Goal: Use online tool/utility: Use online tool/utility

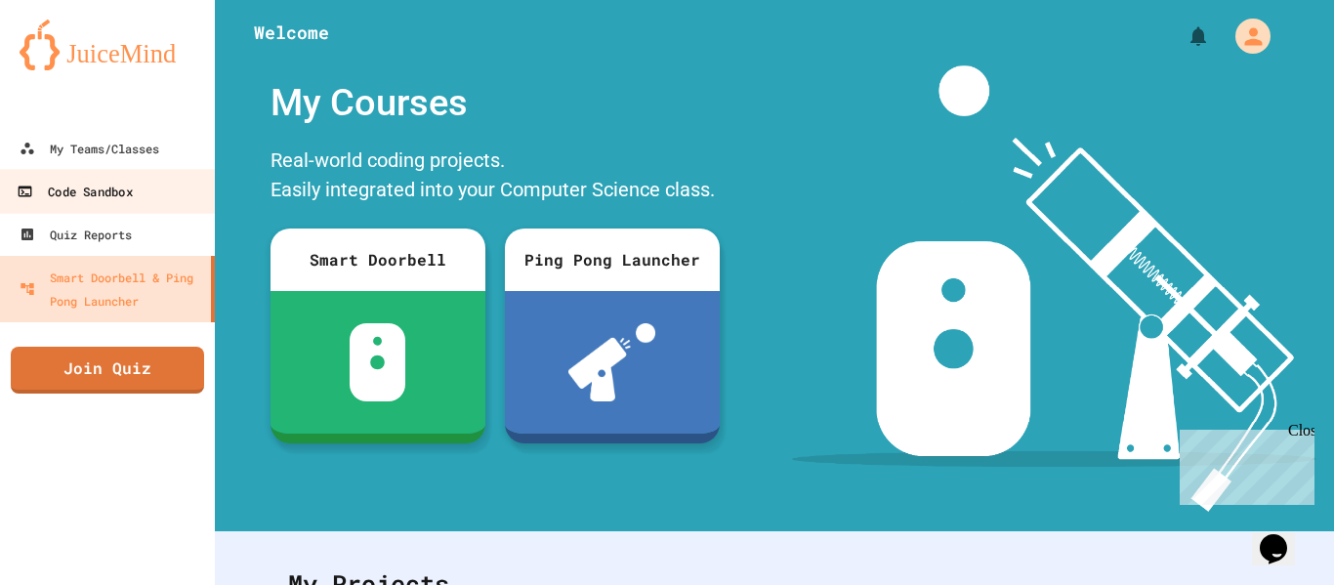
click at [86, 192] on div "Code Sandbox" at bounding box center [74, 192] width 115 height 24
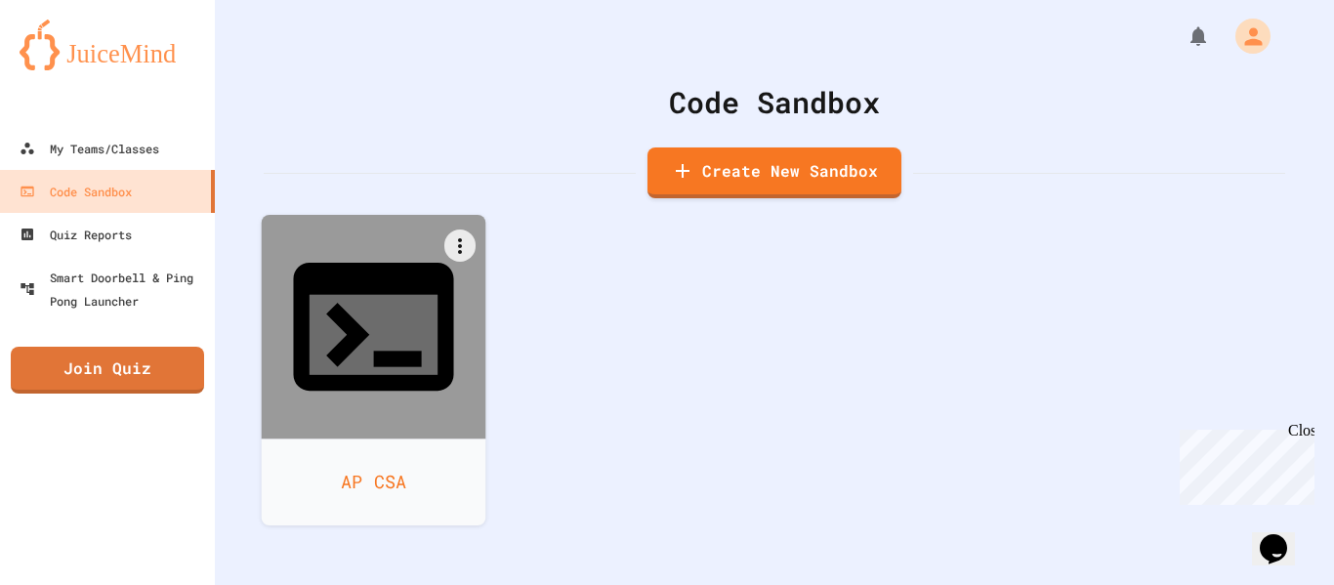
click at [276, 291] on div at bounding box center [374, 327] width 225 height 225
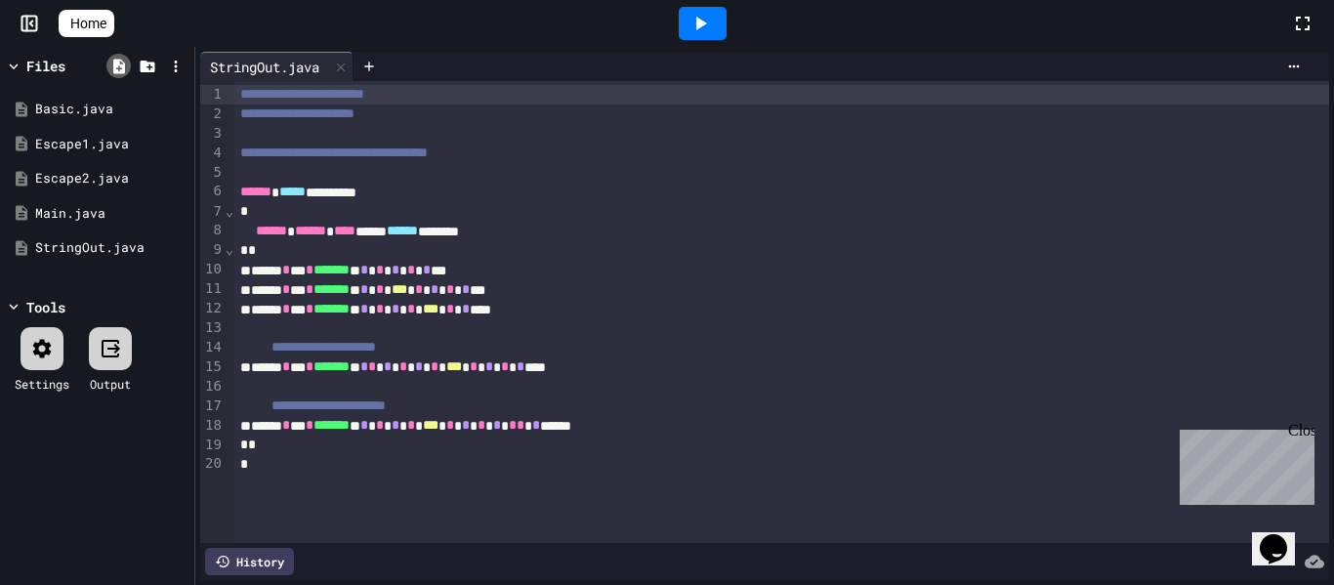
click at [123, 63] on icon at bounding box center [119, 67] width 18 height 18
click at [127, 64] on icon at bounding box center [119, 67] width 18 height 18
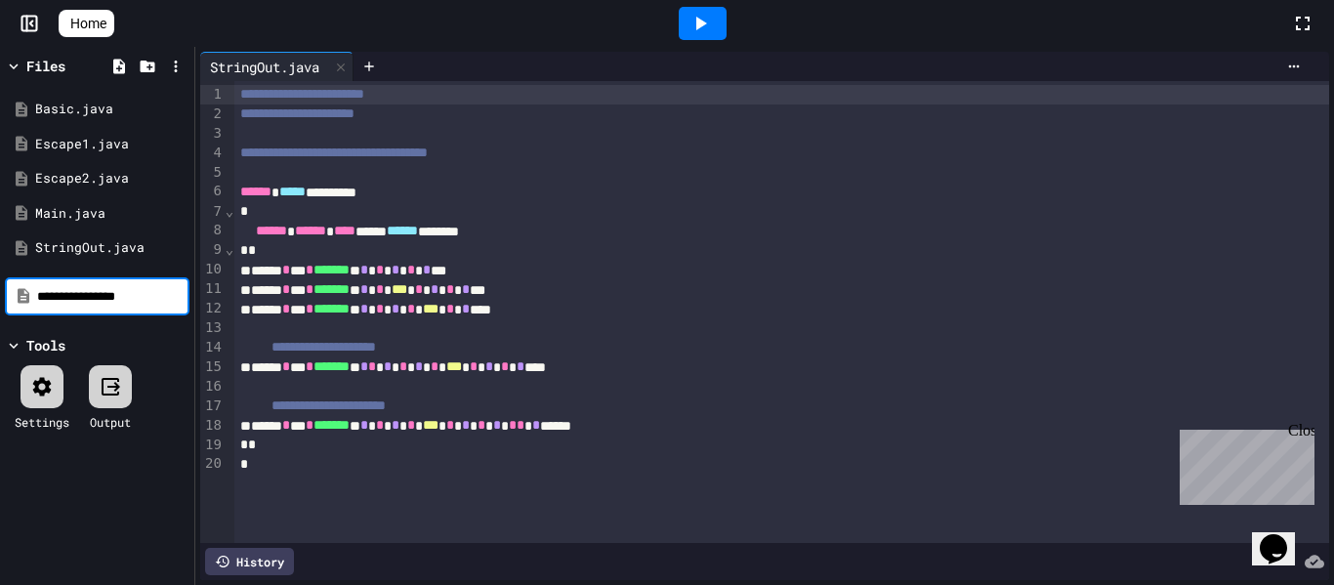
type input "**********"
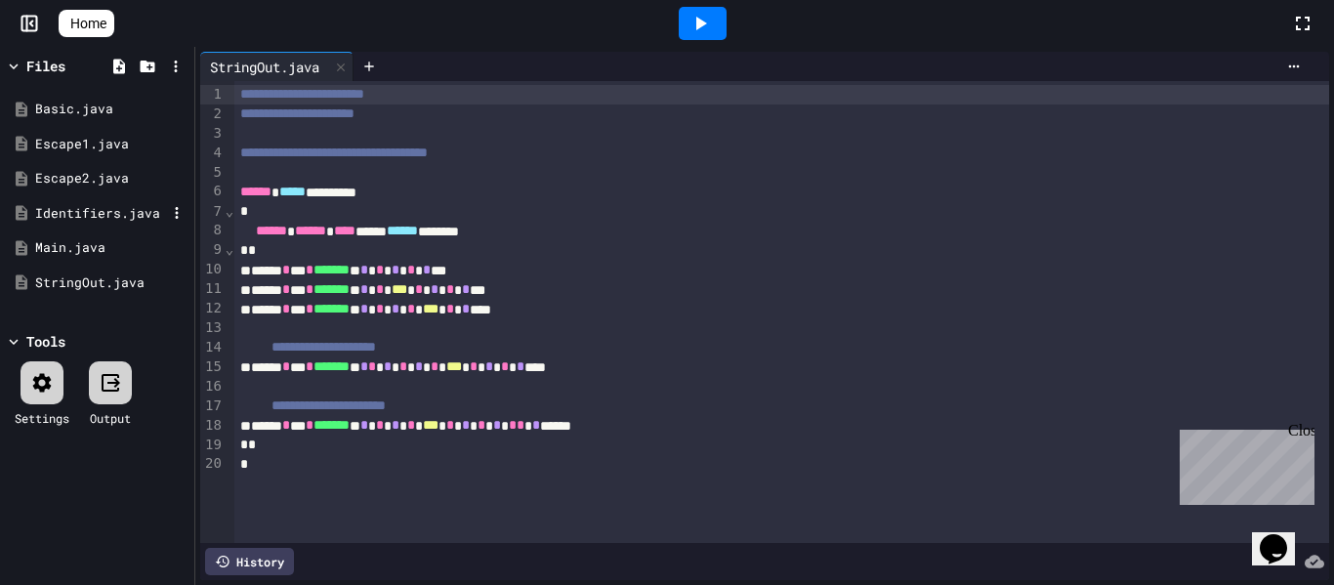
click at [89, 205] on div "Identifiers.java" at bounding box center [100, 214] width 131 height 20
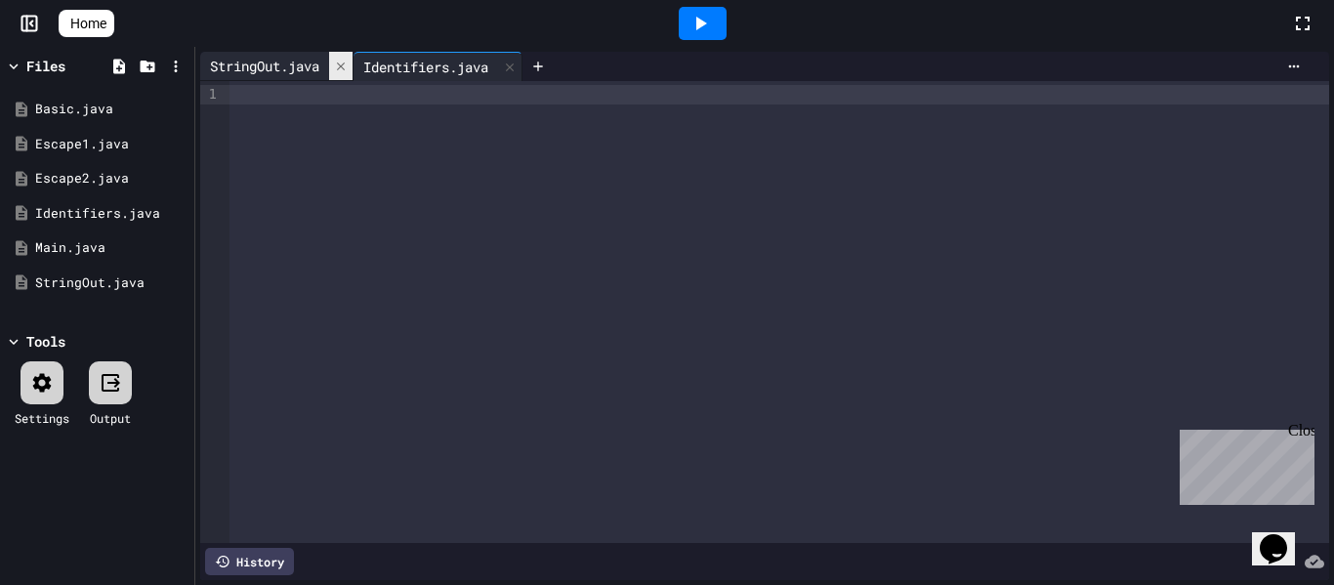
click at [345, 64] on icon at bounding box center [341, 66] width 8 height 8
click at [349, 130] on div at bounding box center [778, 312] width 1099 height 462
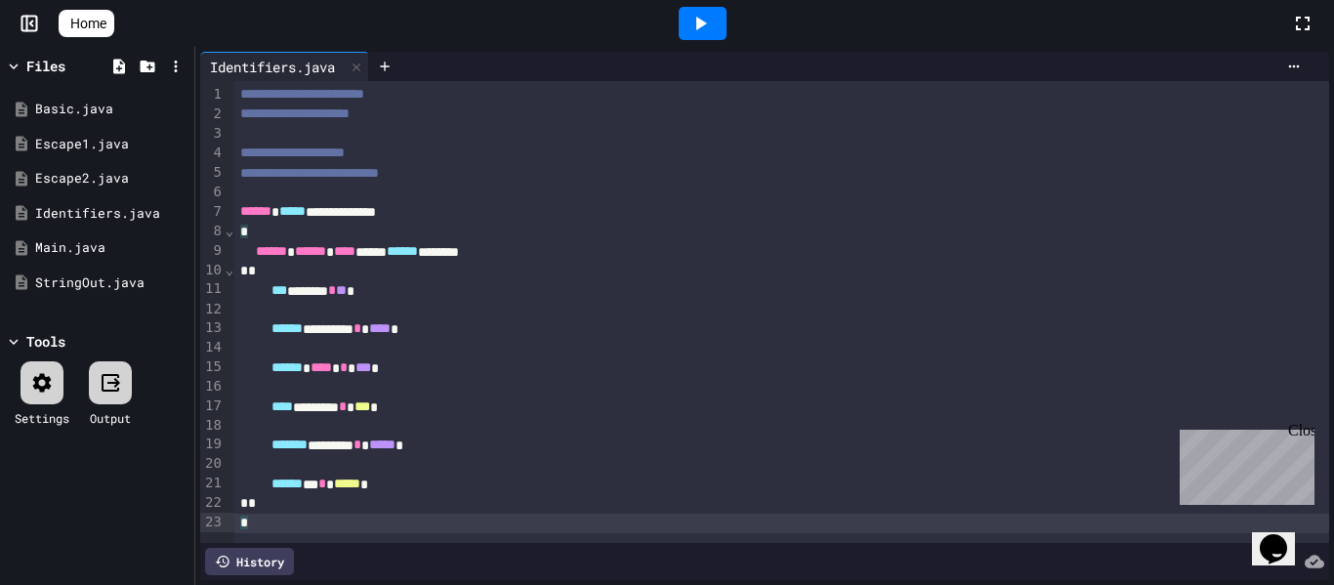
click at [35, 378] on icon at bounding box center [42, 382] width 19 height 19
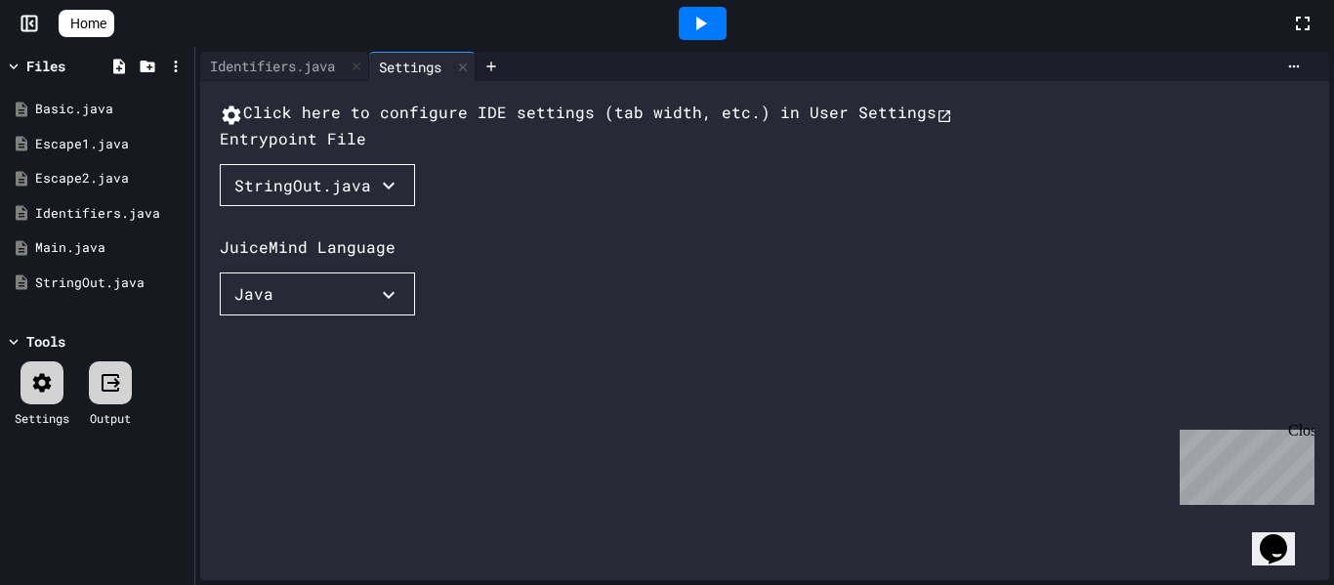
click at [337, 197] on div "StringOut.java" at bounding box center [302, 185] width 137 height 23
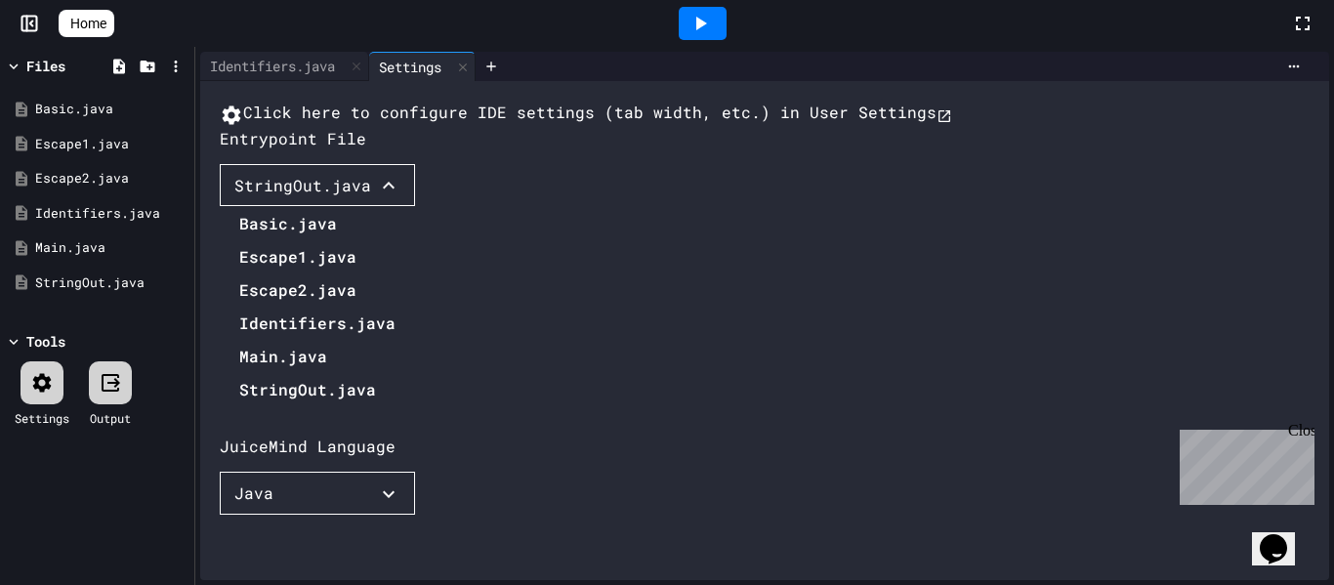
click at [282, 339] on li "Identifiers.java" at bounding box center [317, 323] width 156 height 31
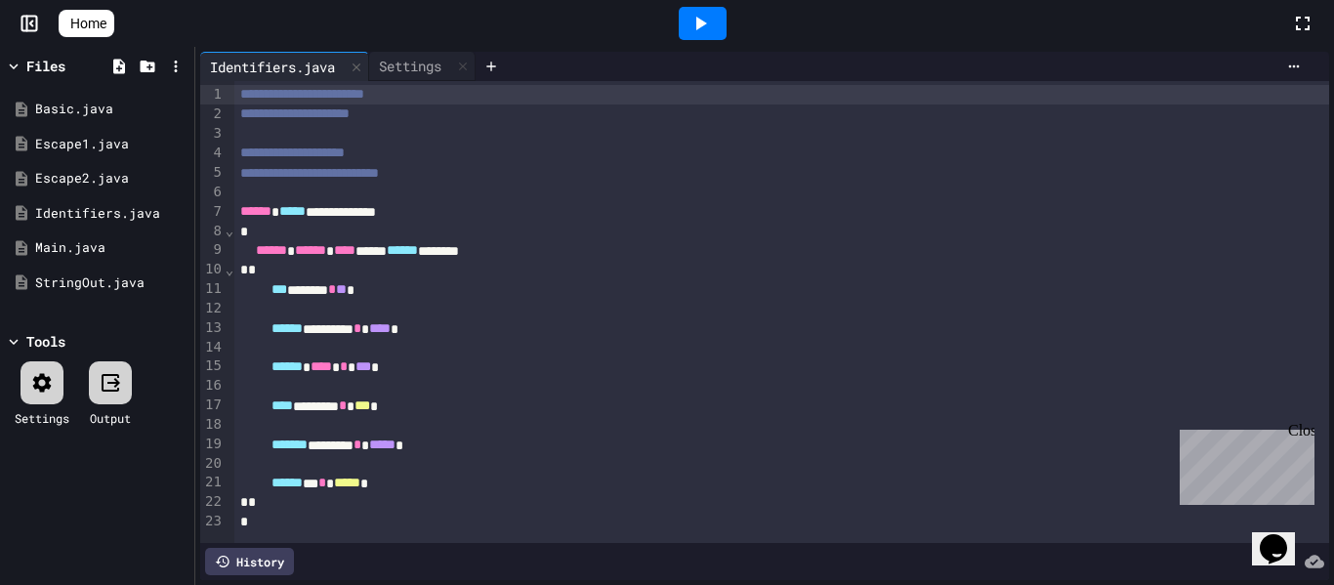
click at [726, 9] on div at bounding box center [703, 23] width 48 height 33
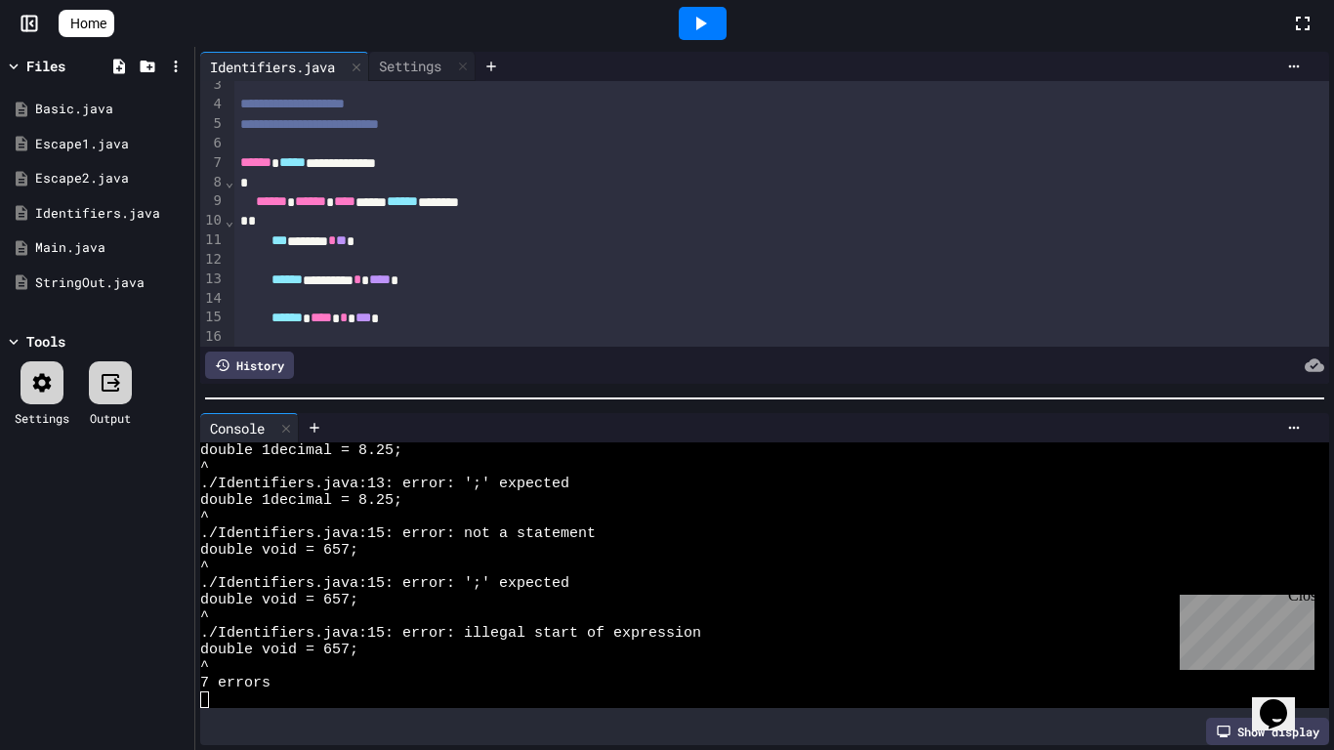
scroll to position [48, 0]
click at [367, 281] on div "****** ******** * **** *" at bounding box center [782, 281] width 1096 height 20
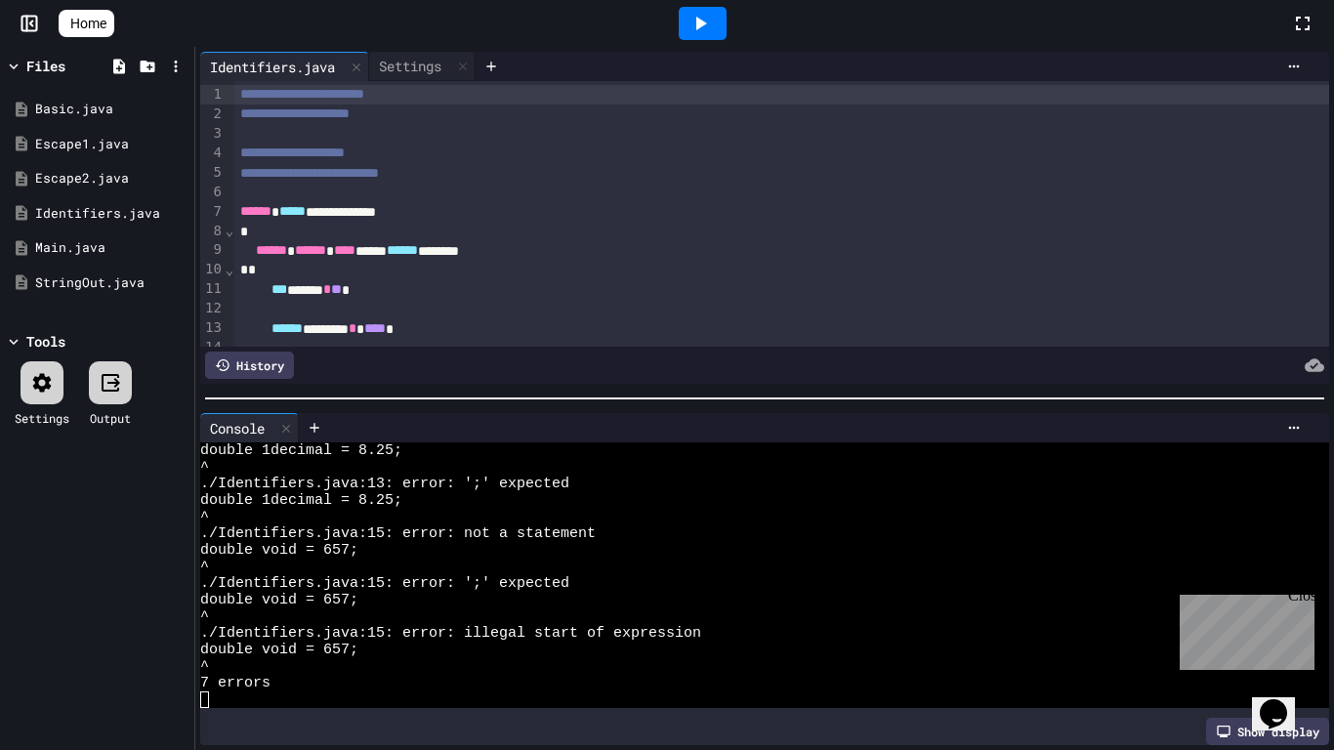
scroll to position [0, 0]
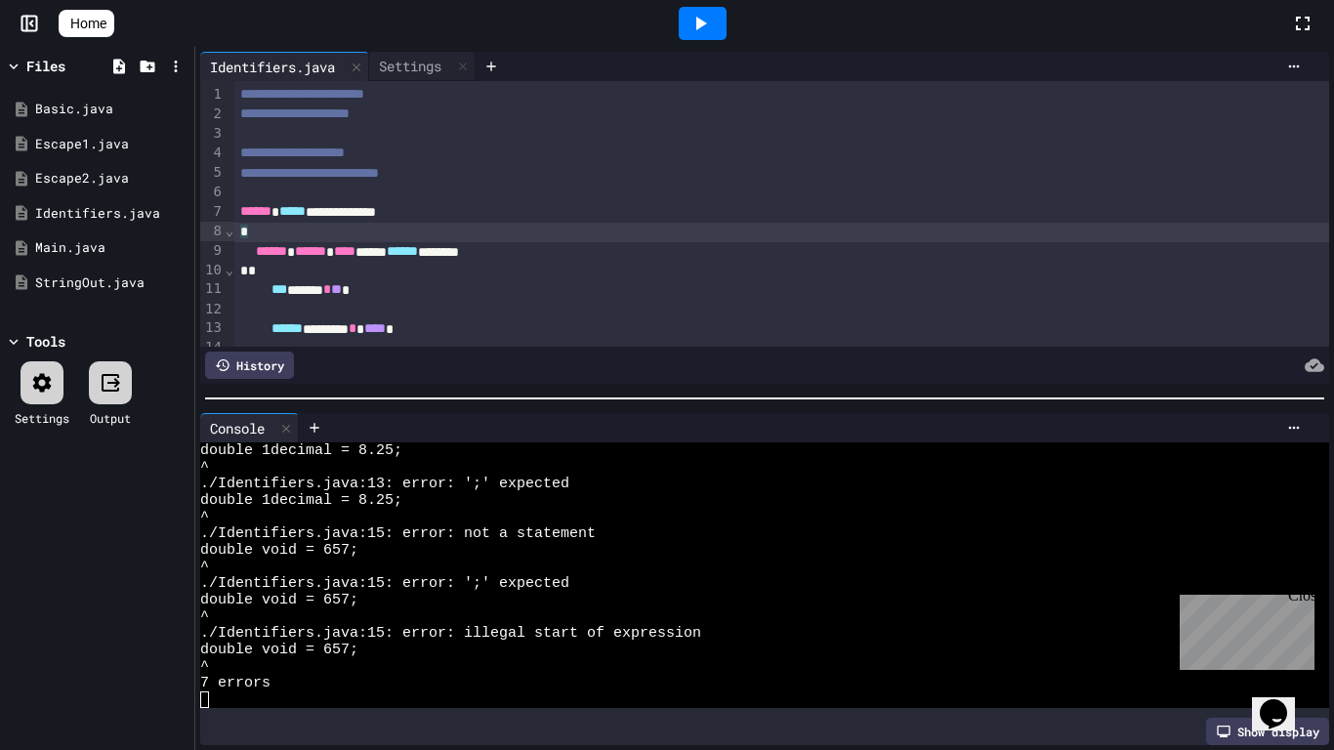
click at [352, 211] on div "**********" at bounding box center [782, 212] width 1096 height 20
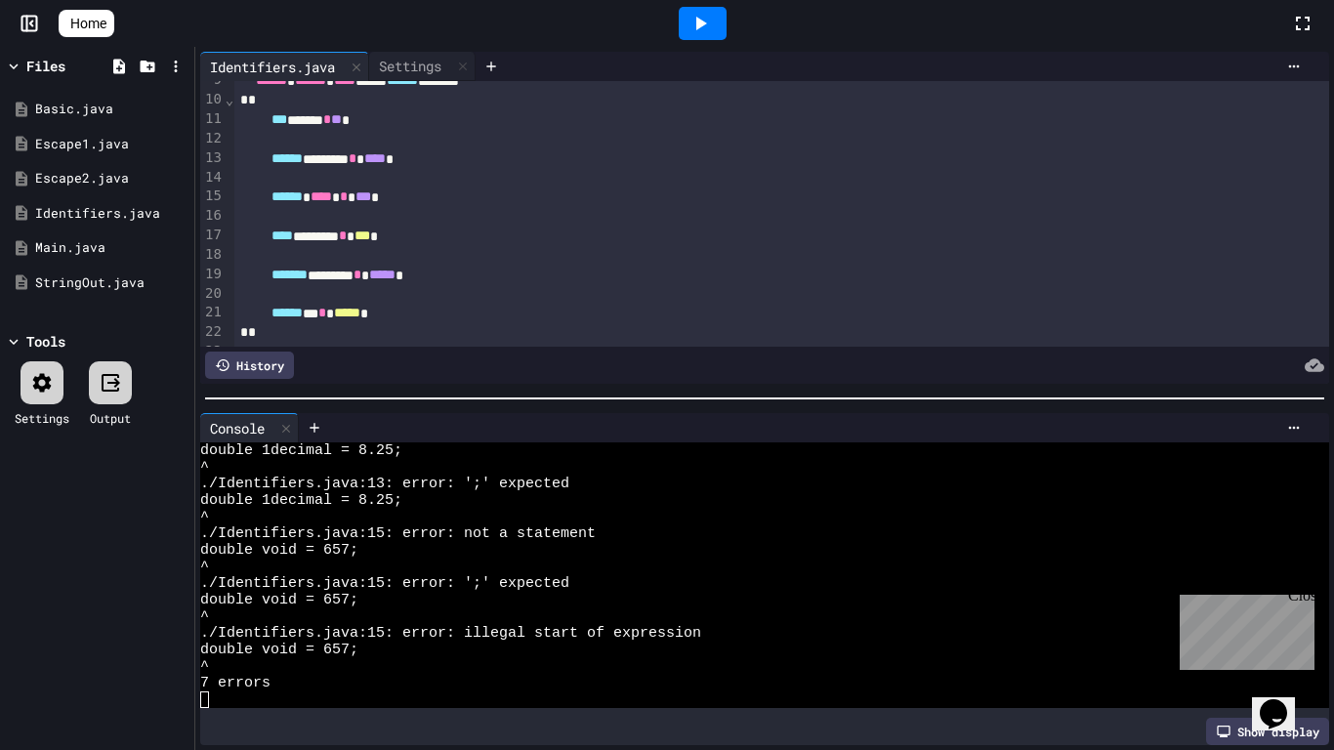
scroll to position [188, 0]
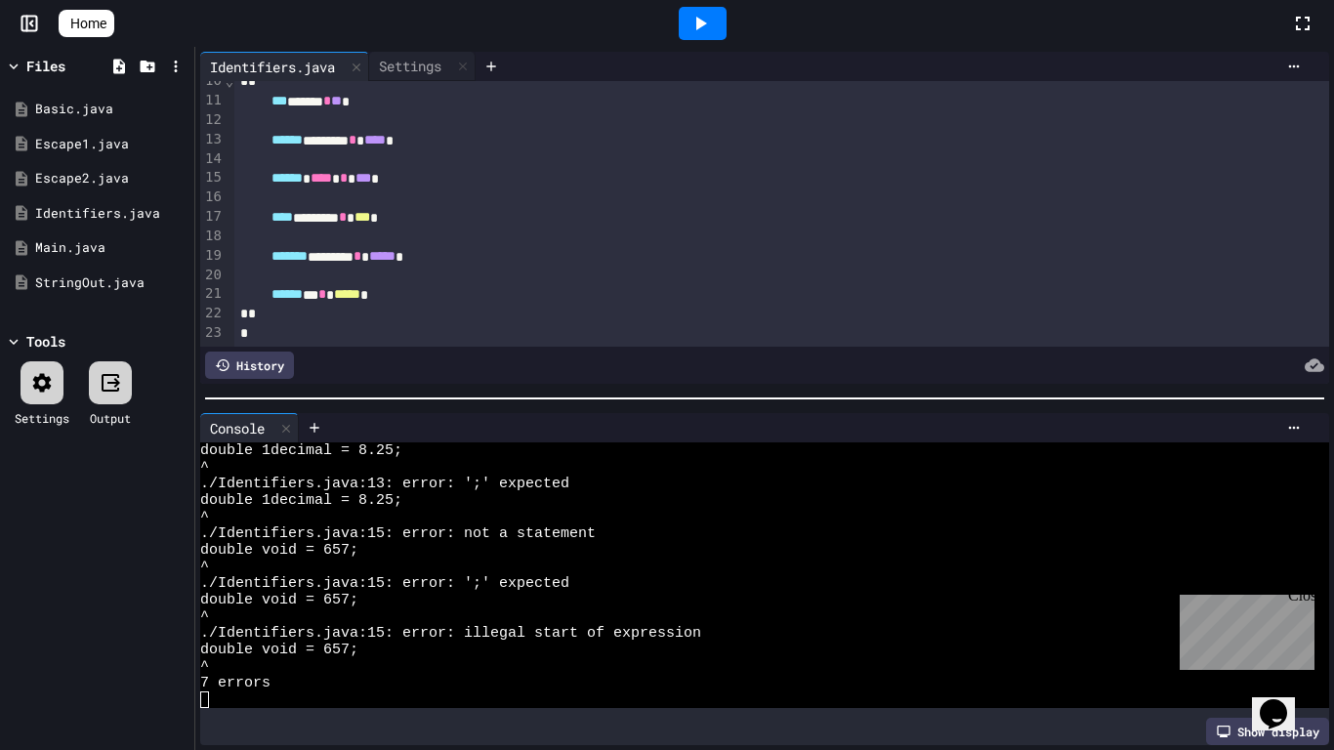
click at [724, 28] on div at bounding box center [703, 23] width 48 height 33
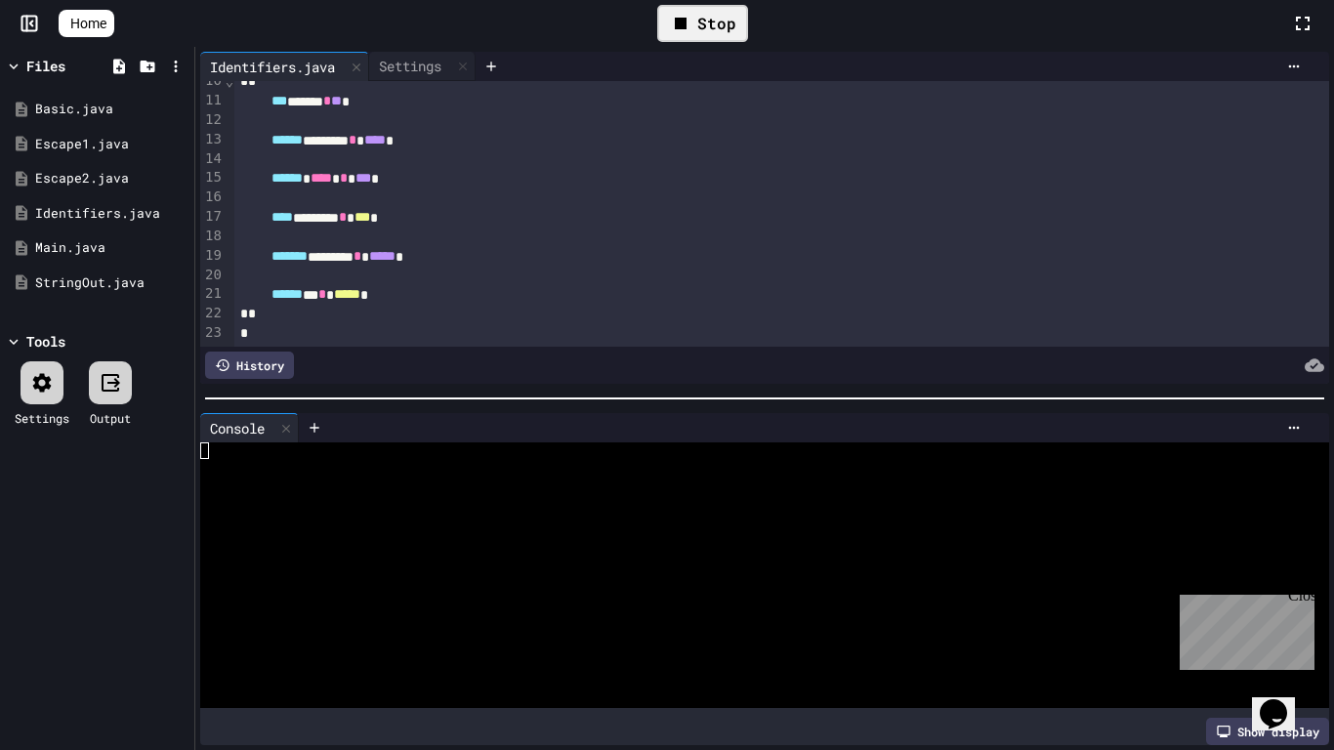
scroll to position [0, 0]
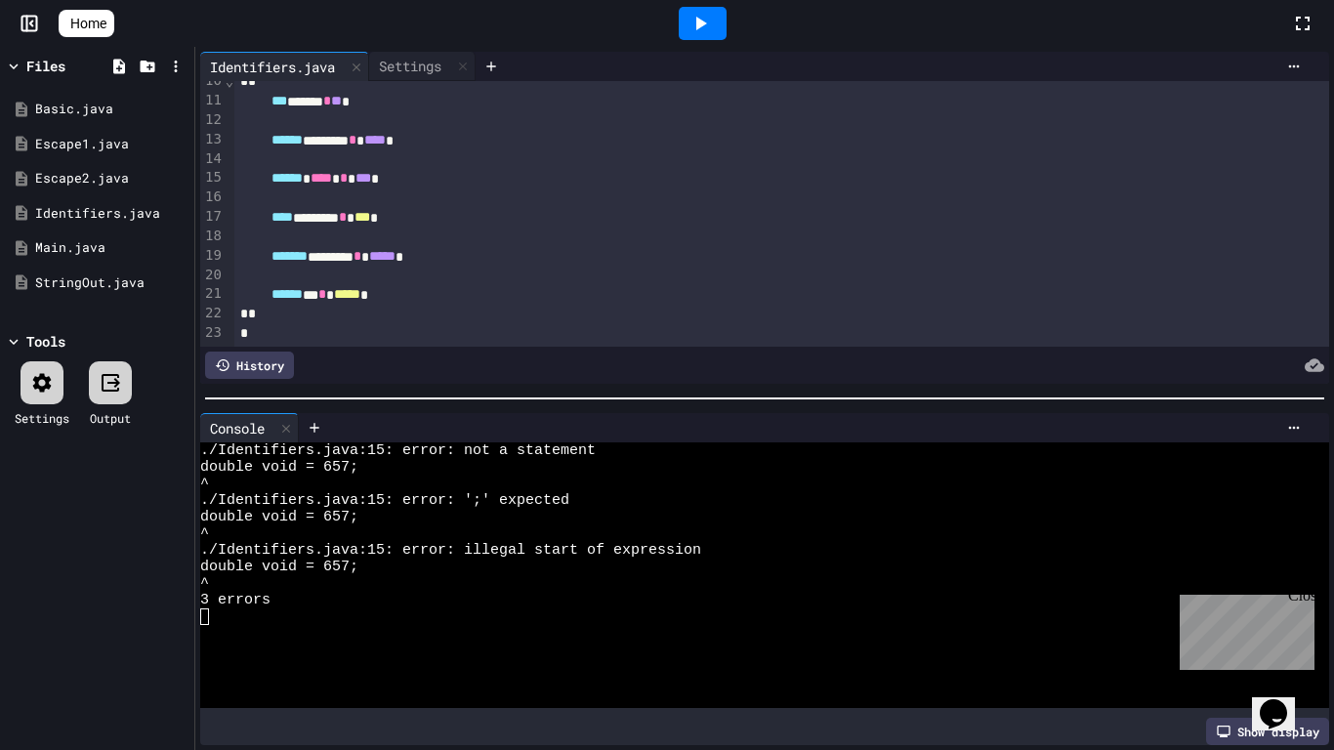
click at [332, 180] on span "****" at bounding box center [321, 178] width 21 height 14
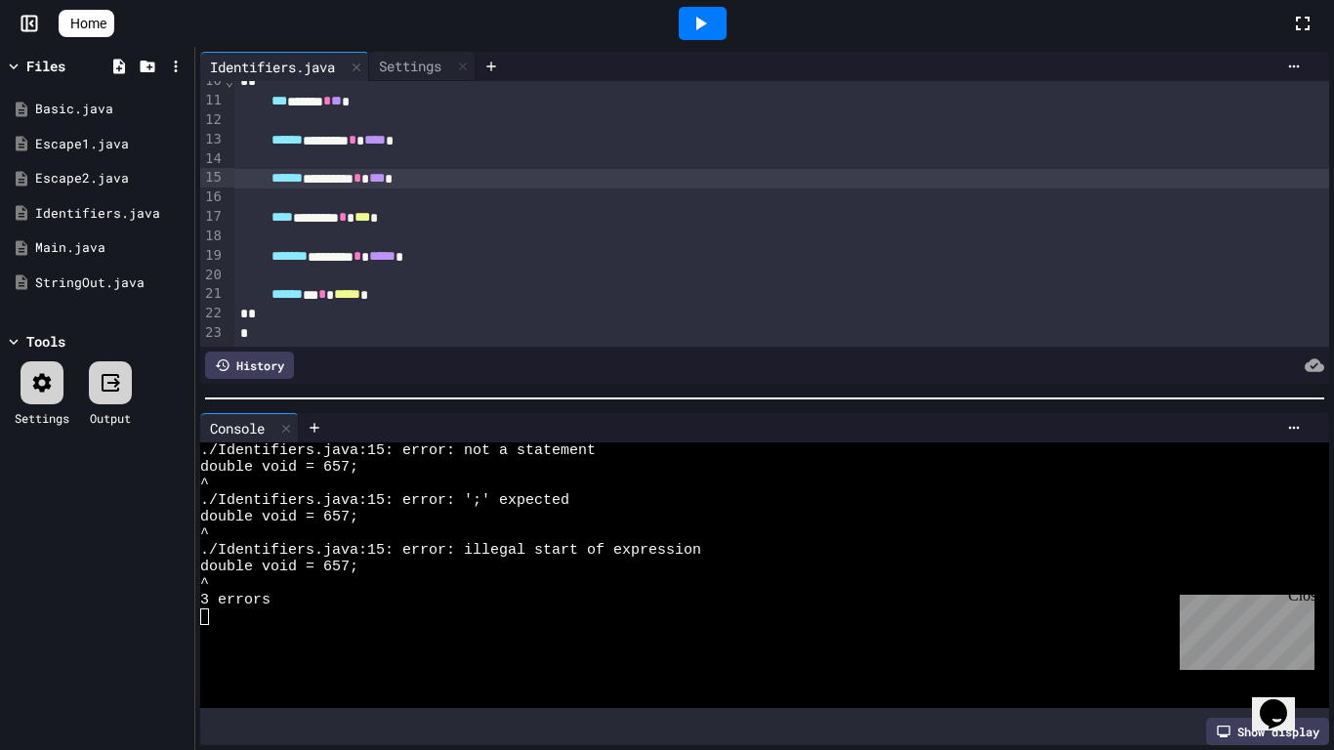
click at [707, 36] on div at bounding box center [703, 23] width 48 height 33
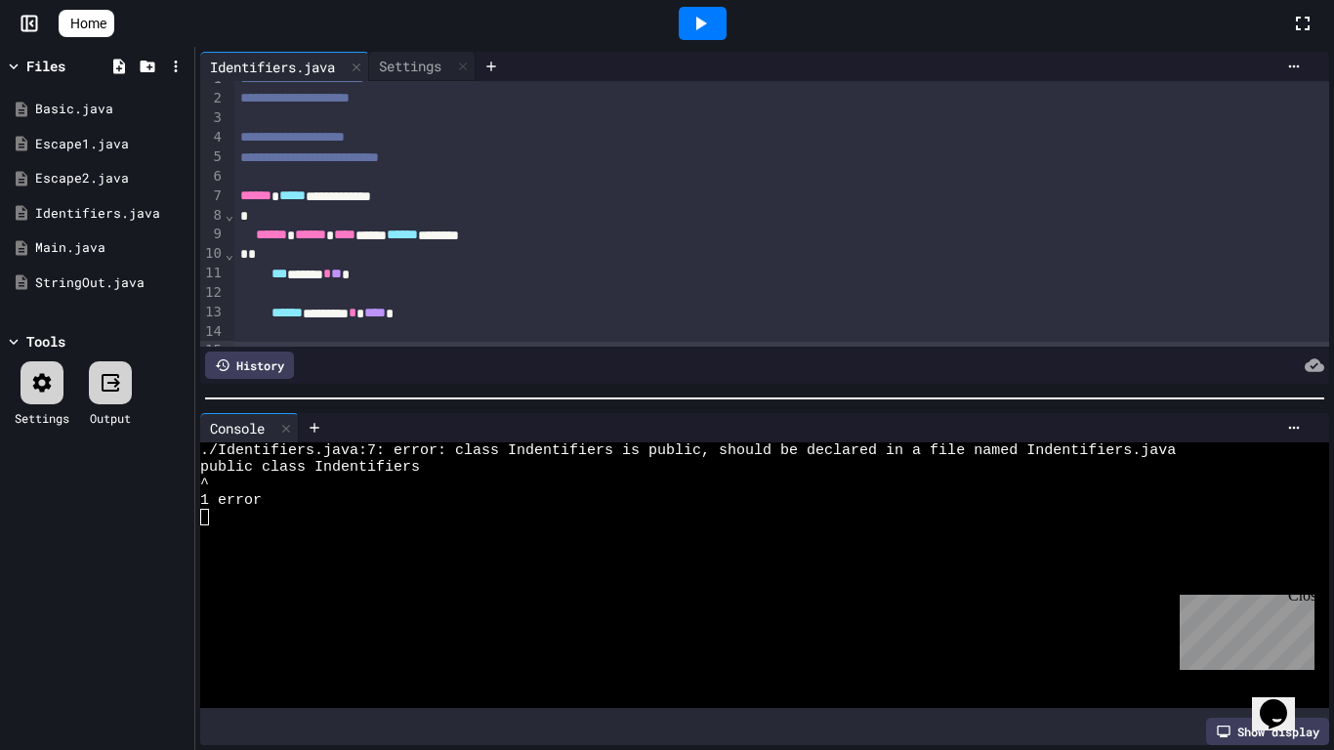
scroll to position [15, 0]
click at [339, 200] on div "**********" at bounding box center [782, 197] width 1096 height 20
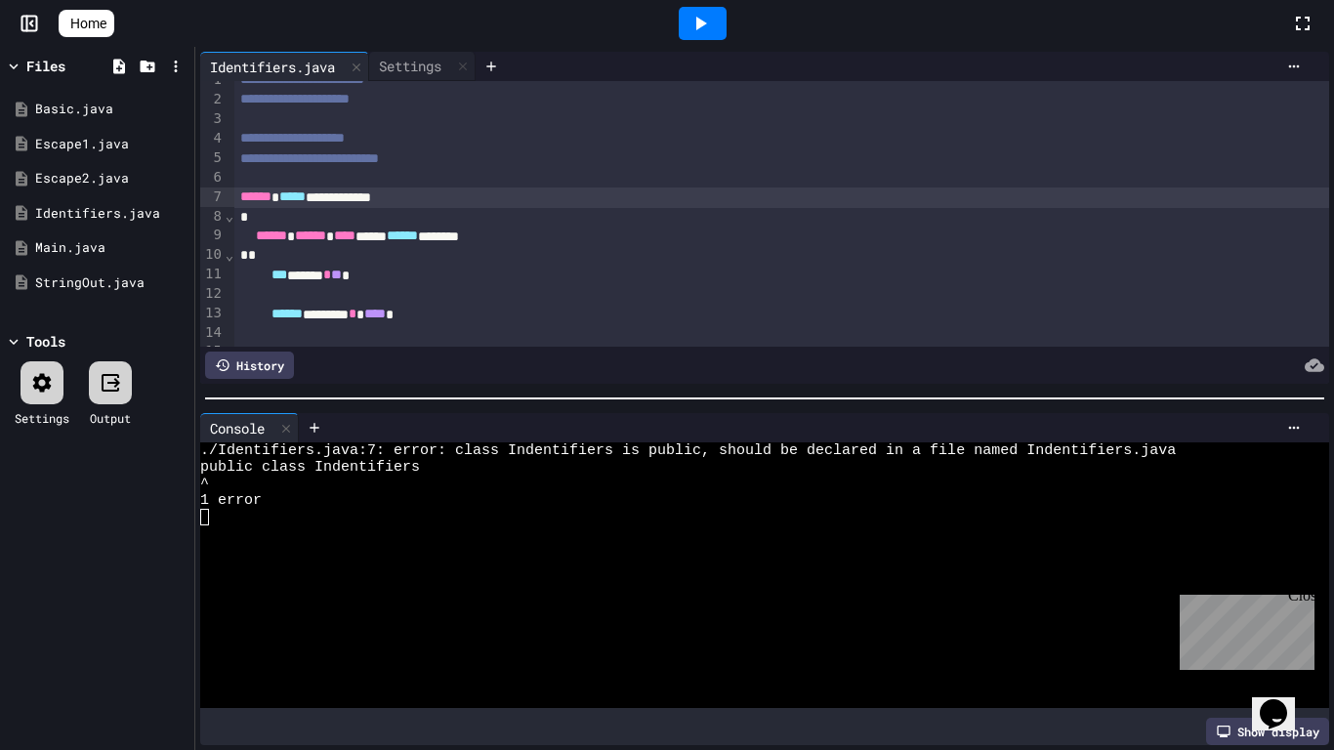
click at [352, 199] on div "**********" at bounding box center [782, 197] width 1096 height 20
click at [712, 26] on icon at bounding box center [699, 23] width 23 height 23
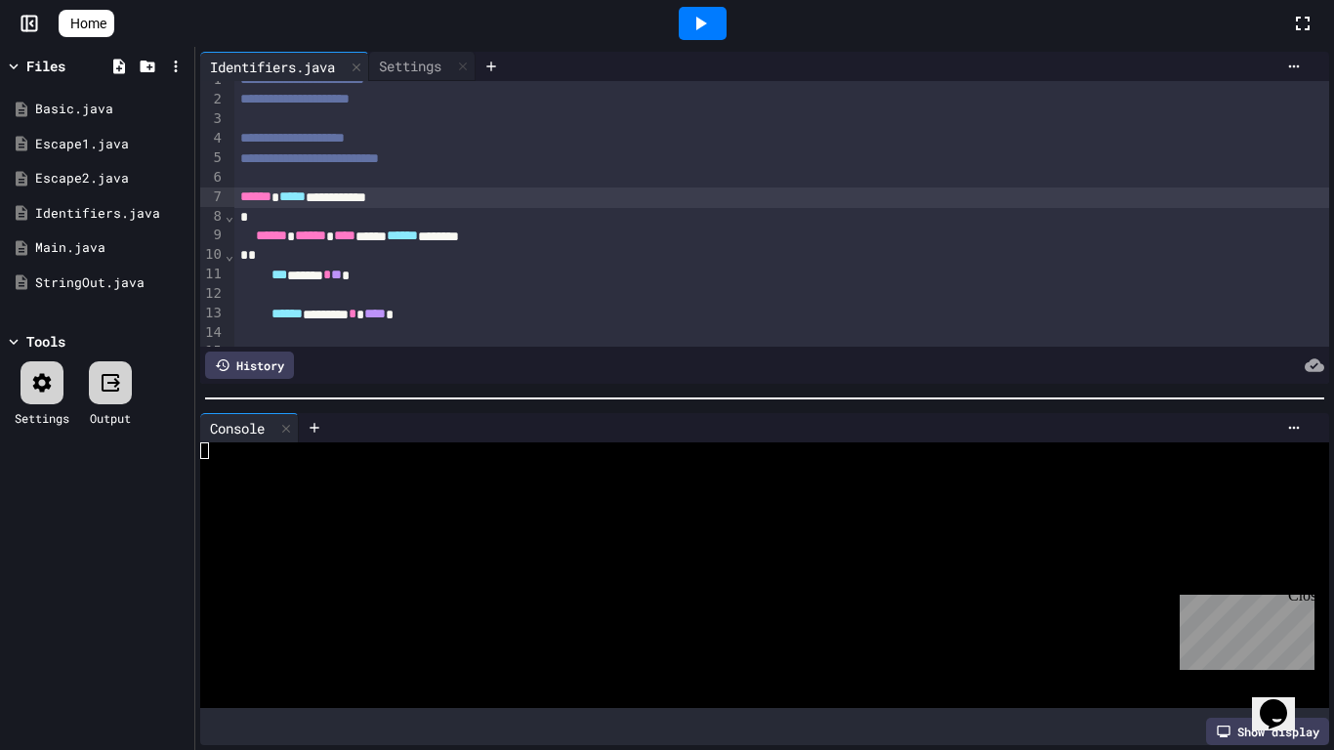
click at [51, 385] on icon at bounding box center [42, 382] width 19 height 19
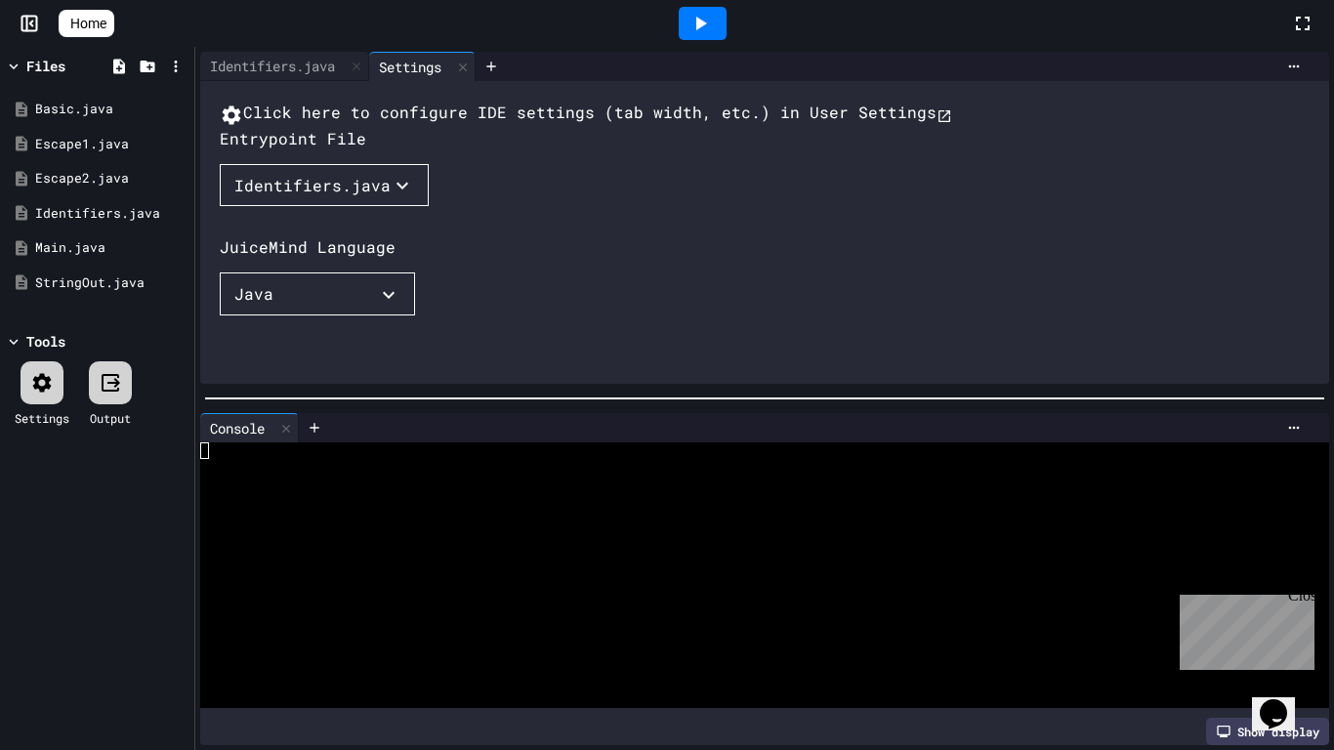
click at [313, 207] on button "Identifiers.java" at bounding box center [324, 185] width 209 height 43
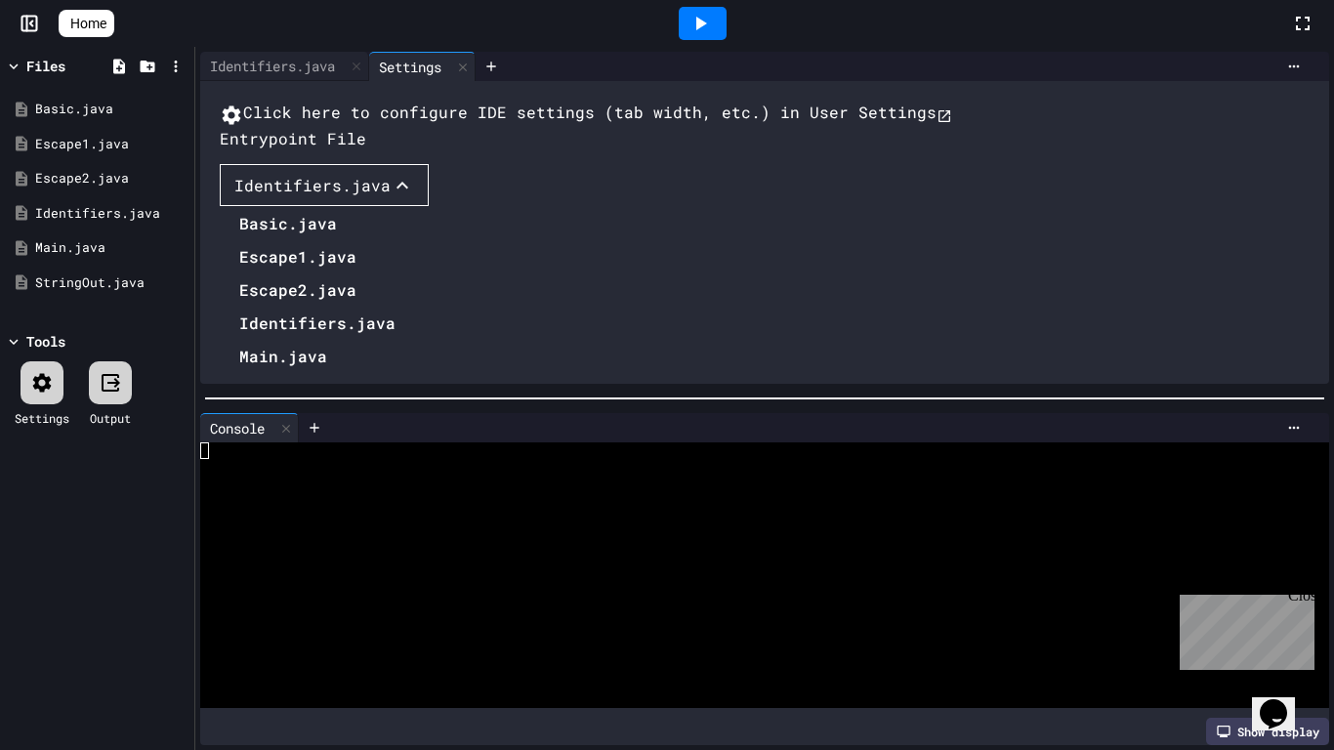
click at [293, 339] on li "Identifiers.java" at bounding box center [317, 323] width 156 height 31
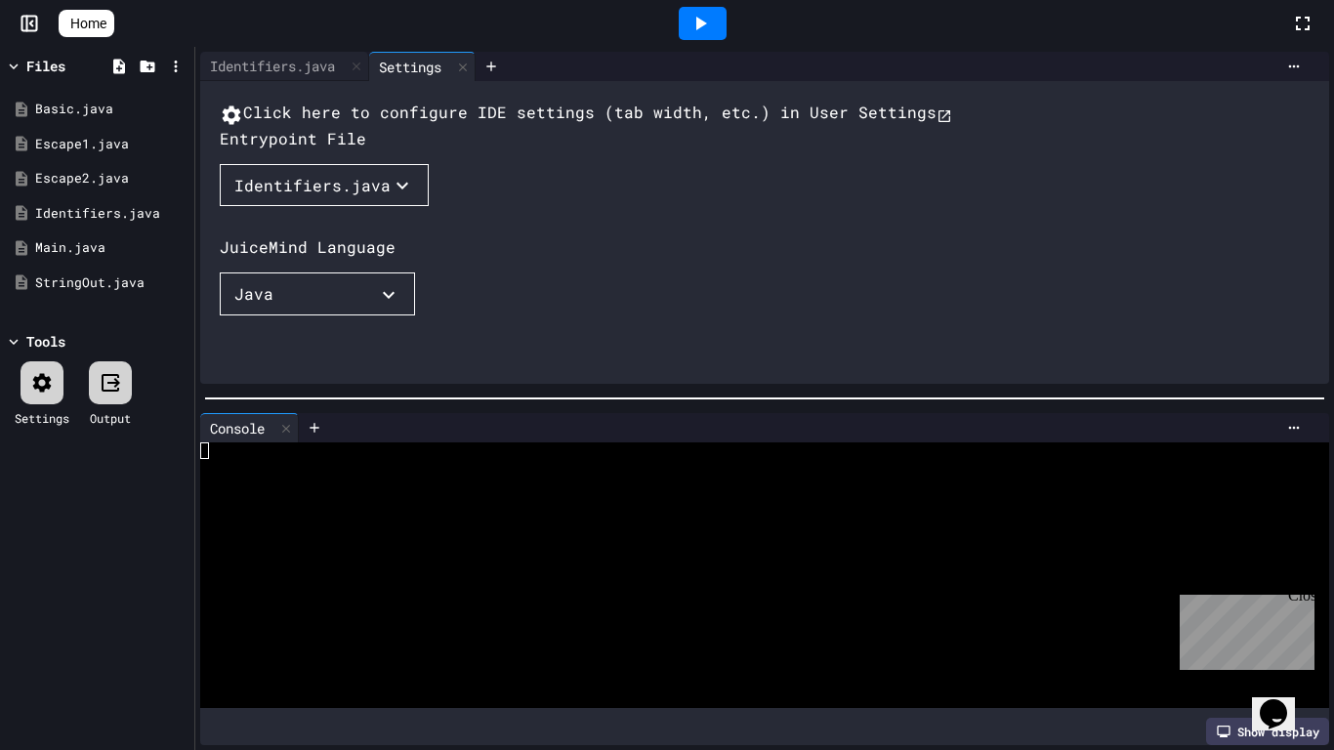
click at [712, 18] on icon at bounding box center [699, 23] width 23 height 23
click at [269, 64] on div "Identifiers.java" at bounding box center [272, 66] width 145 height 21
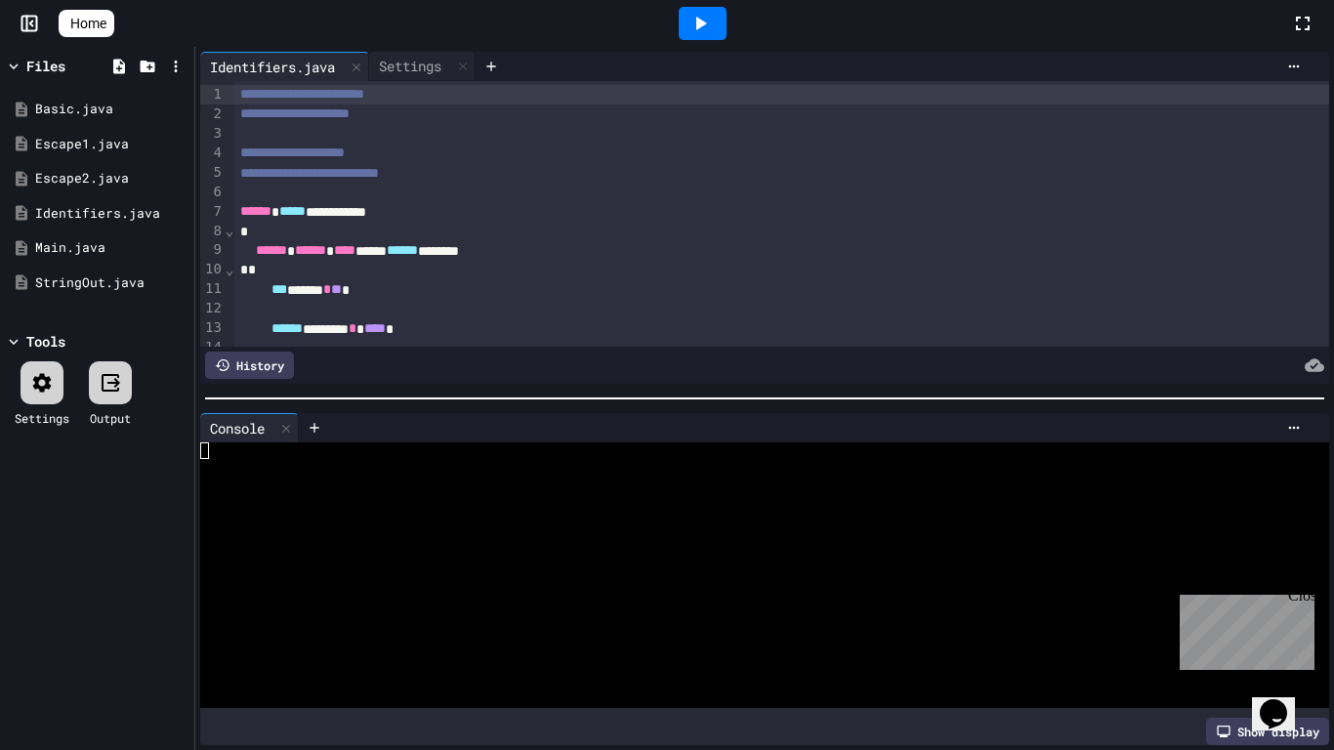
click at [339, 210] on div "**********" at bounding box center [782, 212] width 1096 height 20
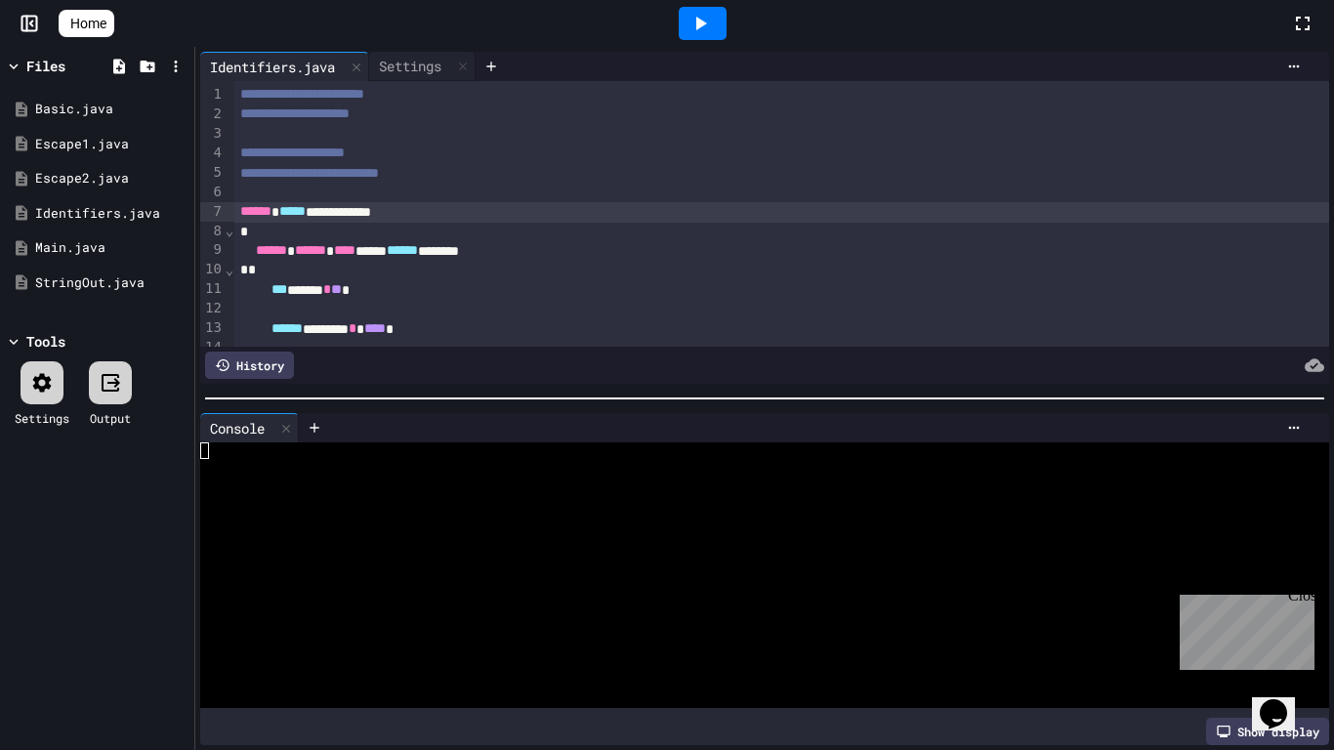
click at [726, 21] on div at bounding box center [703, 23] width 48 height 33
click at [380, 210] on div "**********" at bounding box center [782, 212] width 1096 height 20
click at [446, 207] on div "**********" at bounding box center [782, 212] width 1096 height 20
click at [707, 34] on icon at bounding box center [699, 23] width 23 height 23
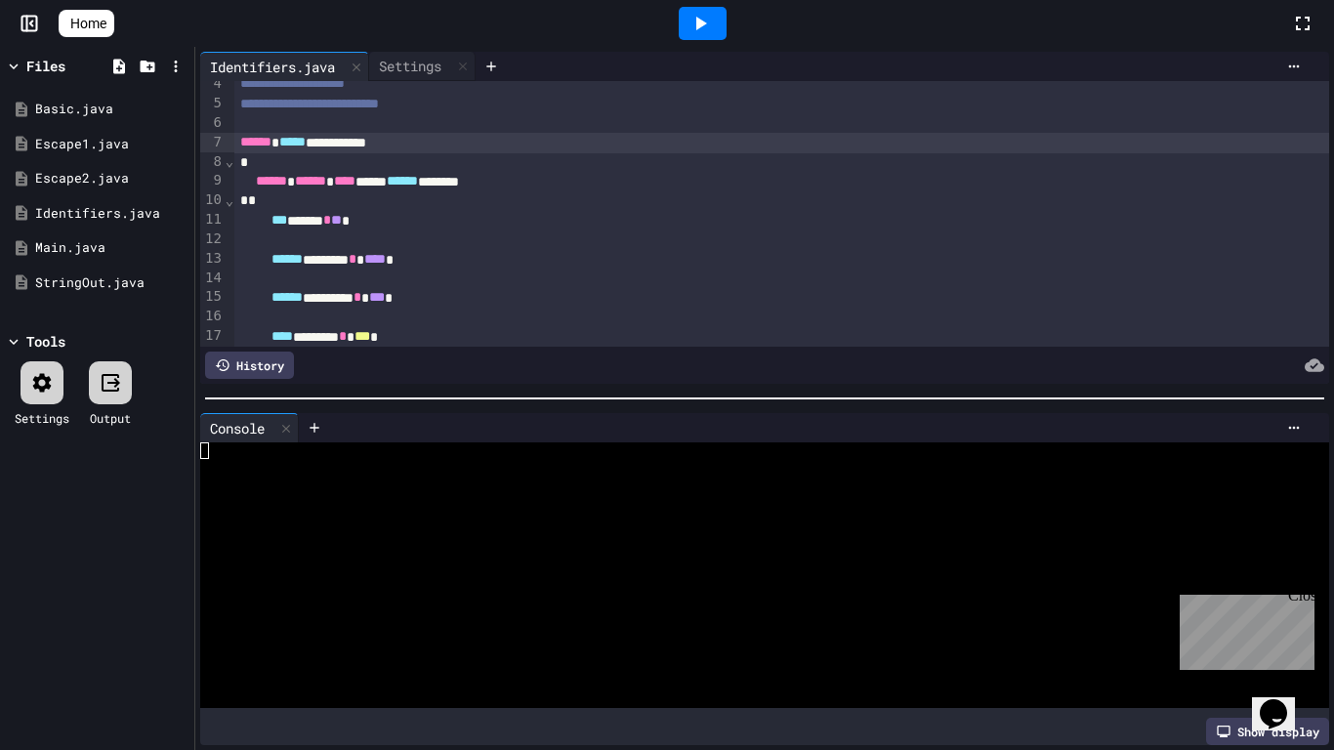
scroll to position [66, 0]
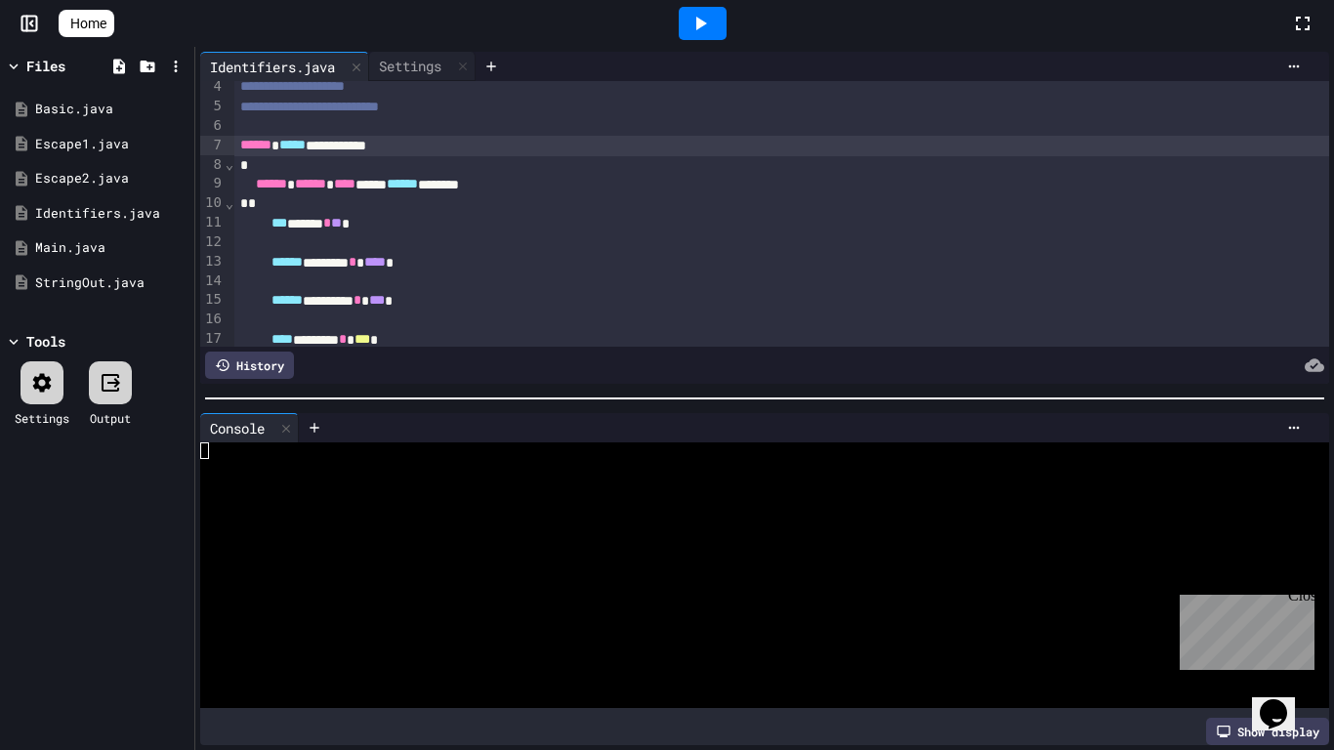
click at [349, 142] on div "**********" at bounding box center [782, 146] width 1096 height 20
click at [712, 27] on icon at bounding box center [699, 23] width 23 height 23
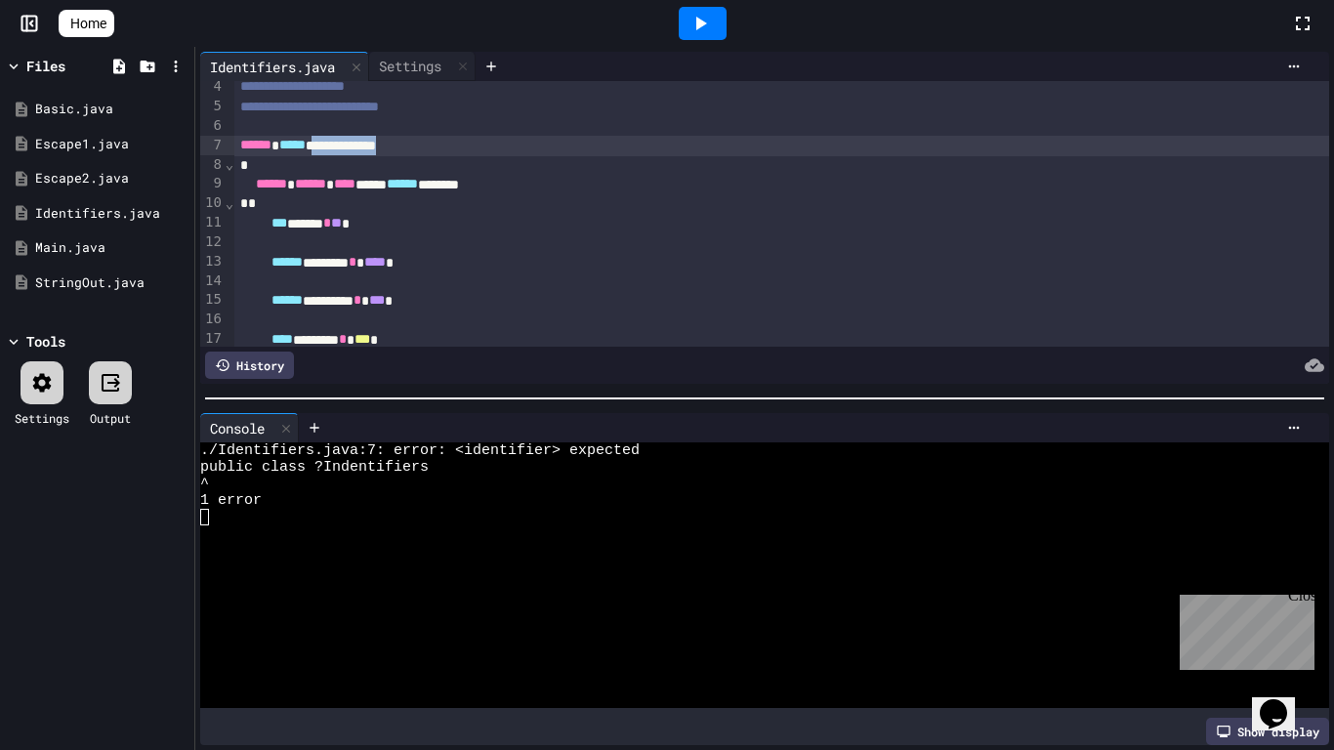
drag, startPoint x: 341, startPoint y: 140, endPoint x: 439, endPoint y: 143, distance: 98.7
click at [439, 143] on div "**********" at bounding box center [782, 146] width 1096 height 20
copy div "**********"
click at [175, 213] on icon at bounding box center [177, 213] width 18 height 18
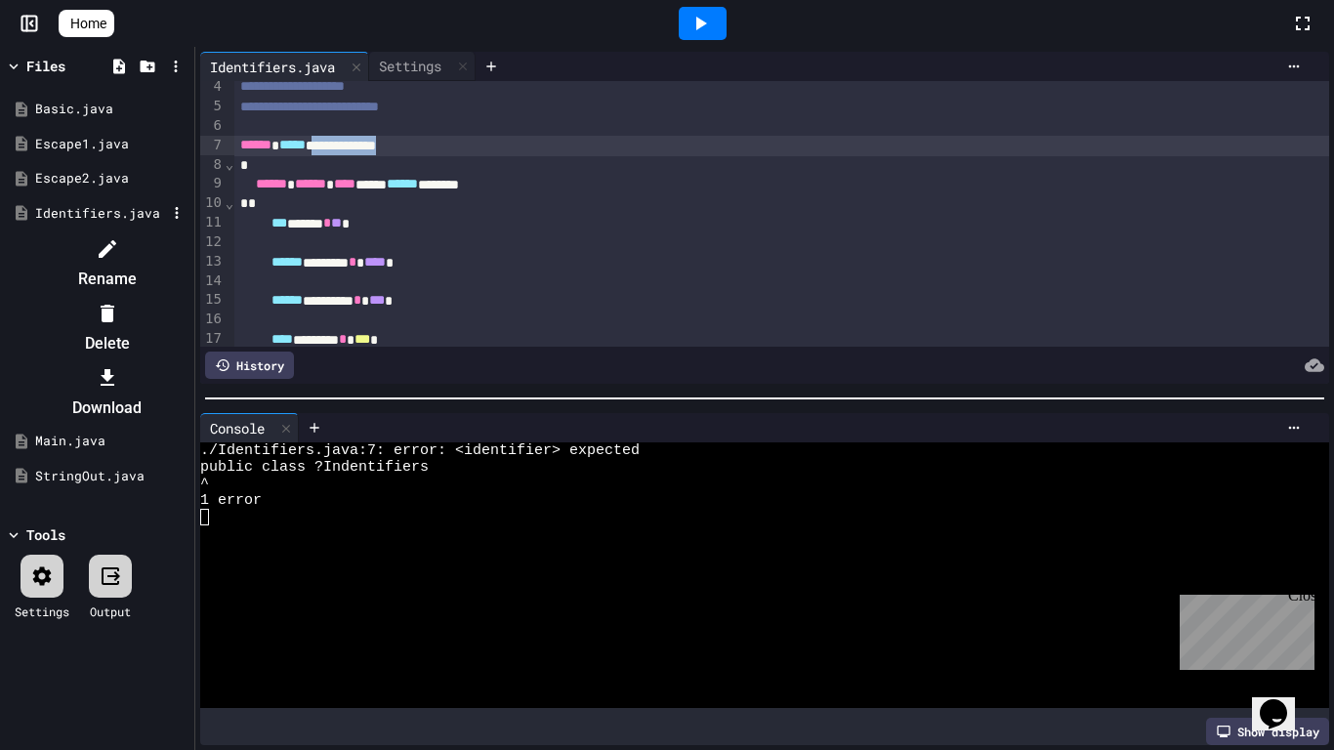
click at [119, 253] on icon at bounding box center [107, 248] width 23 height 23
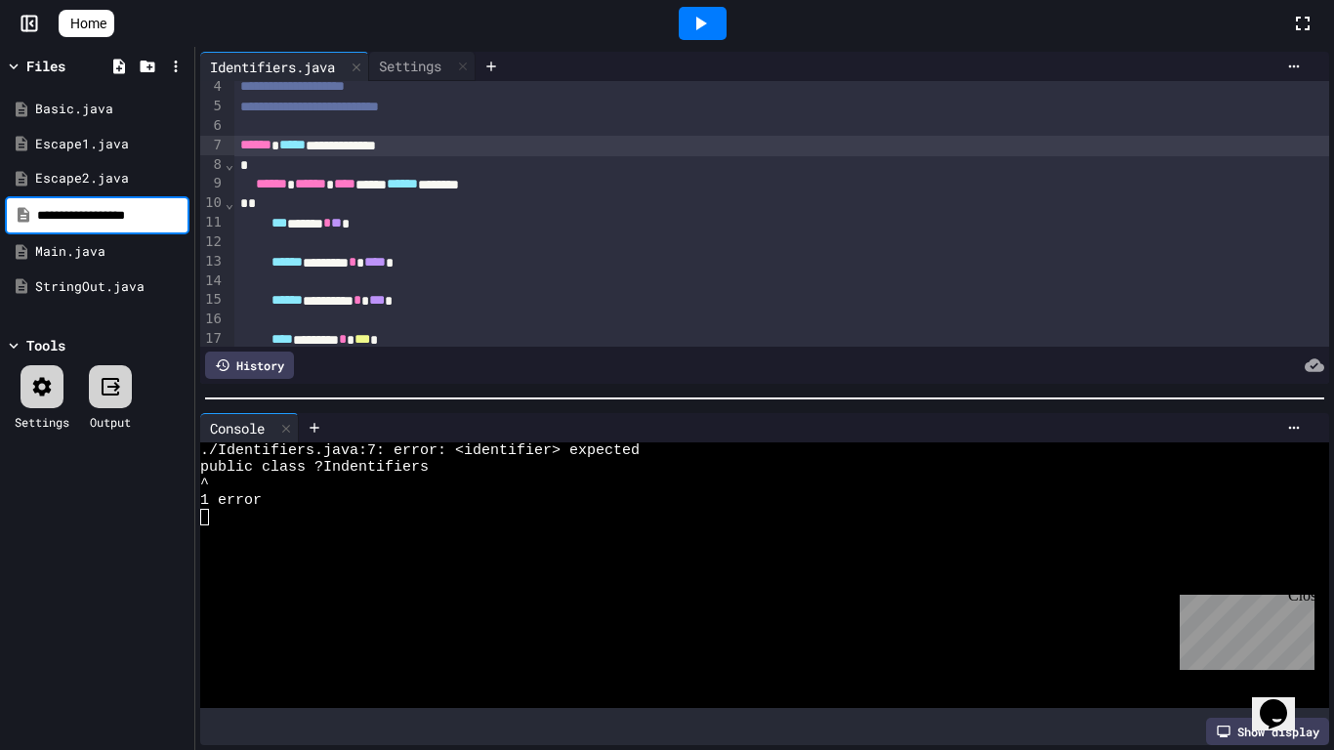
type input "**********"
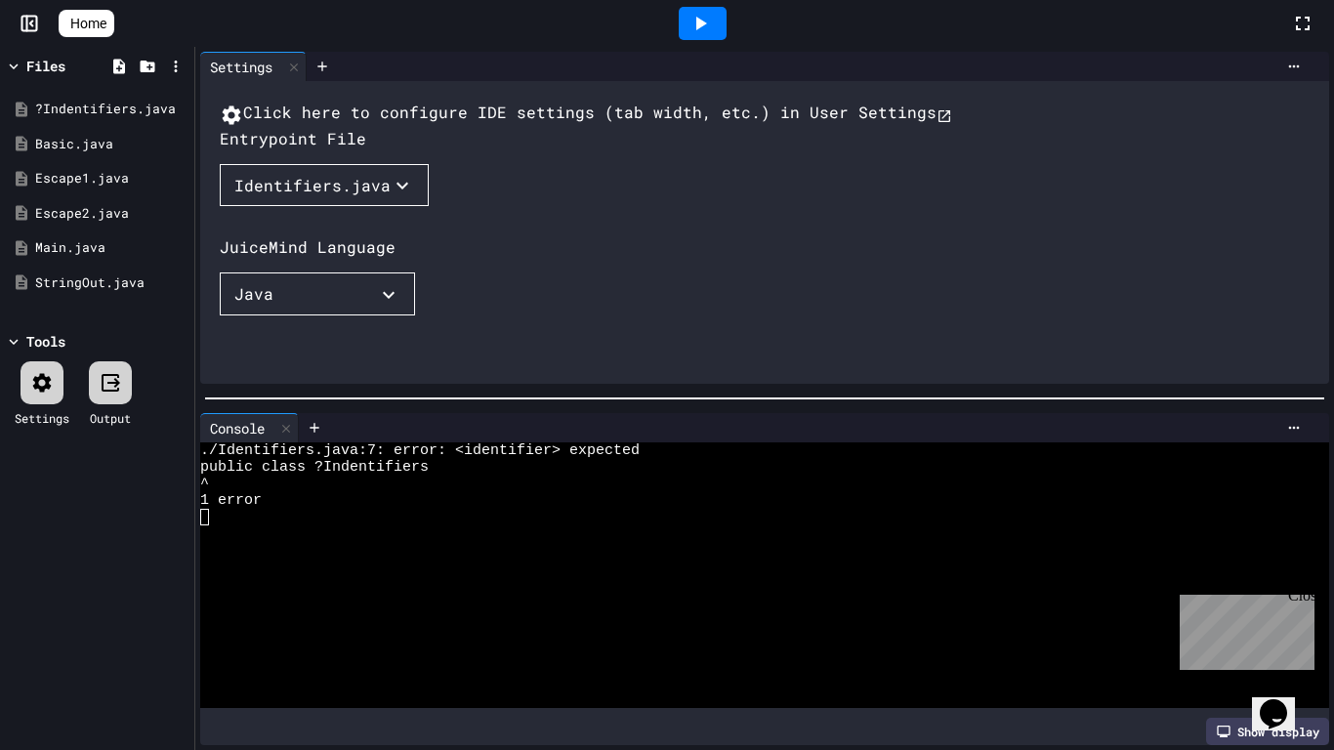
click at [324, 197] on div "Identifiers.java" at bounding box center [312, 185] width 156 height 23
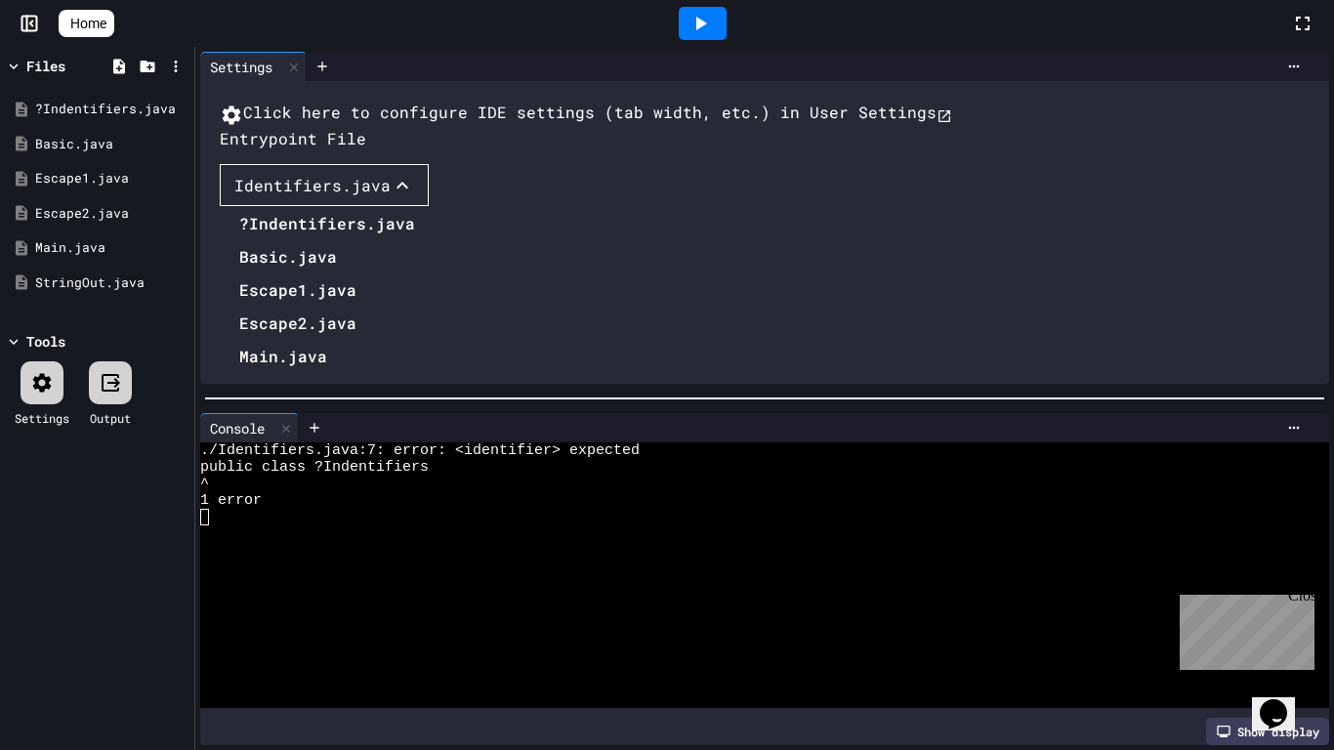
click at [320, 239] on li "?Indentifiers.java" at bounding box center [327, 223] width 176 height 31
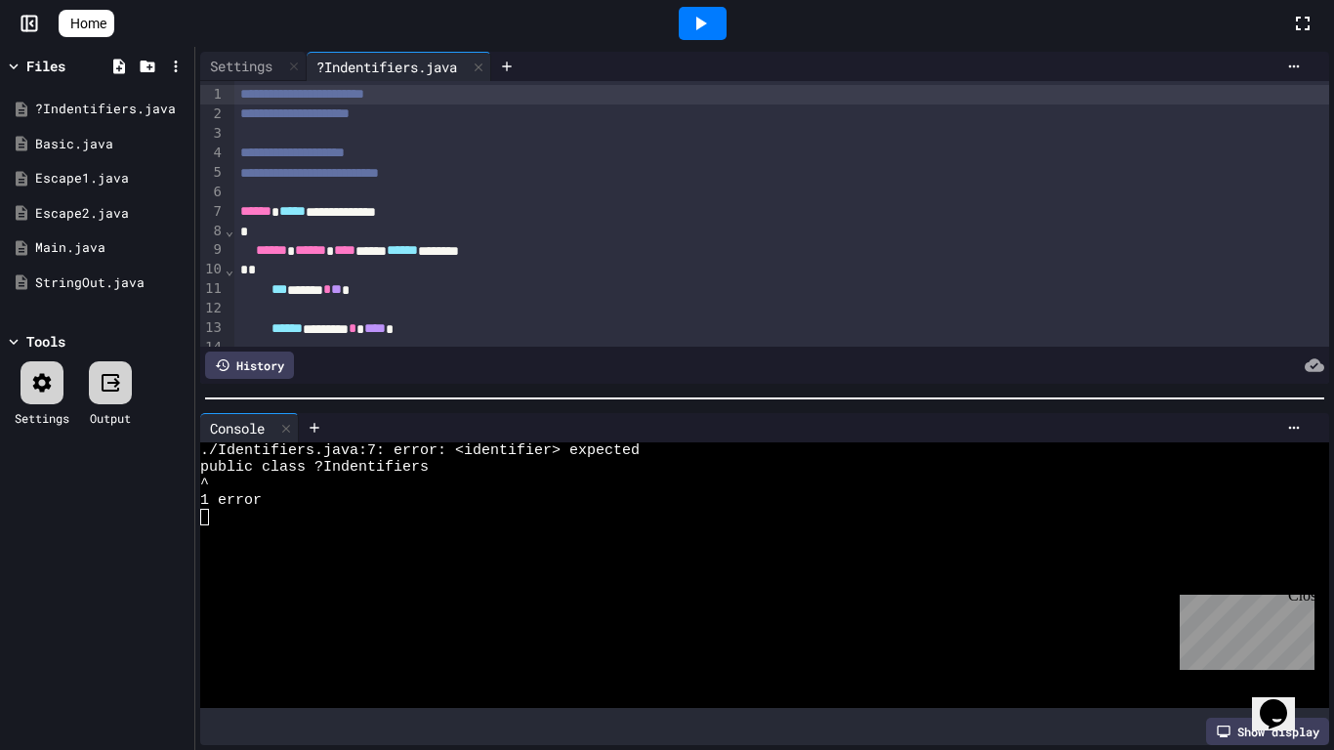
click at [724, 18] on div at bounding box center [703, 23] width 48 height 33
click at [712, 22] on icon at bounding box center [699, 23] width 23 height 23
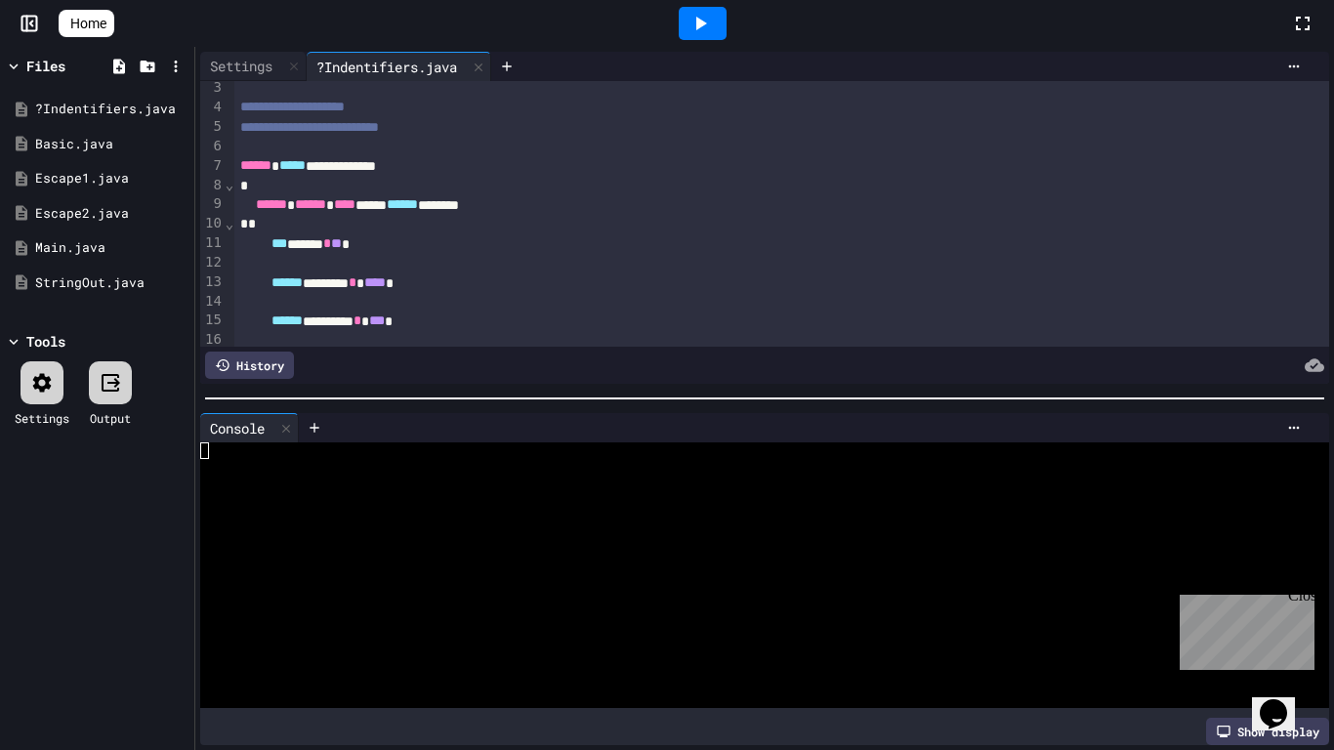
scroll to position [0, 0]
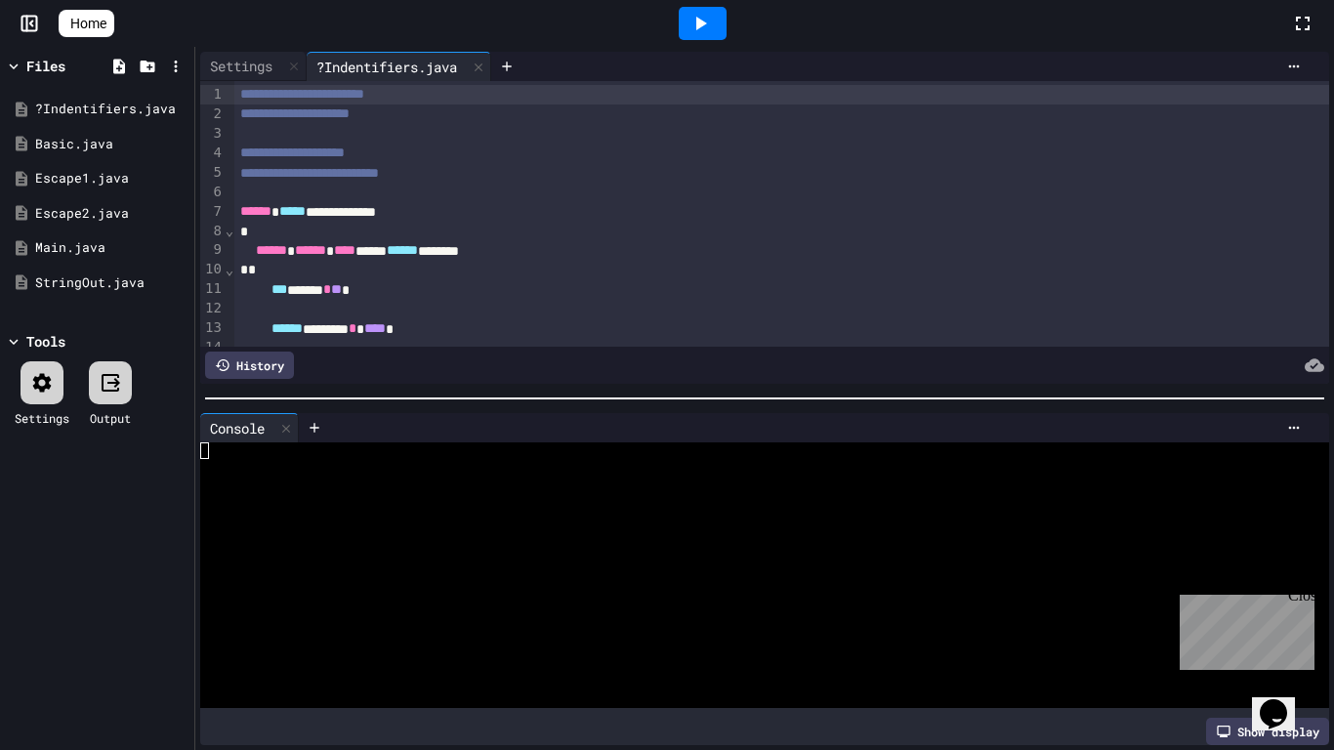
click at [365, 211] on div "**********" at bounding box center [782, 212] width 1096 height 20
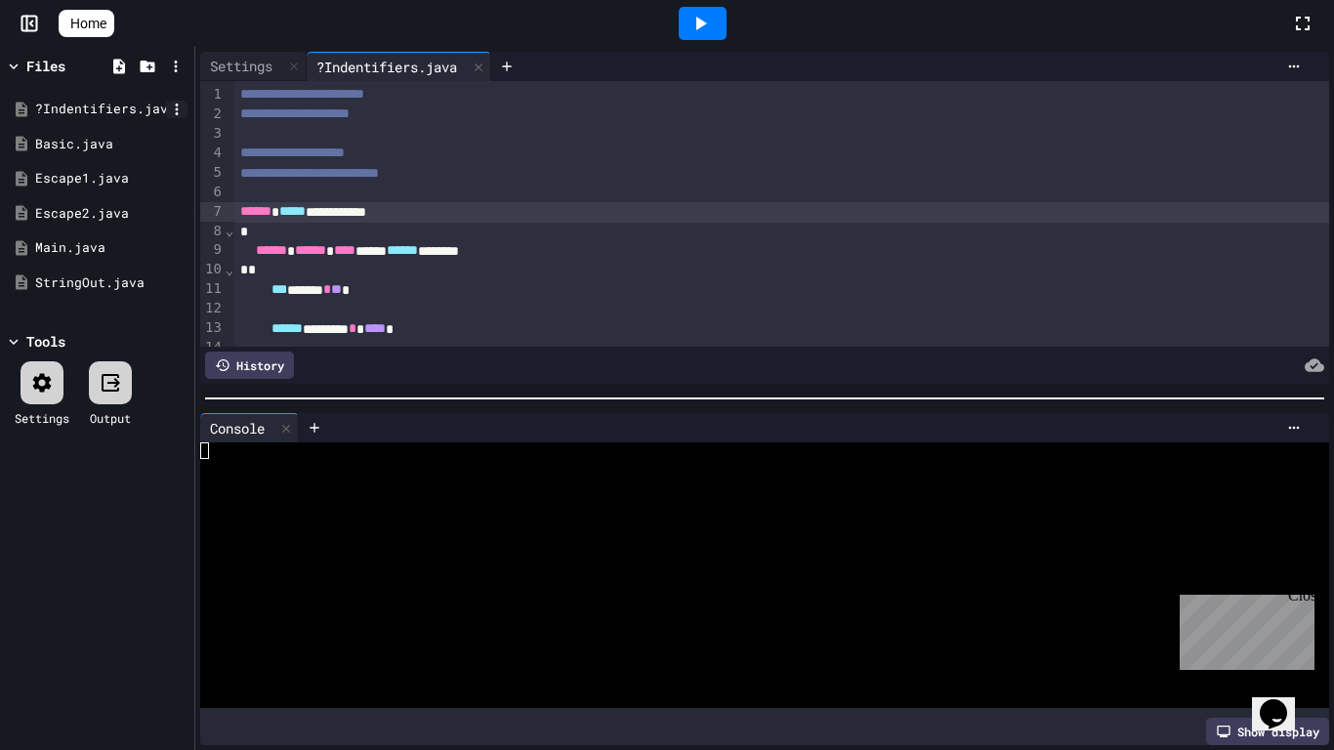
click at [175, 110] on icon at bounding box center [177, 110] width 18 height 18
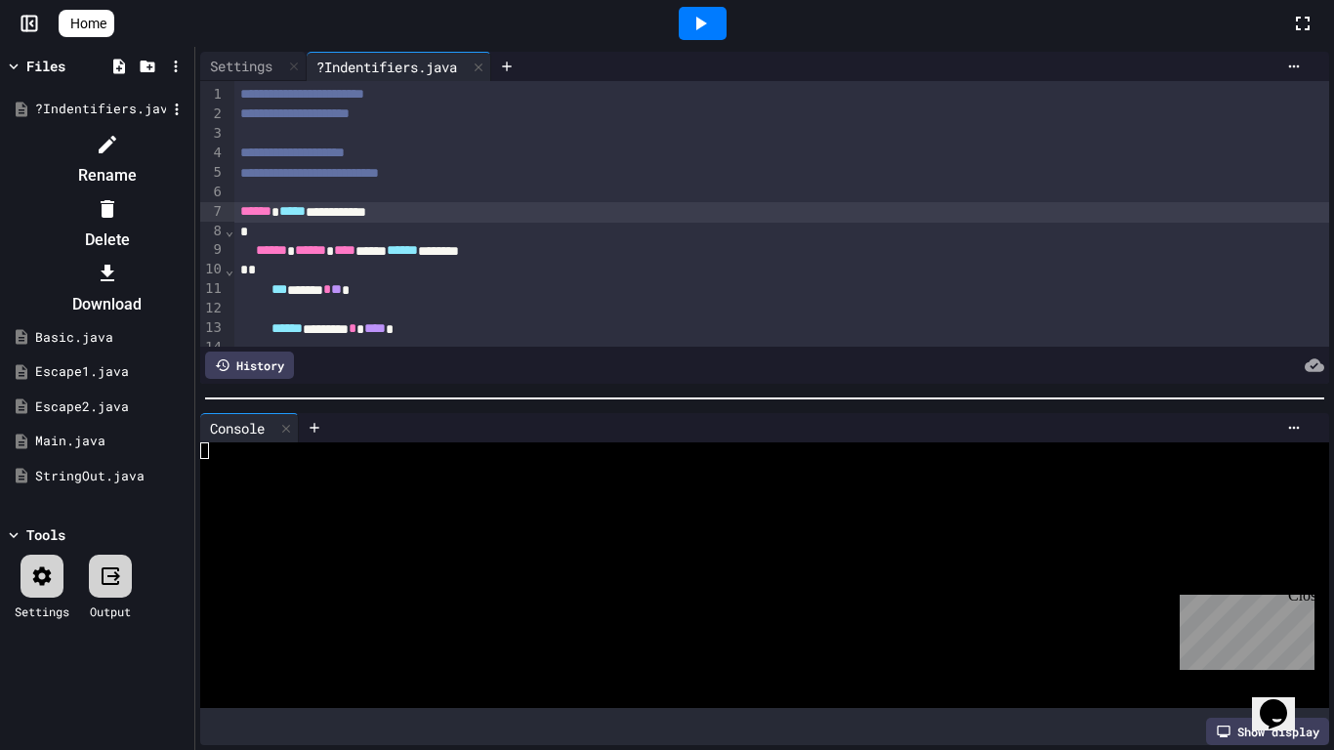
click at [116, 146] on icon at bounding box center [108, 145] width 18 height 18
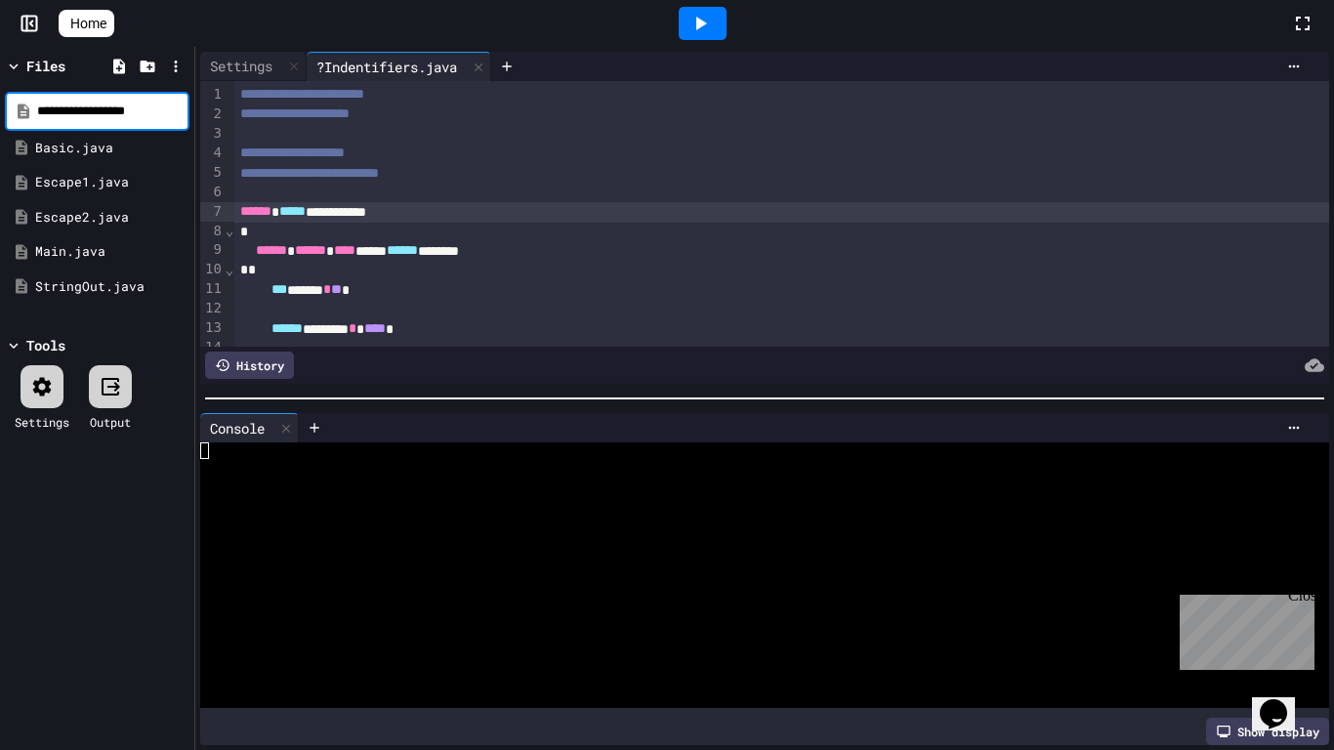
click at [56, 109] on input "**********" at bounding box center [111, 112] width 148 height 20
type input "**********"
click at [628, 33] on div at bounding box center [702, 23] width 1177 height 53
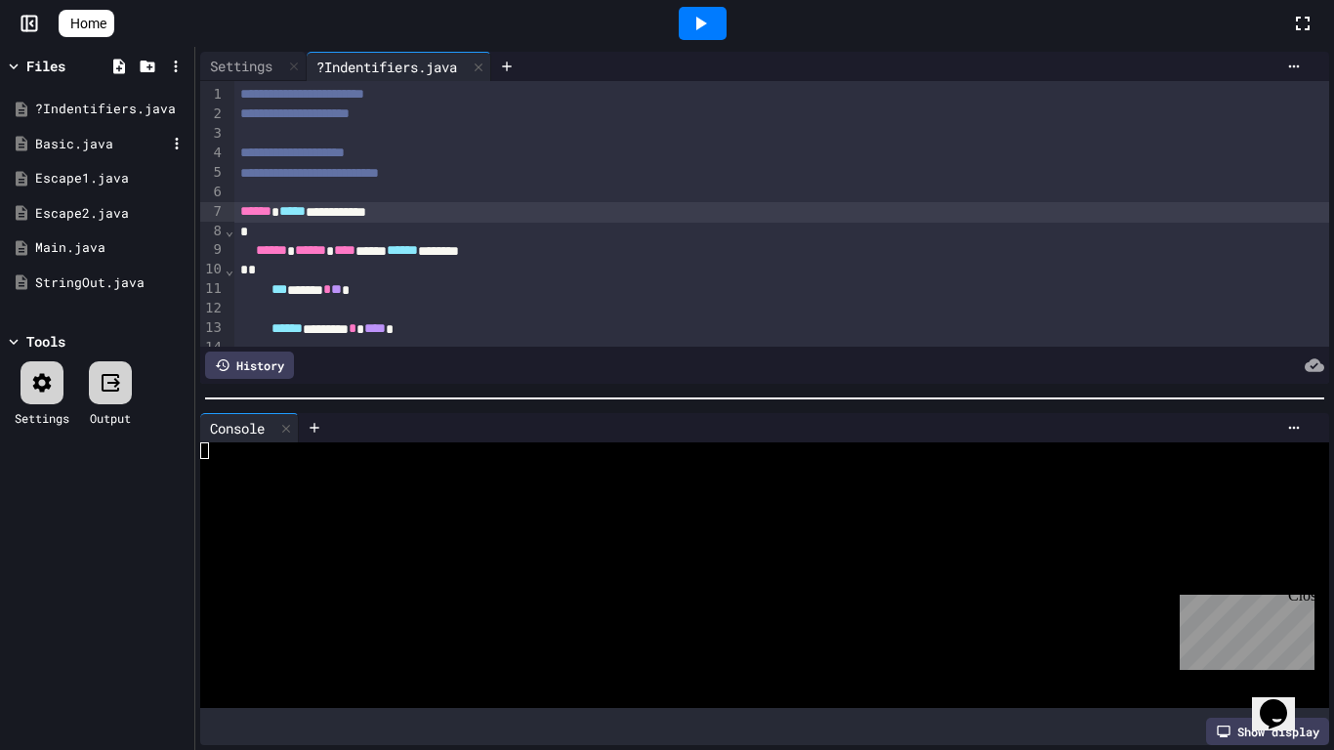
click at [130, 135] on div "Basic.java" at bounding box center [100, 145] width 131 height 20
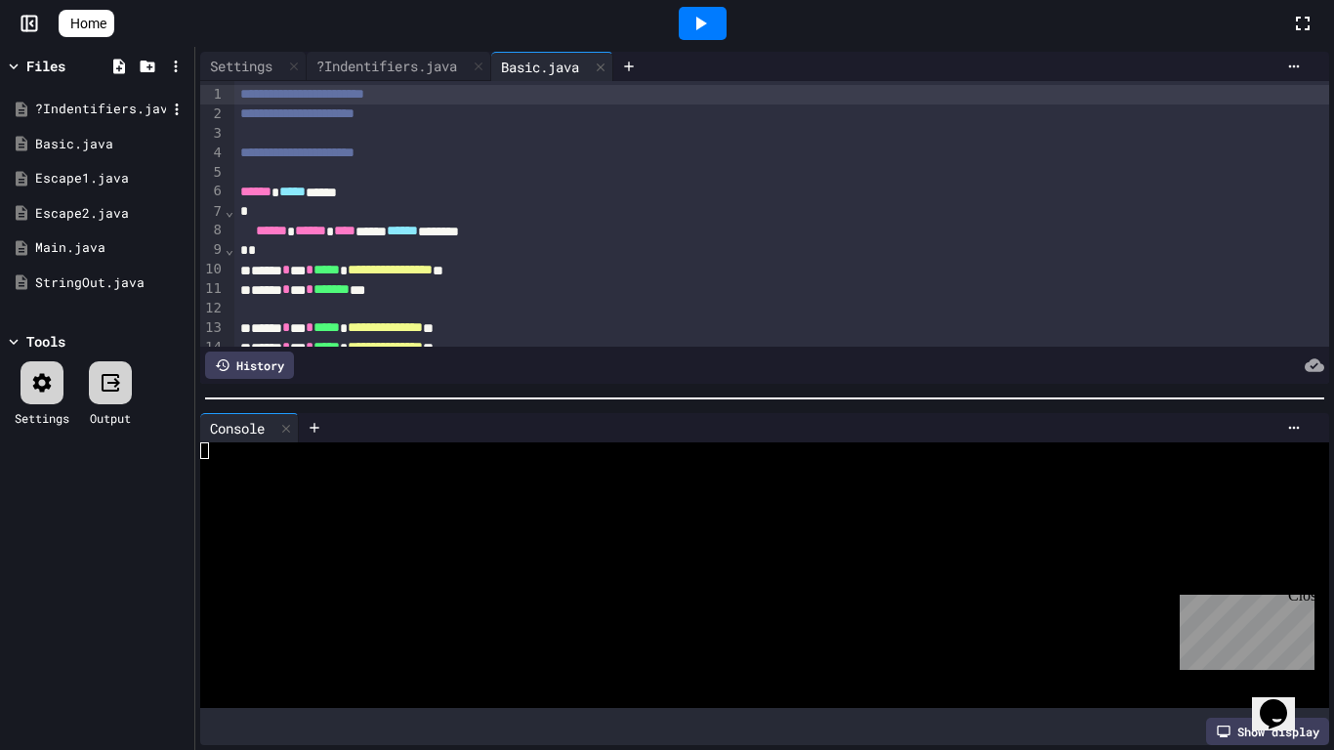
click at [134, 120] on div "?Indentifiers.java" at bounding box center [97, 109] width 185 height 35
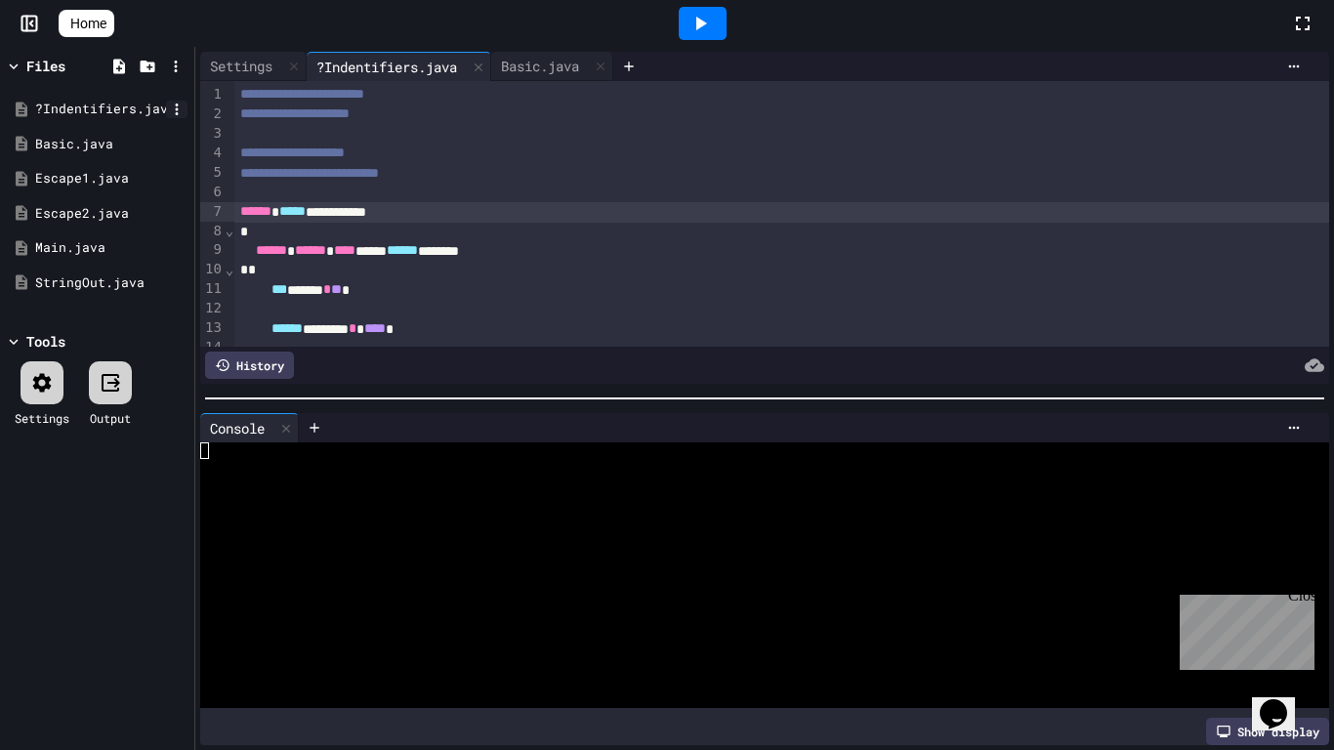
click at [168, 112] on icon at bounding box center [177, 110] width 18 height 18
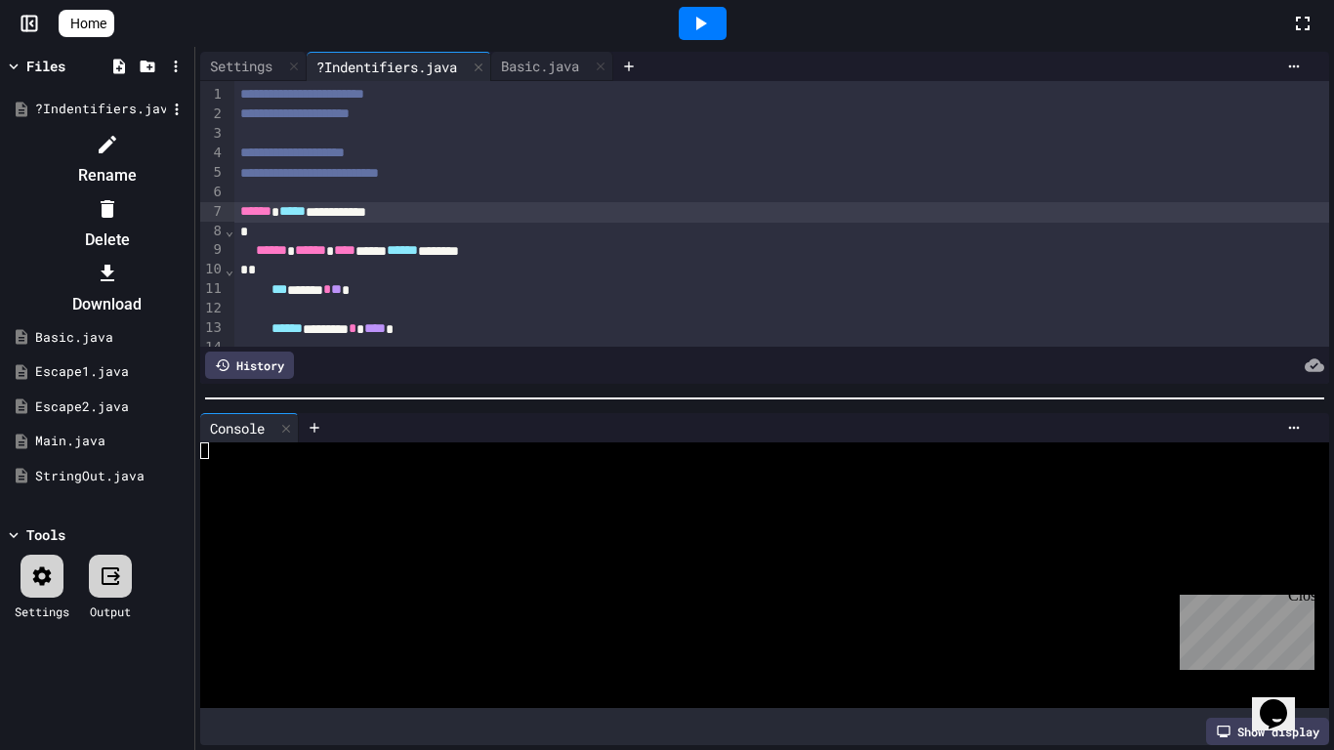
click at [119, 133] on icon at bounding box center [107, 144] width 23 height 23
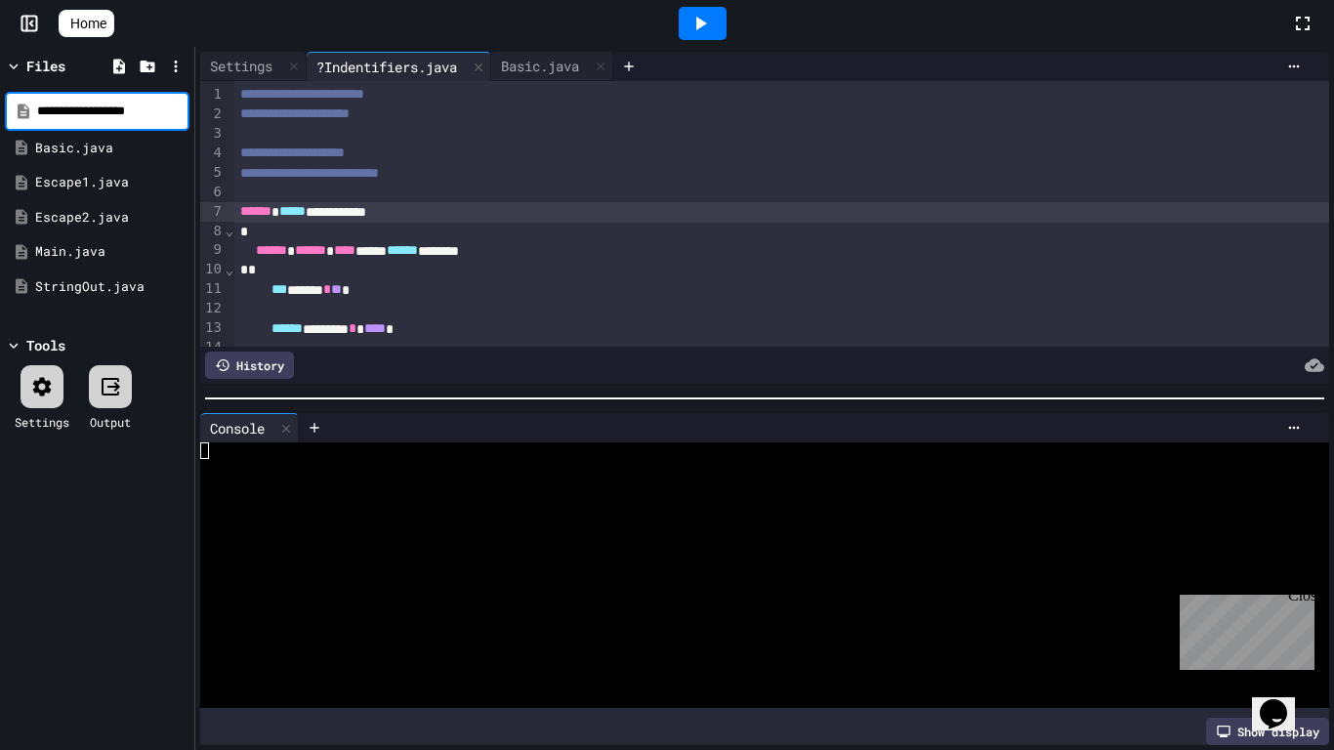
click at [65, 111] on input "**********" at bounding box center [111, 112] width 148 height 20
type input "**********"
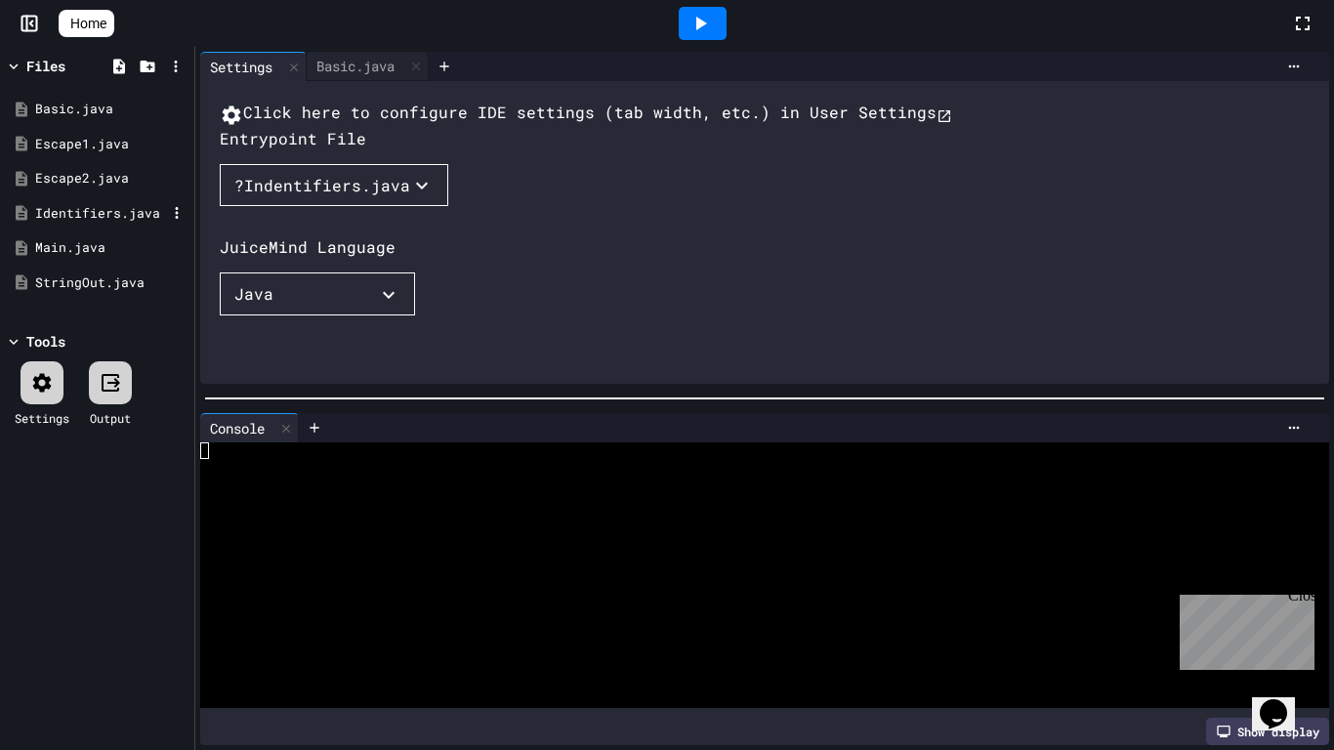
click at [89, 217] on div "Identifiers.java" at bounding box center [100, 214] width 131 height 20
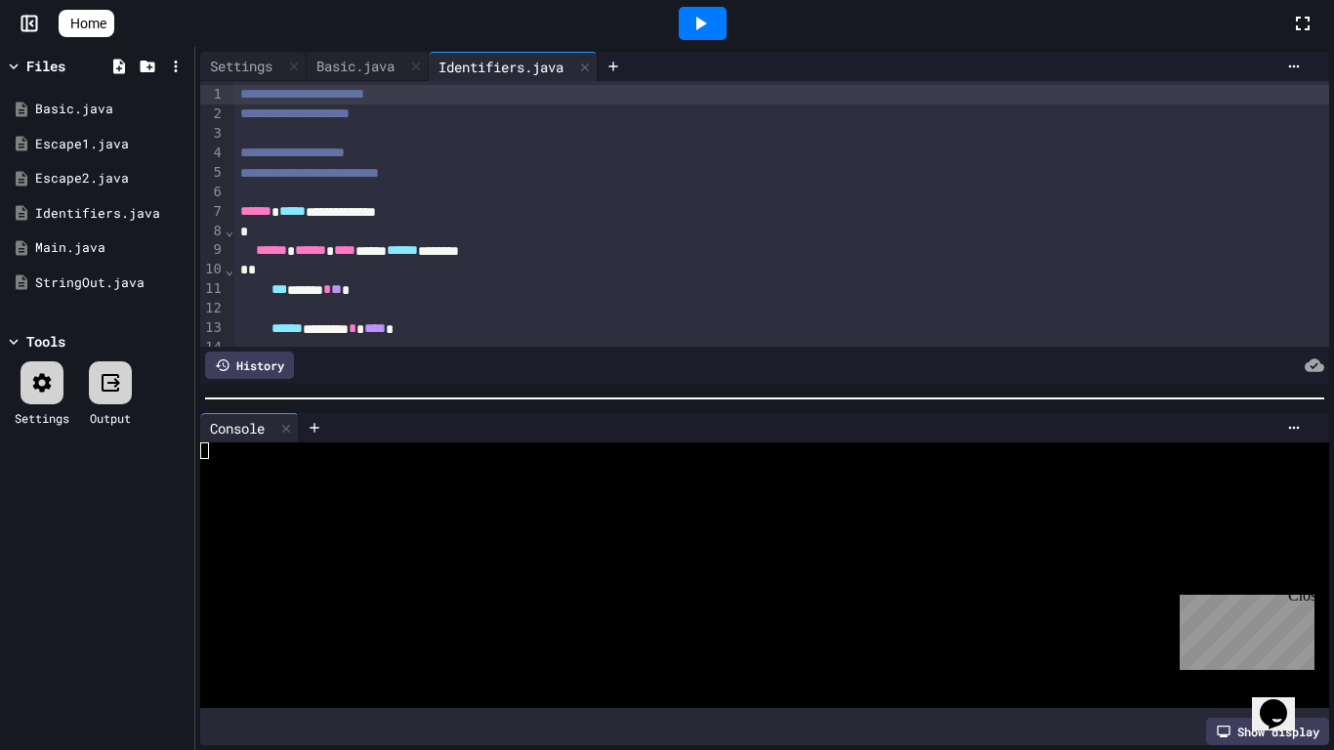
click at [365, 214] on div "**********" at bounding box center [782, 212] width 1096 height 20
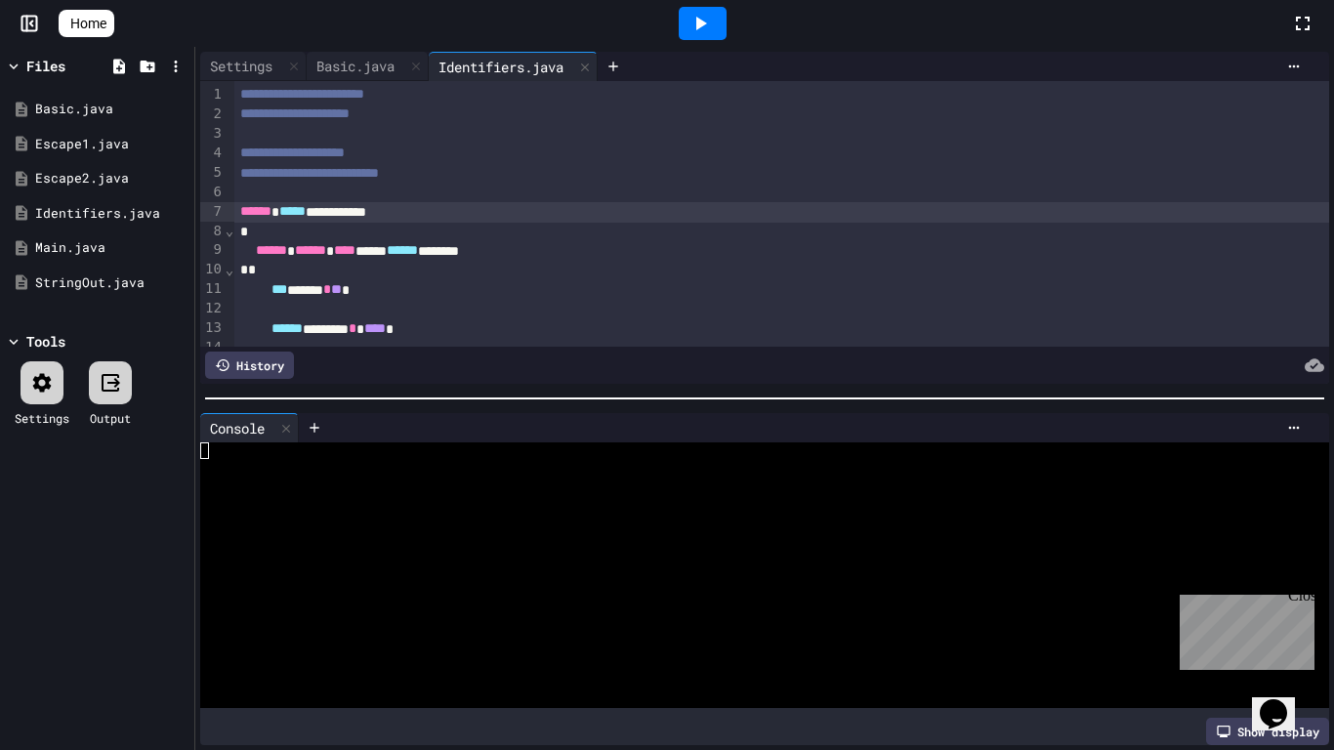
click at [699, 31] on icon at bounding box center [699, 23] width 23 height 23
click at [544, 450] on div at bounding box center [753, 450] width 1107 height 17
click at [45, 388] on icon at bounding box center [42, 382] width 19 height 19
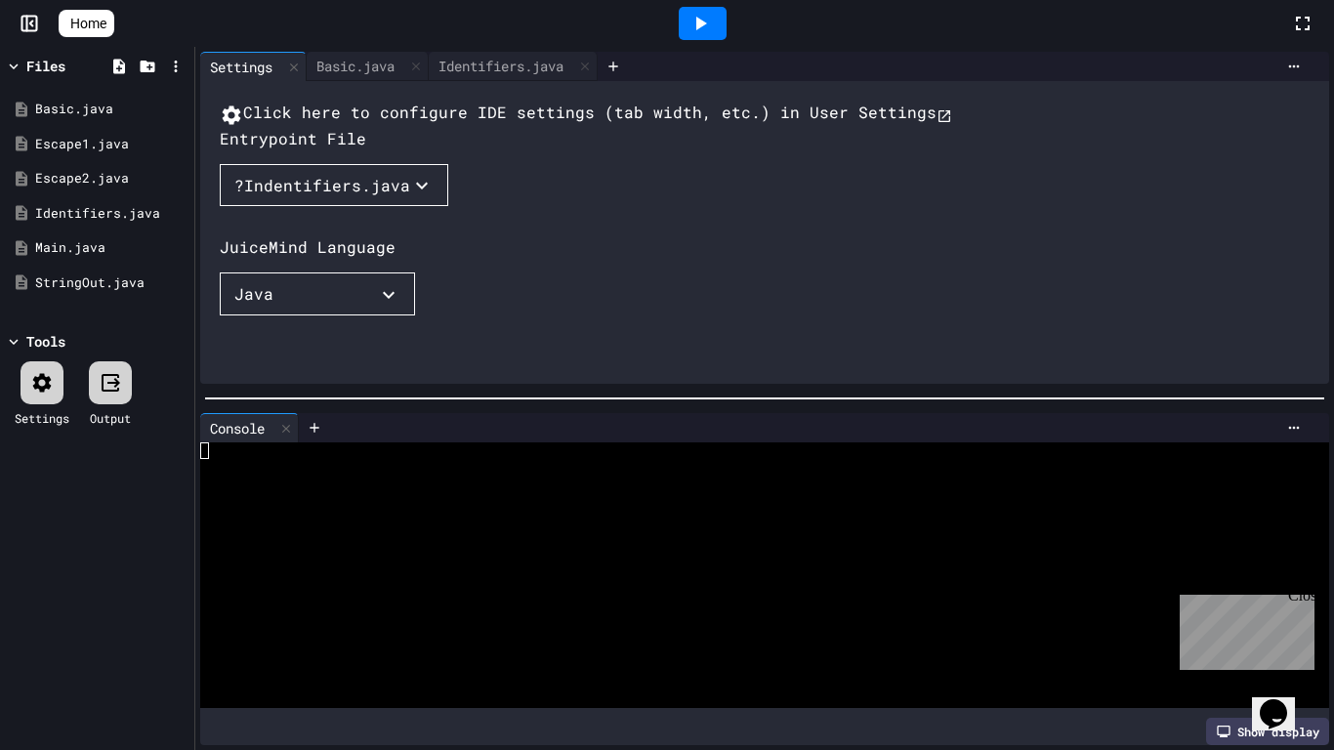
click at [273, 197] on div "?Indentifiers.java" at bounding box center [322, 185] width 176 height 23
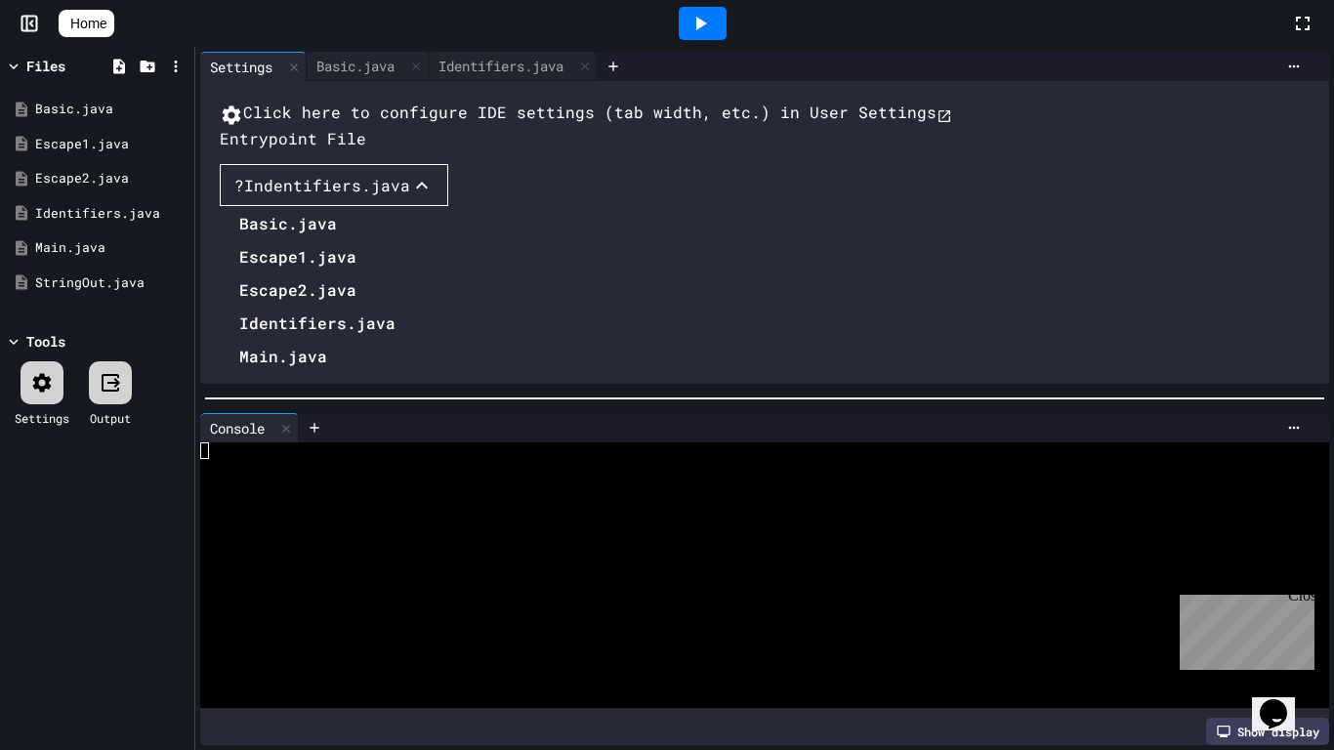
click at [280, 339] on li "Identifiers.java" at bounding box center [317, 323] width 156 height 31
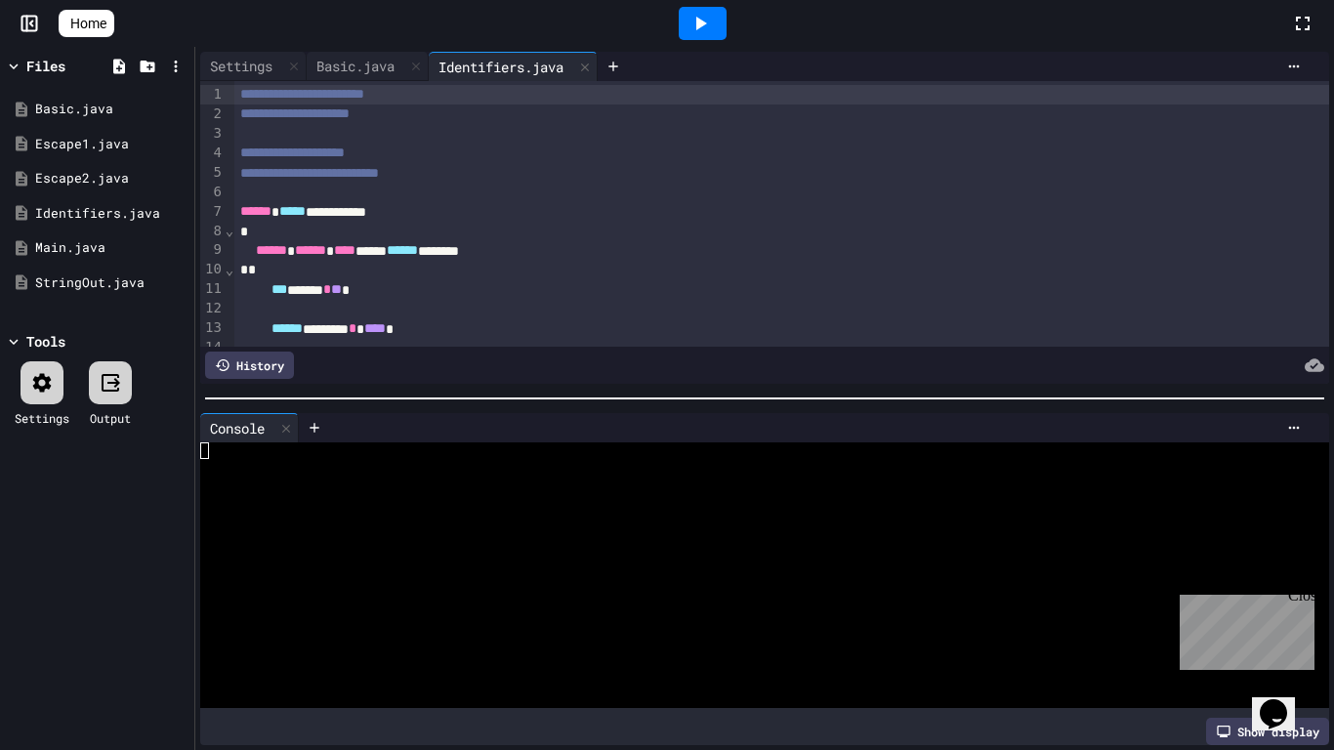
click at [726, 8] on div at bounding box center [703, 23] width 48 height 33
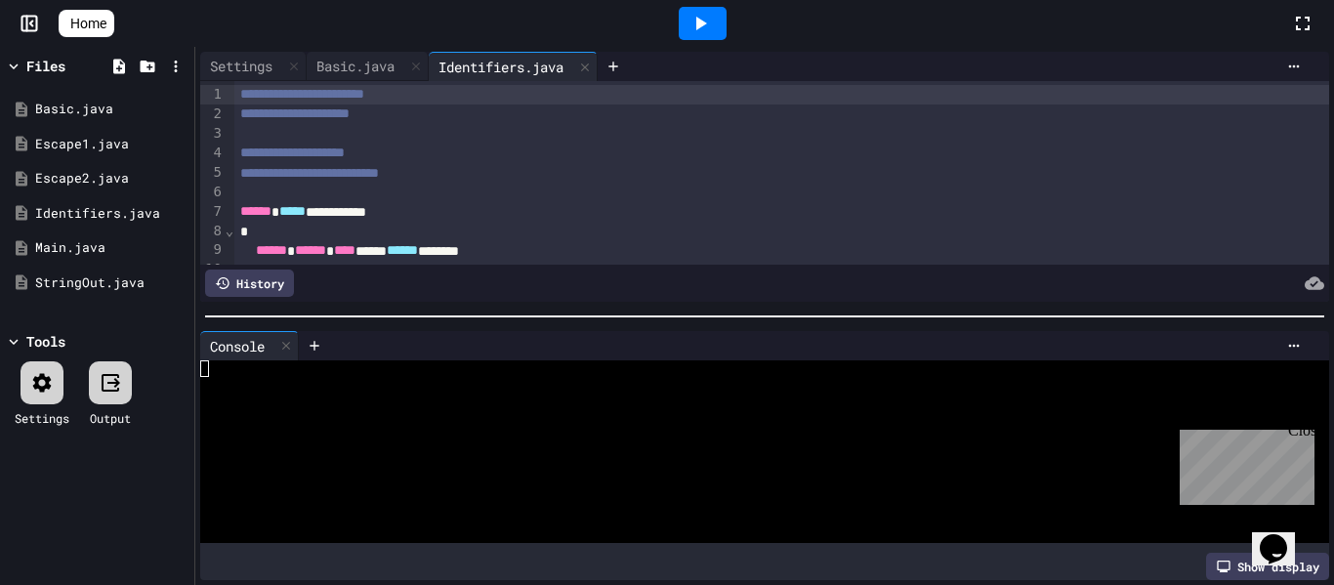
click at [418, 249] on span "******" at bounding box center [402, 250] width 31 height 14
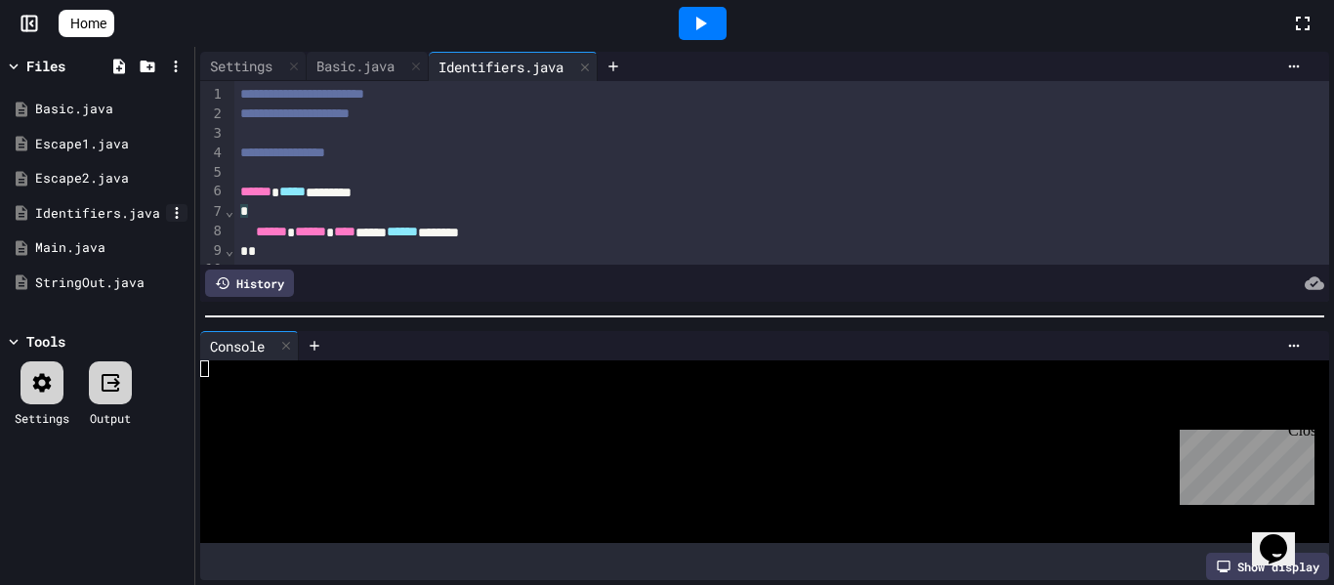
click at [178, 206] on icon at bounding box center [177, 213] width 18 height 18
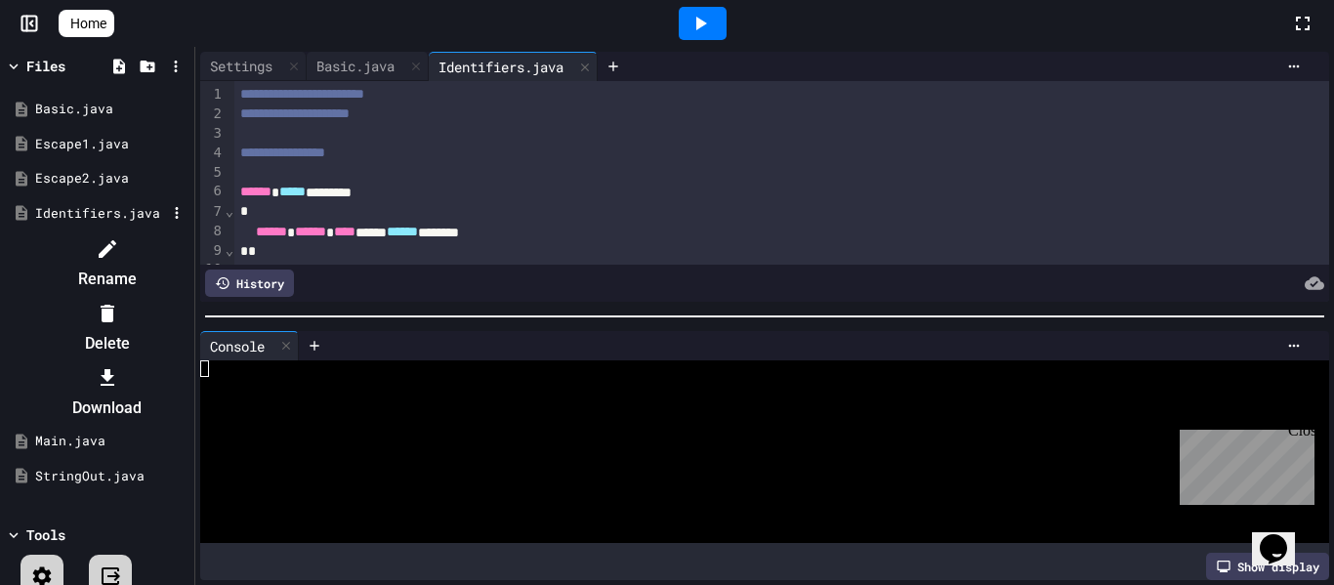
click at [119, 244] on icon at bounding box center [107, 248] width 23 height 23
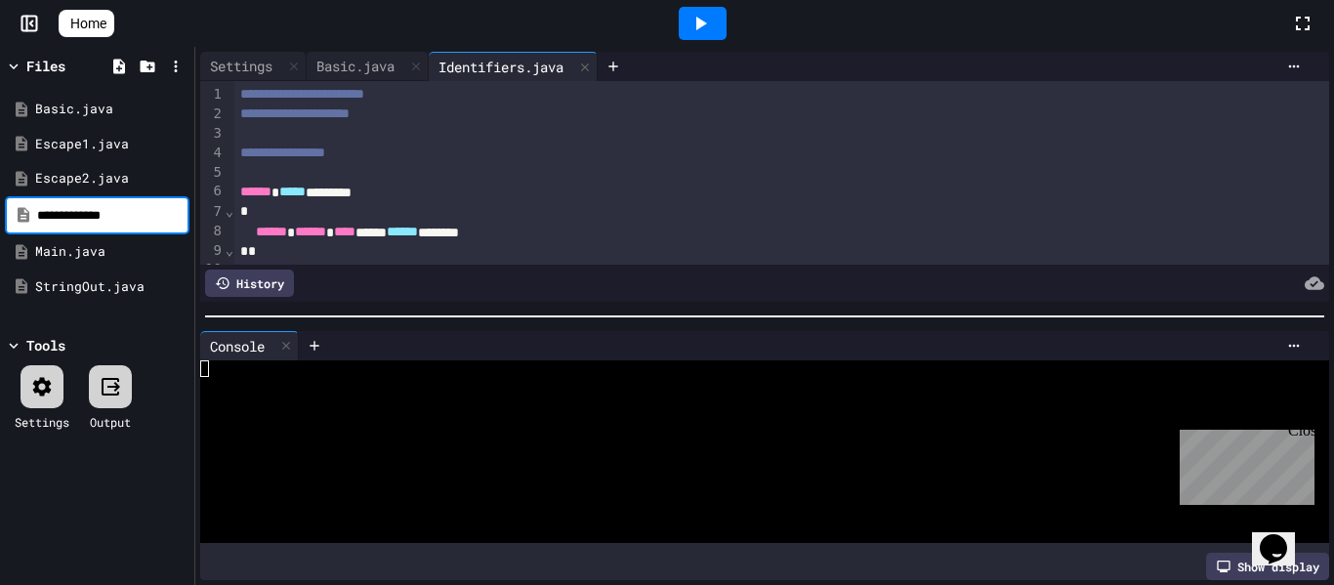
type input "**********"
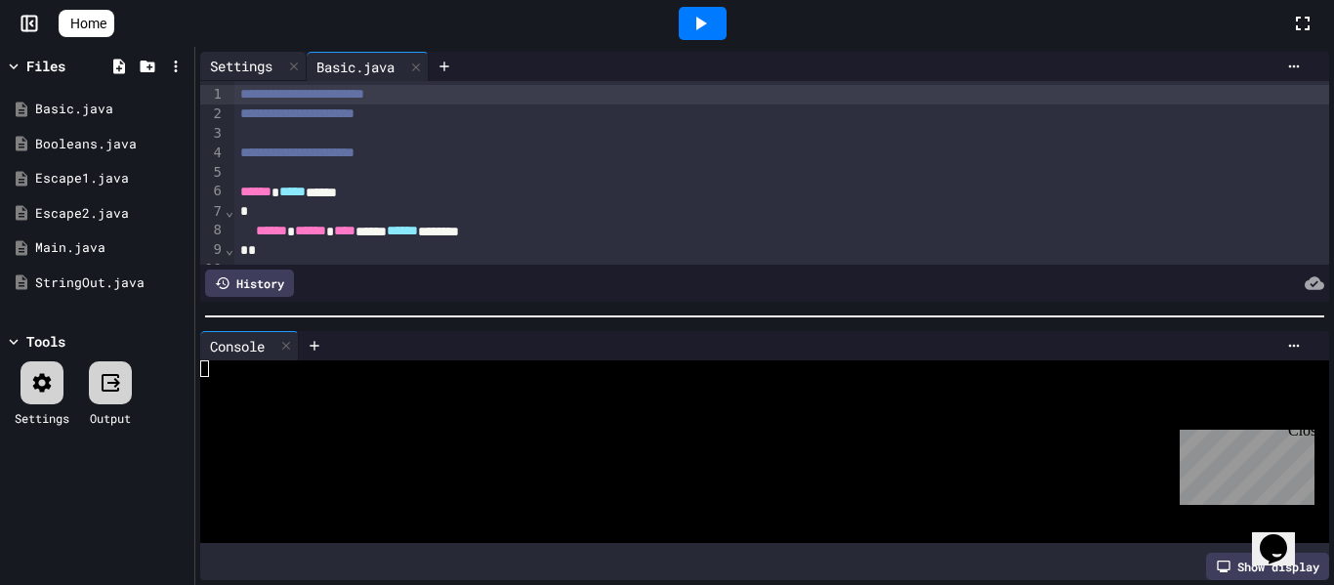
click at [243, 64] on div "Settings" at bounding box center [241, 66] width 82 height 21
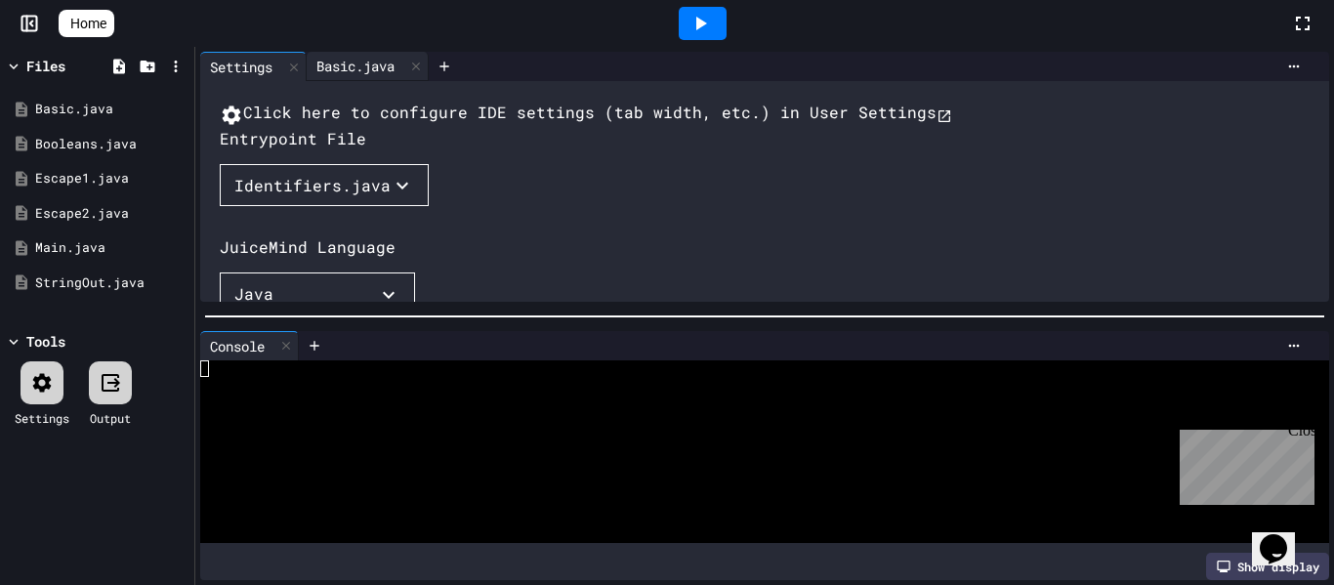
click at [345, 67] on div "Basic.java" at bounding box center [356, 66] width 98 height 21
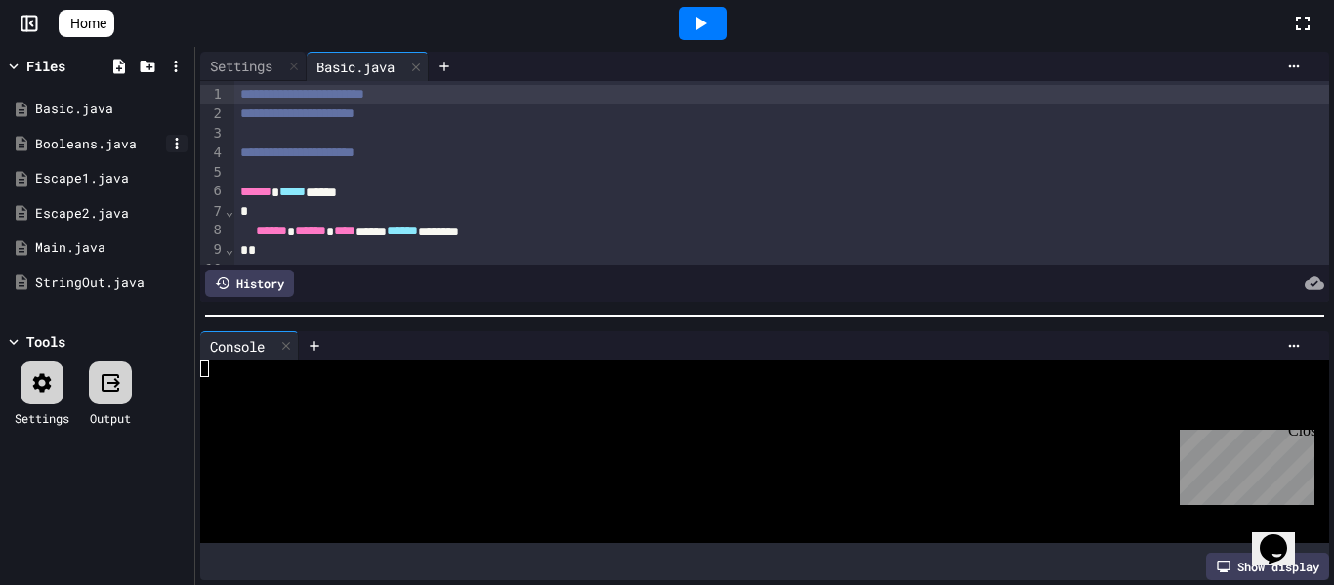
click at [170, 145] on icon at bounding box center [177, 144] width 18 height 18
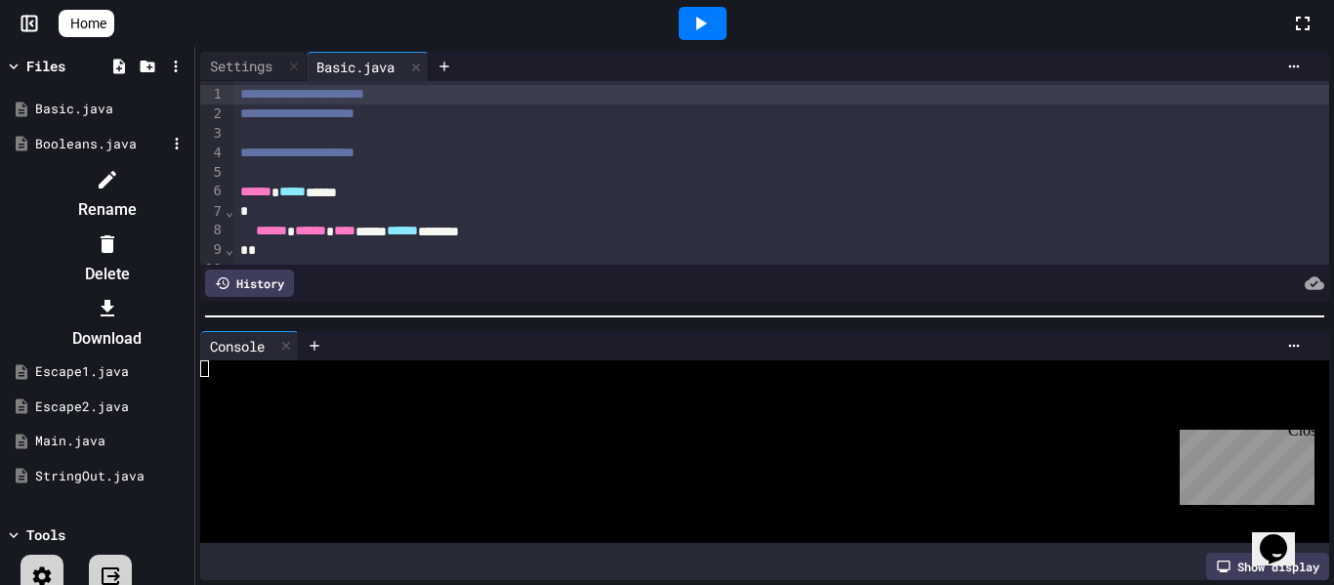
click at [43, 163] on div at bounding box center [97, 163] width 185 height 0
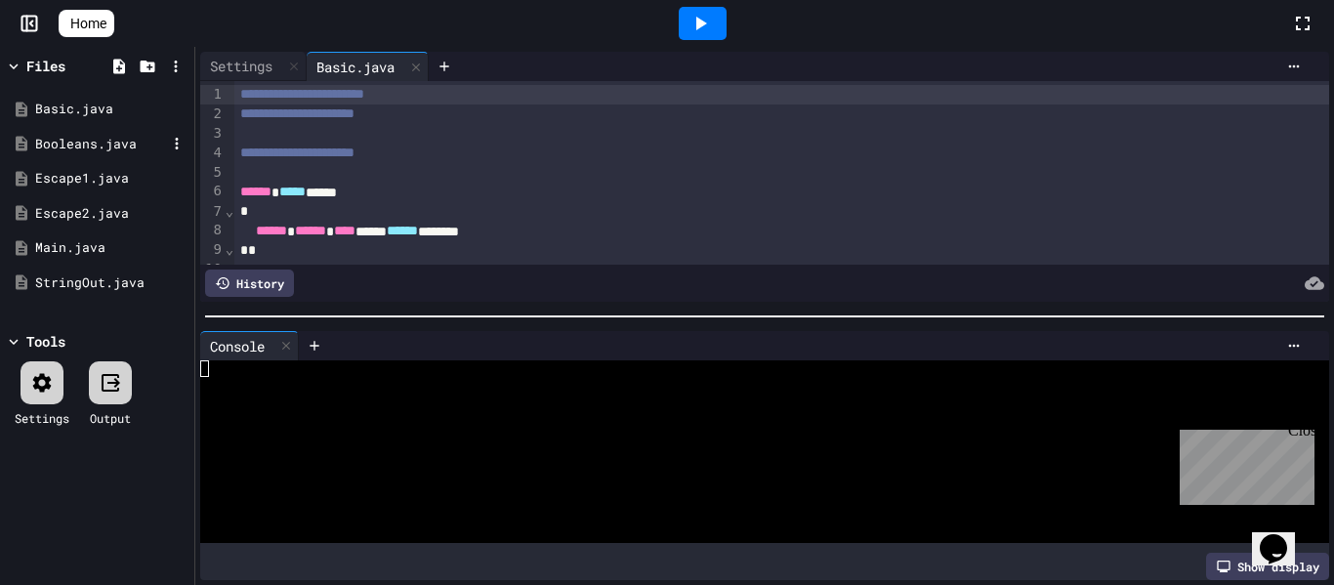
click at [62, 145] on div "Booleans.java" at bounding box center [100, 145] width 131 height 20
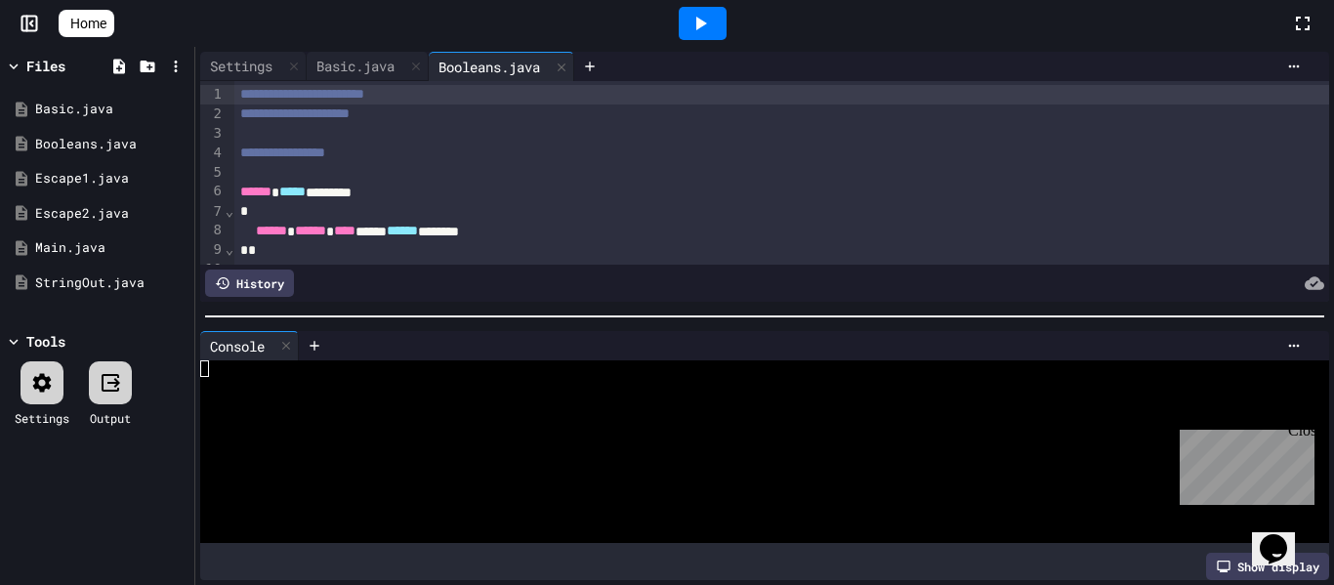
click at [286, 170] on div at bounding box center [782, 174] width 1096 height 20
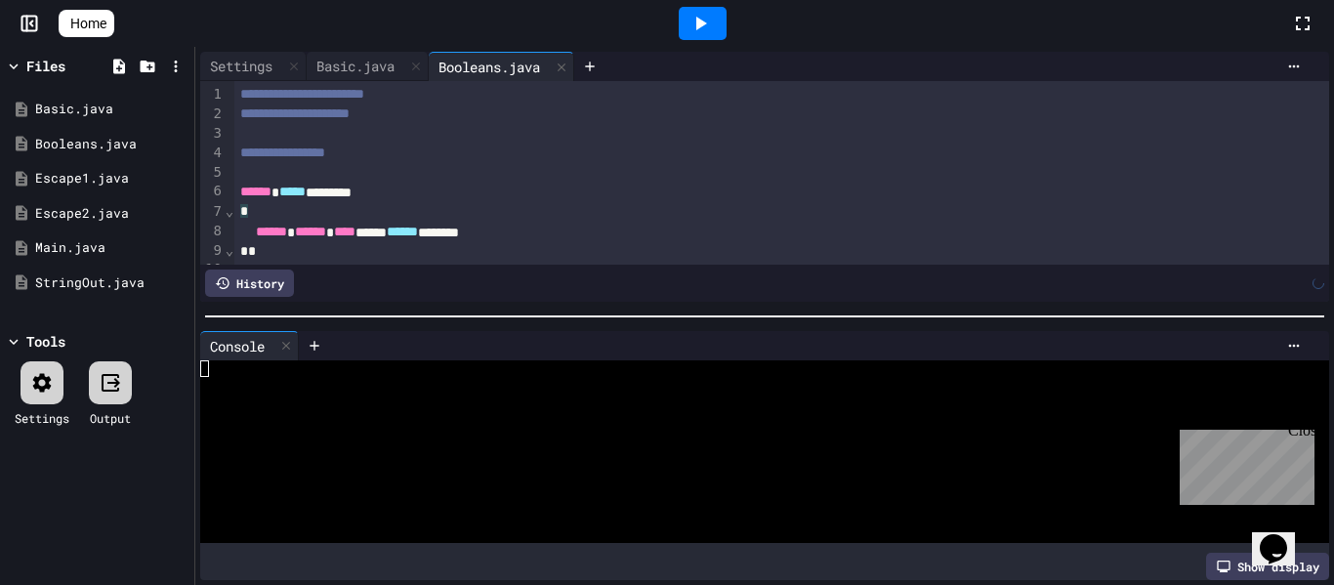
scroll to position [251, 0]
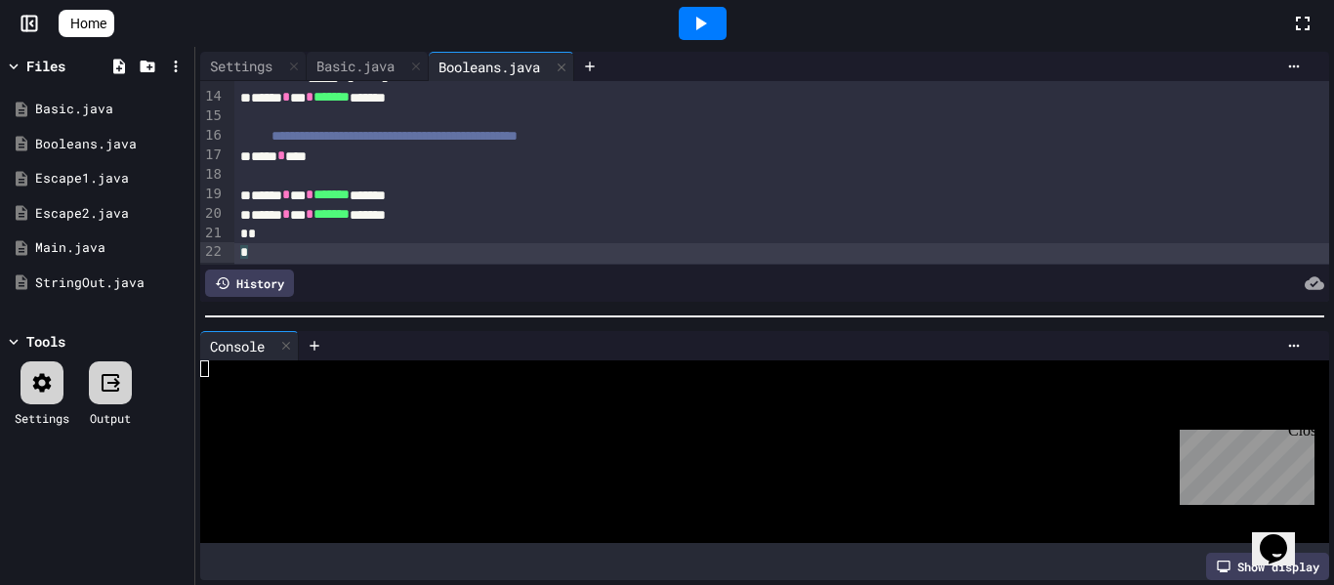
click at [393, 461] on div at bounding box center [753, 468] width 1107 height 17
click at [53, 365] on div at bounding box center [42, 382] width 43 height 43
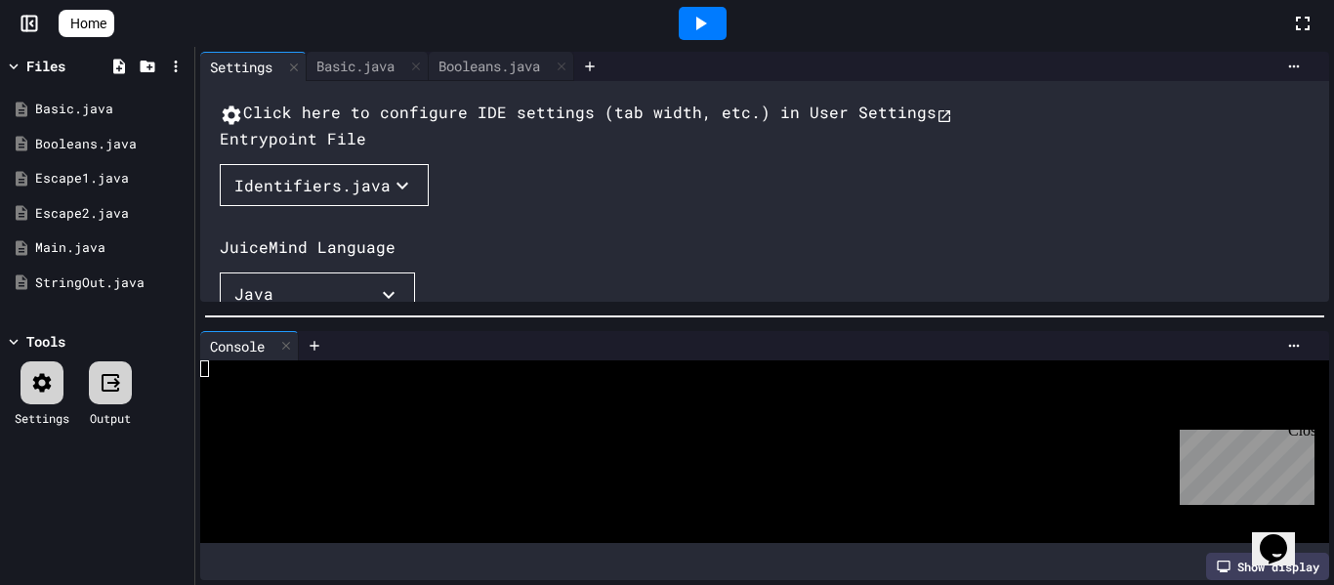
click at [311, 207] on button "Identifiers.java" at bounding box center [324, 185] width 209 height 43
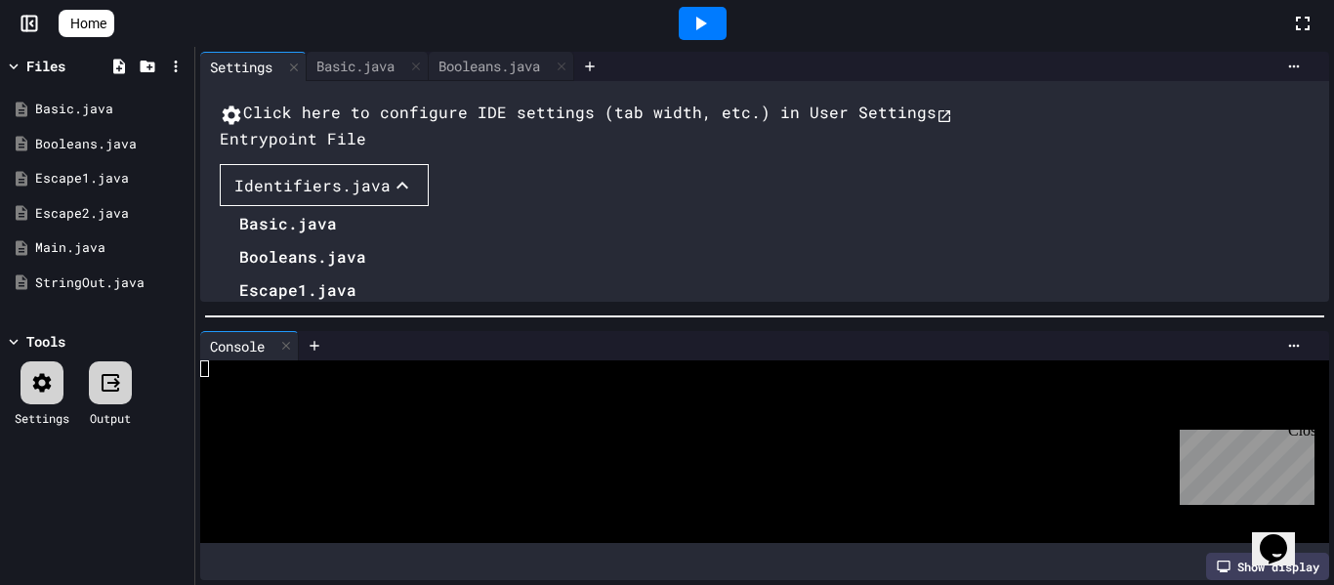
click at [297, 272] on li "Booleans.java" at bounding box center [307, 256] width 137 height 31
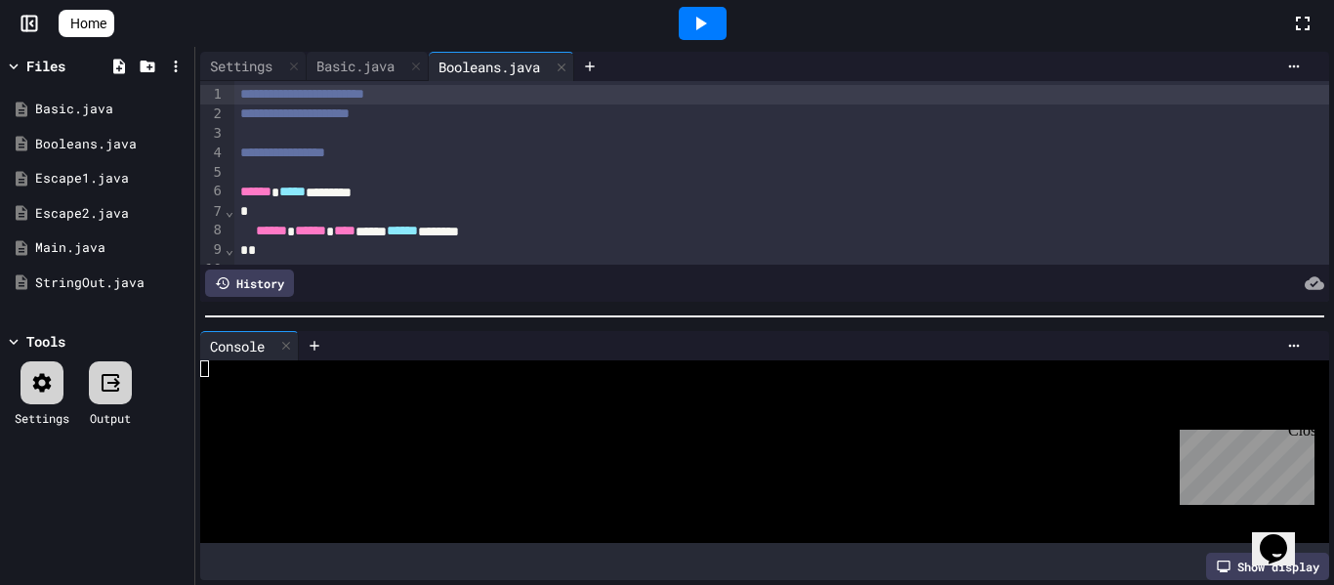
click at [325, 391] on div at bounding box center [753, 385] width 1107 height 17
click at [123, 139] on div "Booleans.java" at bounding box center [100, 145] width 131 height 20
click at [712, 22] on icon at bounding box center [699, 23] width 23 height 23
click at [423, 71] on icon at bounding box center [416, 67] width 14 height 14
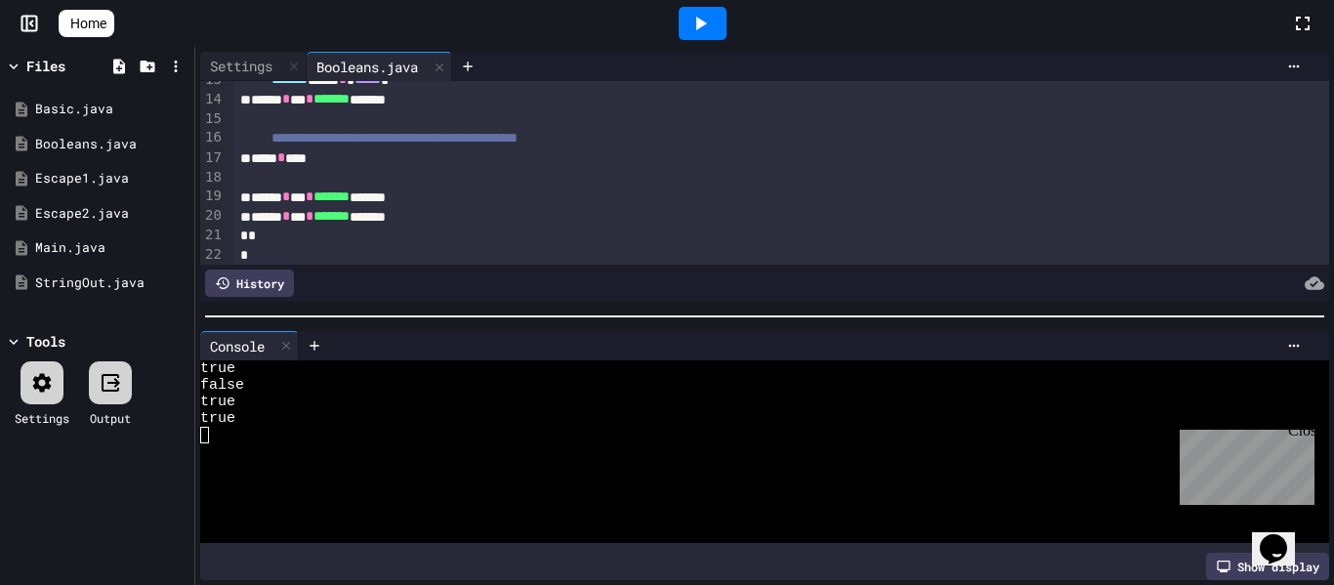
scroll to position [252, 0]
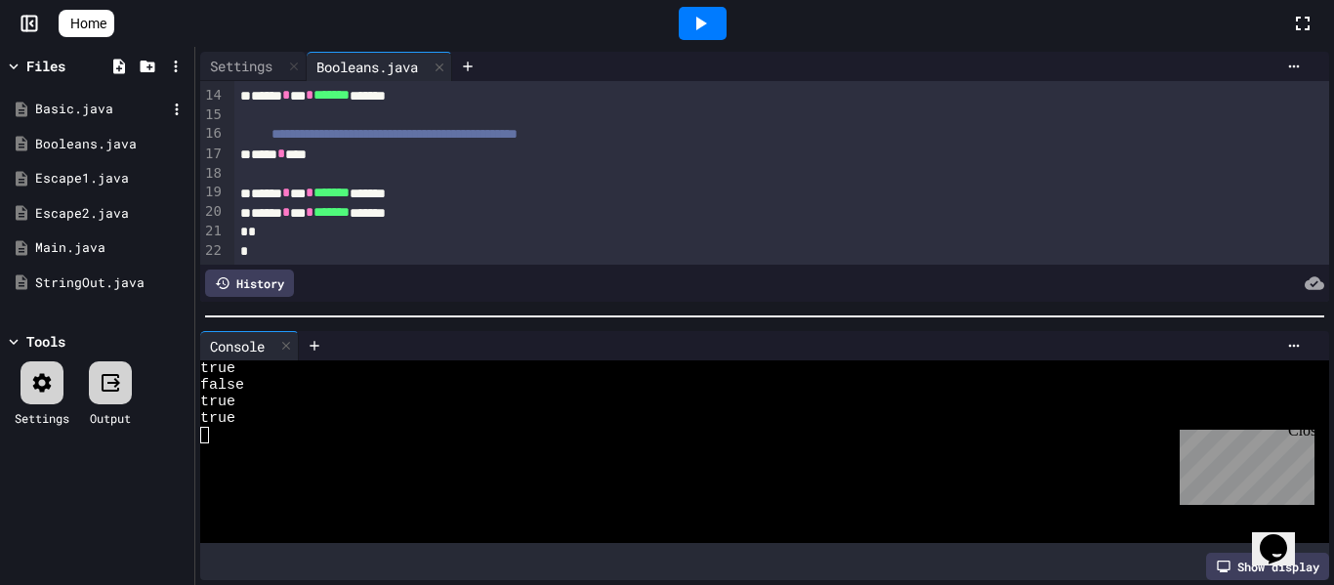
click at [96, 112] on div "Basic.java" at bounding box center [100, 110] width 131 height 20
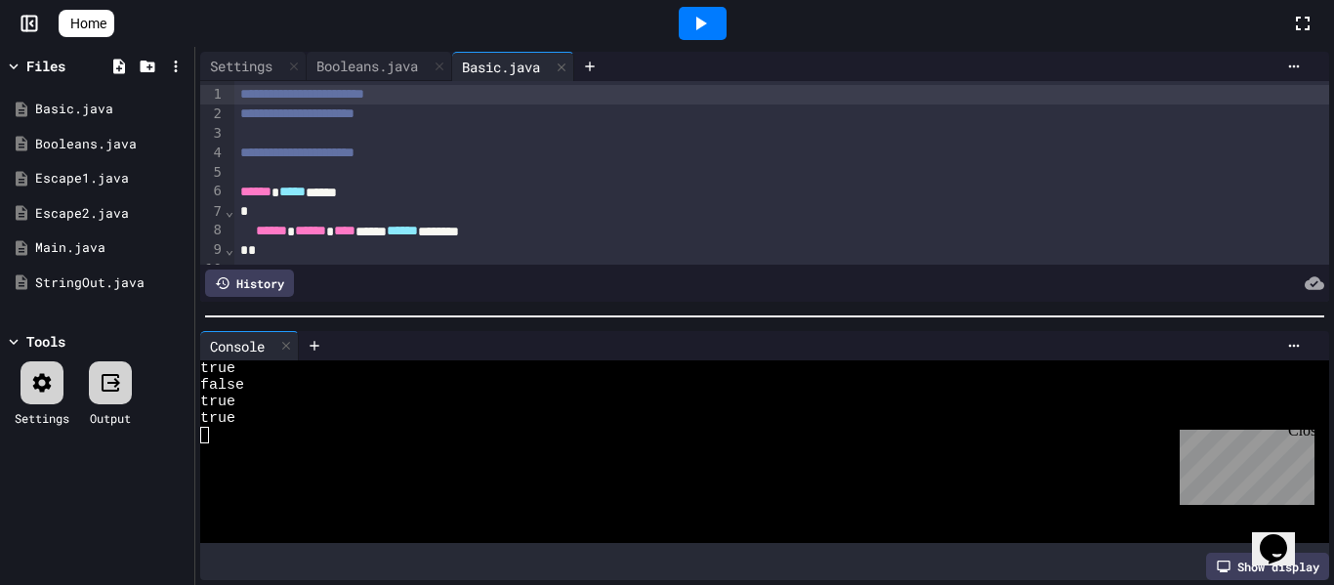
click at [354, 151] on span "**********" at bounding box center [297, 152] width 114 height 14
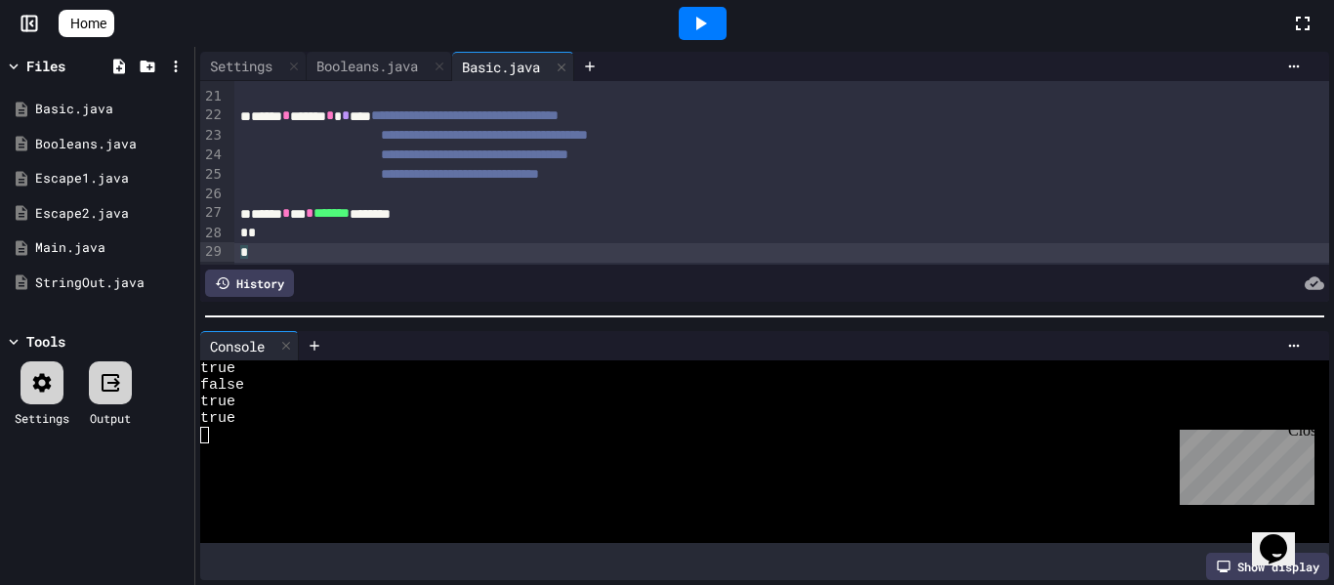
scroll to position [0, 0]
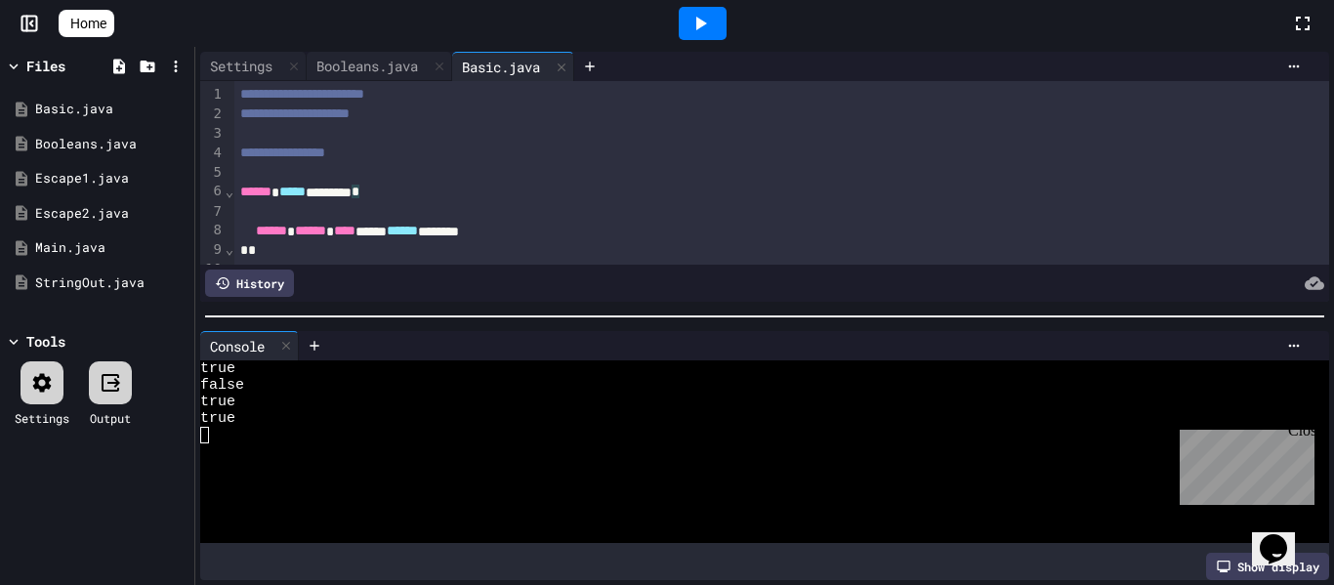
click at [384, 193] on div "****** ***** ******** *" at bounding box center [782, 193] width 1096 height 20
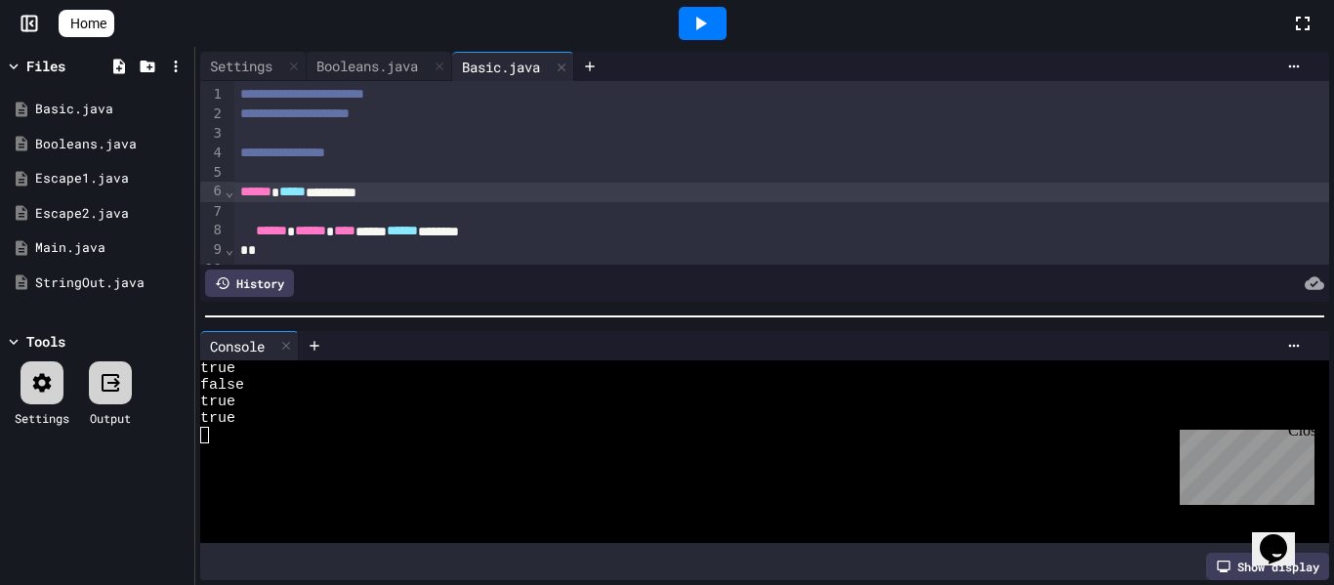
click at [384, 193] on div "****** ***** *********" at bounding box center [782, 193] width 1096 height 20
copy div "********"
click at [173, 107] on icon at bounding box center [177, 110] width 18 height 18
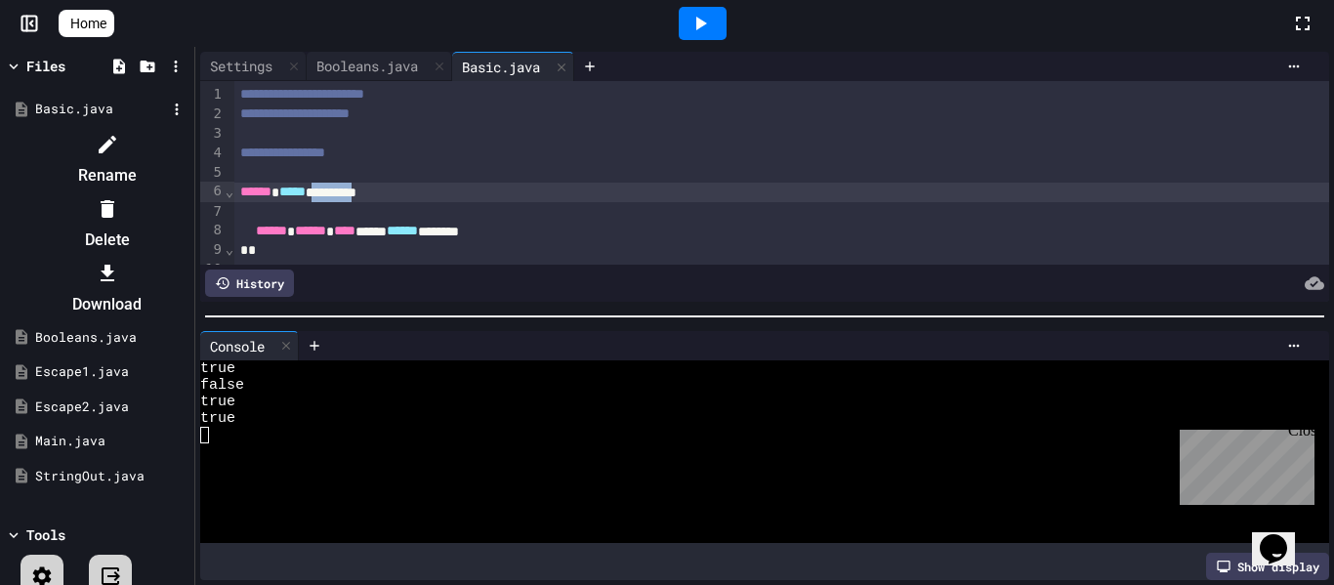
click at [116, 136] on icon at bounding box center [108, 145] width 18 height 18
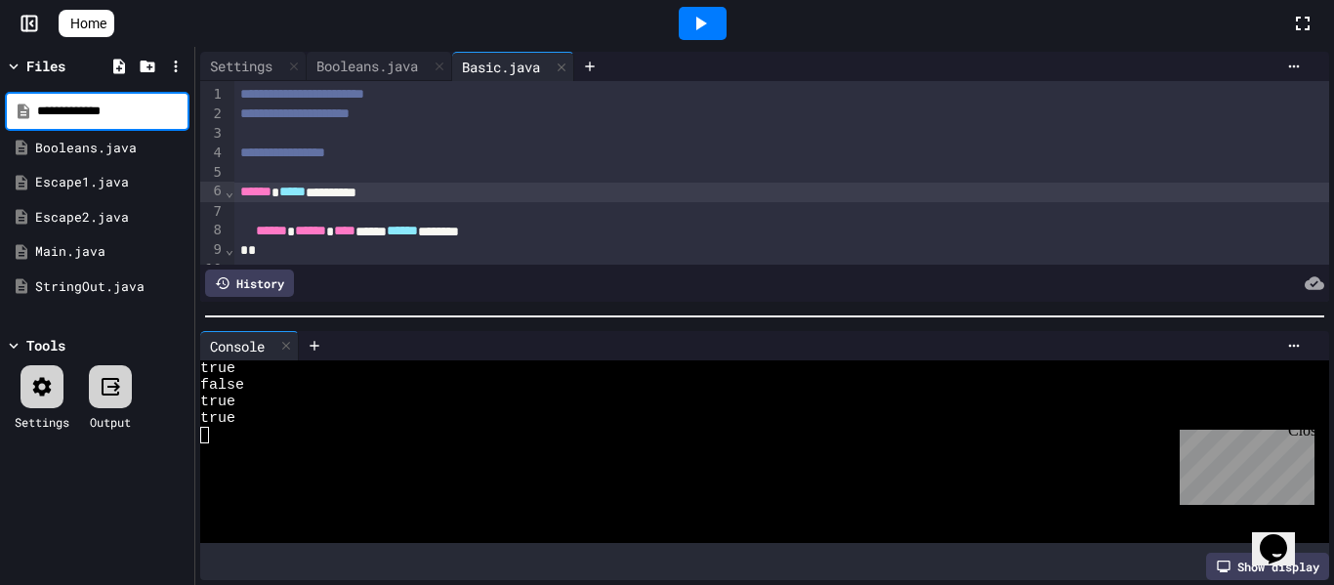
type input "**********"
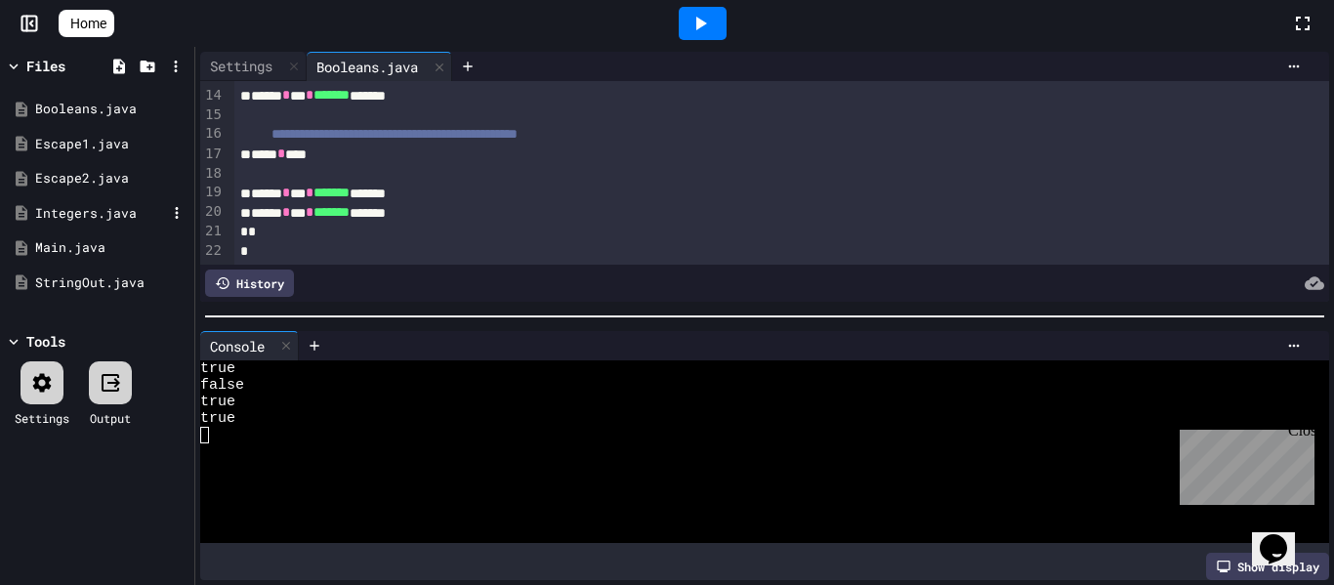
click at [99, 219] on div "Integers.java" at bounding box center [100, 214] width 131 height 20
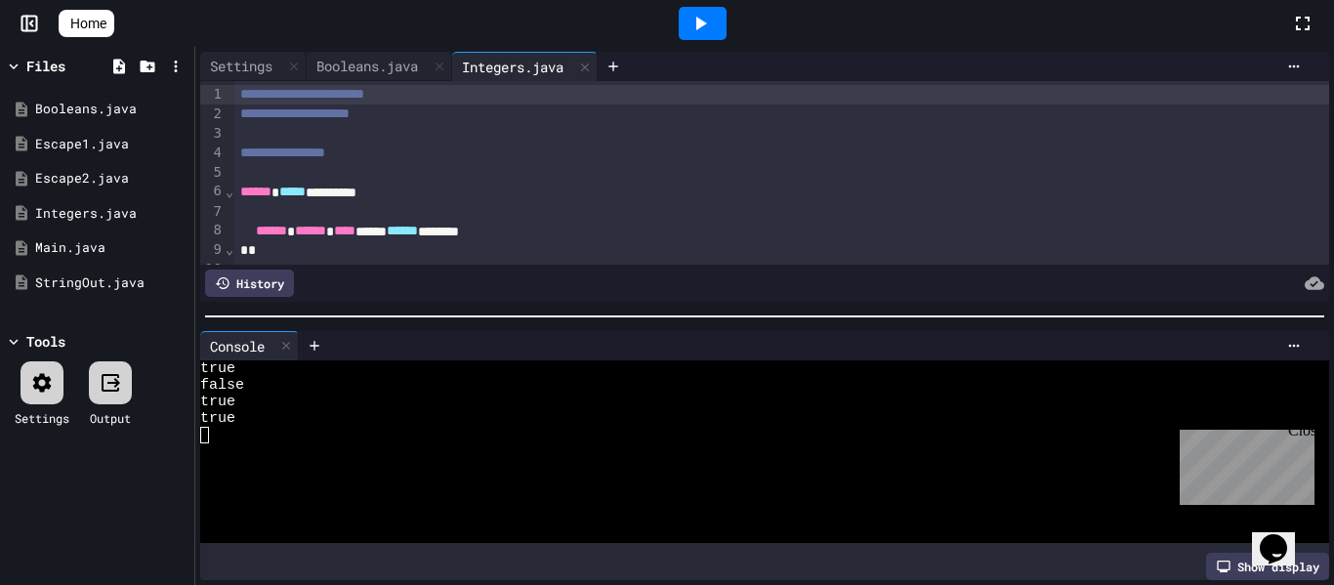
scroll to position [46, 0]
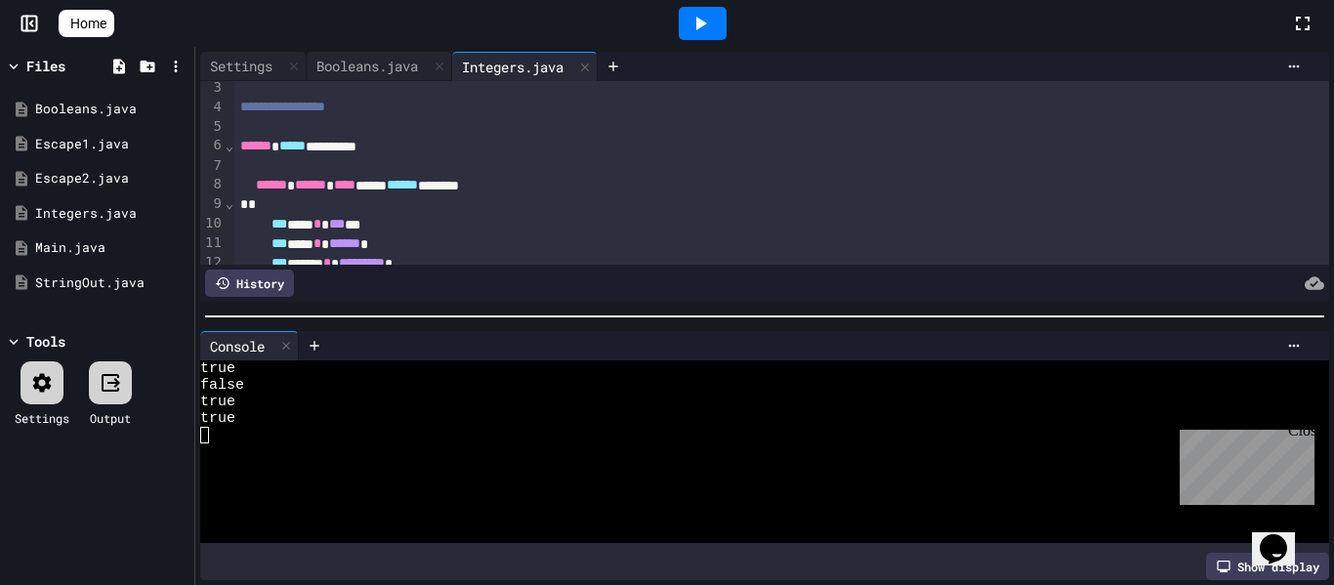
click at [706, 30] on icon at bounding box center [699, 23] width 23 height 23
click at [39, 395] on div at bounding box center [42, 382] width 43 height 43
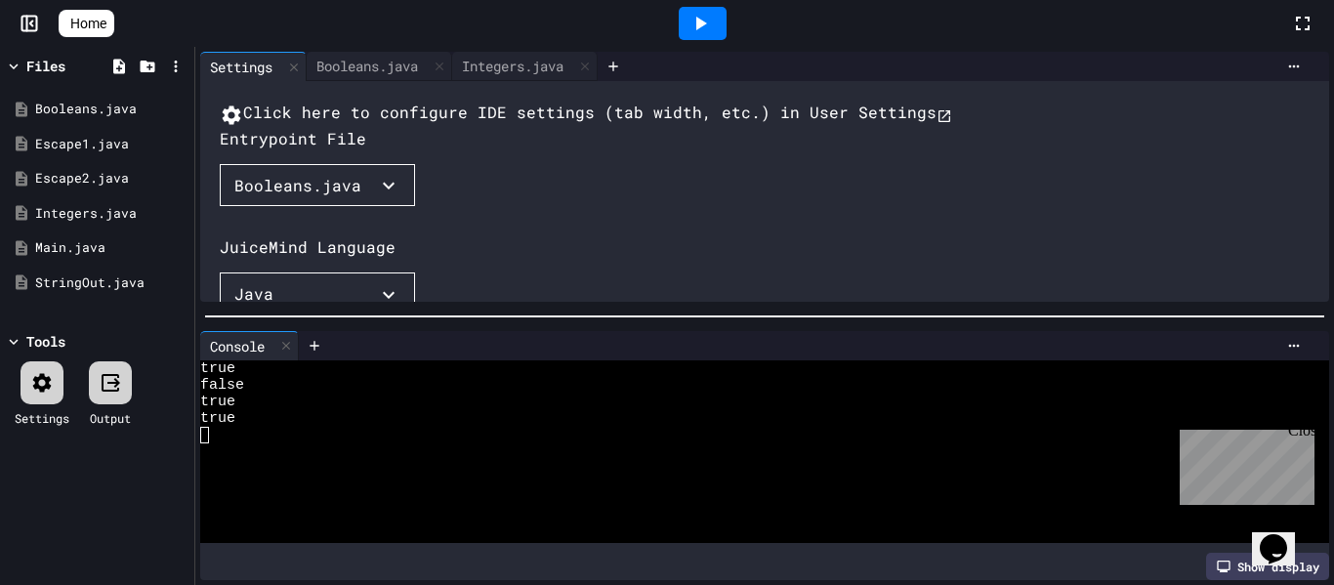
click at [296, 197] on div "Booleans.java" at bounding box center [297, 185] width 127 height 23
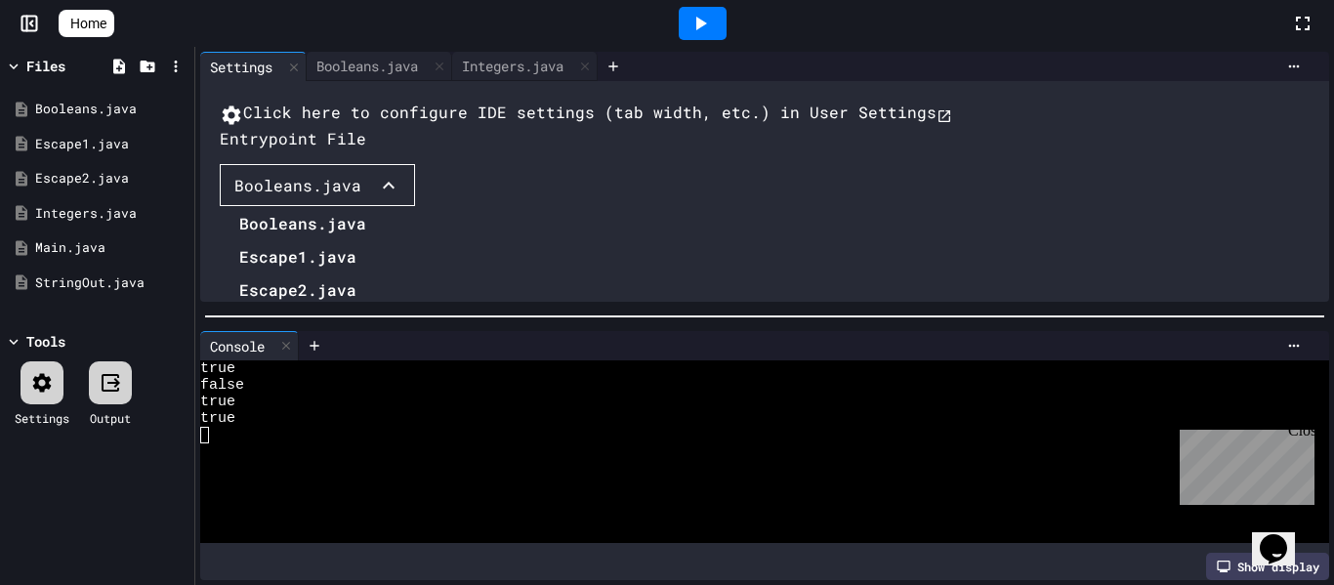
click at [279, 339] on li "Integers.java" at bounding box center [307, 323] width 137 height 31
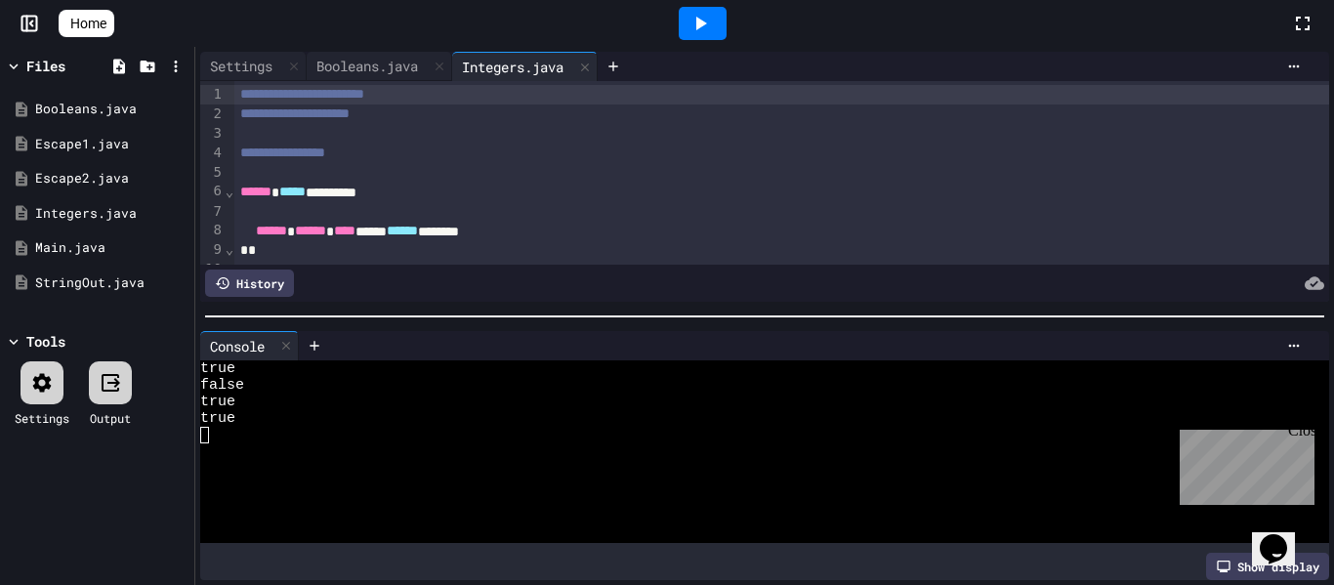
click at [707, 24] on icon at bounding box center [701, 24] width 11 height 14
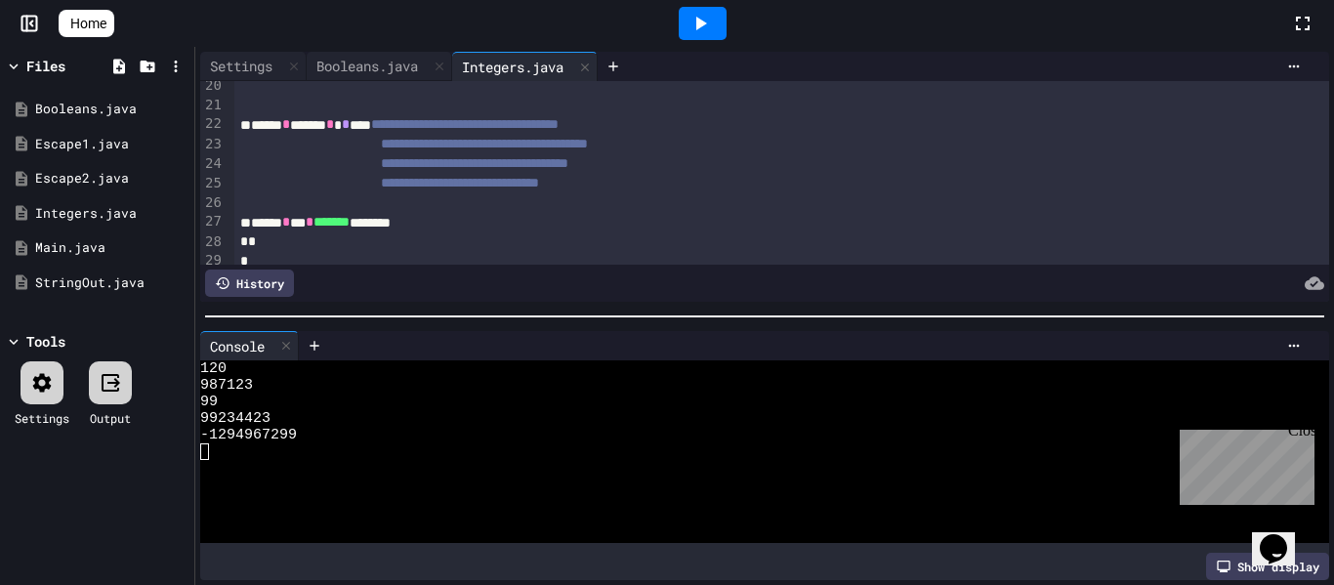
scroll to position [389, 0]
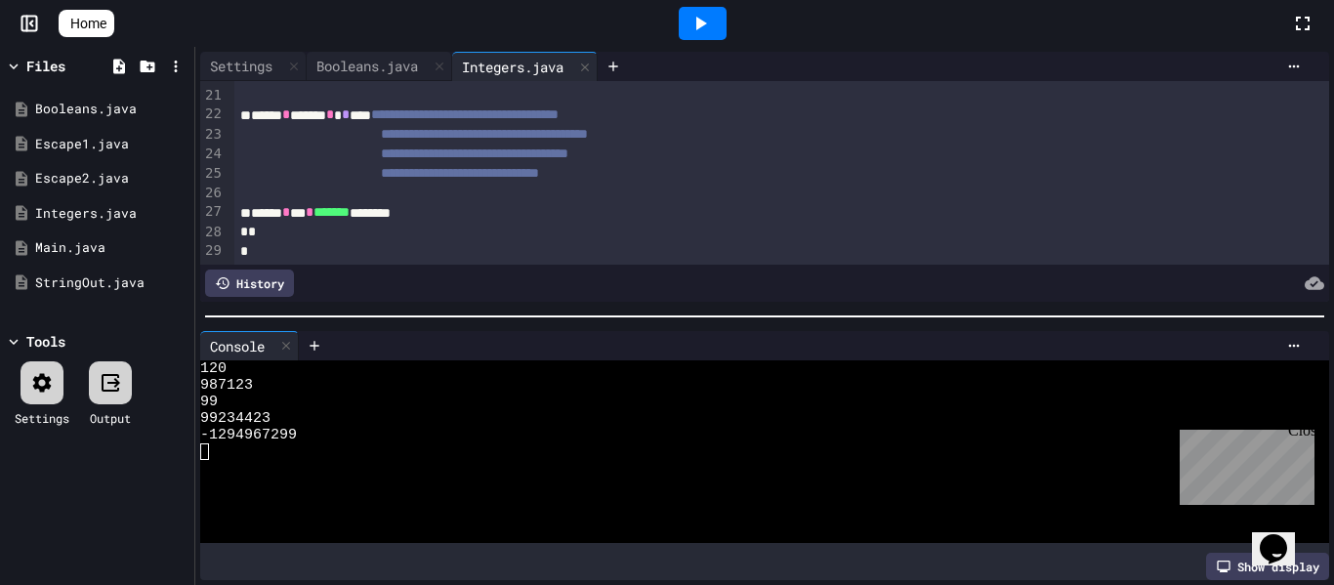
click at [439, 109] on div "**********" at bounding box center [782, 115] width 1096 height 20
click at [437, 110] on div "**********" at bounding box center [782, 115] width 1096 height 20
click at [699, 27] on icon at bounding box center [699, 23] width 23 height 23
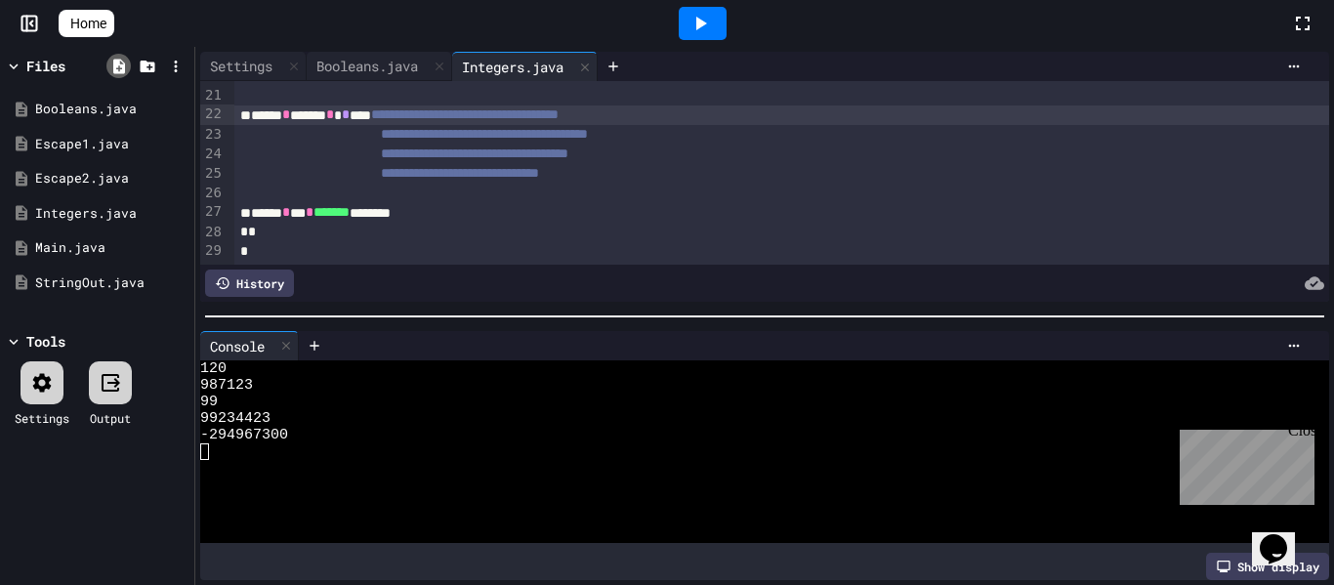
click at [122, 62] on icon at bounding box center [119, 67] width 18 height 18
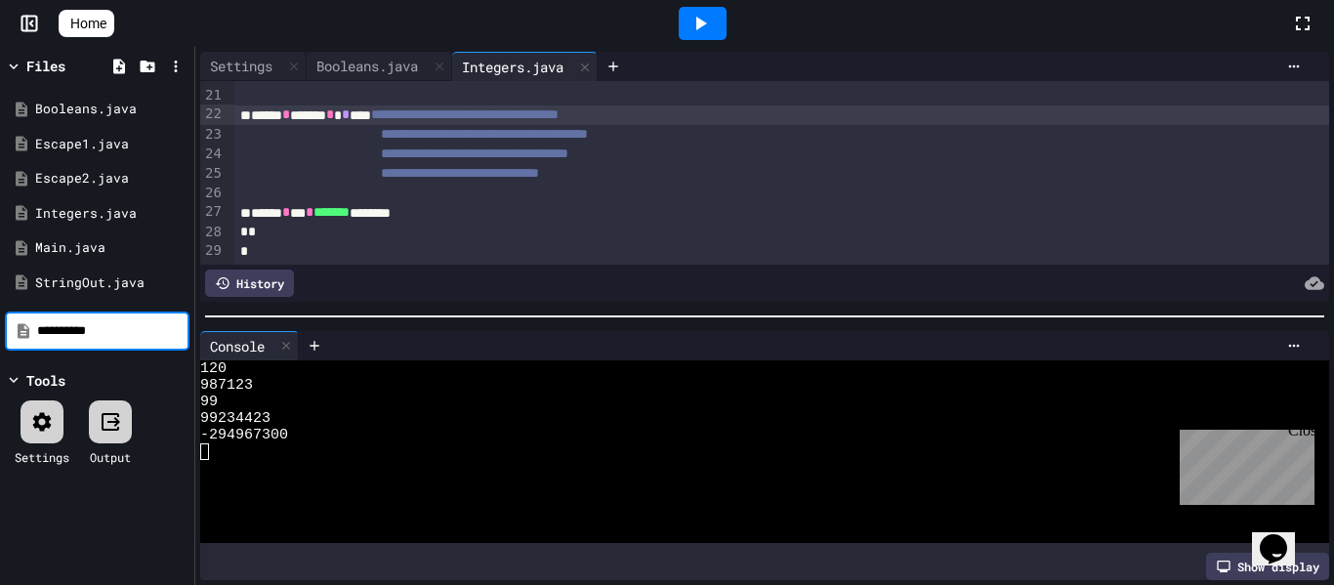
type input "**********"
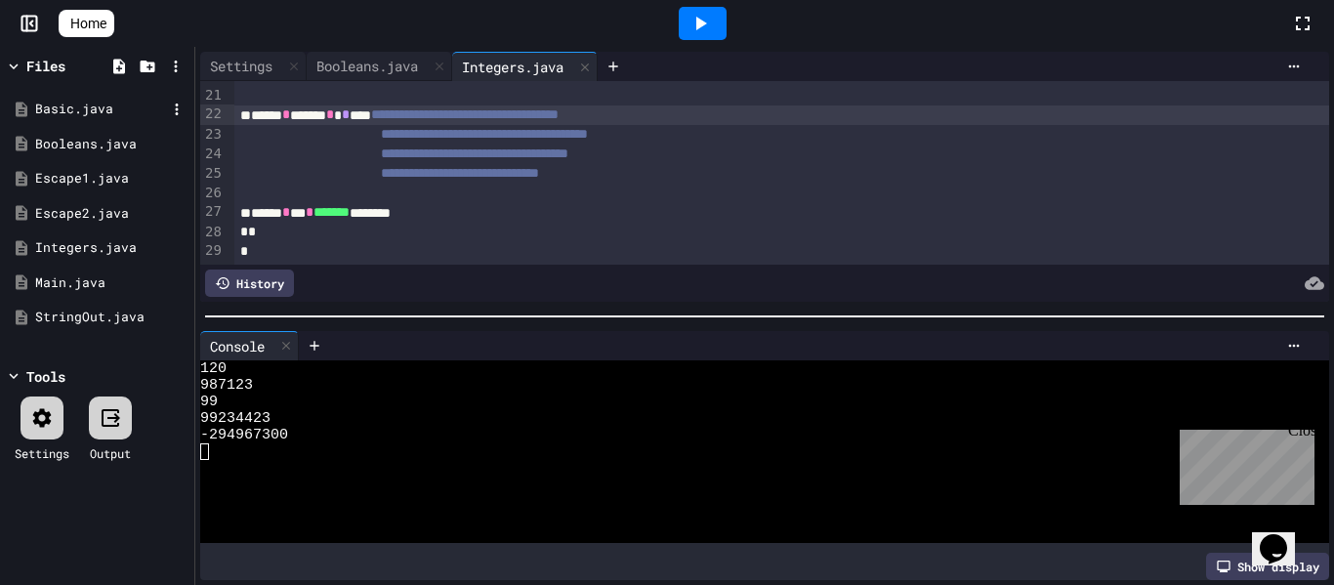
click at [87, 109] on div "Basic.java" at bounding box center [100, 110] width 131 height 20
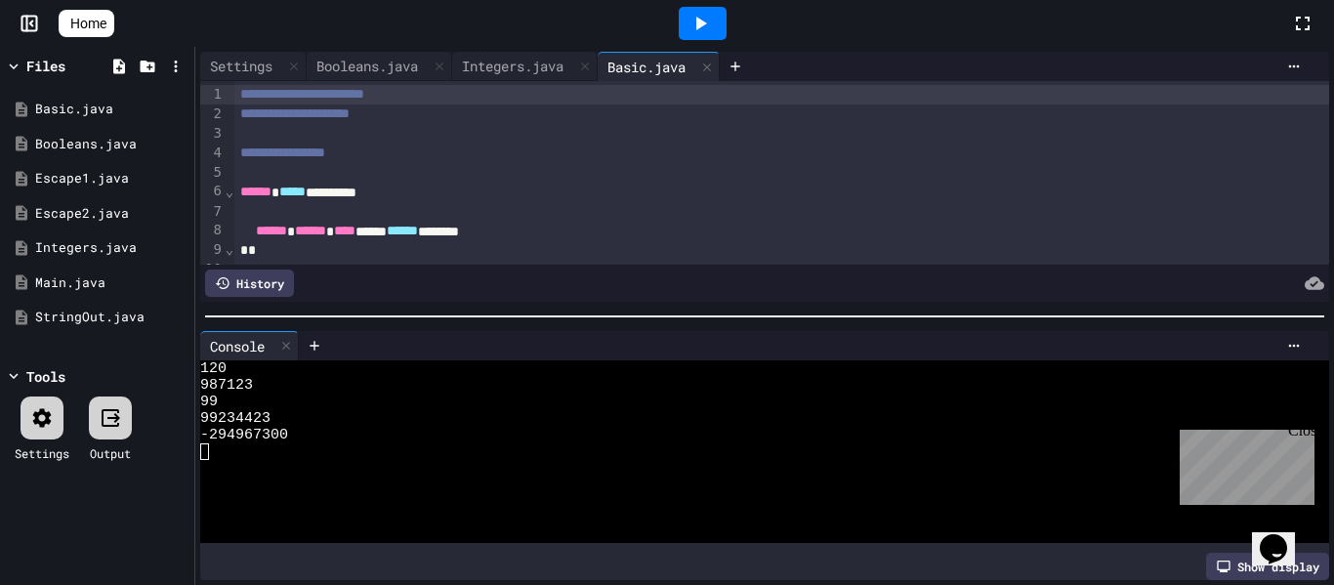
click at [475, 199] on div "****** ***** *********" at bounding box center [782, 193] width 1096 height 20
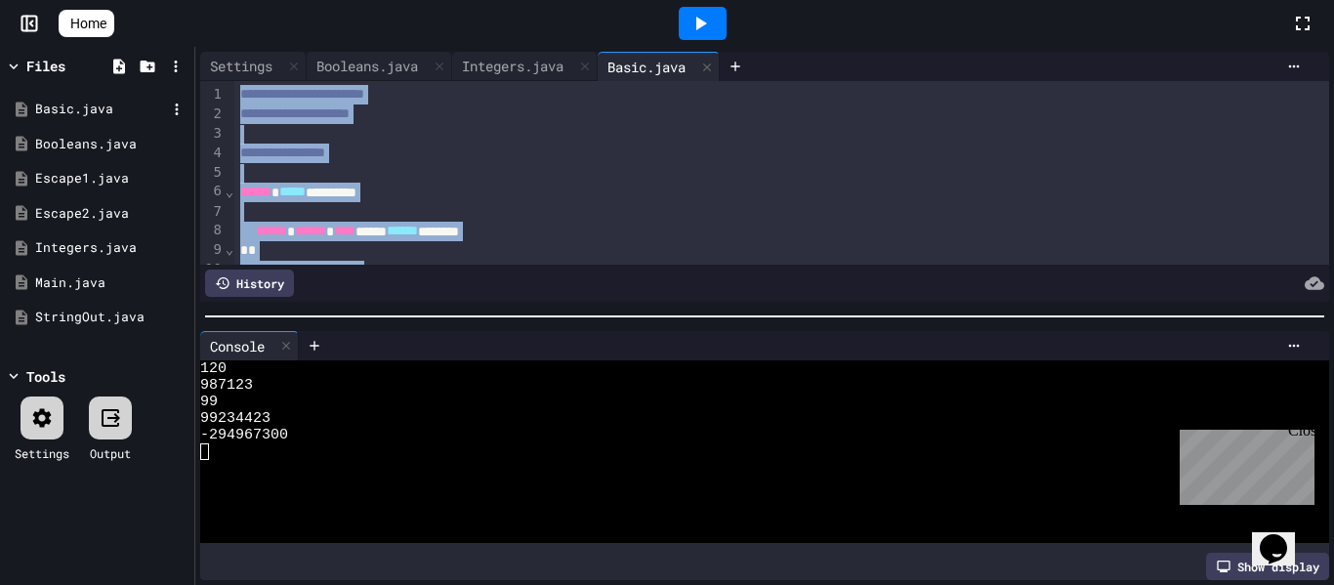
click at [86, 115] on div "Basic.java" at bounding box center [100, 110] width 131 height 20
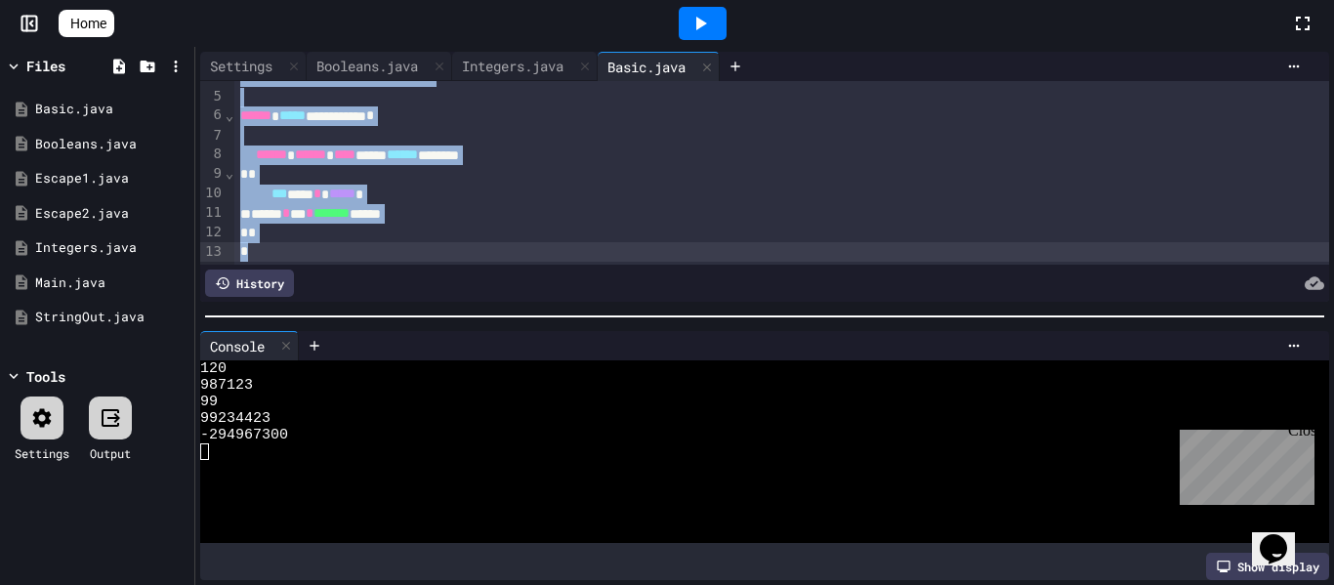
scroll to position [0, 0]
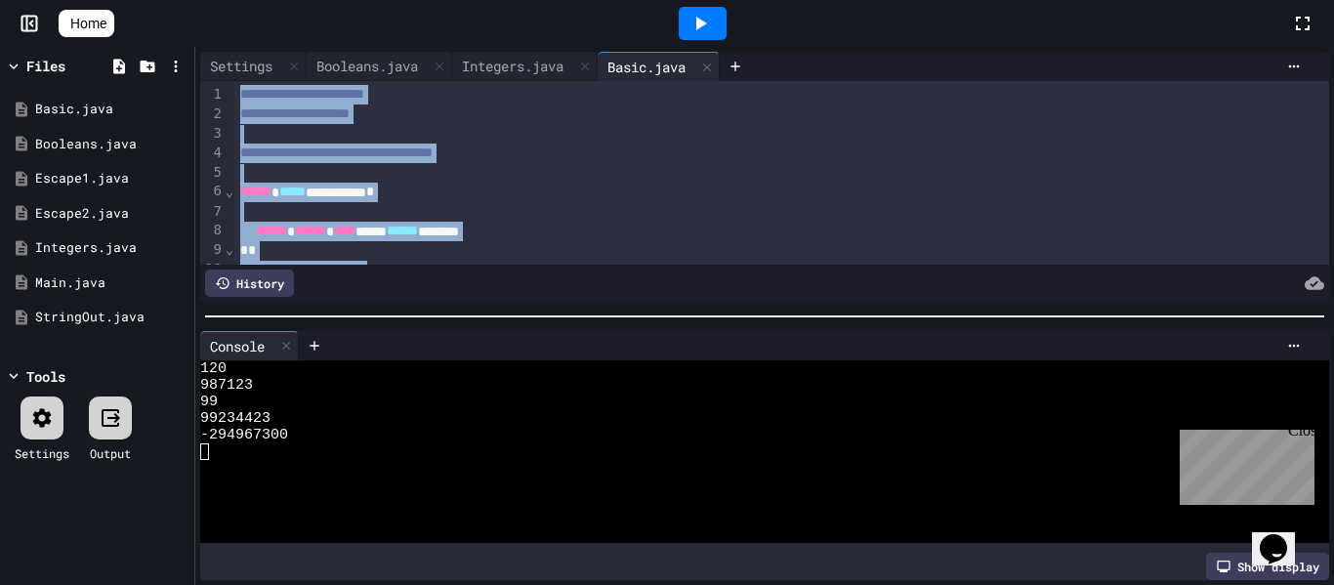
click at [341, 190] on div "**********" at bounding box center [782, 193] width 1096 height 20
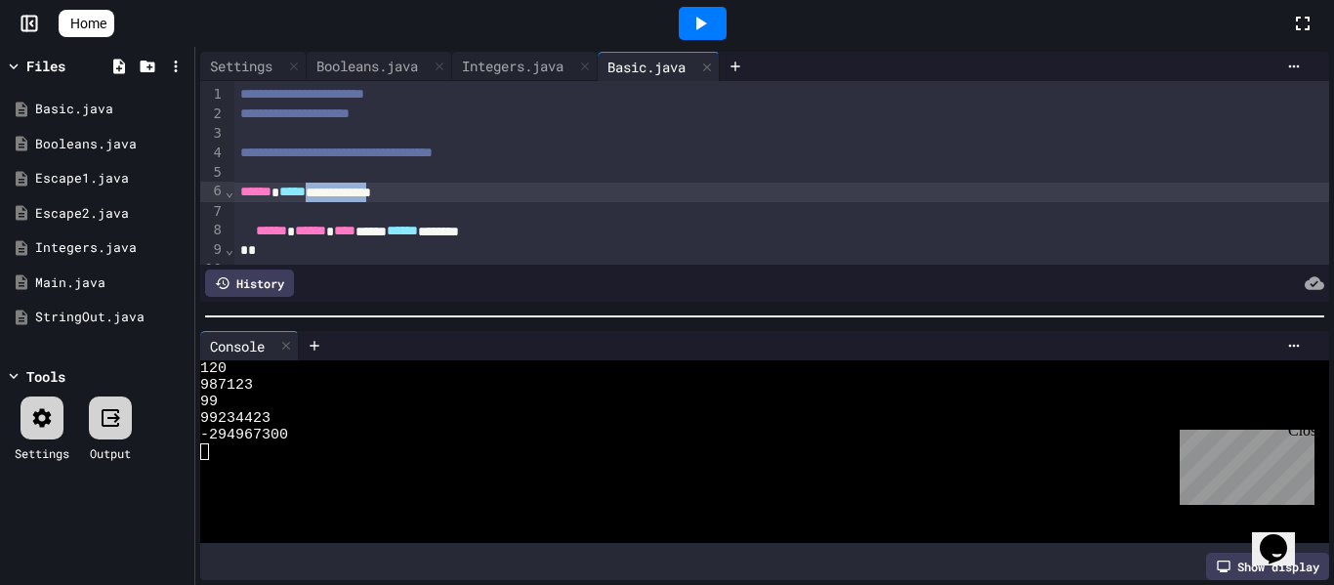
drag, startPoint x: 341, startPoint y: 190, endPoint x: 428, endPoint y: 183, distance: 87.3
click at [428, 183] on div "**********" at bounding box center [782, 193] width 1096 height 20
copy div "**********"
click at [177, 106] on icon at bounding box center [177, 110] width 18 height 18
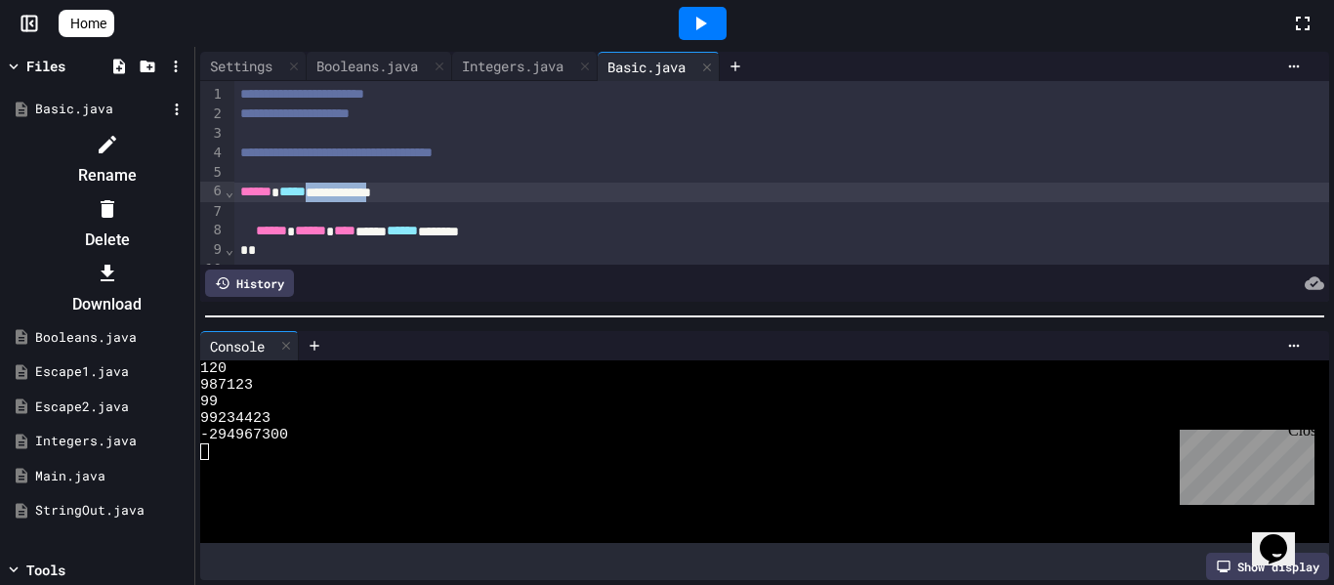
click at [119, 139] on icon at bounding box center [107, 144] width 23 height 23
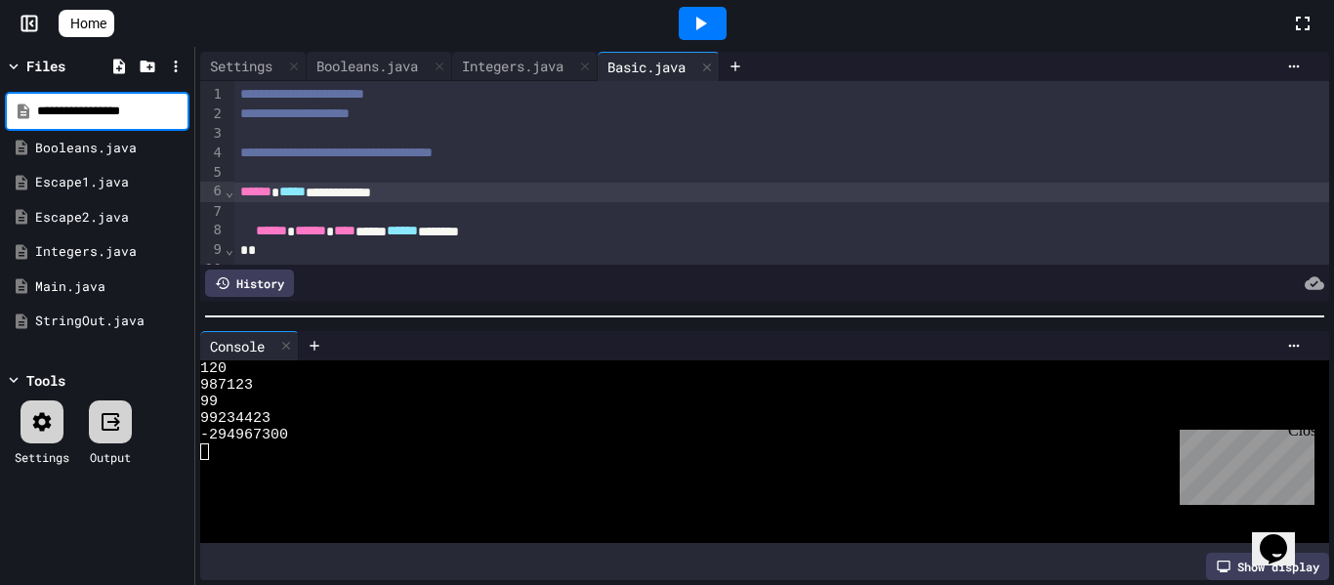
type input "**********"
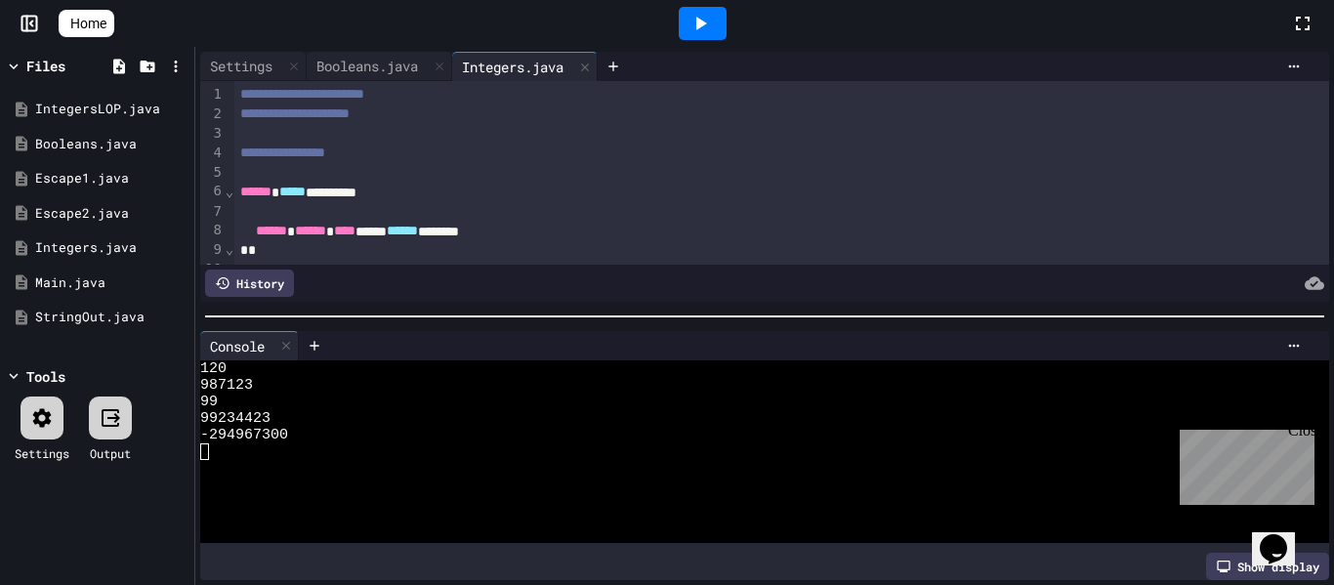
click at [712, 25] on icon at bounding box center [699, 23] width 23 height 23
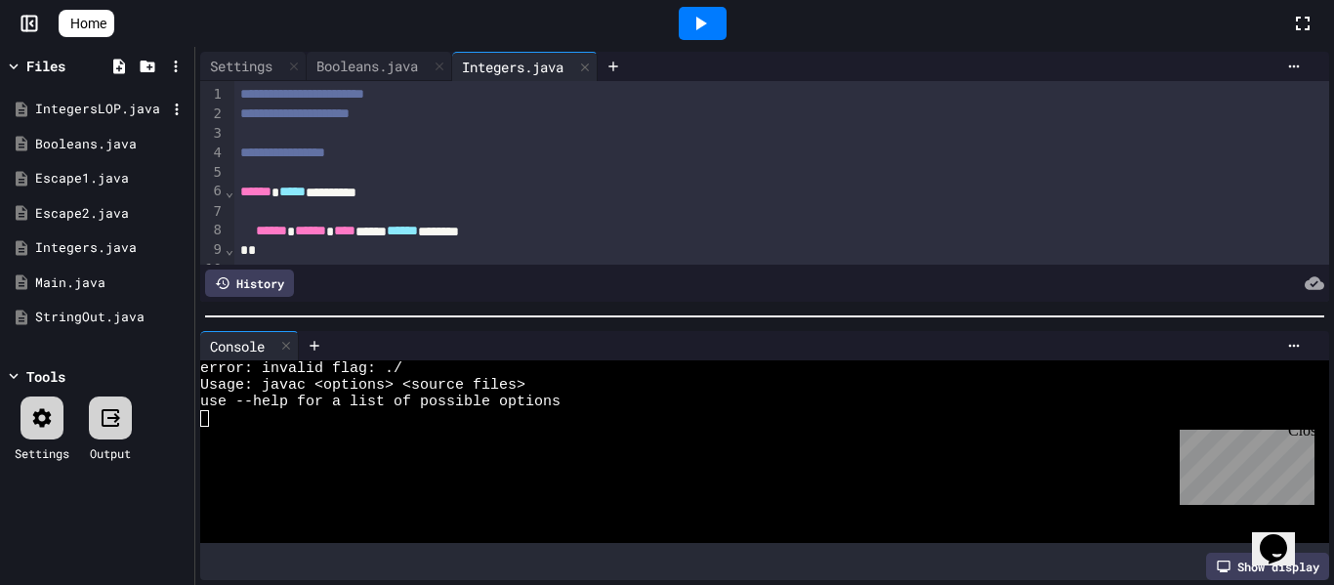
click at [89, 102] on div "IntegersLOP.java" at bounding box center [100, 110] width 131 height 20
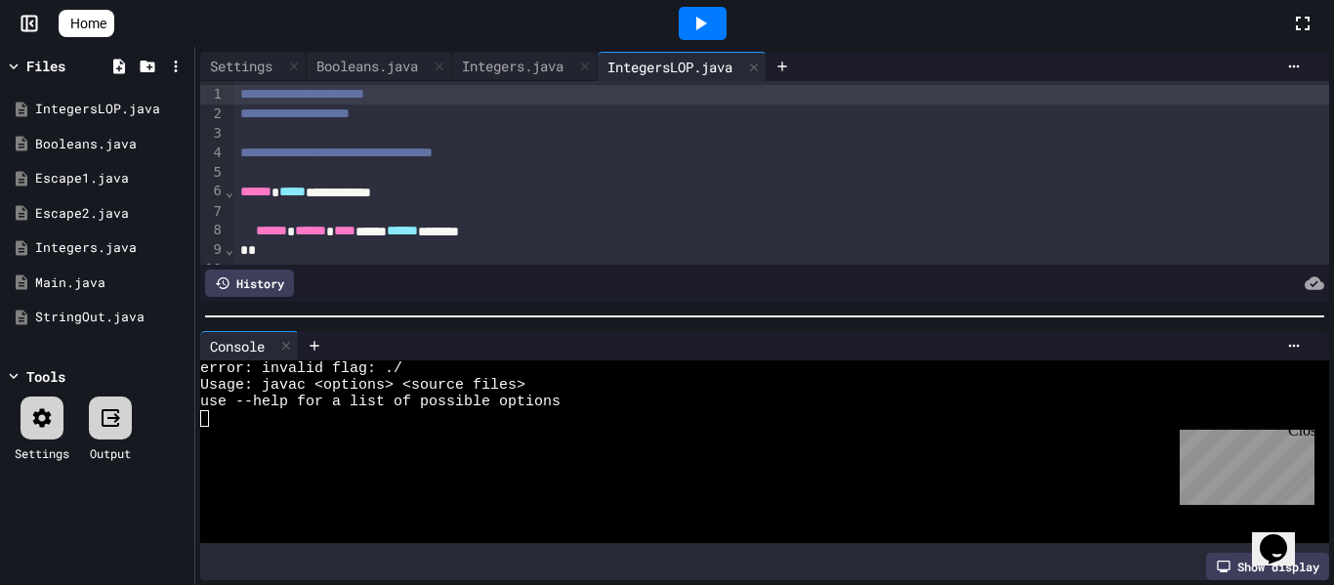
click at [56, 417] on div at bounding box center [42, 417] width 43 height 43
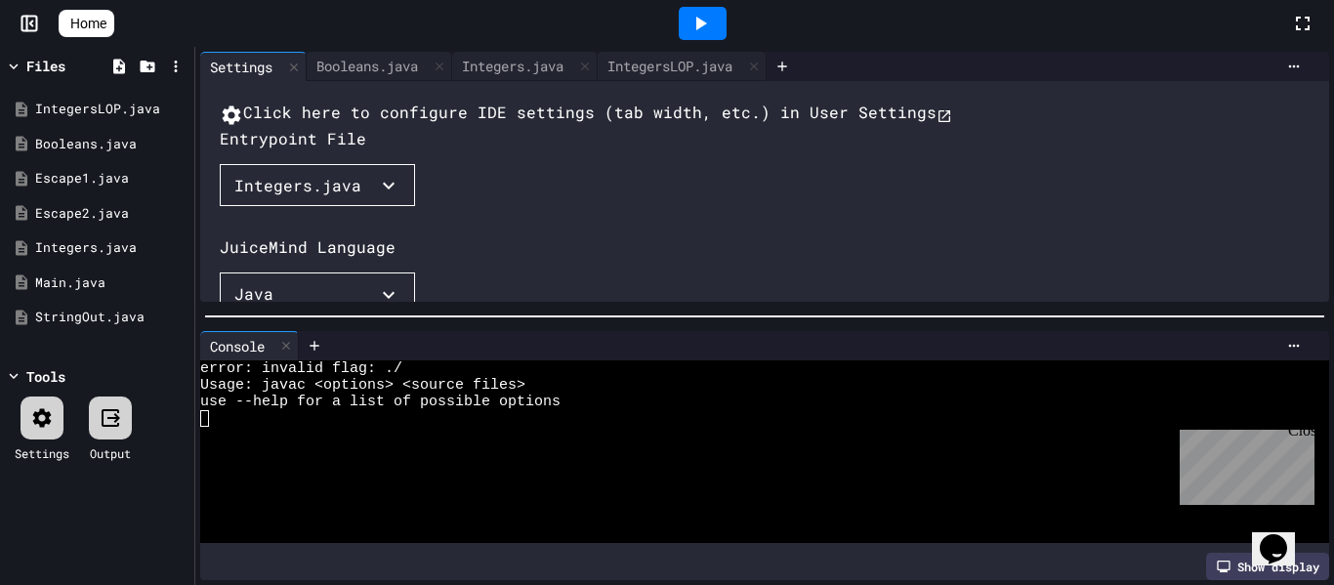
click at [269, 197] on div "Integers.java" at bounding box center [297, 185] width 127 height 23
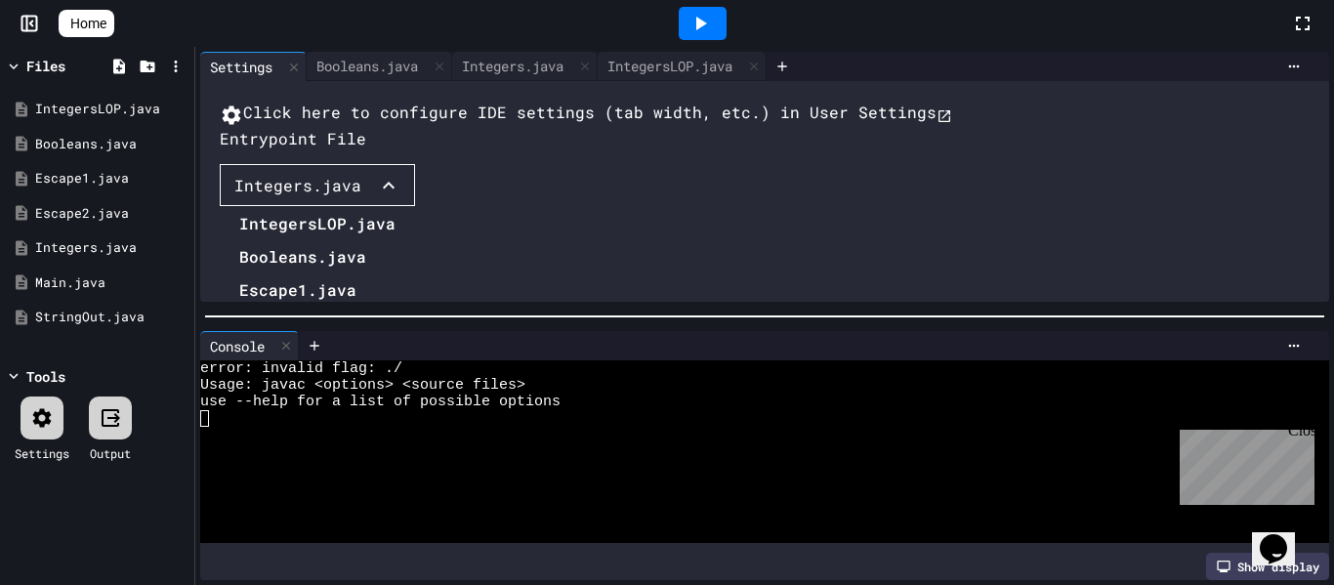
click at [295, 239] on li "IntegersLOP.java" at bounding box center [317, 223] width 156 height 31
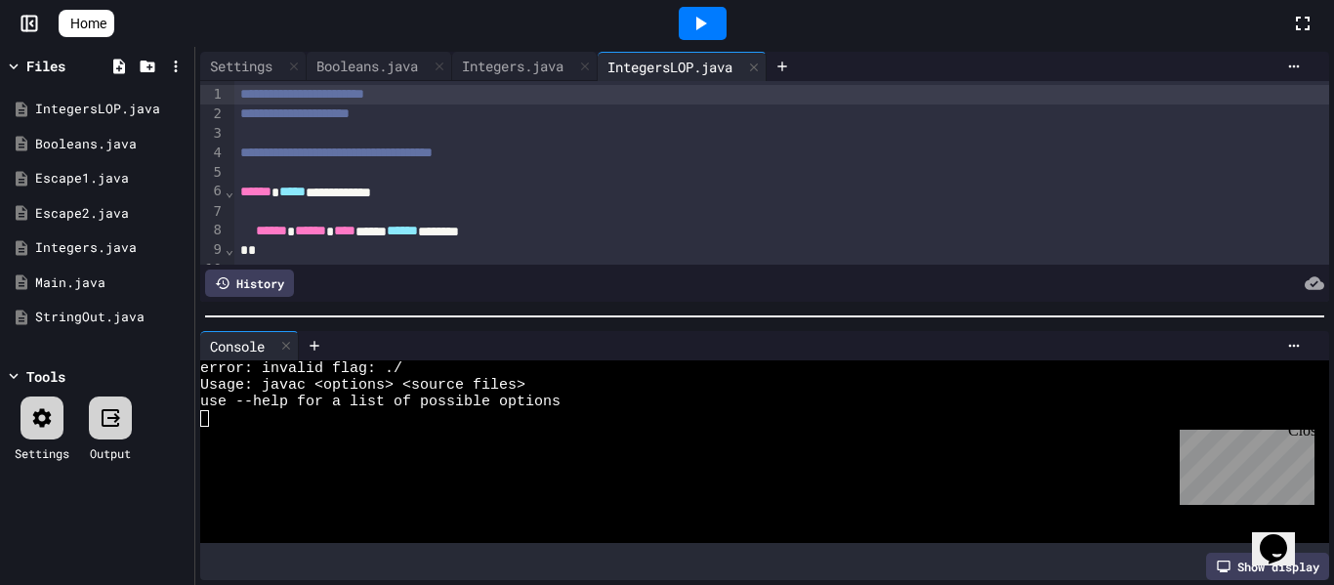
click at [725, 25] on div at bounding box center [703, 23] width 48 height 33
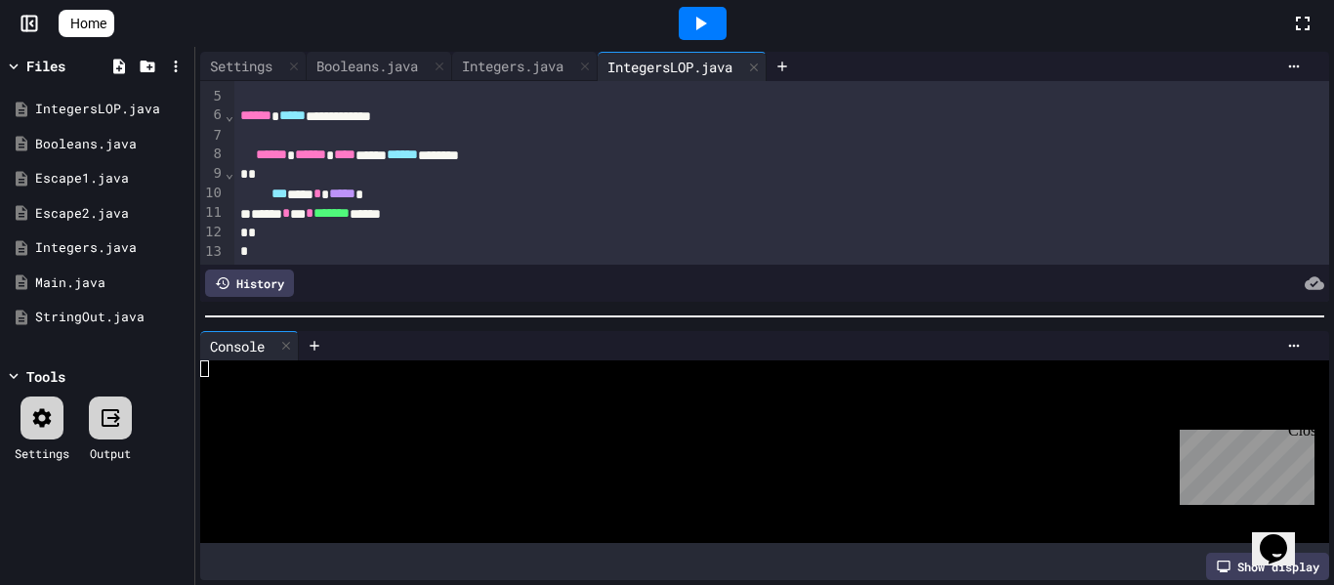
scroll to position [76, 0]
click at [723, 21] on div at bounding box center [703, 23] width 48 height 33
click at [712, 21] on icon at bounding box center [699, 23] width 23 height 23
click at [287, 195] on span "***" at bounding box center [279, 193] width 16 height 14
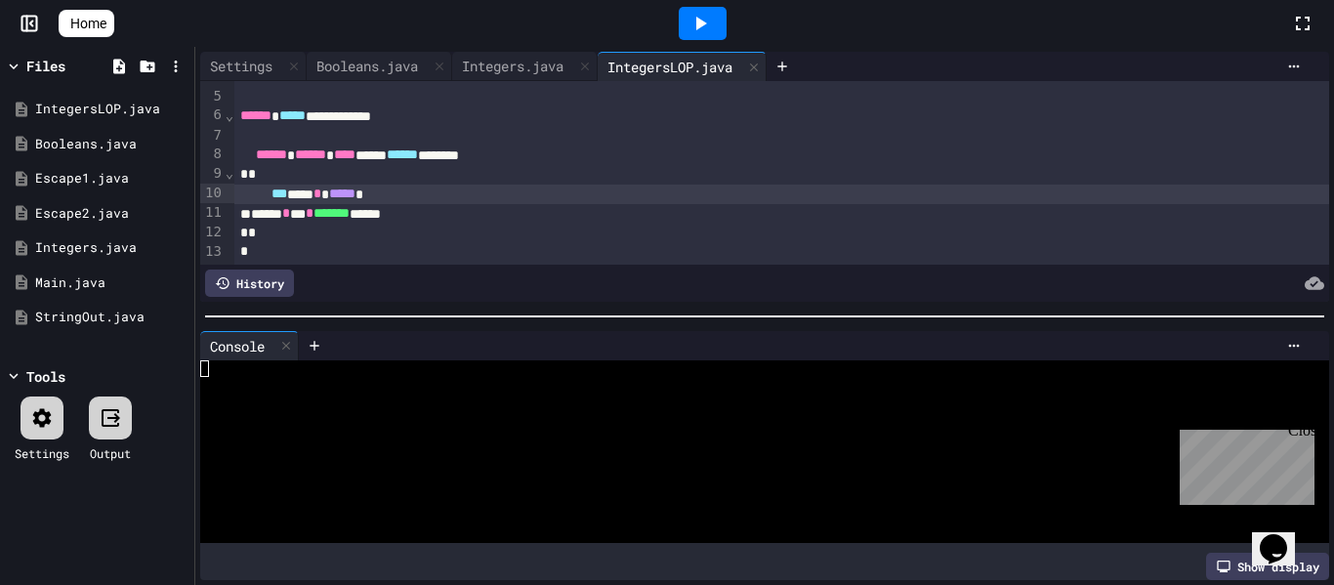
click at [287, 195] on span "***" at bounding box center [279, 193] width 16 height 14
click at [402, 244] on div "*" at bounding box center [782, 252] width 1096 height 20
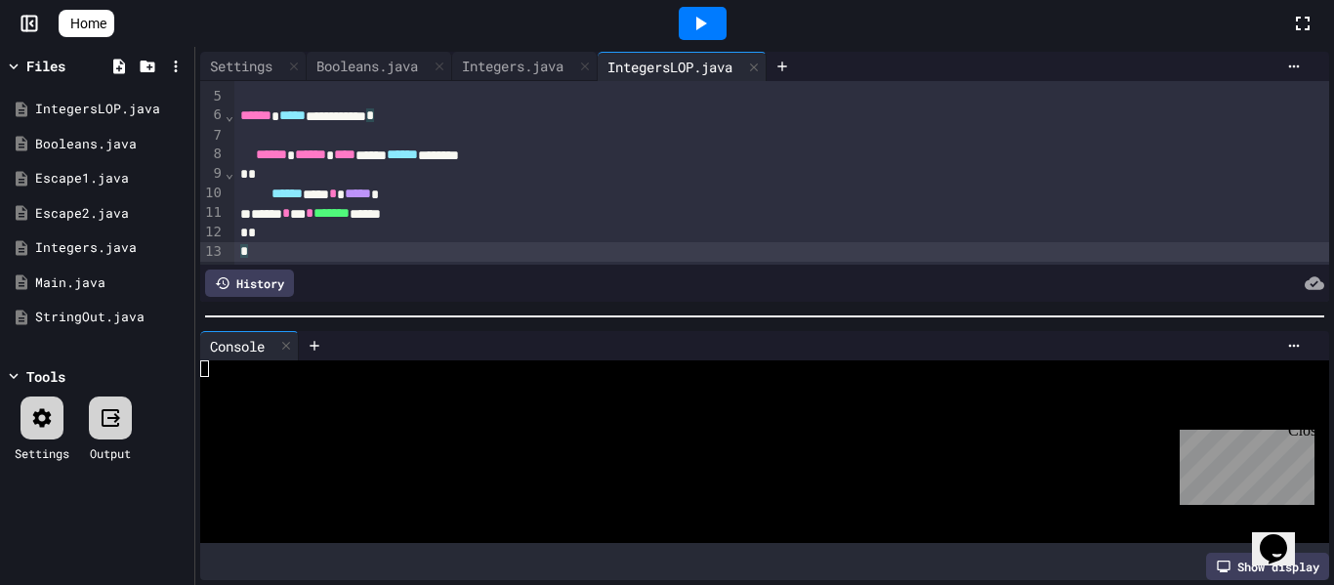
click at [712, 26] on icon at bounding box center [699, 23] width 23 height 23
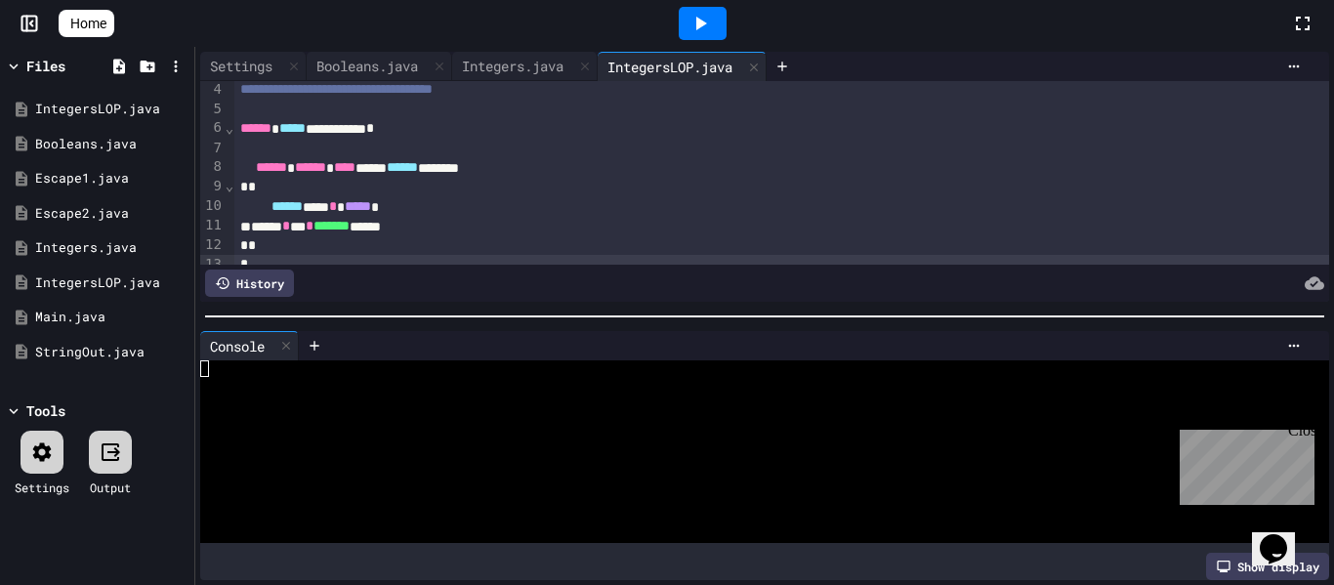
scroll to position [77, 0]
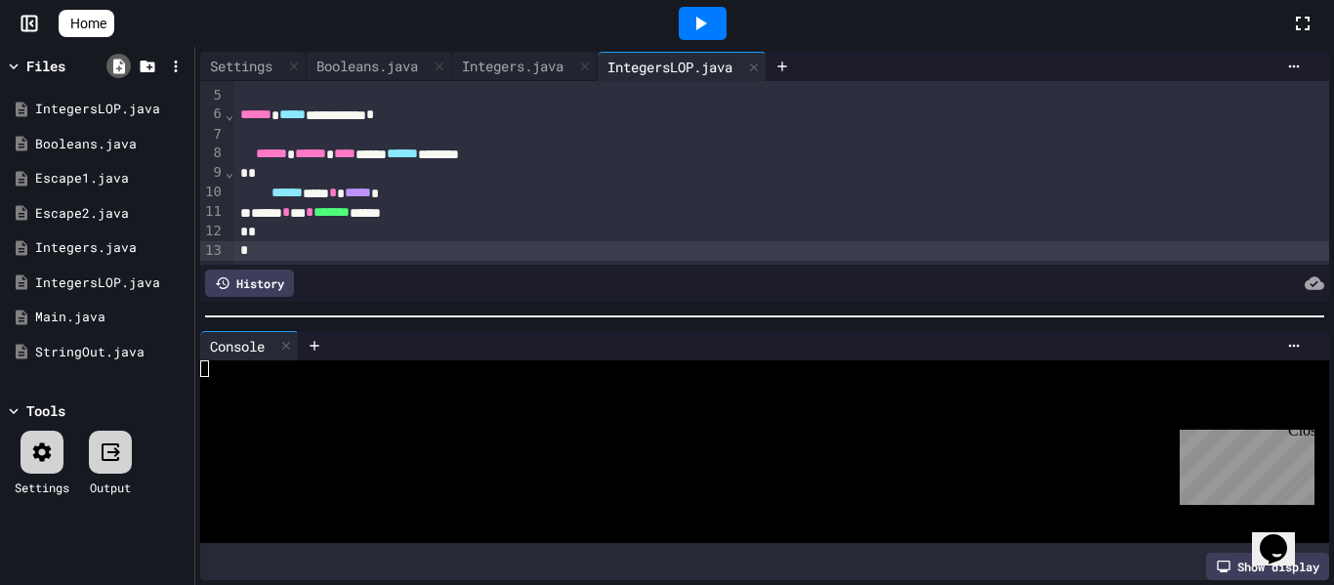
click at [125, 73] on icon at bounding box center [119, 67] width 18 height 18
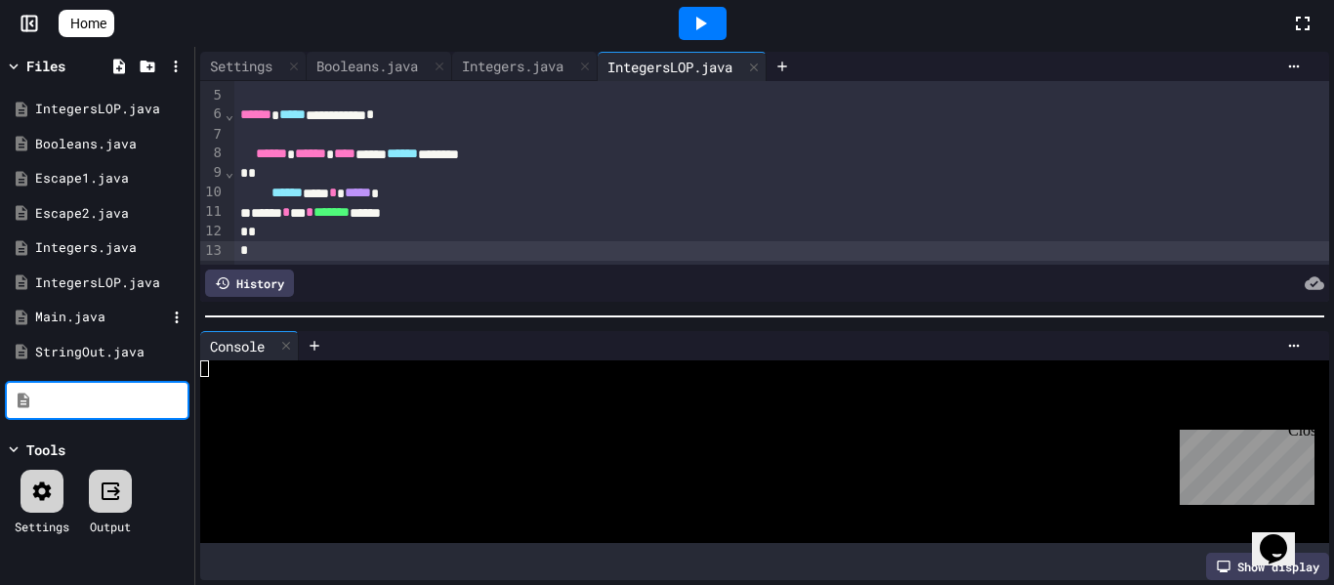
type input "**********"
type input "******"
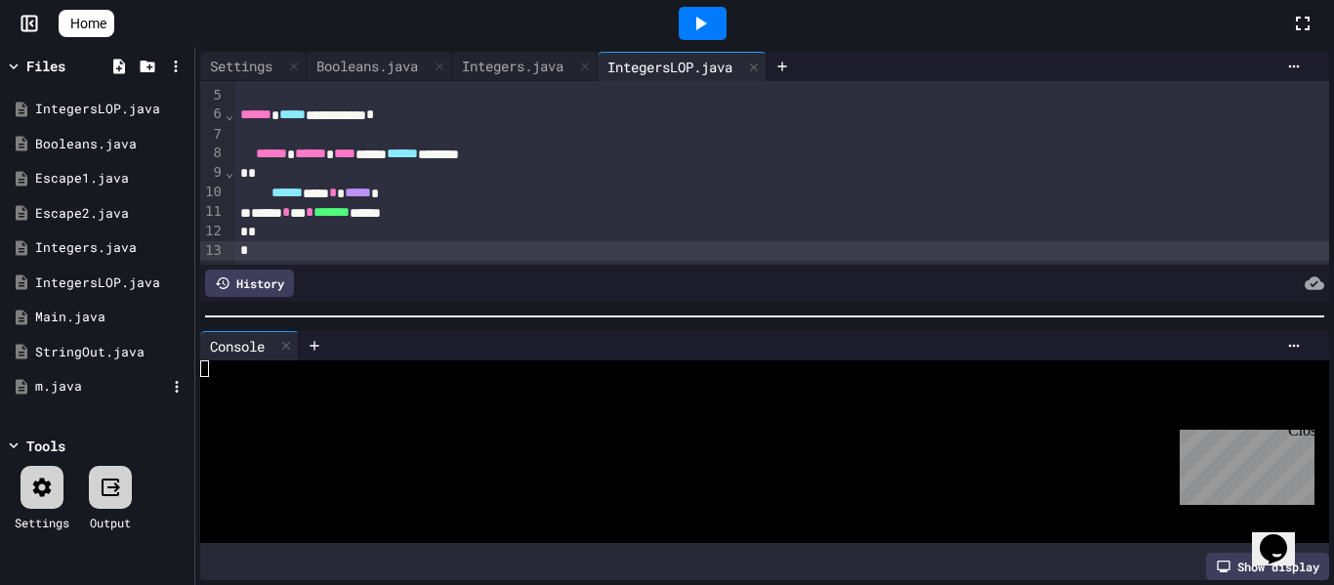
click at [82, 385] on div "m.java" at bounding box center [100, 387] width 131 height 20
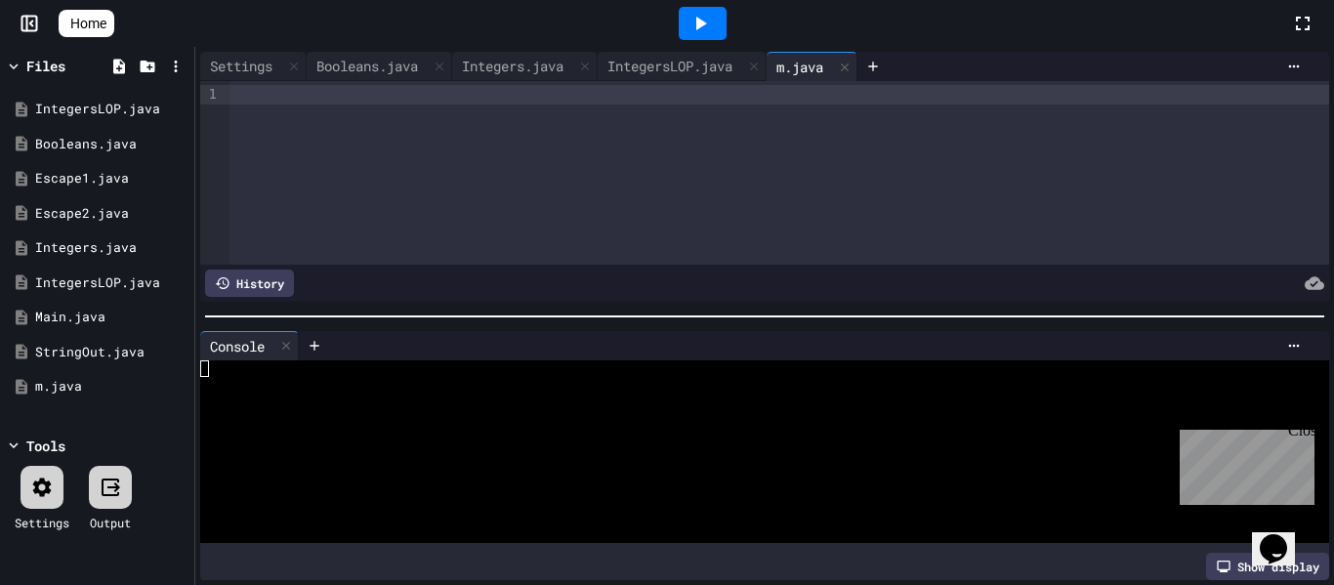
click at [472, 245] on div at bounding box center [778, 173] width 1099 height 184
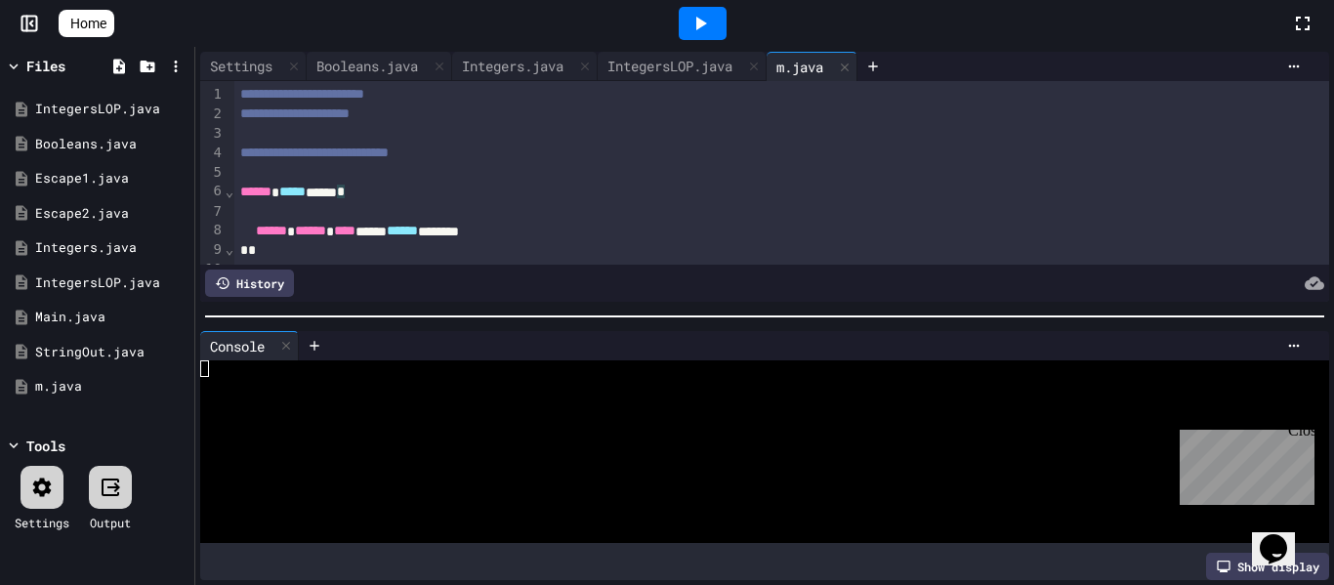
click at [361, 189] on div "****** ***** ***** *" at bounding box center [782, 193] width 1096 height 20
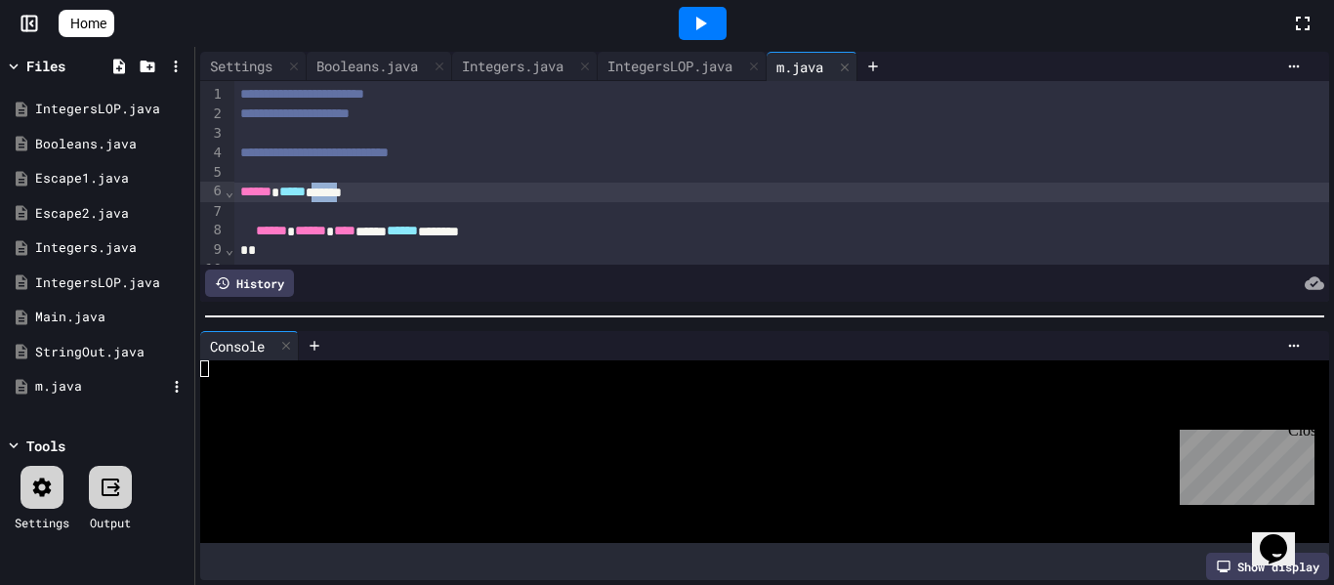
click at [123, 386] on div "m.java" at bounding box center [100, 387] width 131 height 20
click at [175, 388] on icon at bounding box center [177, 387] width 18 height 18
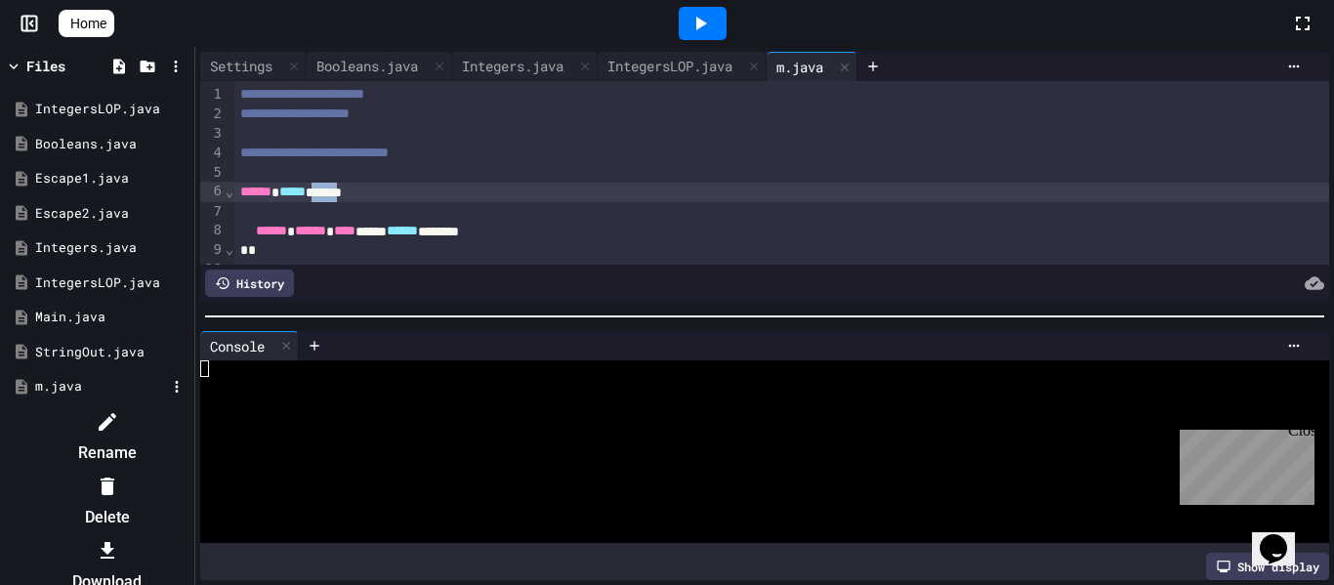
click at [116, 413] on icon at bounding box center [108, 422] width 18 height 18
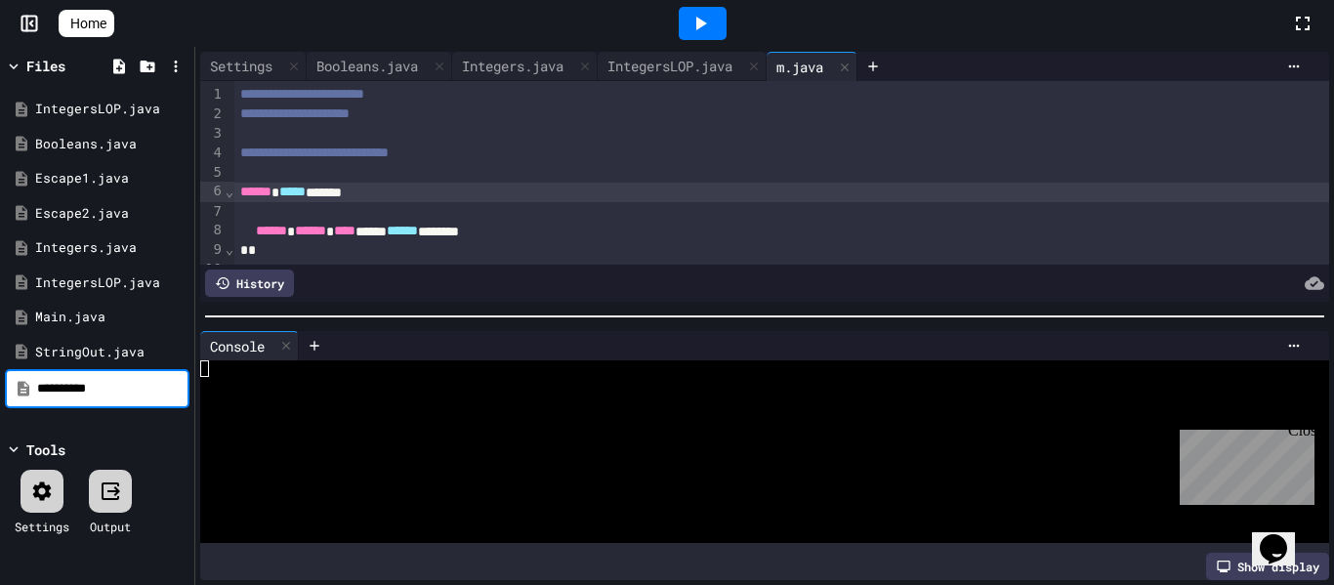
type input "**********"
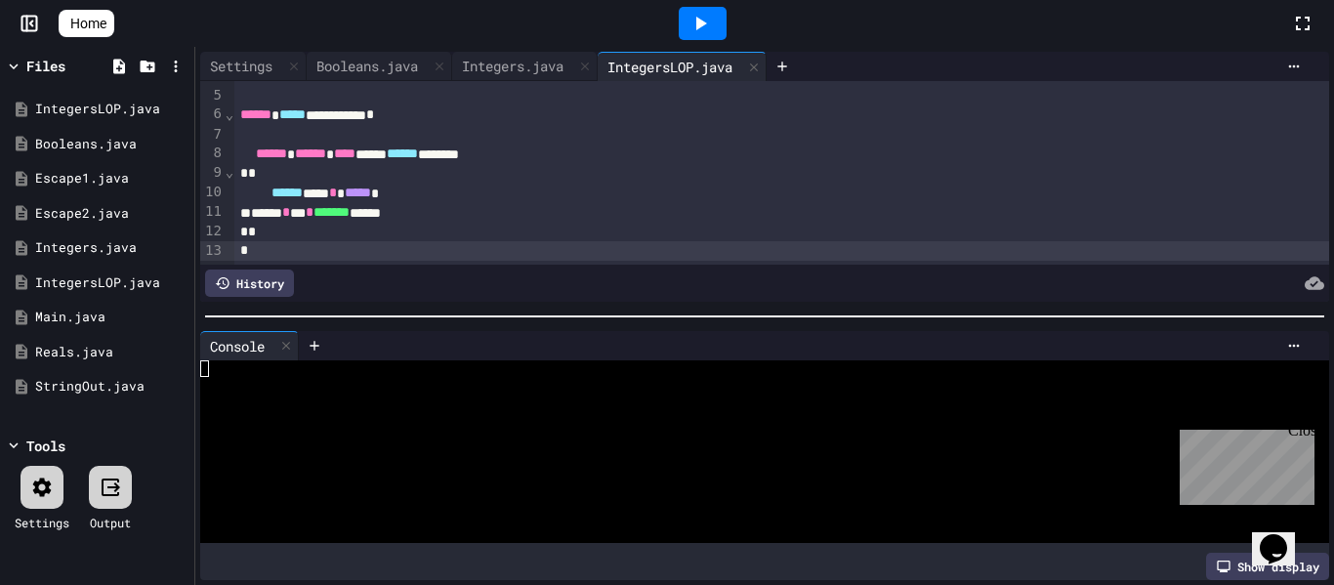
click at [37, 482] on icon at bounding box center [42, 486] width 19 height 19
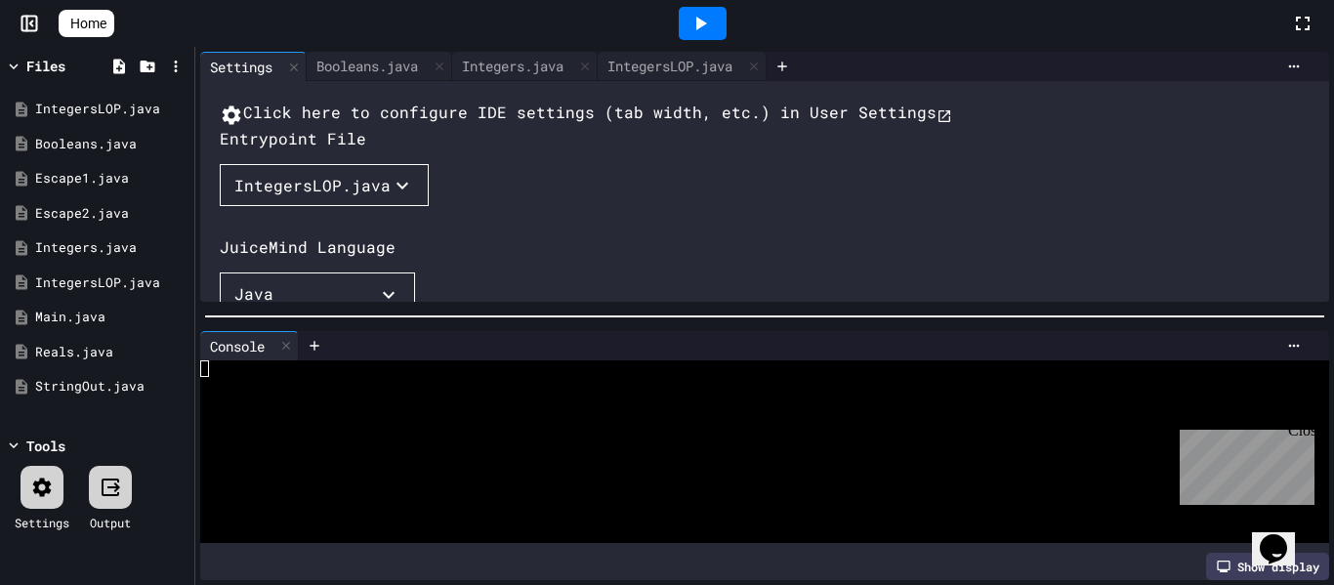
click at [328, 197] on div "IntegersLOP.java" at bounding box center [312, 185] width 156 height 23
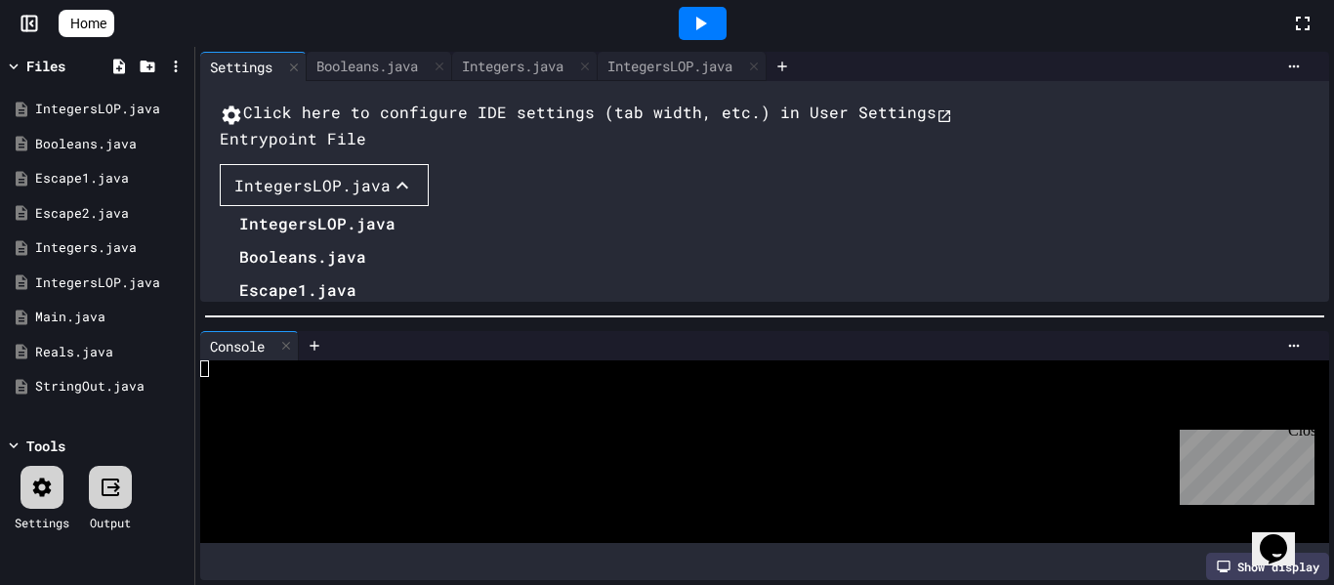
click at [270, 472] on li "Reals.java" at bounding box center [317, 455] width 156 height 31
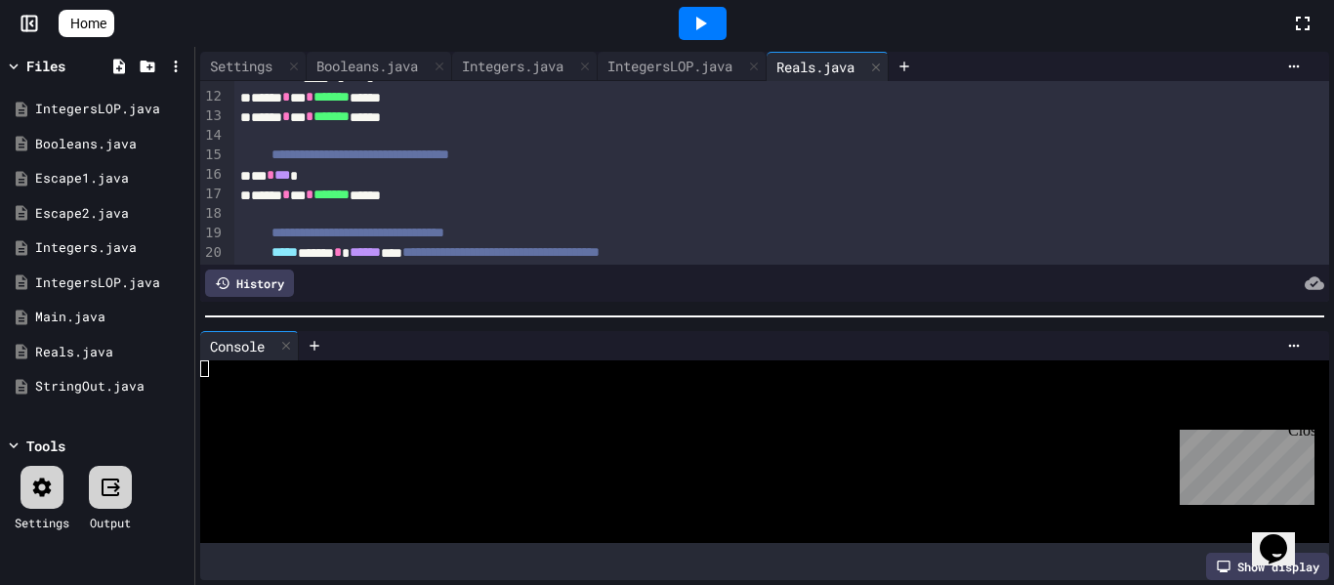
scroll to position [271, 0]
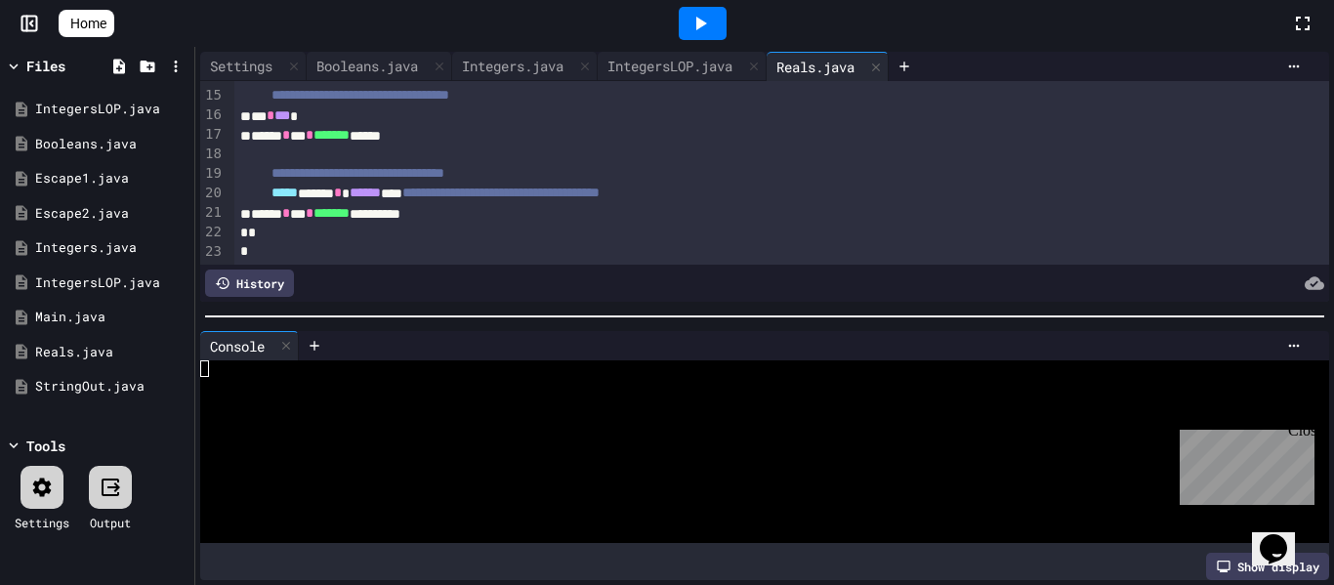
click at [704, 23] on icon at bounding box center [699, 23] width 23 height 23
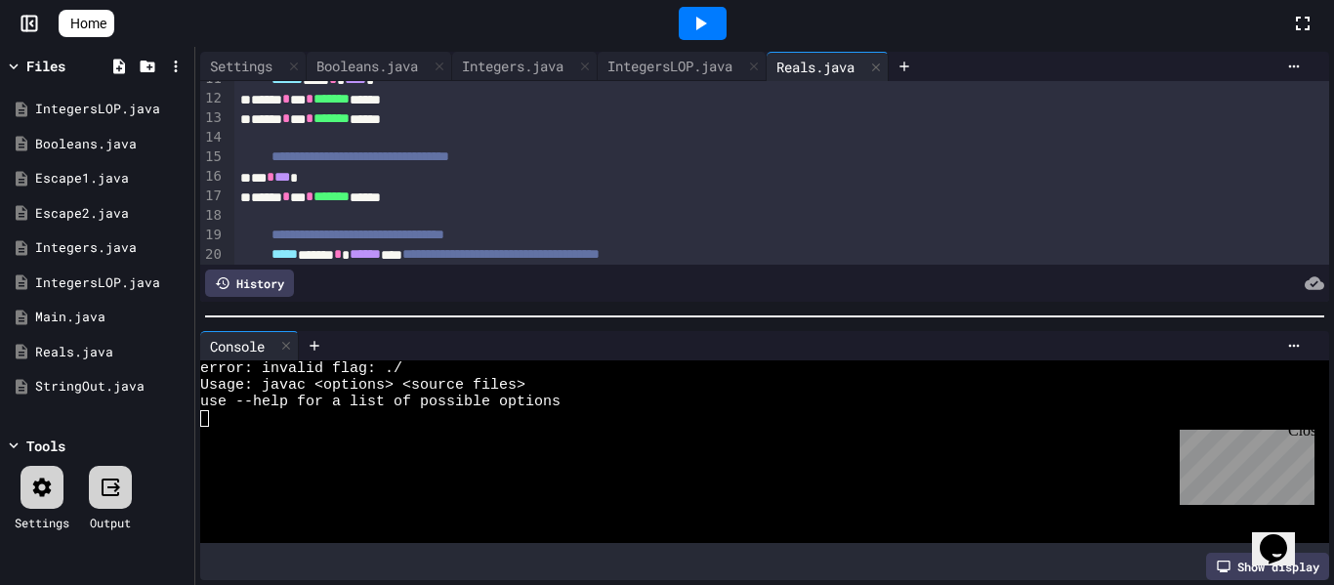
scroll to position [204, 0]
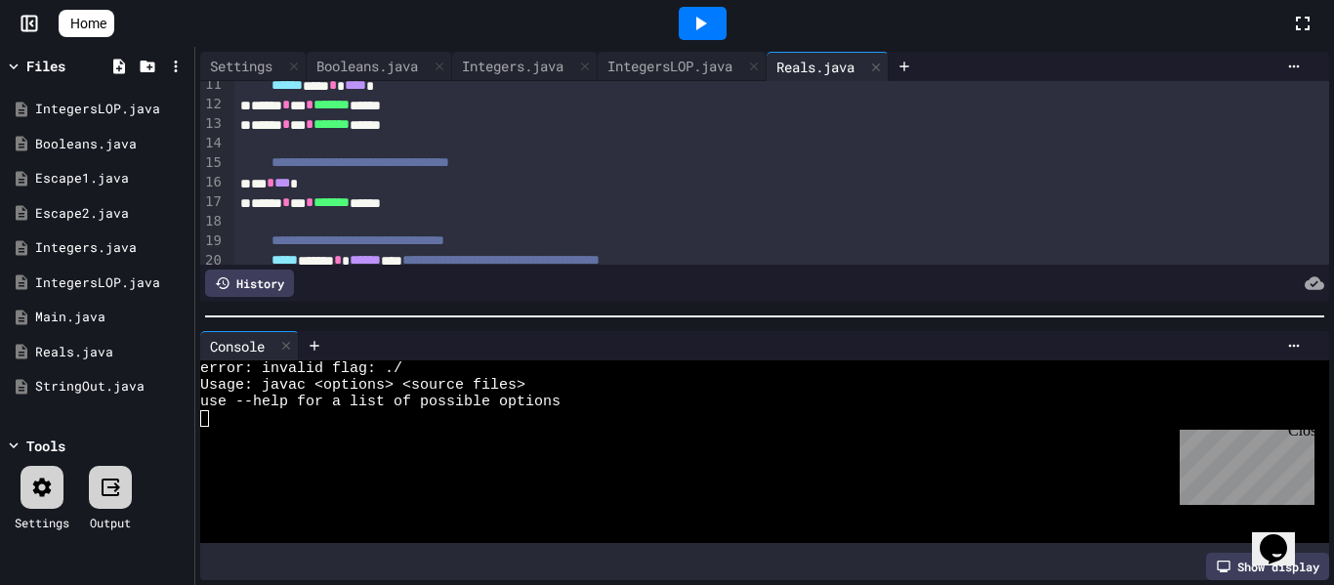
click at [286, 187] on div "*** * *** *" at bounding box center [782, 184] width 1096 height 20
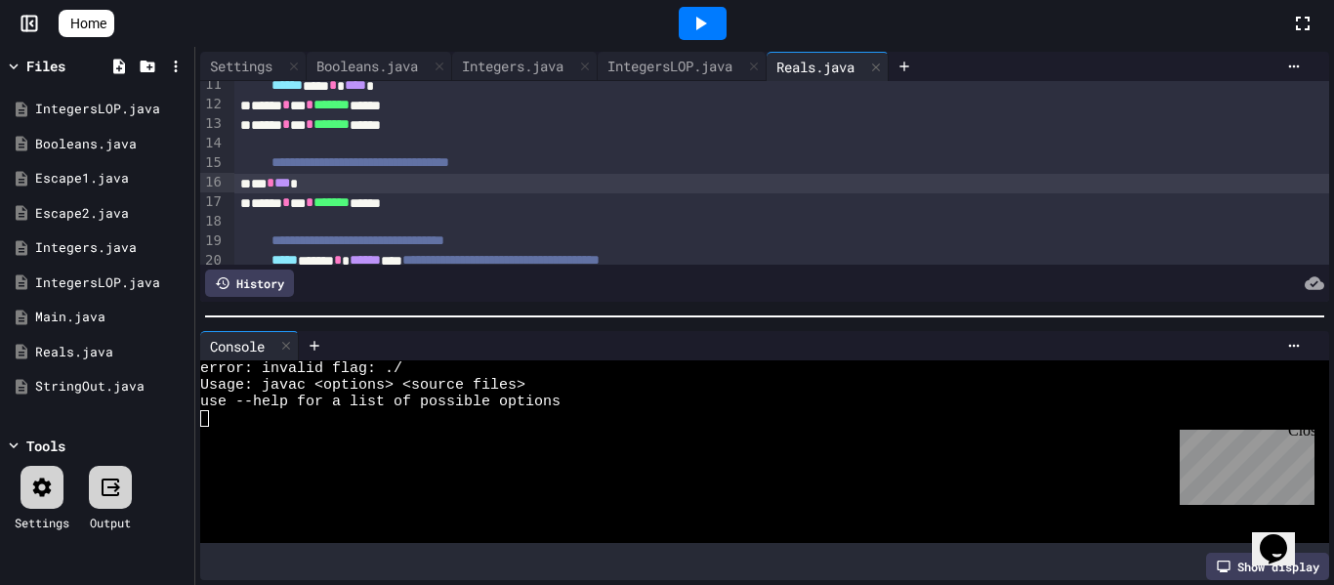
click at [302, 185] on div "*** * *** *" at bounding box center [782, 184] width 1096 height 20
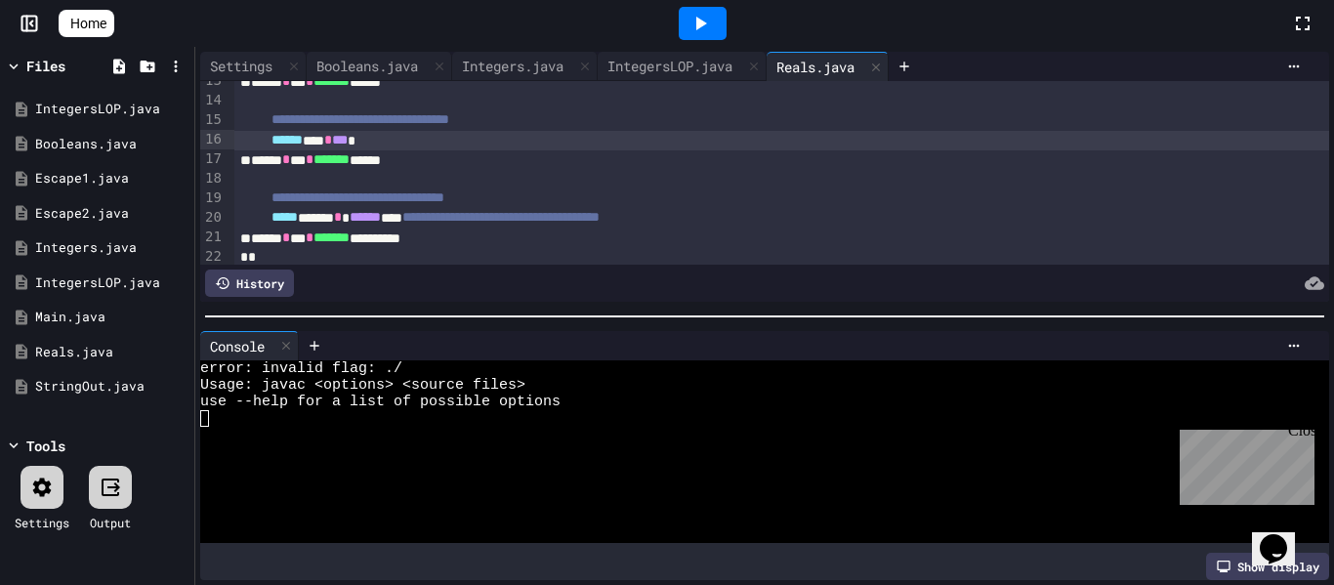
scroll to position [271, 0]
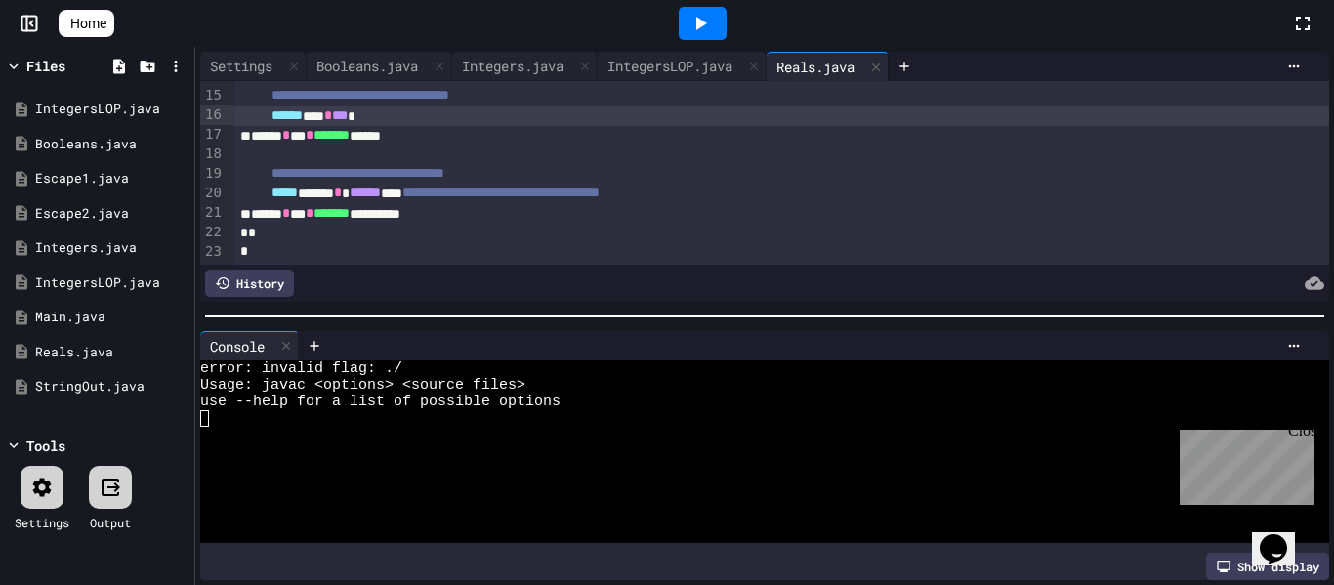
click at [726, 12] on div at bounding box center [703, 23] width 48 height 33
click at [488, 71] on div "Integers.java" at bounding box center [512, 66] width 121 height 21
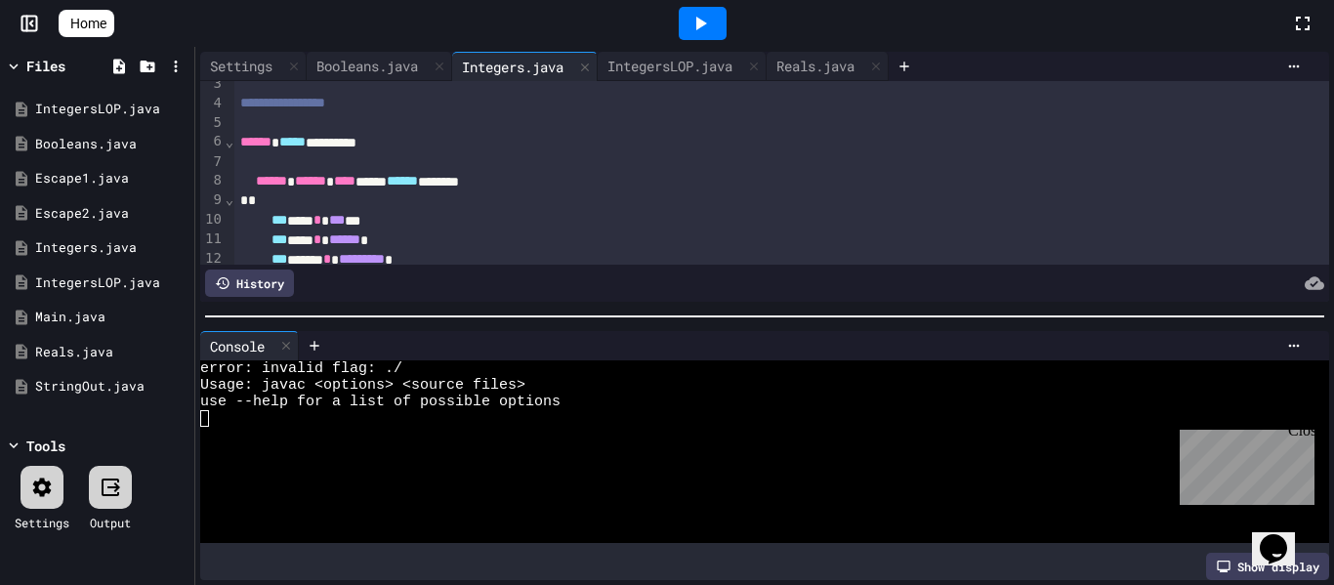
scroll to position [49, 0]
click at [826, 73] on div "Reals.java" at bounding box center [815, 66] width 98 height 21
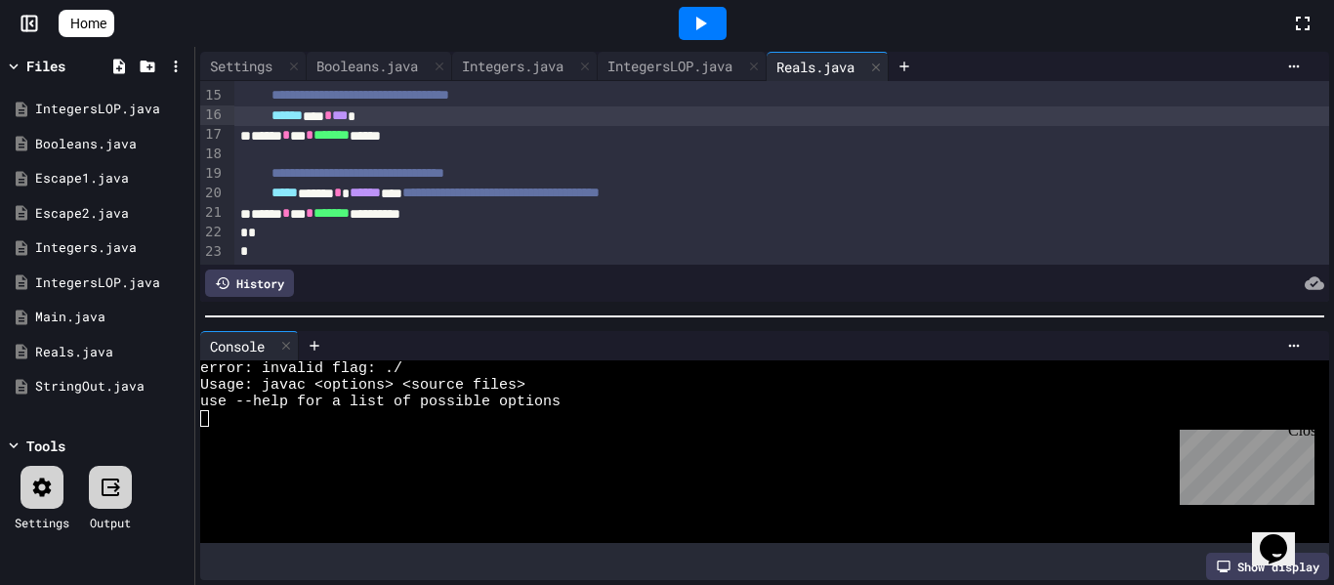
click at [30, 479] on icon at bounding box center [41, 487] width 23 height 23
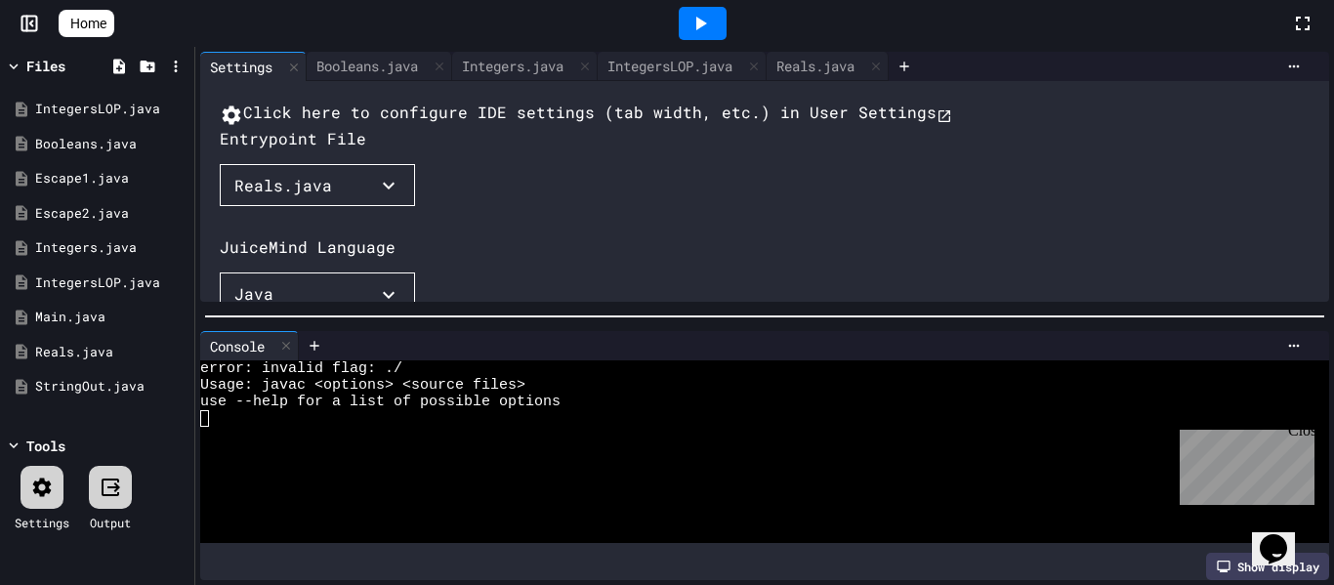
click at [391, 197] on icon "button" at bounding box center [388, 185] width 23 height 23
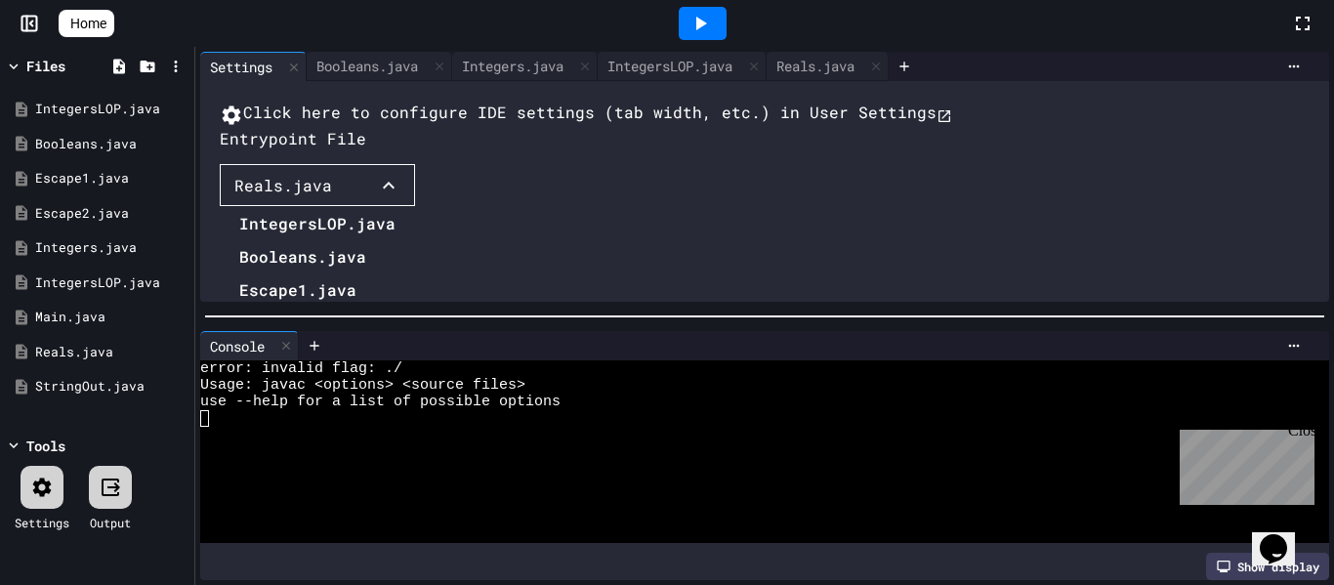
click at [395, 208] on div at bounding box center [308, 208] width 176 height 0
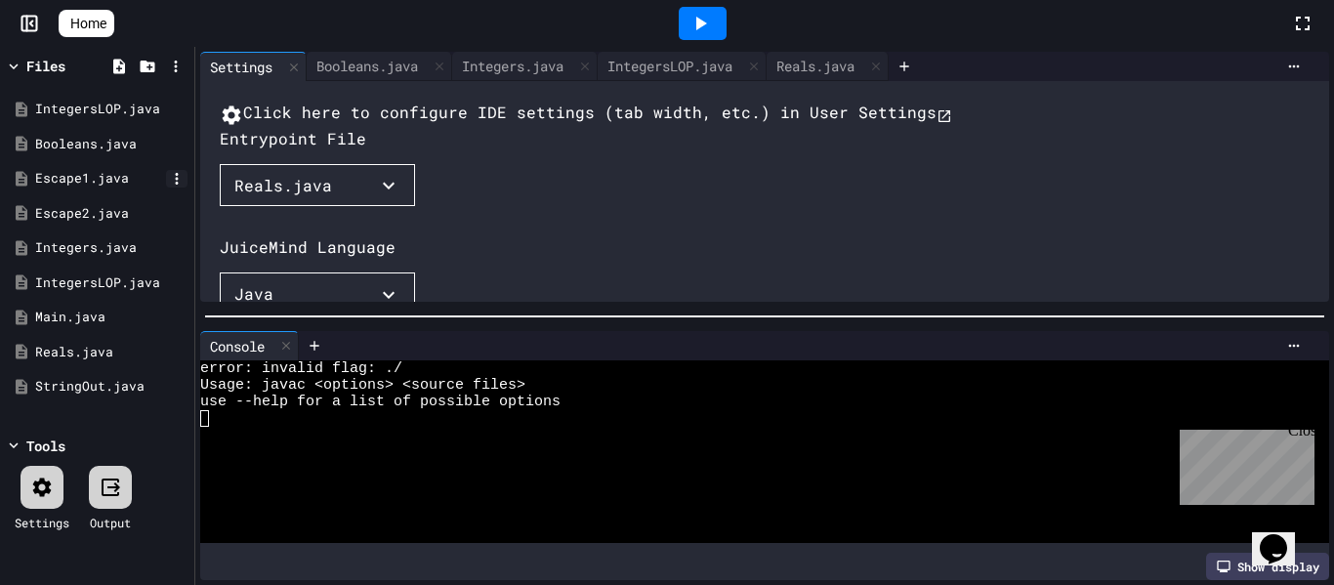
click at [173, 176] on icon at bounding box center [177, 179] width 18 height 18
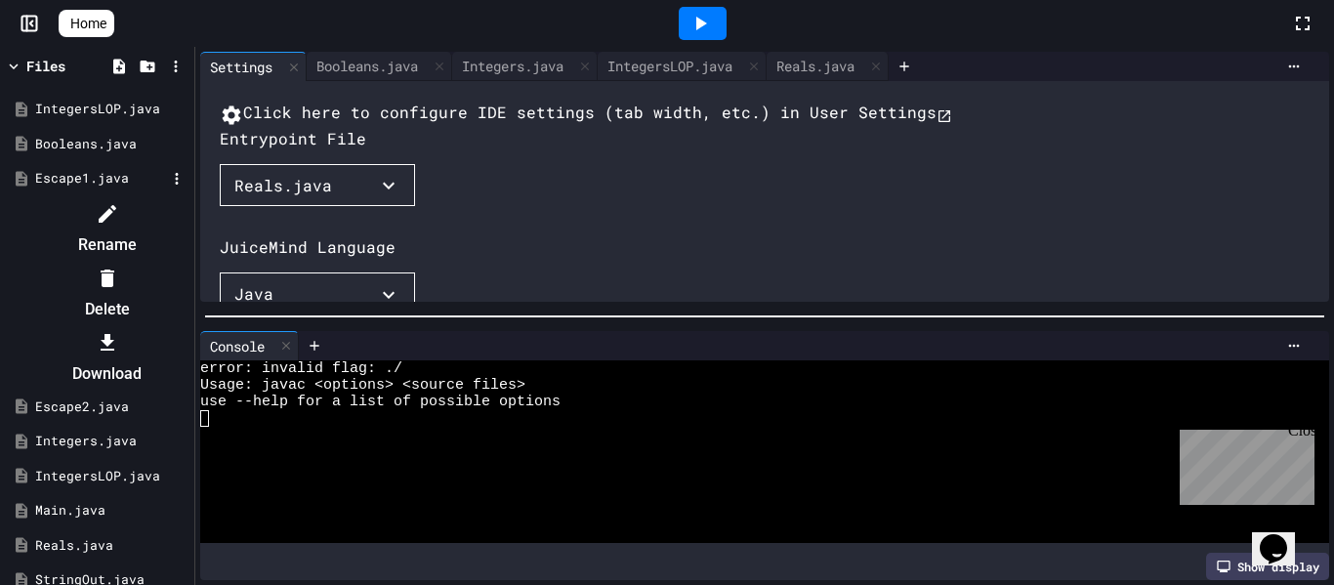
click at [119, 267] on icon at bounding box center [107, 278] width 23 height 23
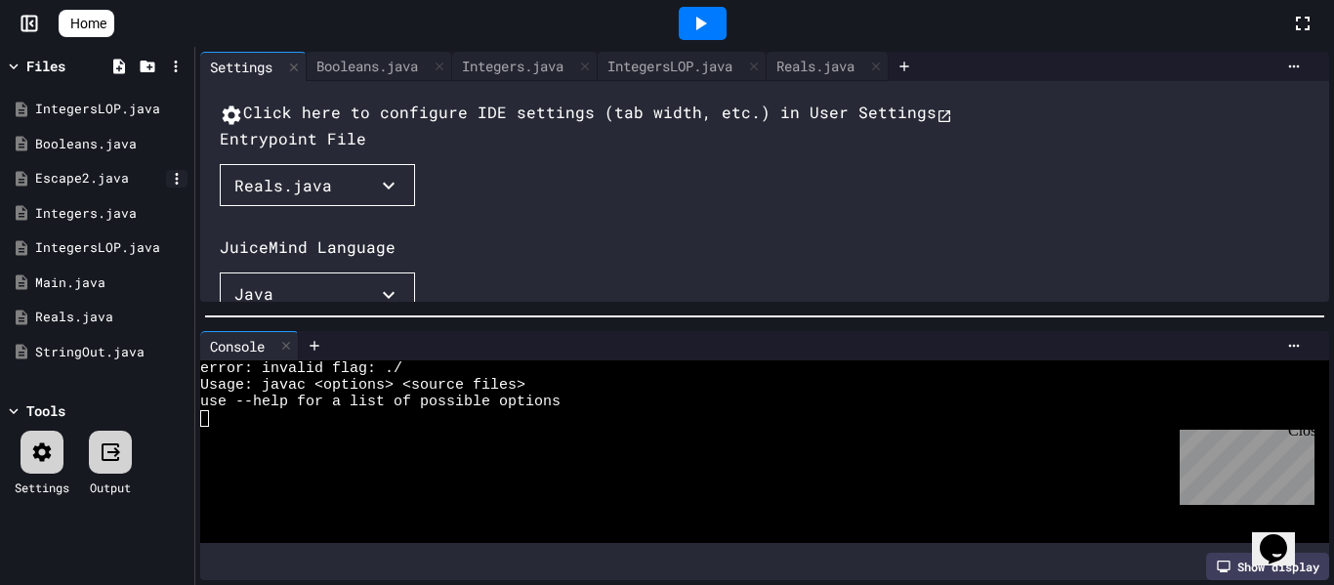
click at [174, 183] on icon at bounding box center [177, 179] width 18 height 18
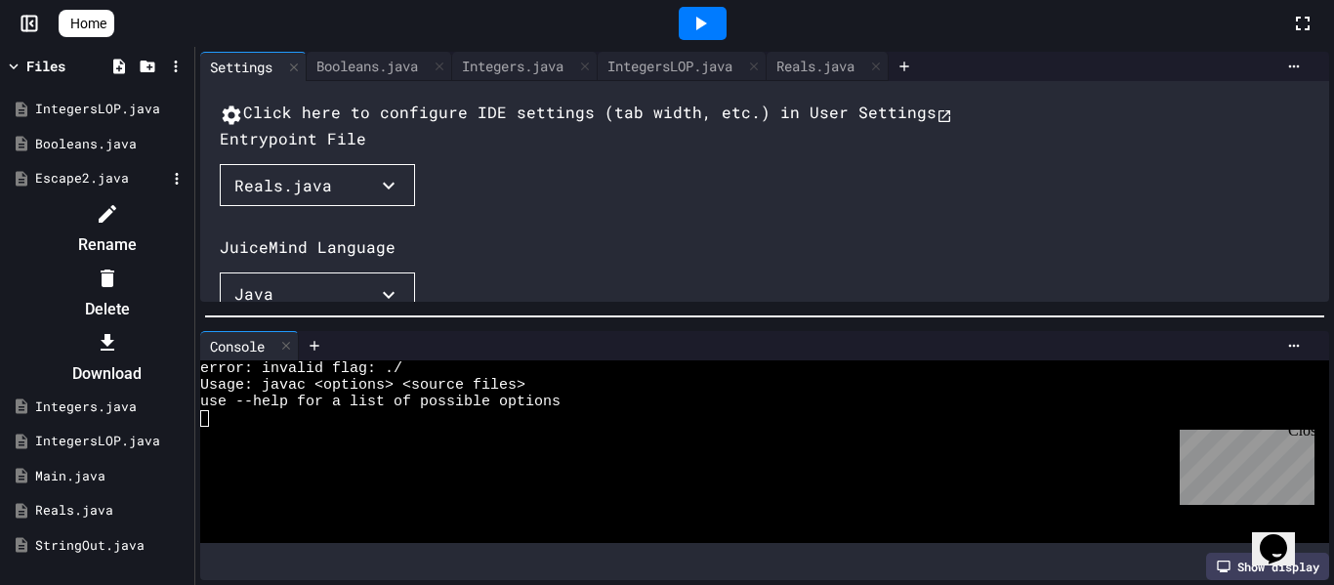
click at [119, 267] on icon at bounding box center [107, 278] width 23 height 23
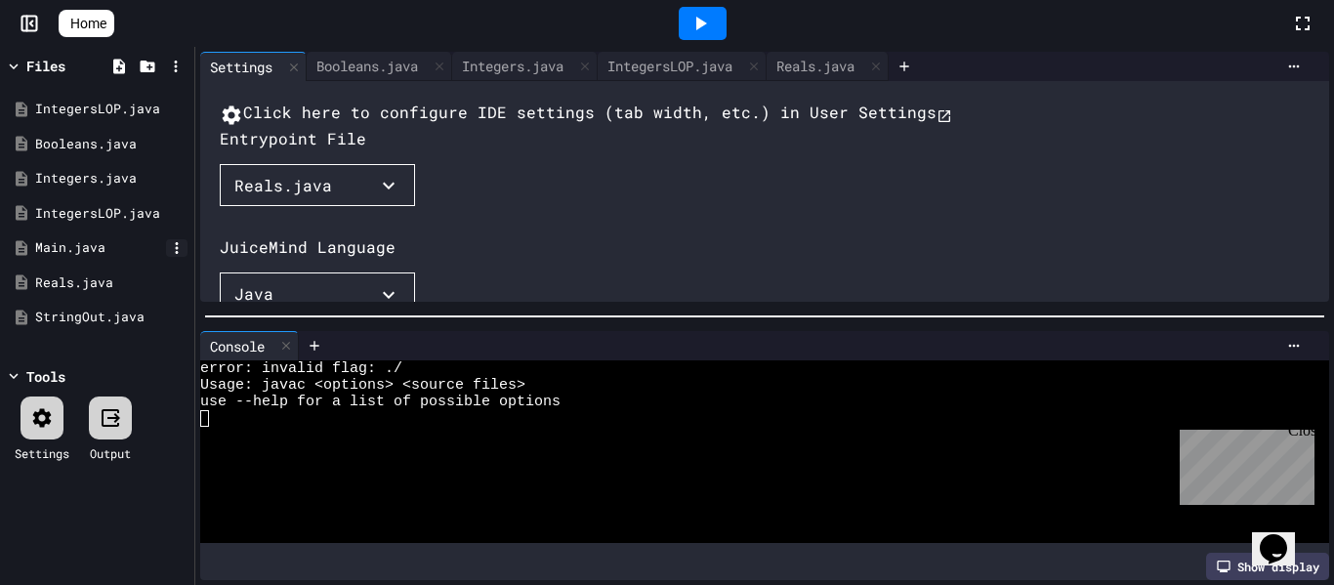
click at [176, 248] on icon at bounding box center [177, 248] width 3 height 12
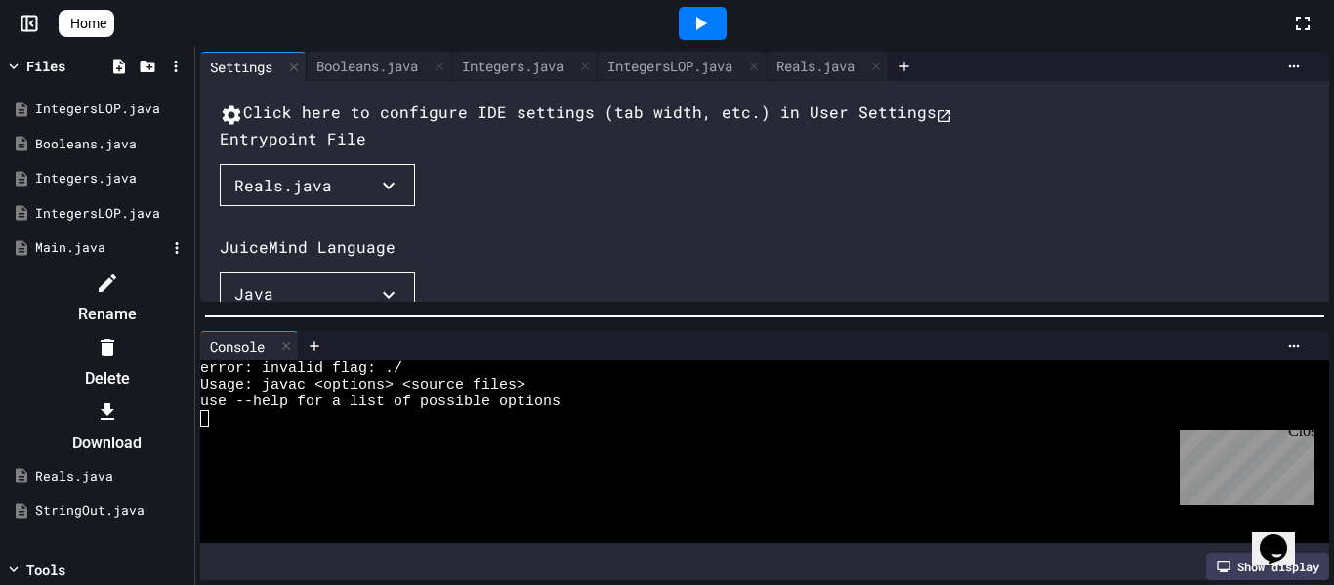
click at [189, 332] on div at bounding box center [106, 347] width 165 height 31
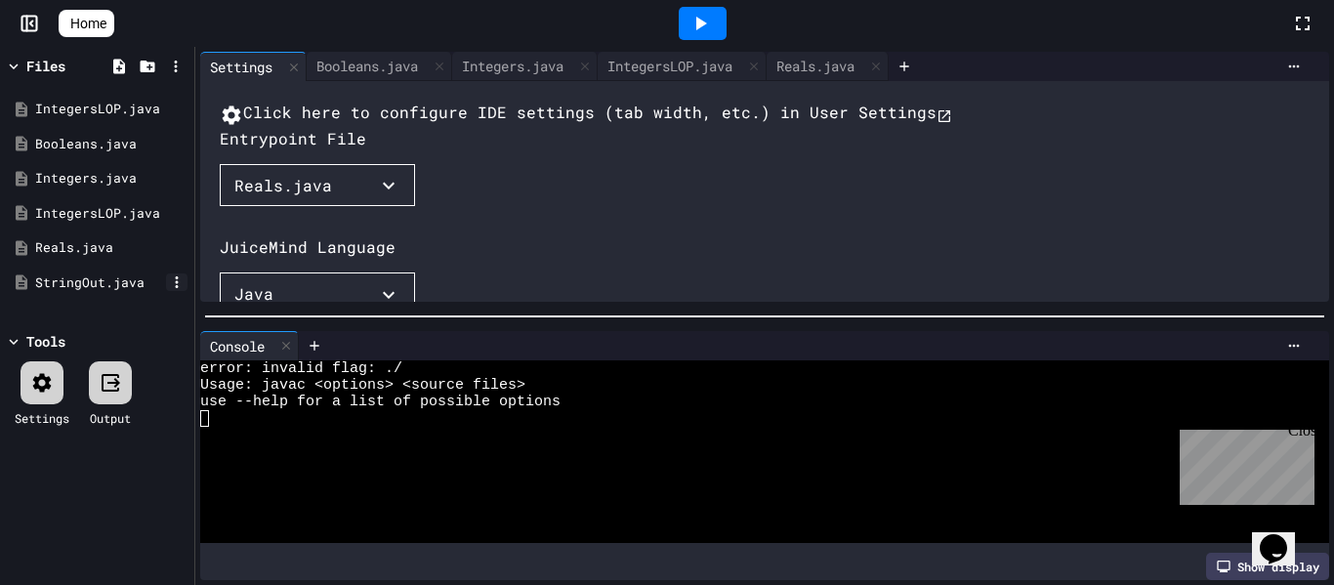
click at [172, 280] on icon at bounding box center [177, 282] width 18 height 18
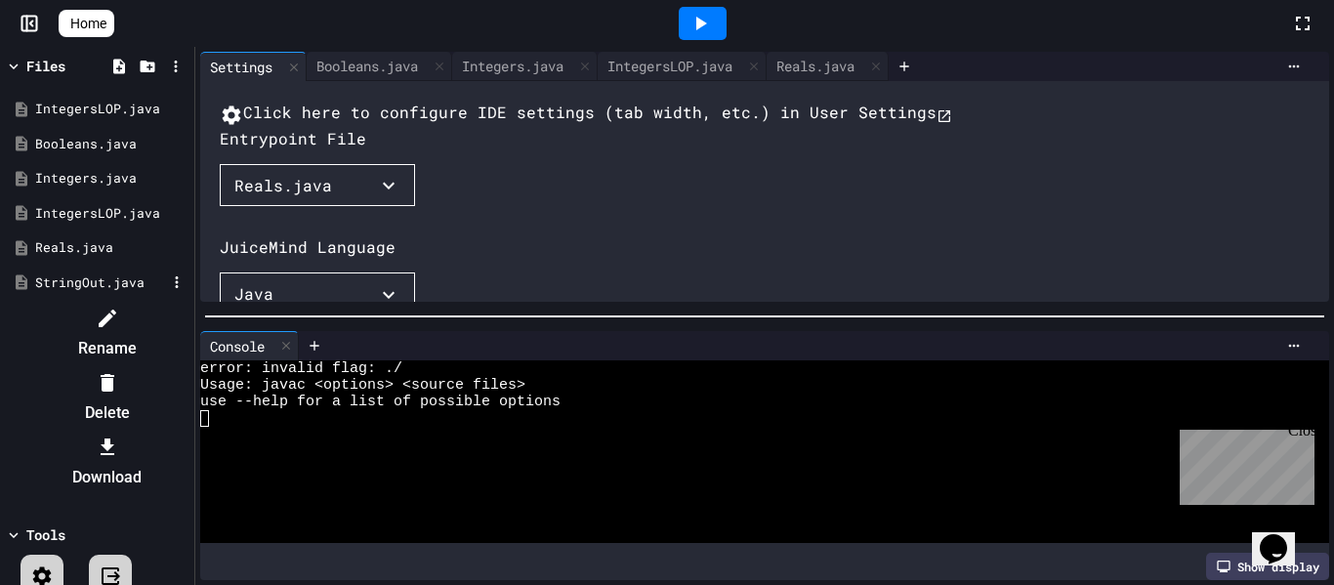
click at [189, 366] on div at bounding box center [106, 381] width 165 height 31
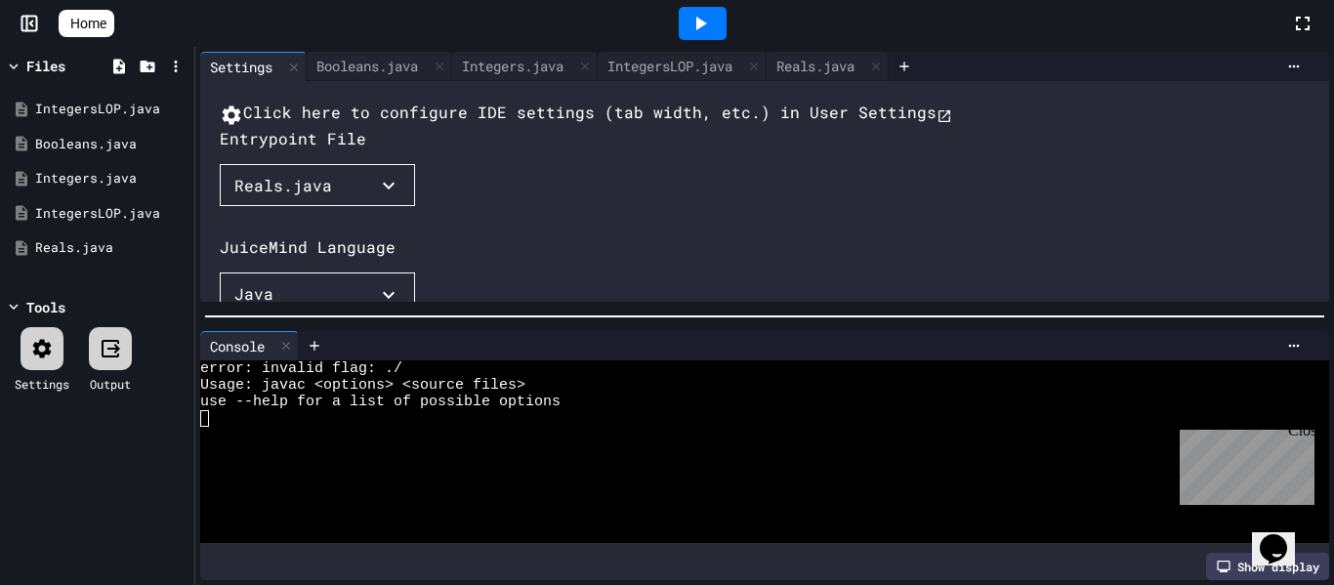
click at [272, 207] on button "Reals.java" at bounding box center [317, 185] width 195 height 43
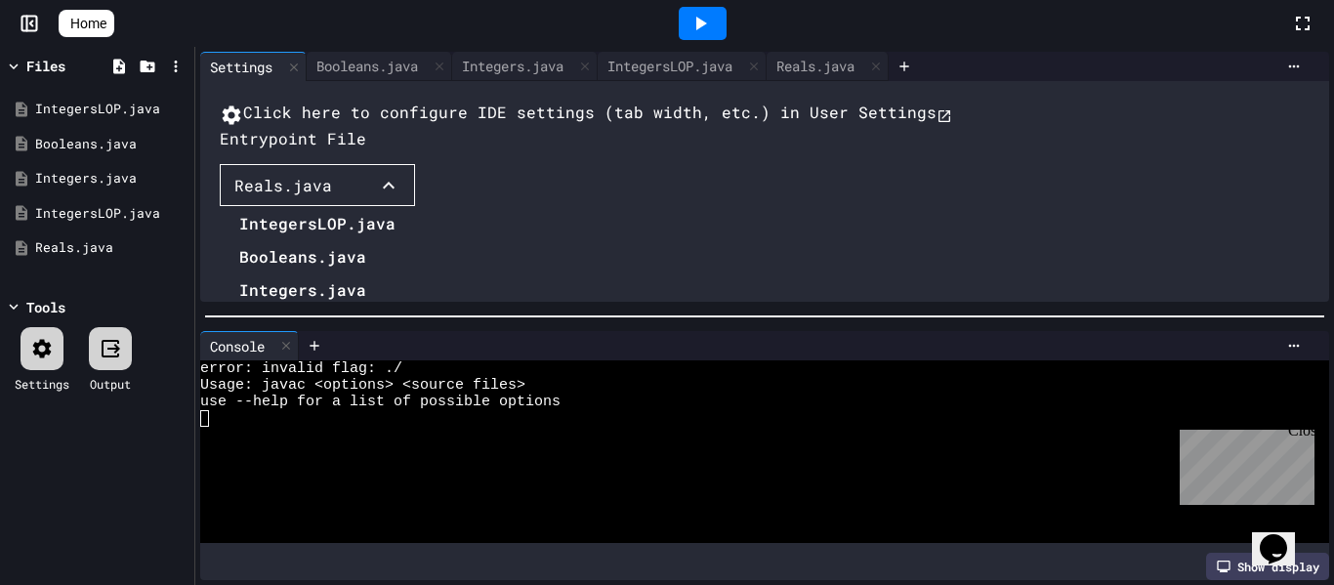
click at [272, 208] on div at bounding box center [308, 208] width 176 height 0
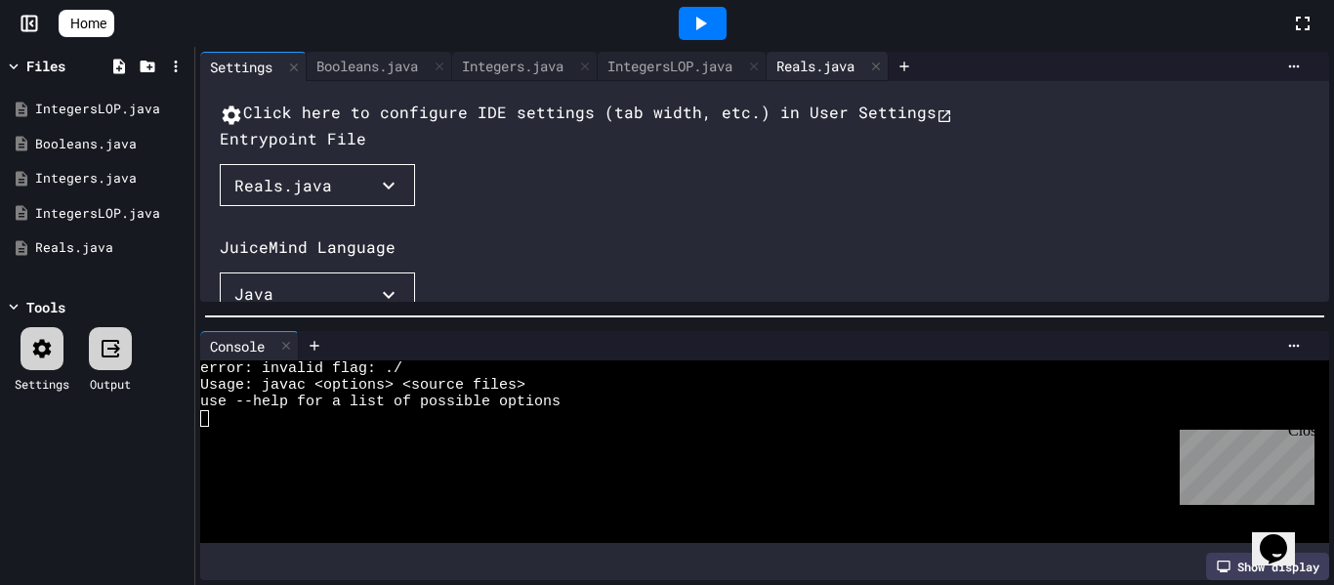
click at [810, 69] on div "Reals.java" at bounding box center [815, 66] width 98 height 21
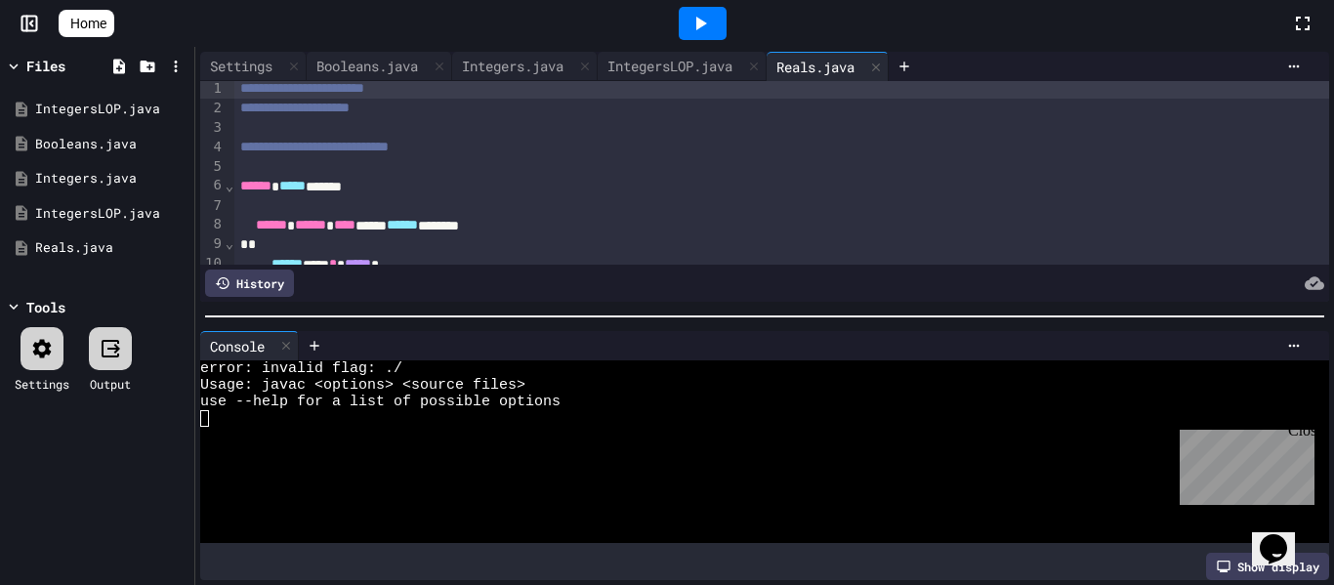
scroll to position [0, 0]
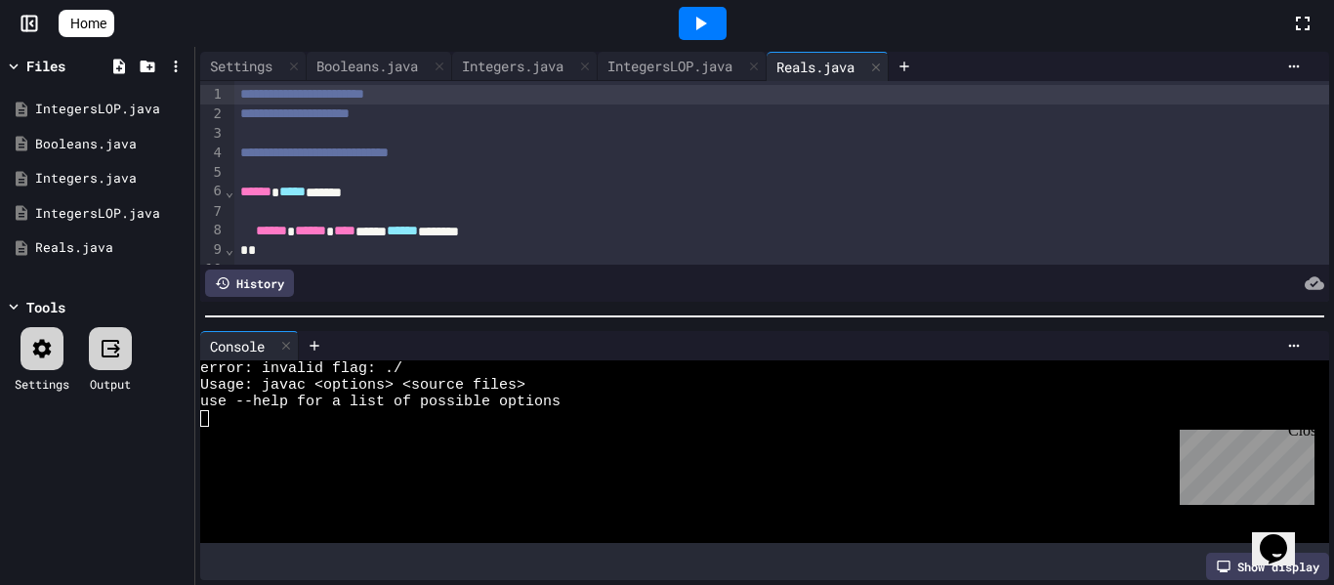
click at [405, 194] on div "****** ***** ******" at bounding box center [782, 193] width 1096 height 20
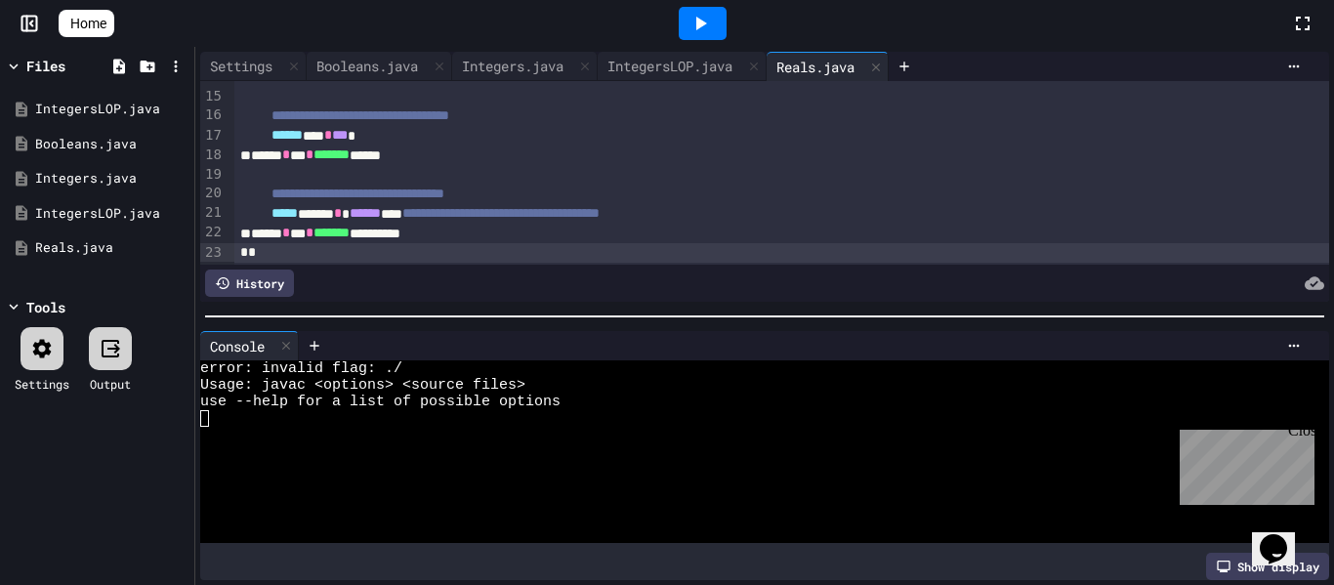
scroll to position [291, 0]
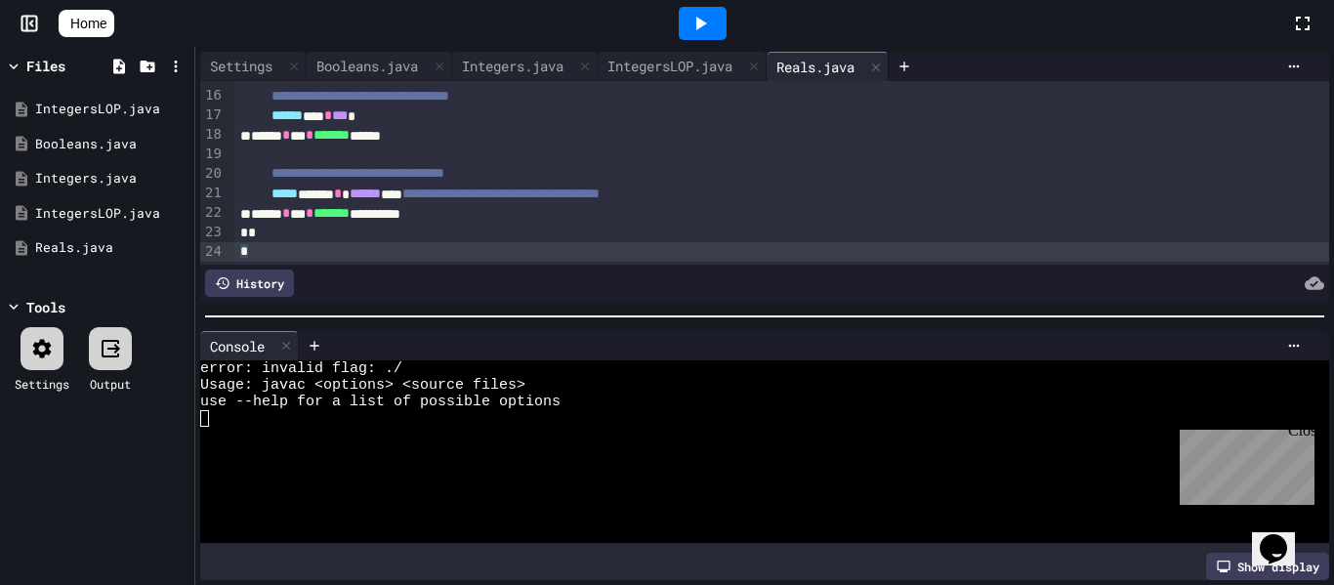
click at [712, 21] on icon at bounding box center [699, 23] width 23 height 23
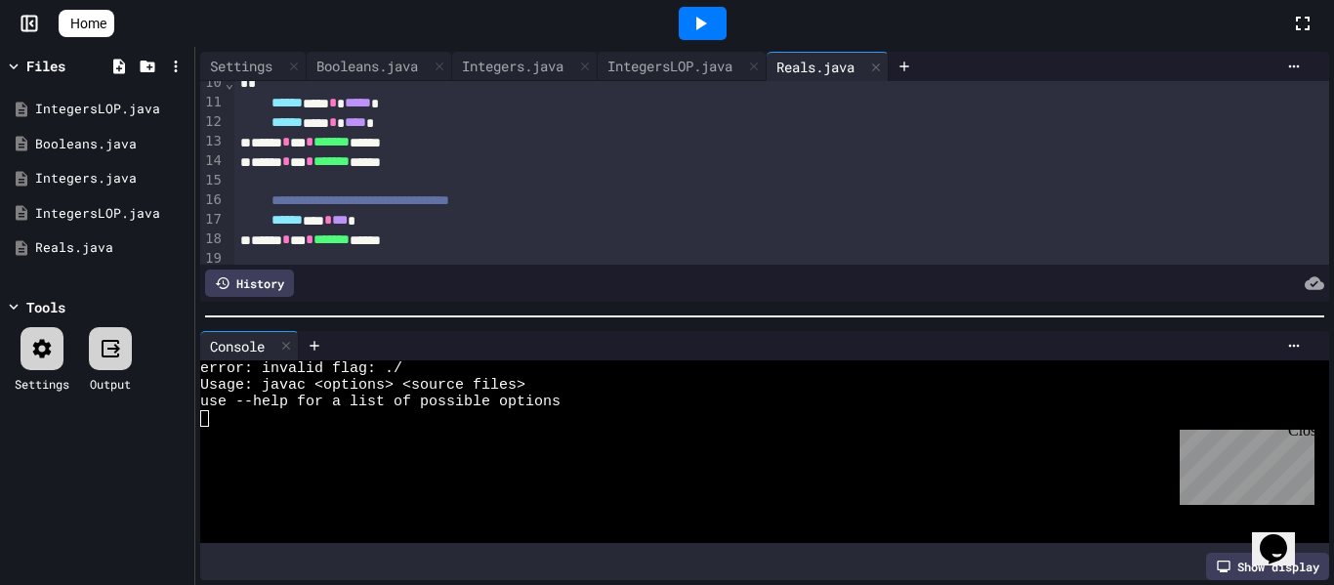
scroll to position [187, 0]
click at [369, 225] on div "****** *** * *** *" at bounding box center [782, 220] width 1096 height 20
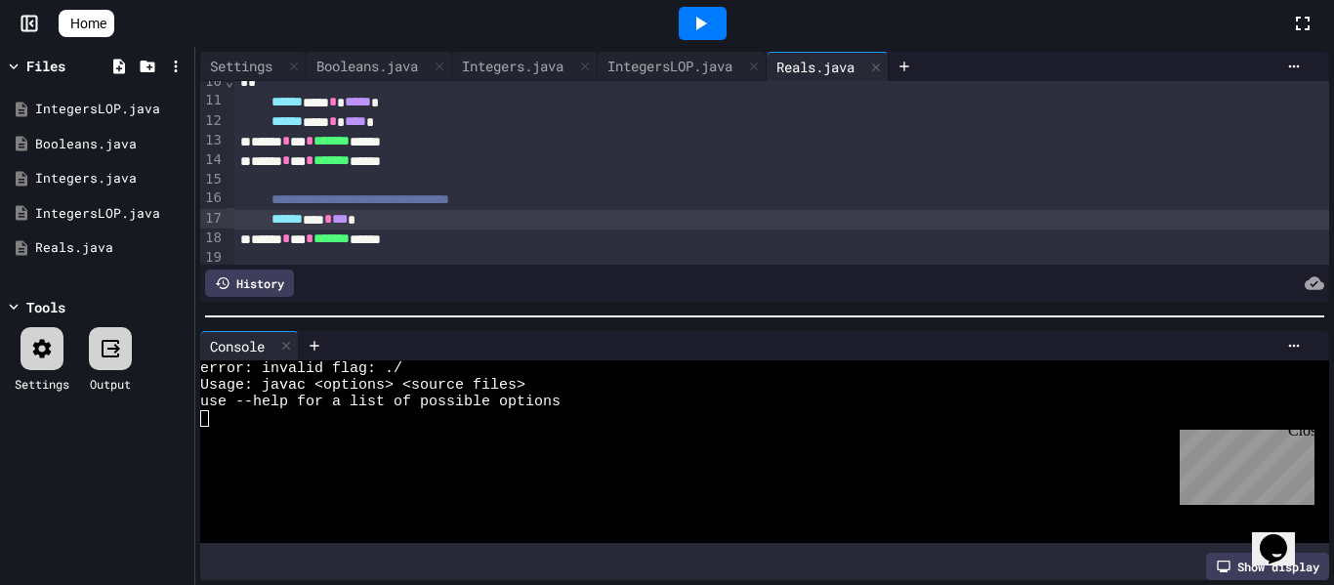
click at [369, 225] on div "****** *** * *** *" at bounding box center [782, 220] width 1096 height 20
click at [453, 234] on div "****** * *** * ******* ******" at bounding box center [782, 238] width 1096 height 20
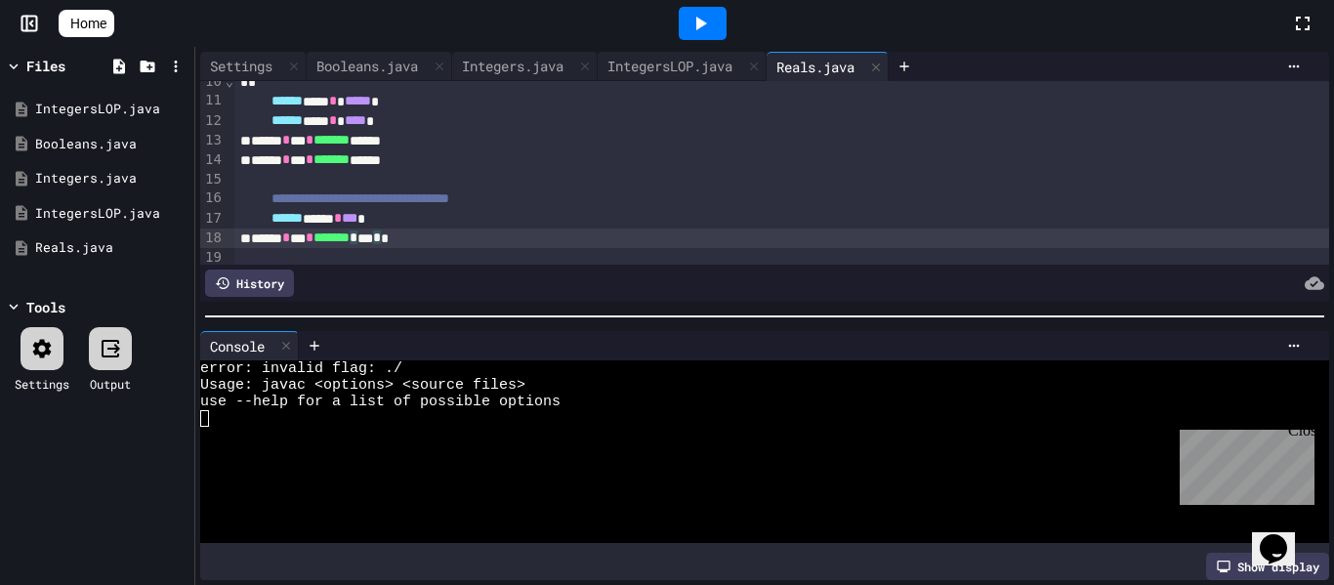
click at [453, 234] on div "****** * *** * ******* * *** * *" at bounding box center [782, 238] width 1096 height 20
click at [723, 24] on div at bounding box center [703, 23] width 48 height 33
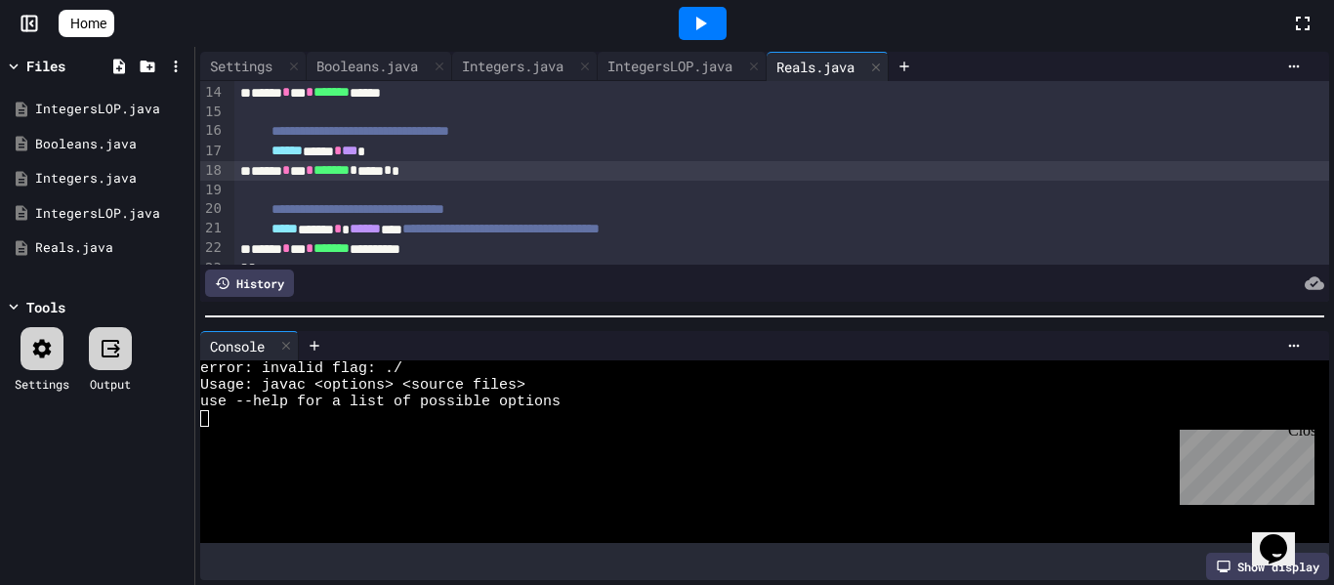
scroll to position [291, 0]
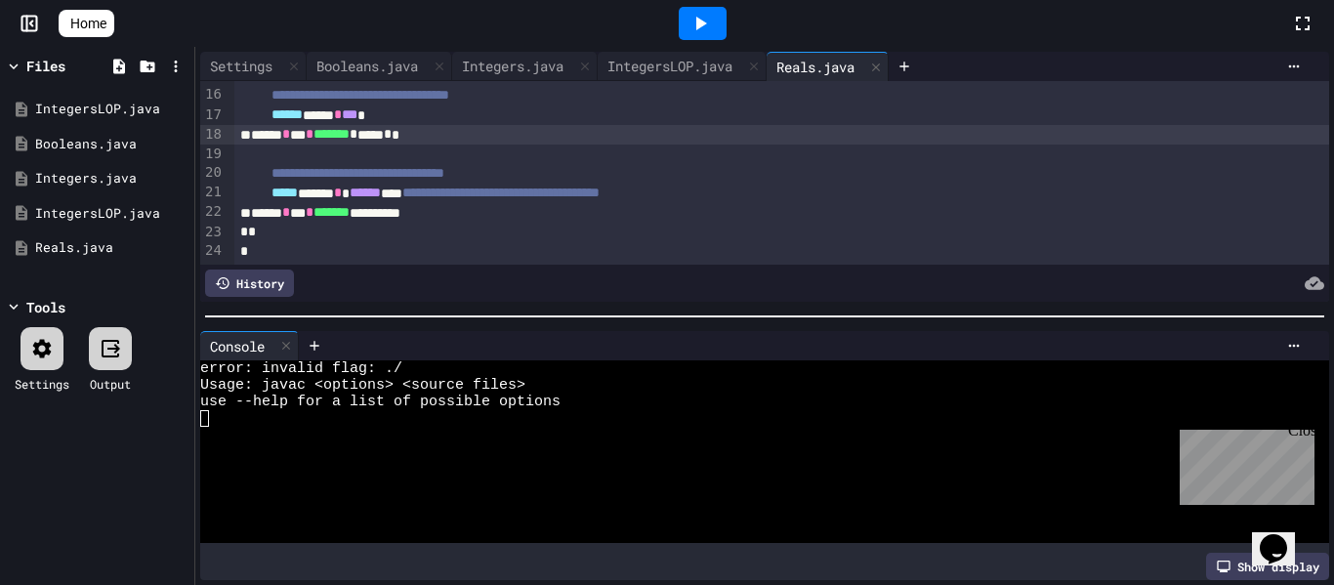
click at [592, 230] on div "*" at bounding box center [782, 233] width 1096 height 20
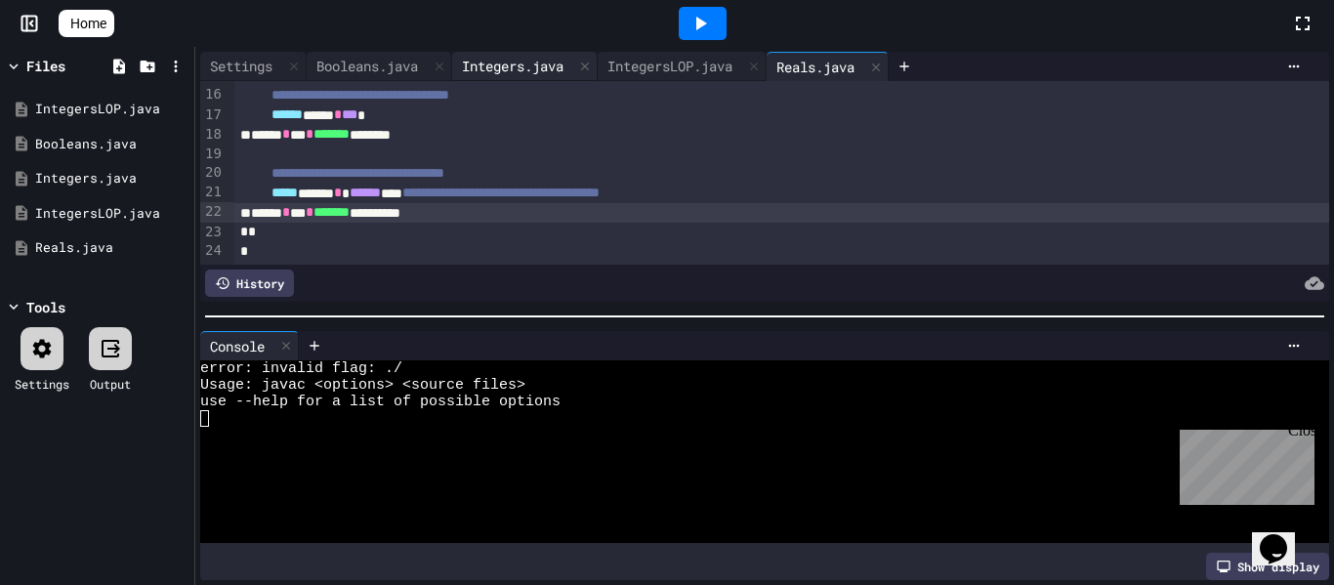
click at [536, 73] on div "Integers.java" at bounding box center [512, 66] width 121 height 21
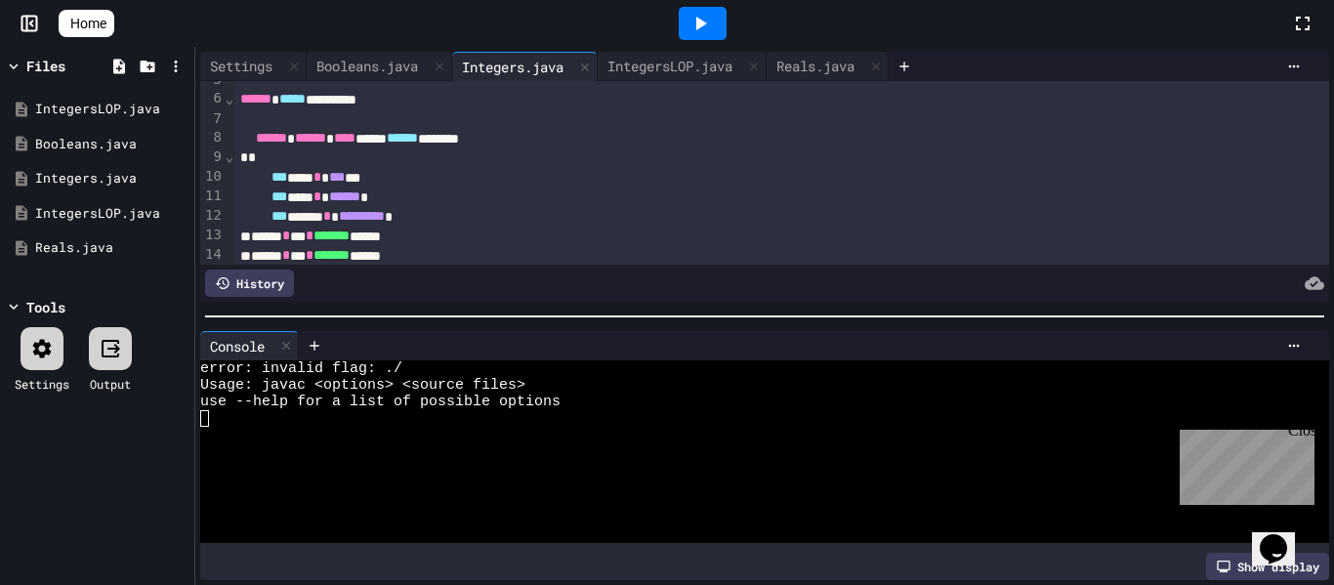
scroll to position [96, 0]
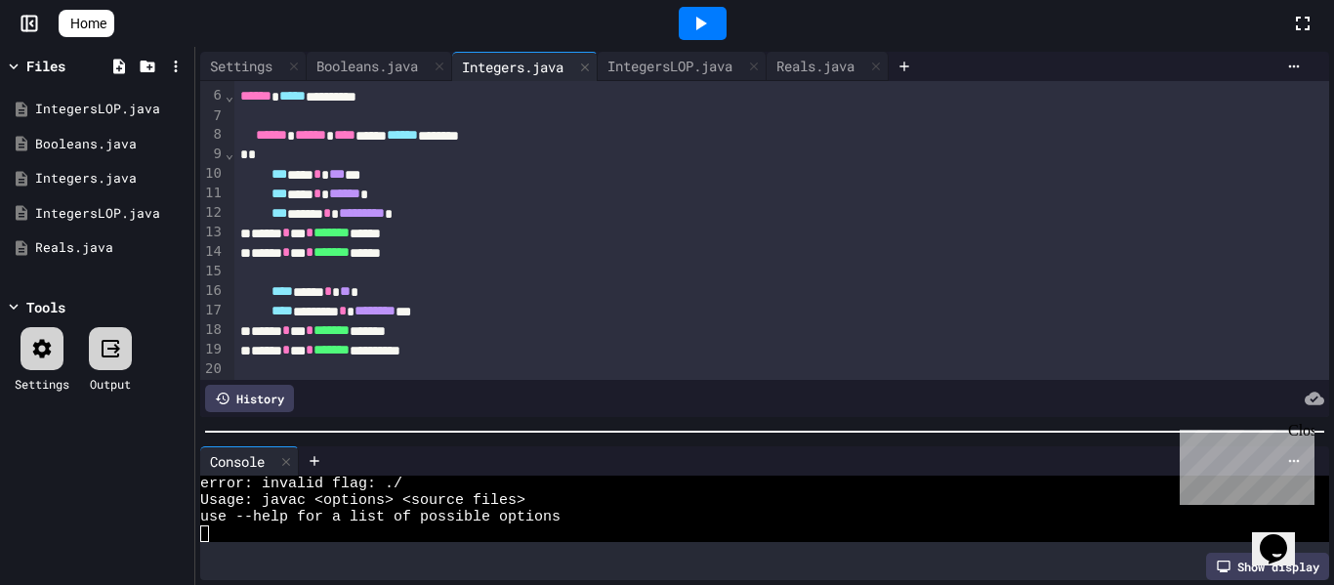
click at [665, 436] on div at bounding box center [764, 432] width 1139 height 20
click at [121, 63] on icon at bounding box center [119, 66] width 12 height 15
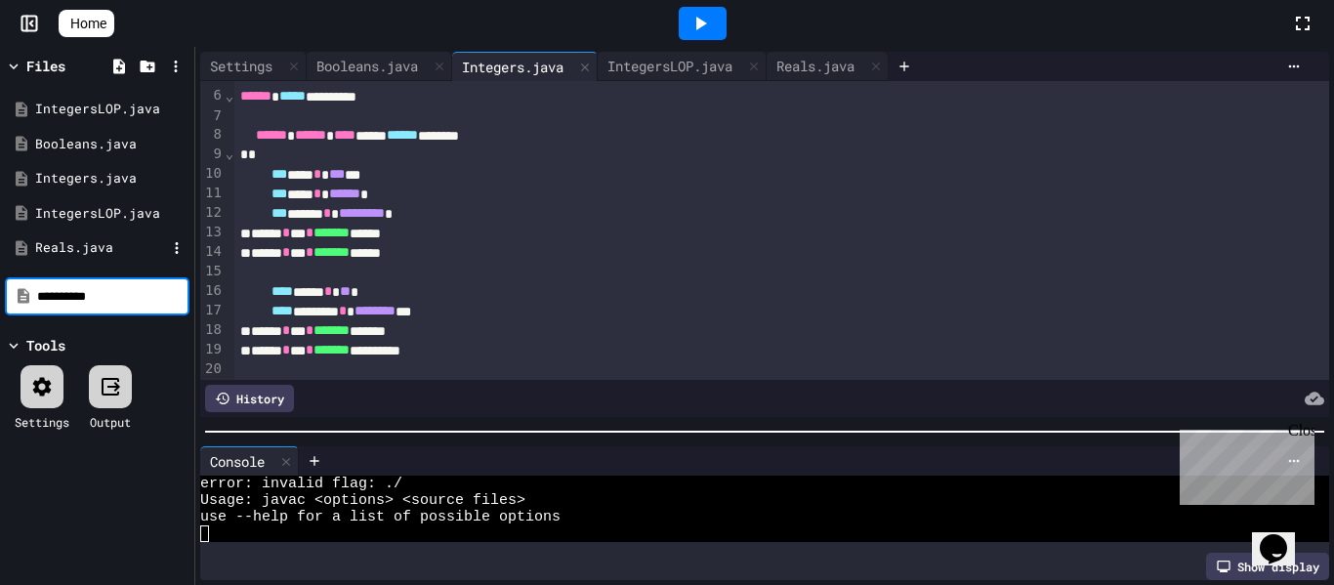
type input "**********"
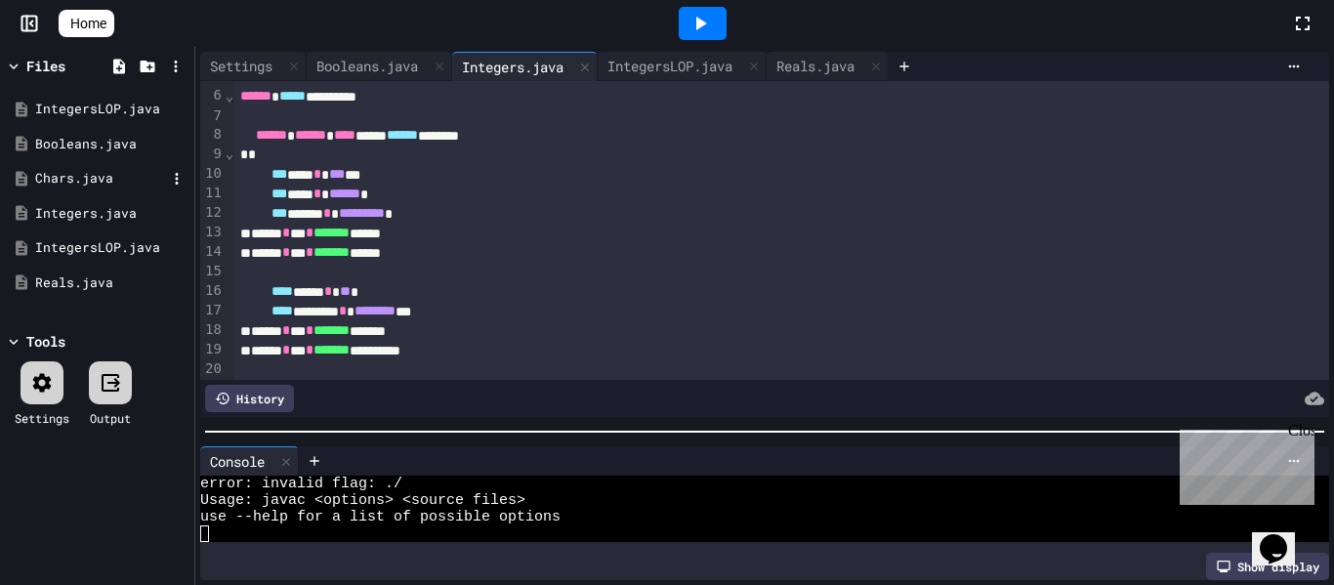
click at [59, 177] on div "Chars.java" at bounding box center [100, 179] width 131 height 20
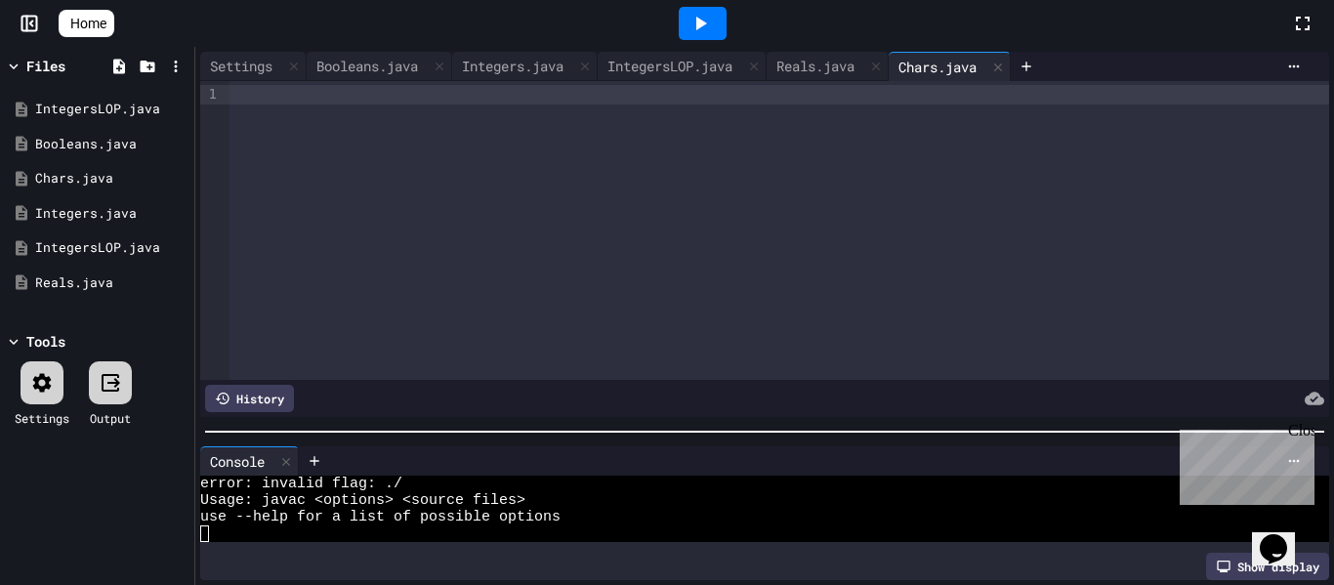
click at [476, 196] on div at bounding box center [778, 230] width 1099 height 299
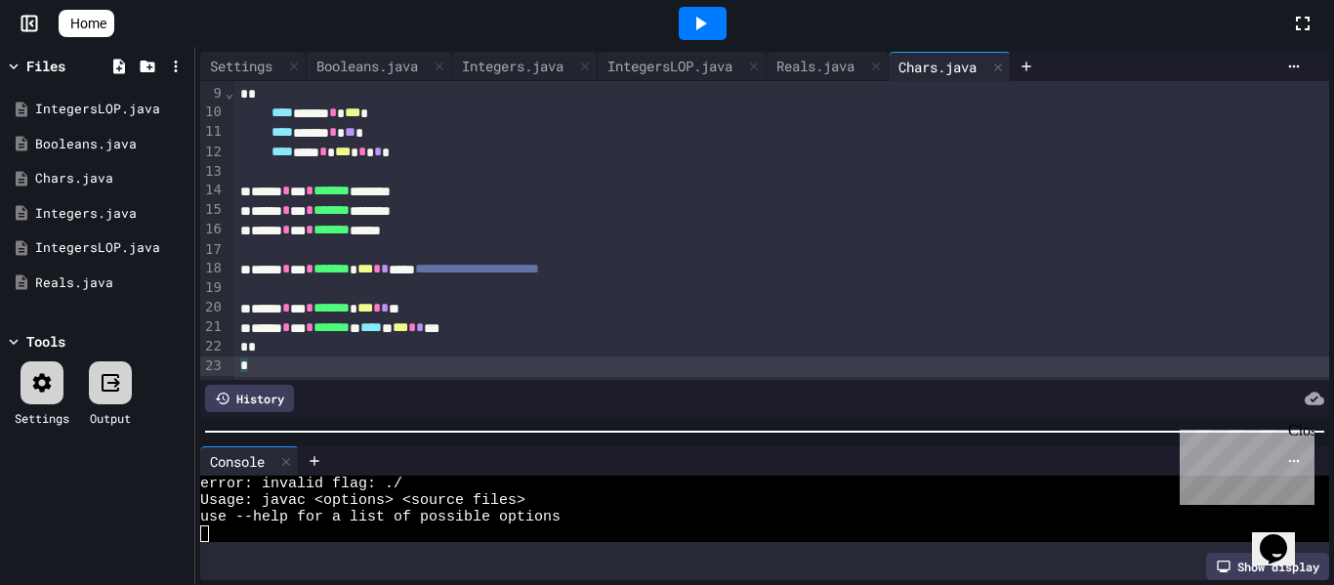
scroll to position [0, 0]
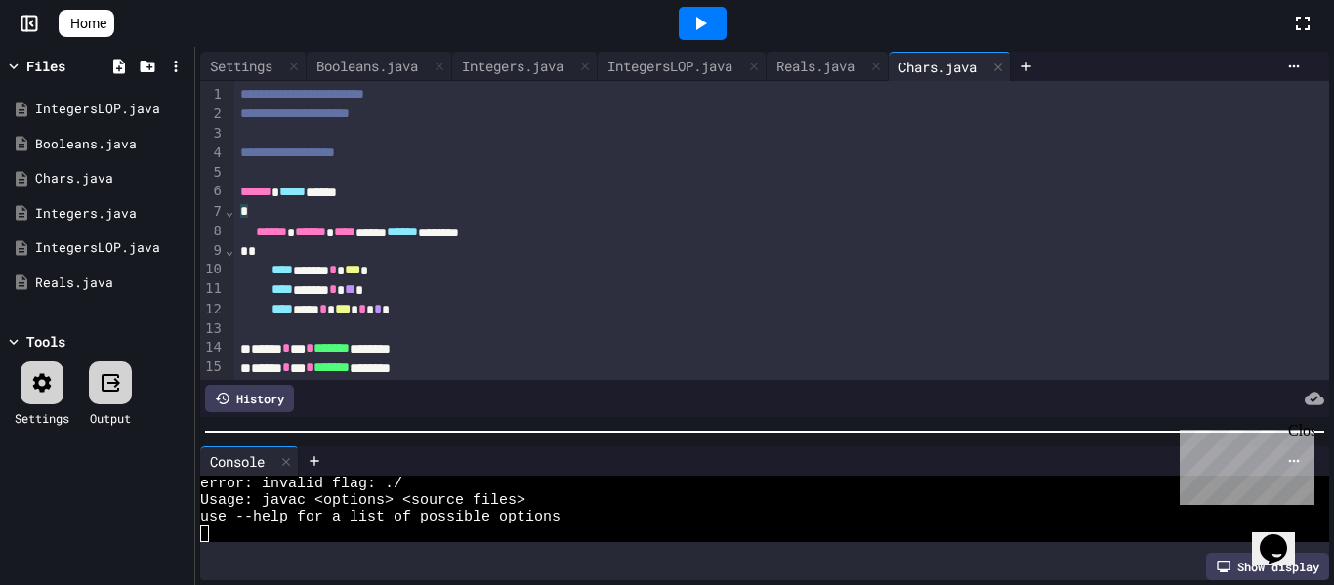
click at [706, 28] on icon at bounding box center [701, 24] width 11 height 14
click at [33, 395] on div at bounding box center [42, 382] width 43 height 43
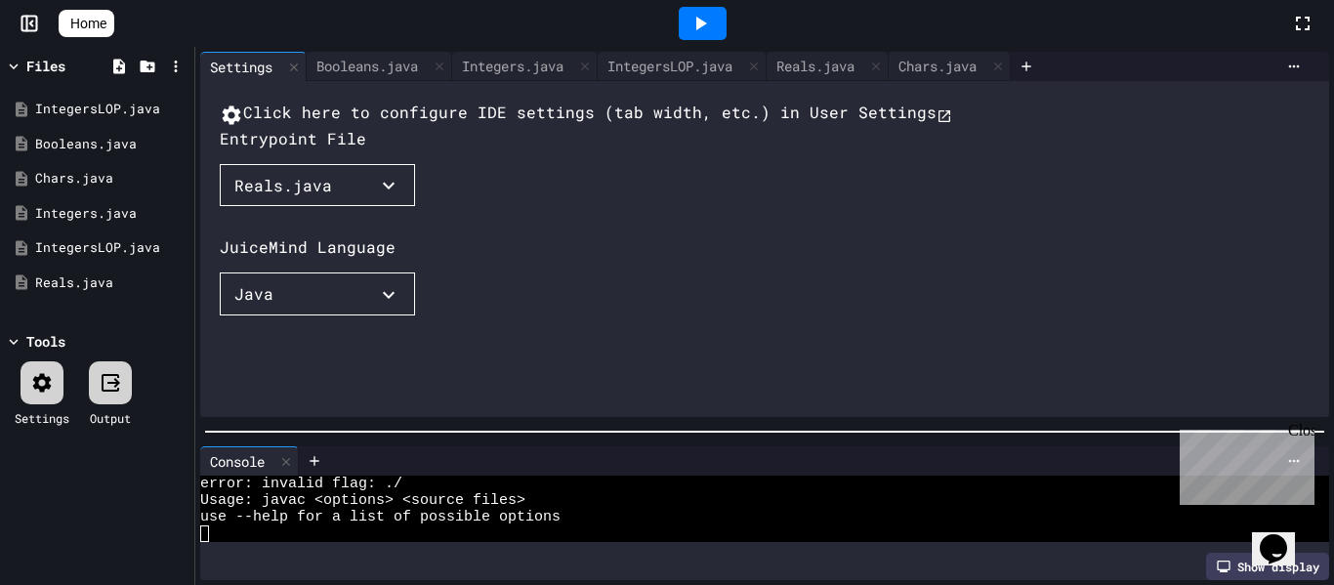
click at [346, 315] on button "Java" at bounding box center [317, 293] width 195 height 43
click at [482, 317] on div at bounding box center [351, 317] width 263 height 0
click at [344, 207] on button "Reals.java" at bounding box center [317, 185] width 195 height 43
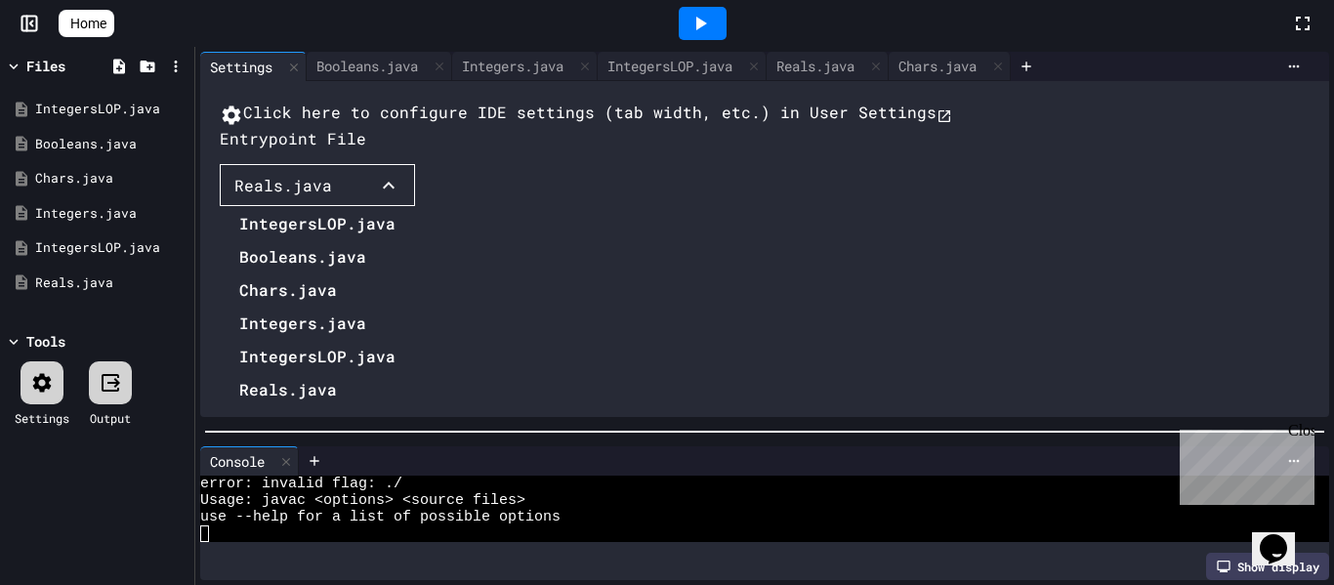
click at [301, 306] on li "Chars.java" at bounding box center [317, 289] width 156 height 31
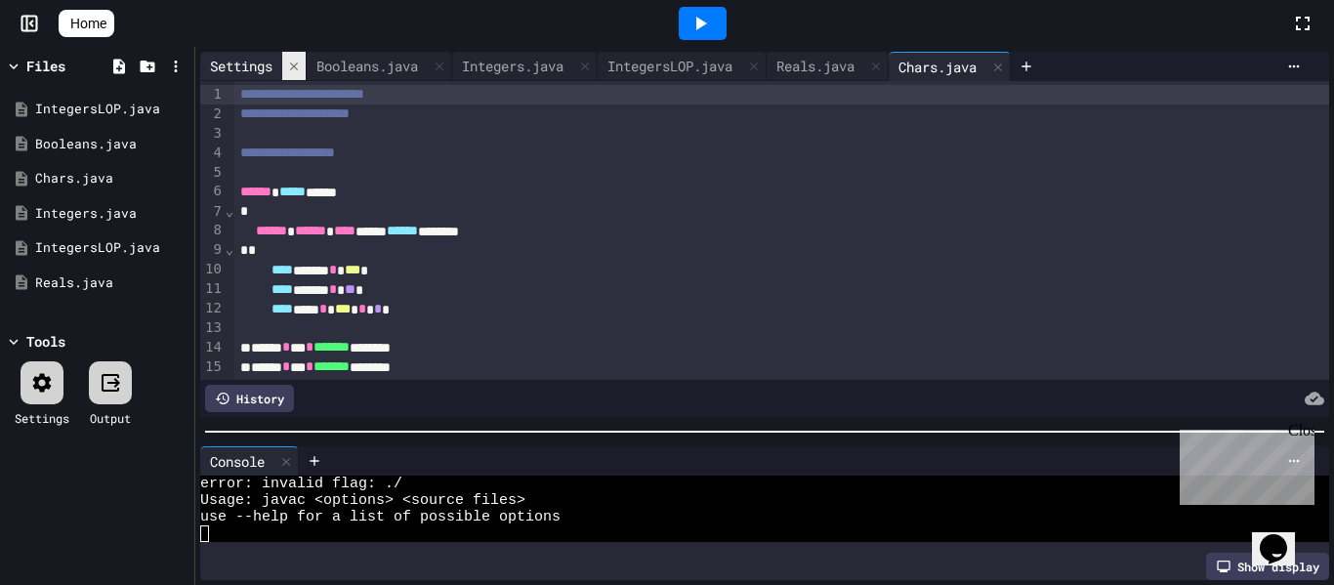
click at [290, 69] on icon at bounding box center [294, 67] width 14 height 14
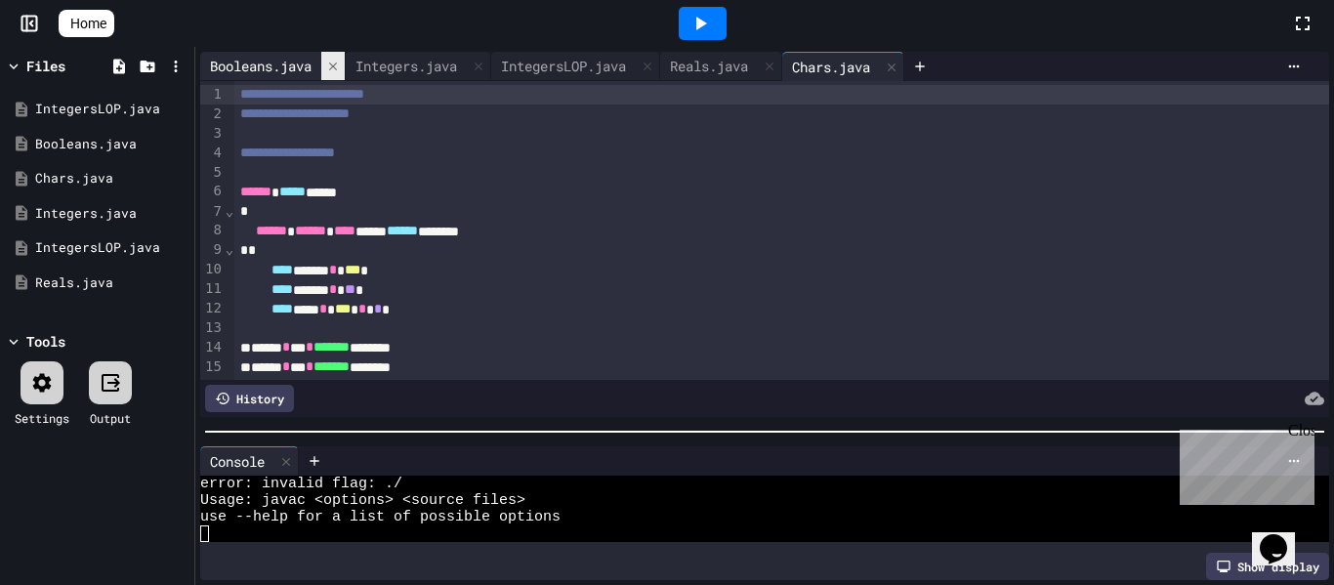
click at [290, 69] on div "Booleans.java" at bounding box center [260, 66] width 121 height 21
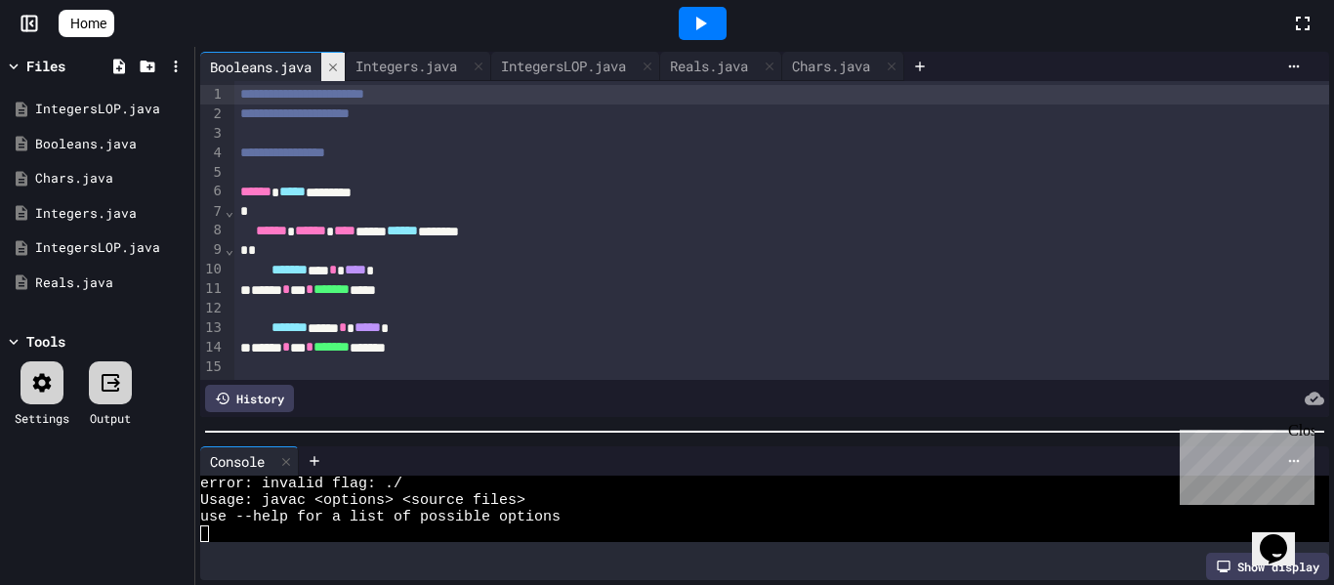
click at [332, 71] on icon at bounding box center [333, 68] width 14 height 14
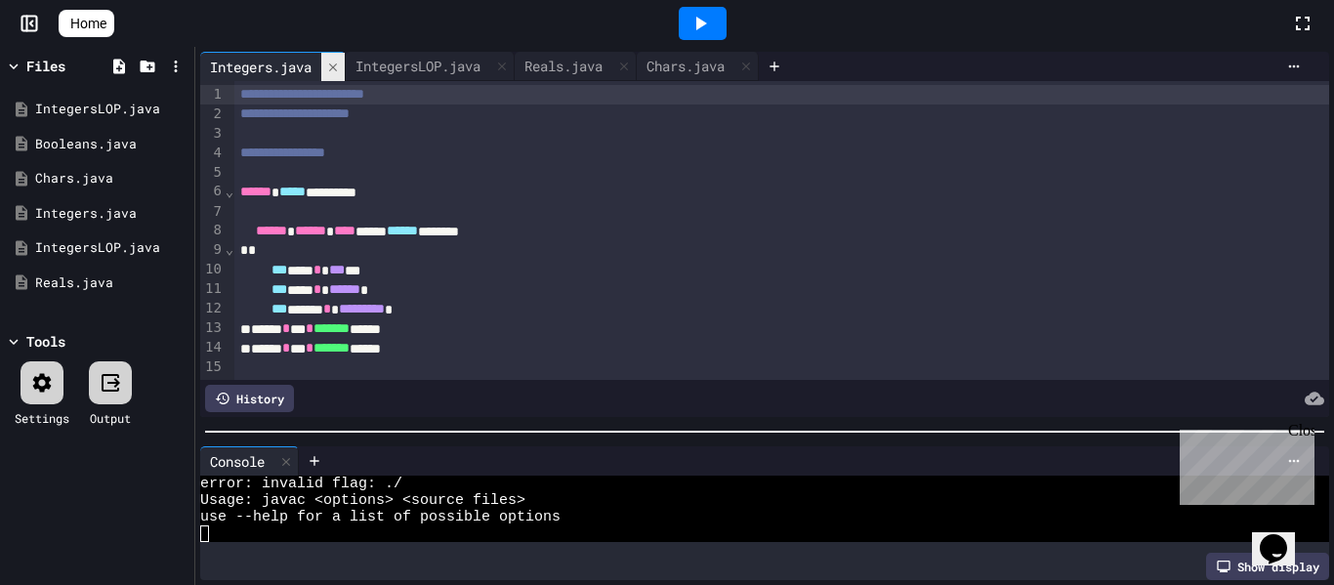
click at [332, 71] on icon at bounding box center [333, 68] width 14 height 14
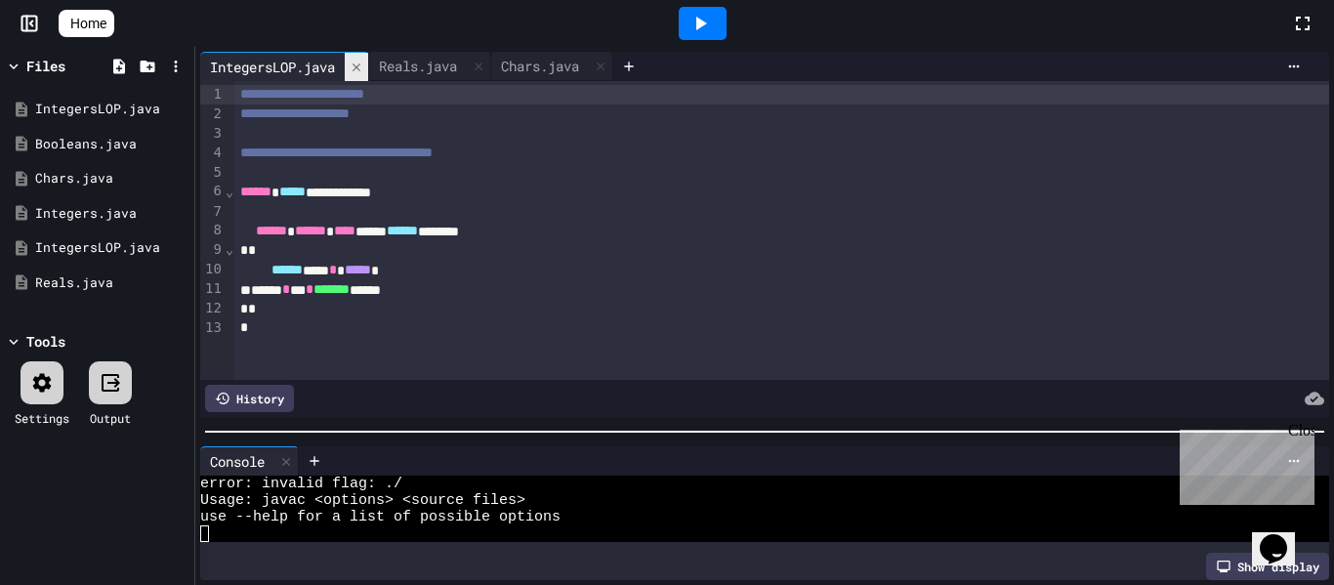
click at [357, 72] on icon at bounding box center [357, 68] width 14 height 14
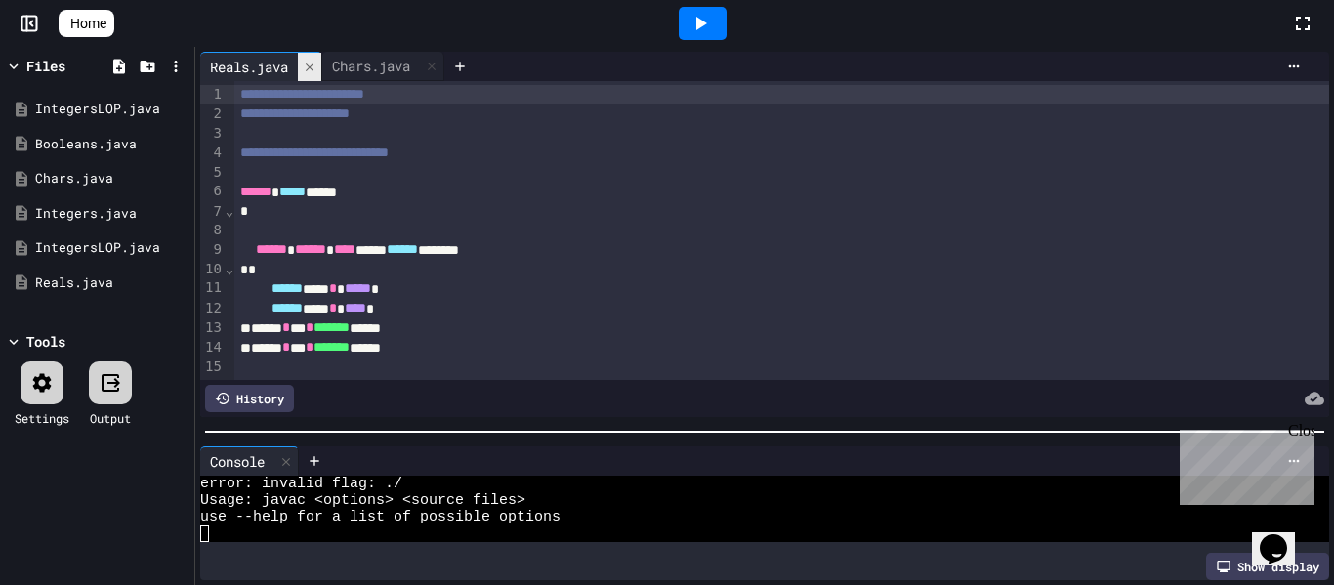
click at [306, 72] on icon at bounding box center [310, 68] width 14 height 14
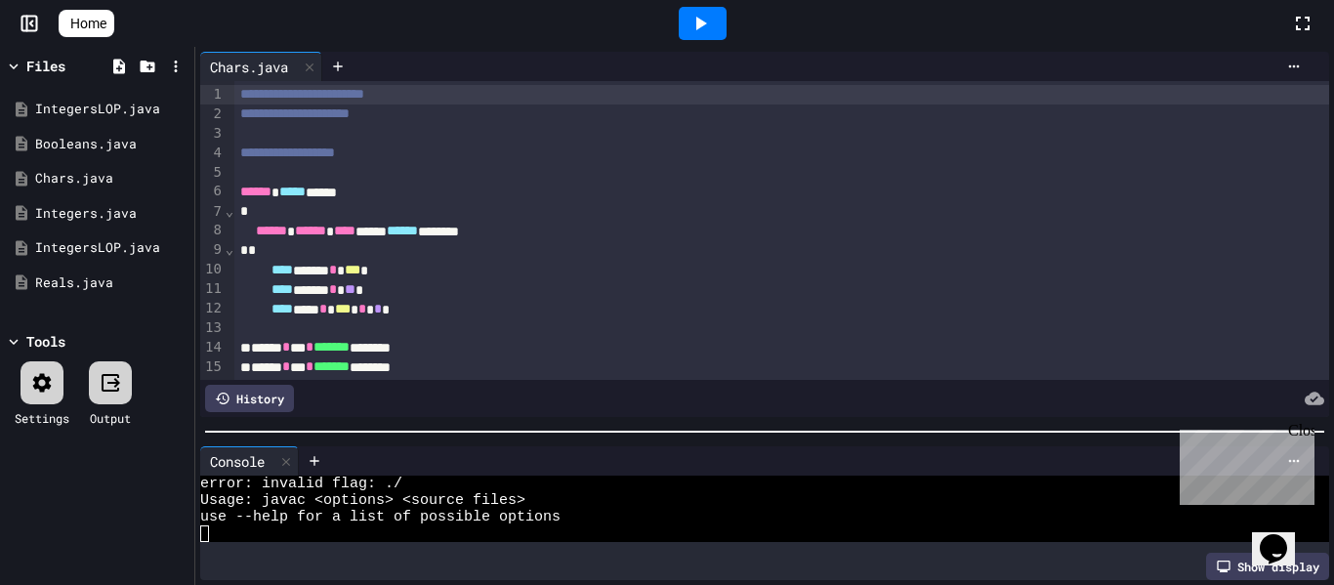
click at [710, 7] on div at bounding box center [703, 23] width 48 height 33
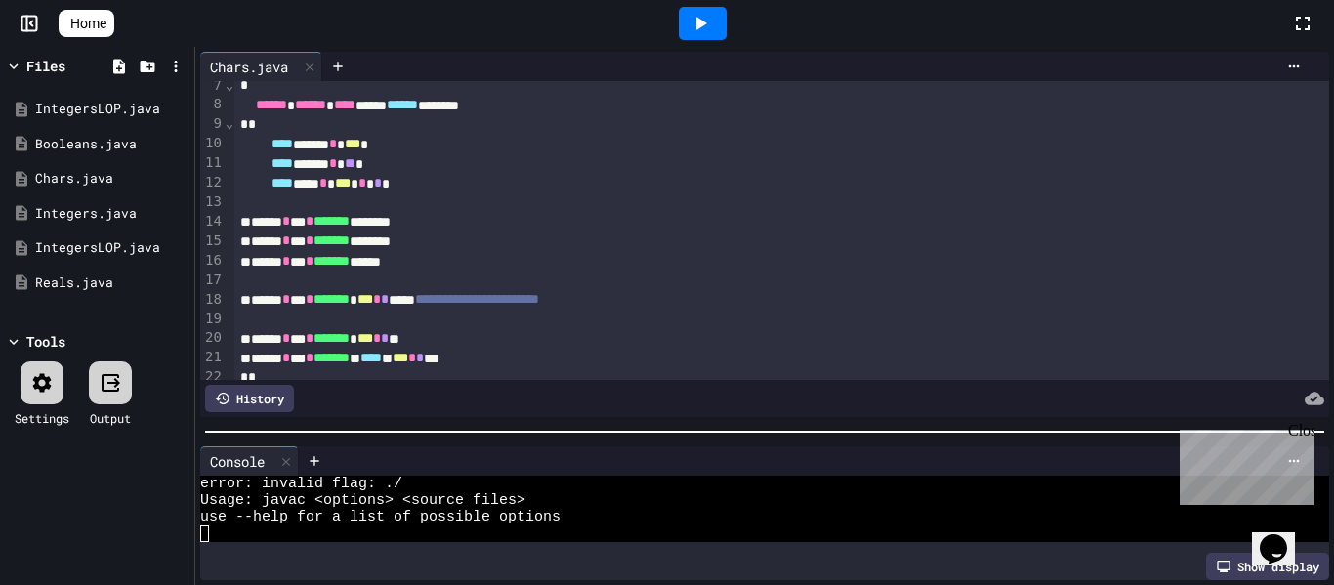
scroll to position [156, 0]
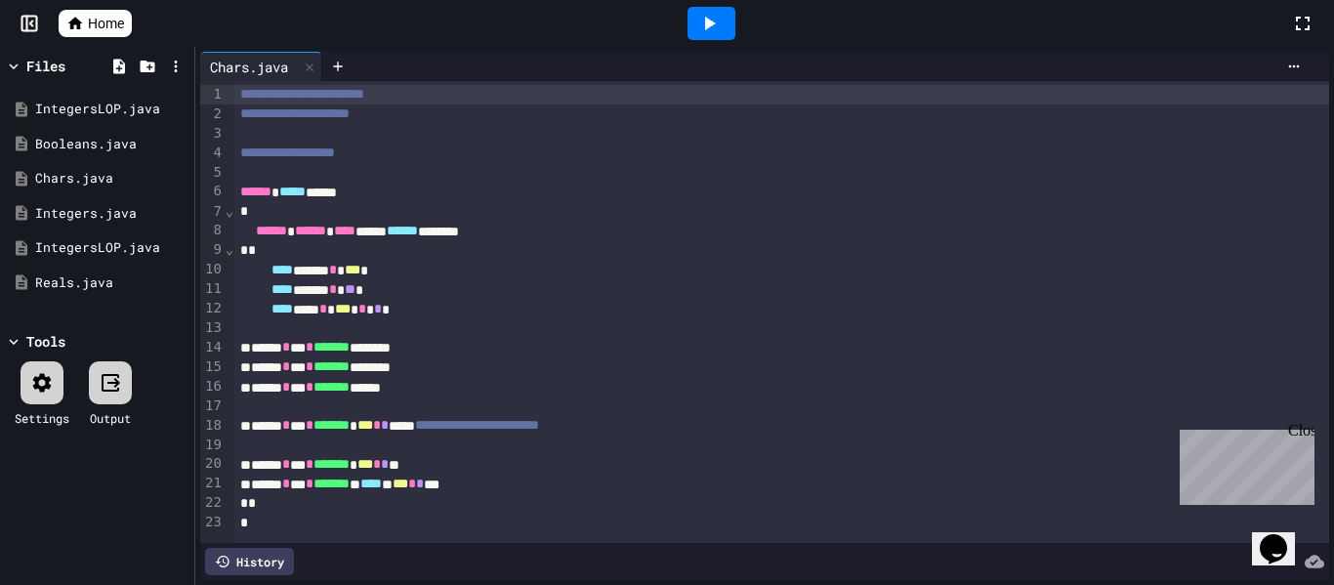
click at [44, 394] on div at bounding box center [42, 382] width 43 height 43
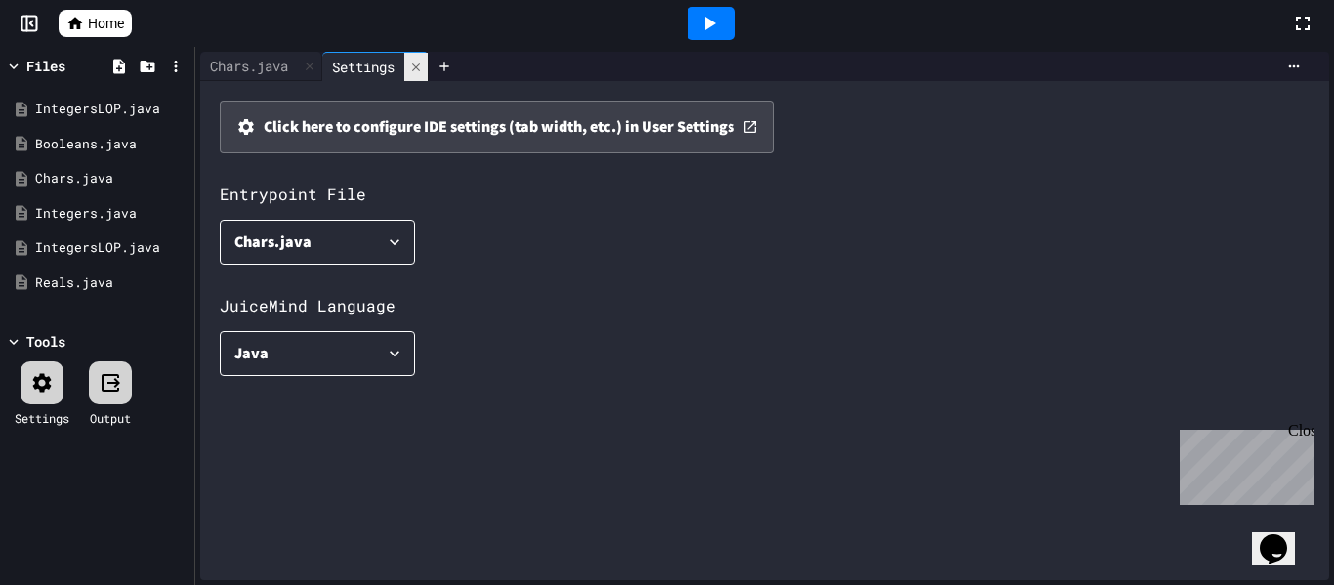
click at [423, 62] on icon at bounding box center [416, 68] width 14 height 14
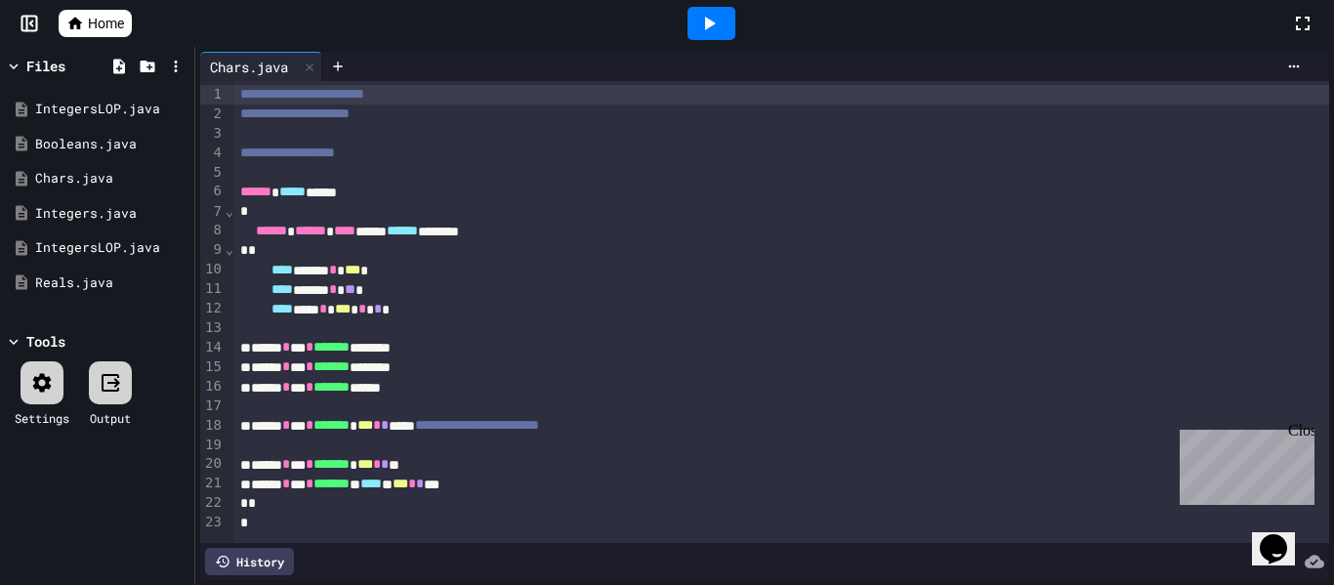
click at [723, 20] on div at bounding box center [711, 23] width 48 height 33
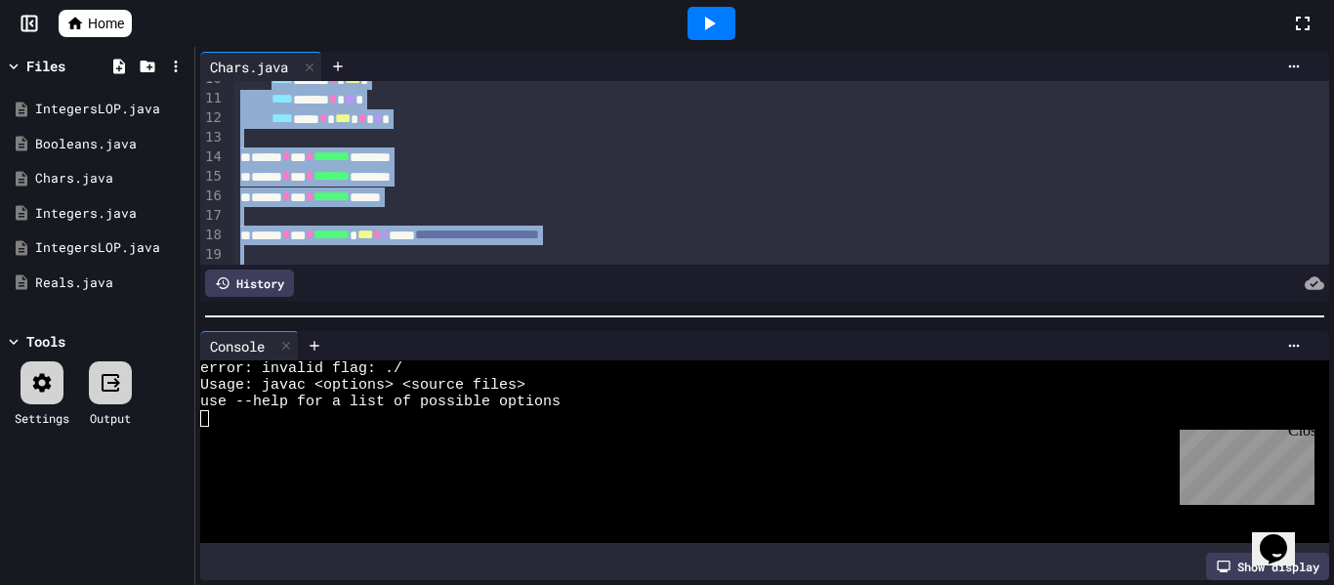
scroll to position [271, 0]
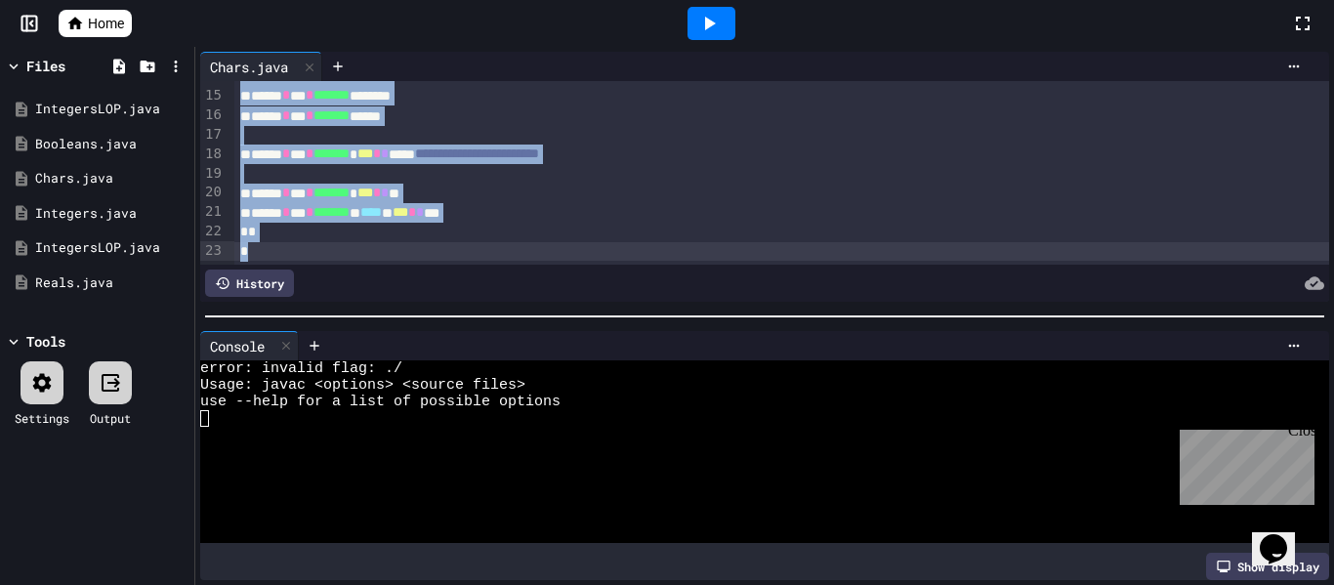
drag, startPoint x: 305, startPoint y: 150, endPoint x: 467, endPoint y: 331, distance: 242.7
click at [467, 331] on div "**********" at bounding box center [764, 316] width 1139 height 538
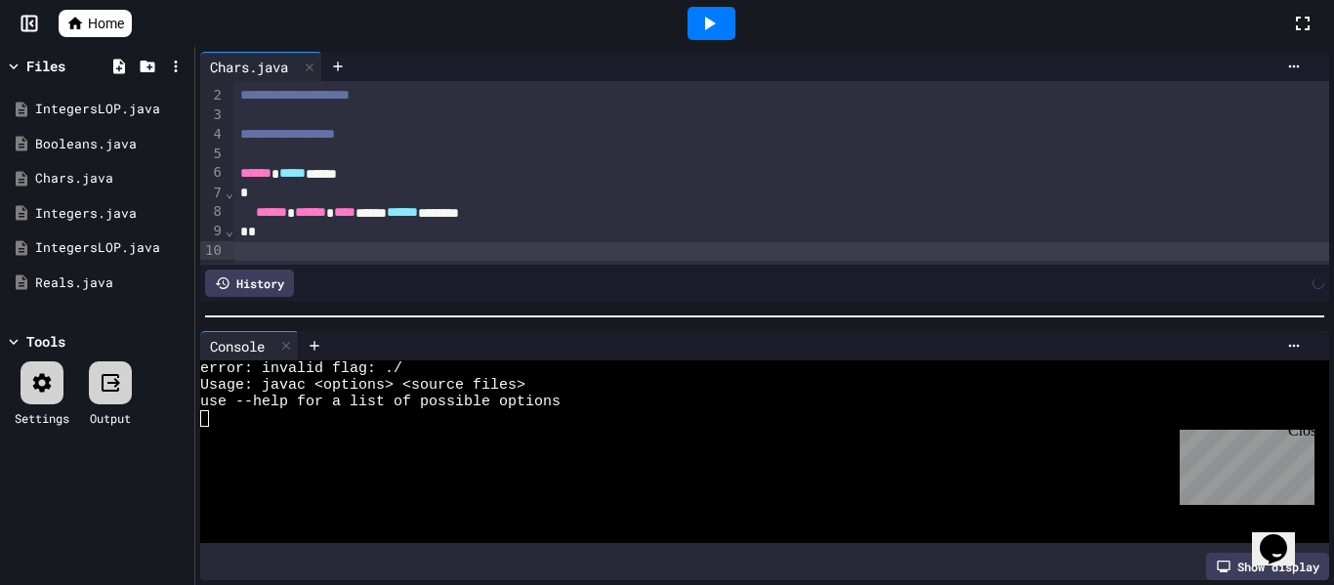
scroll to position [18, 0]
click at [84, 219] on div "Integers.java" at bounding box center [100, 214] width 131 height 20
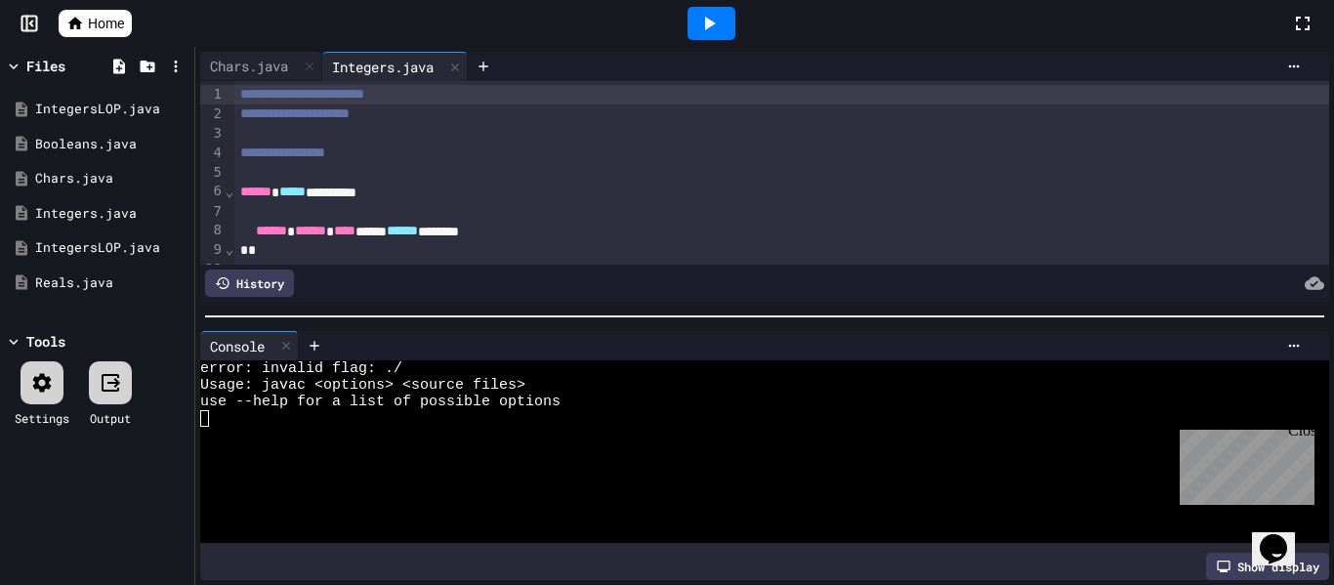
click at [687, 25] on div at bounding box center [711, 23] width 48 height 33
click at [42, 378] on icon at bounding box center [42, 382] width 19 height 19
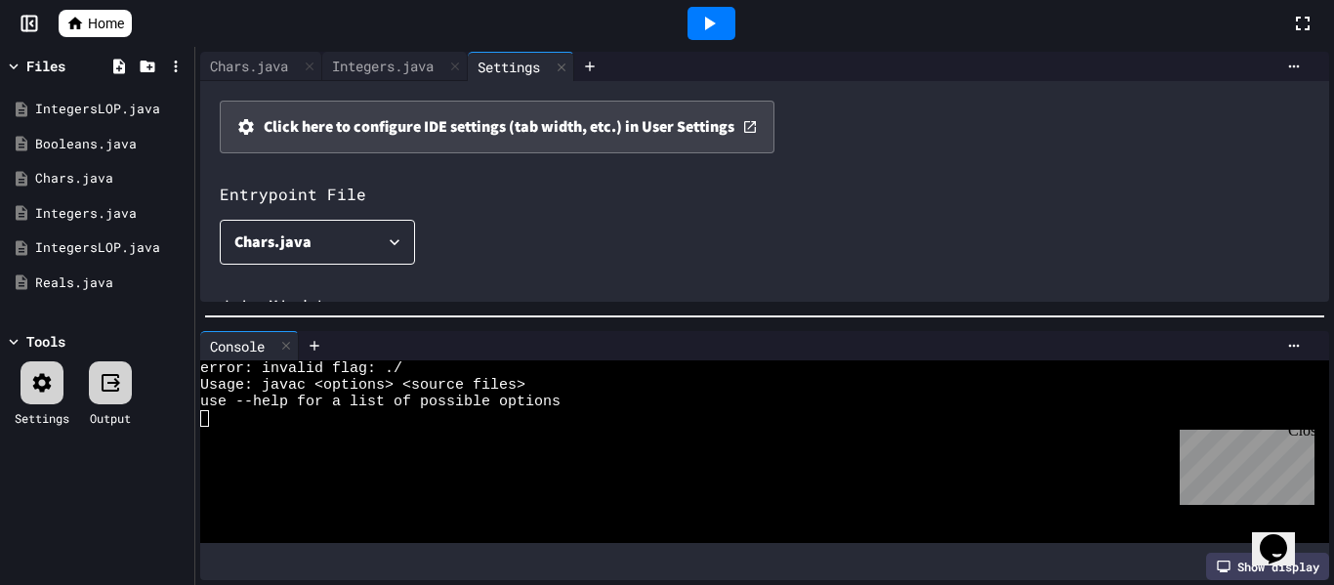
click at [307, 246] on div "Chars.java" at bounding box center [272, 241] width 77 height 27
click at [282, 393] on li "Integers.java" at bounding box center [317, 381] width 156 height 31
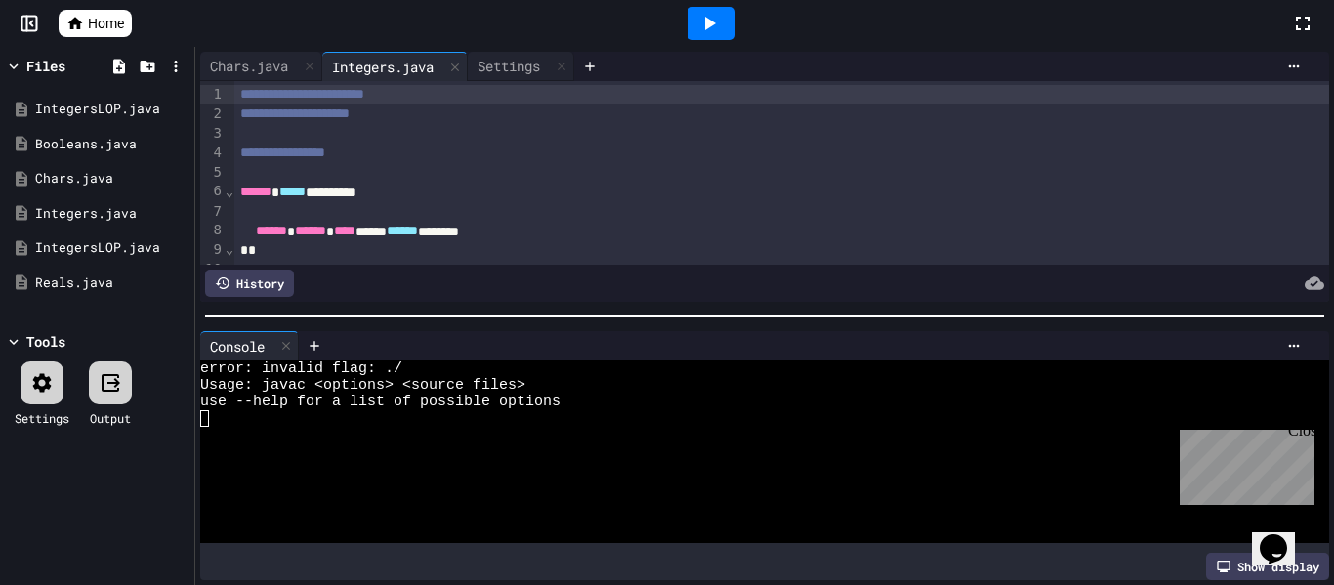
click at [716, 7] on div at bounding box center [711, 23] width 48 height 33
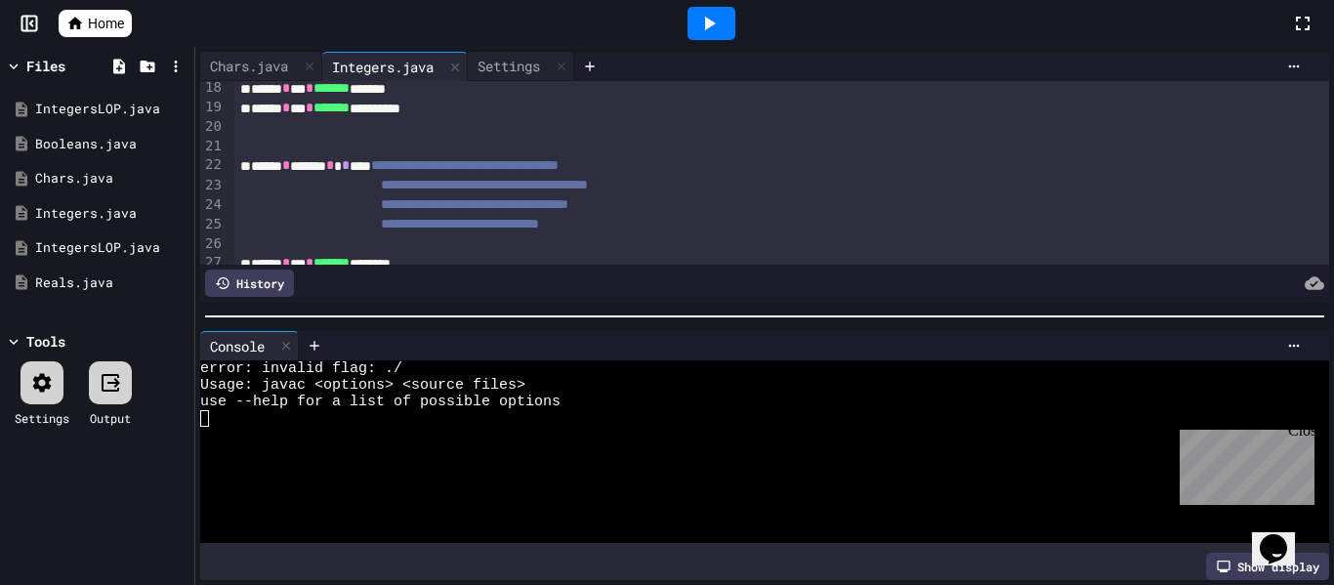
scroll to position [389, 0]
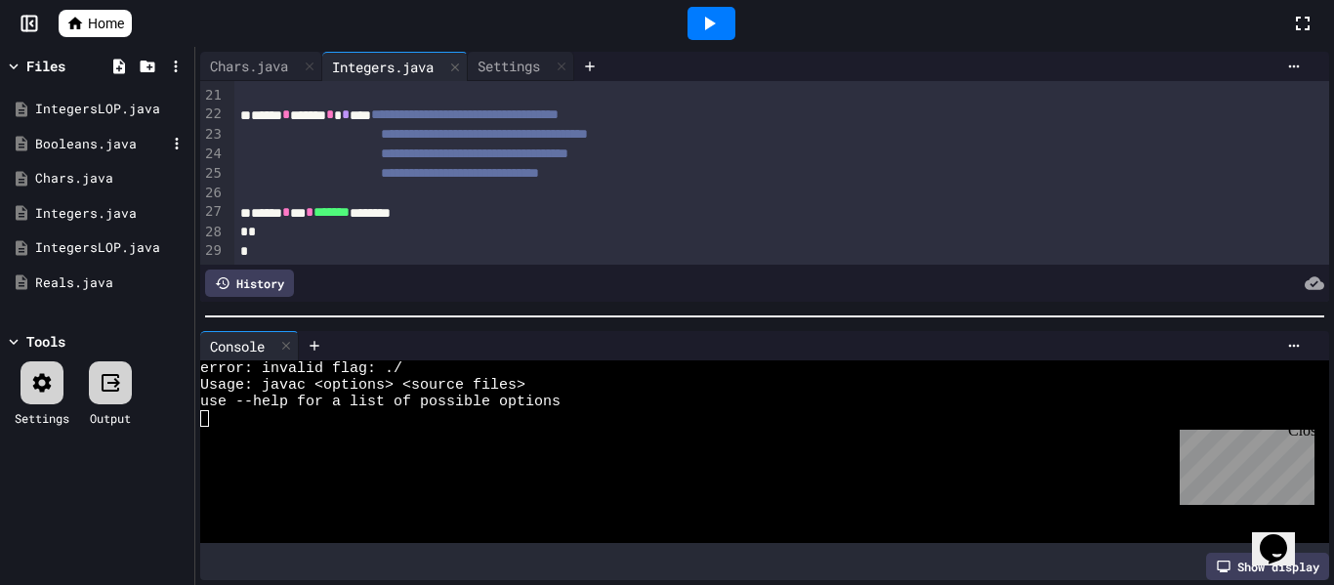
click at [104, 143] on div "Booleans.java" at bounding box center [100, 145] width 131 height 20
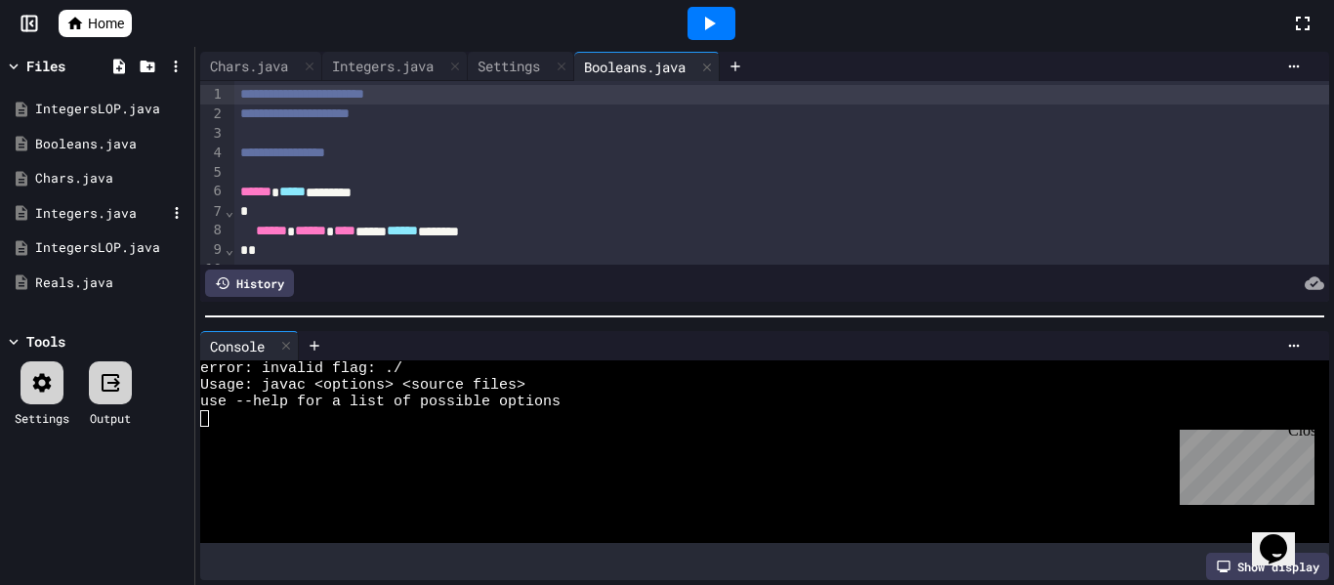
click at [120, 218] on div "Integers.java" at bounding box center [100, 214] width 131 height 20
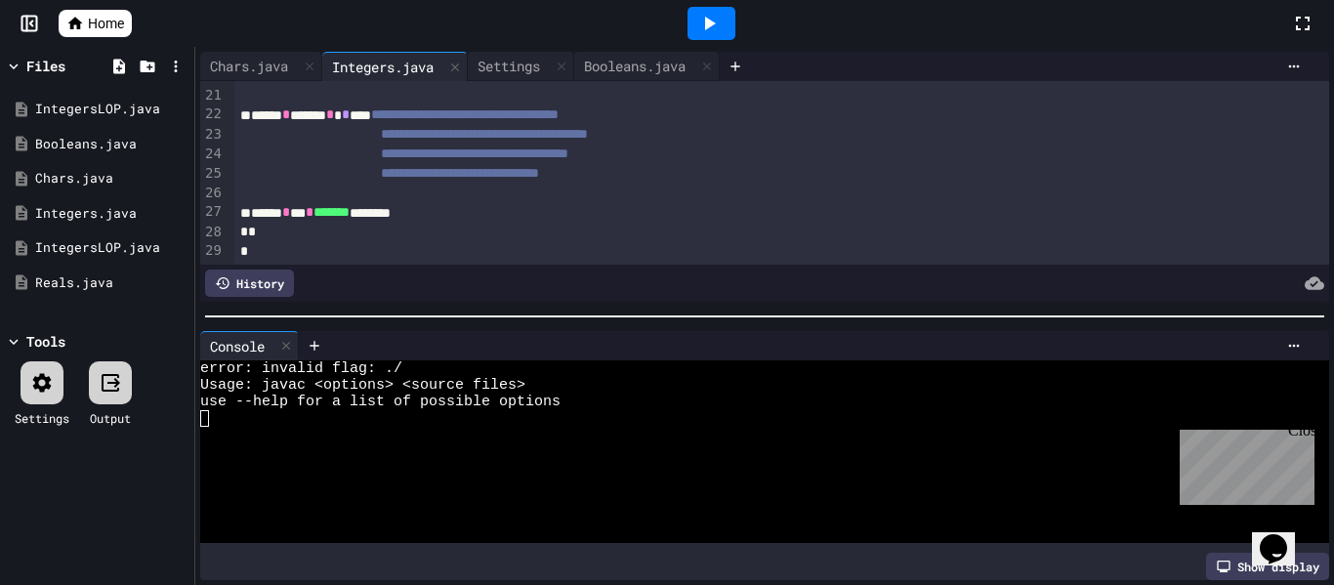
click at [710, 23] on icon at bounding box center [710, 24] width 11 height 14
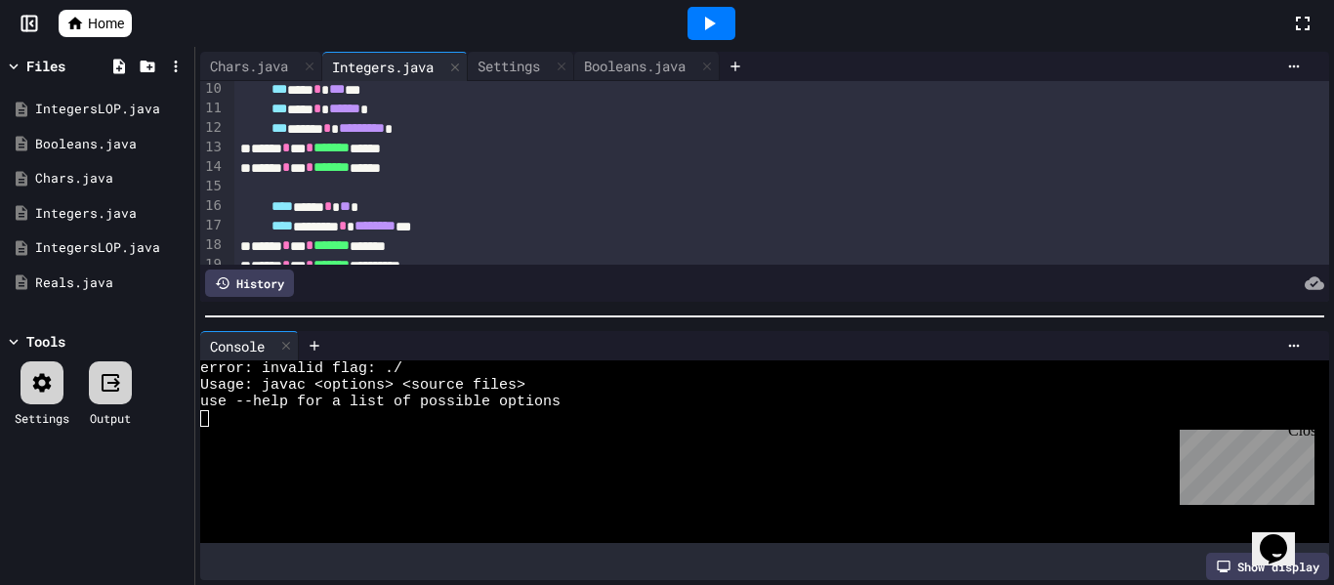
scroll to position [0, 0]
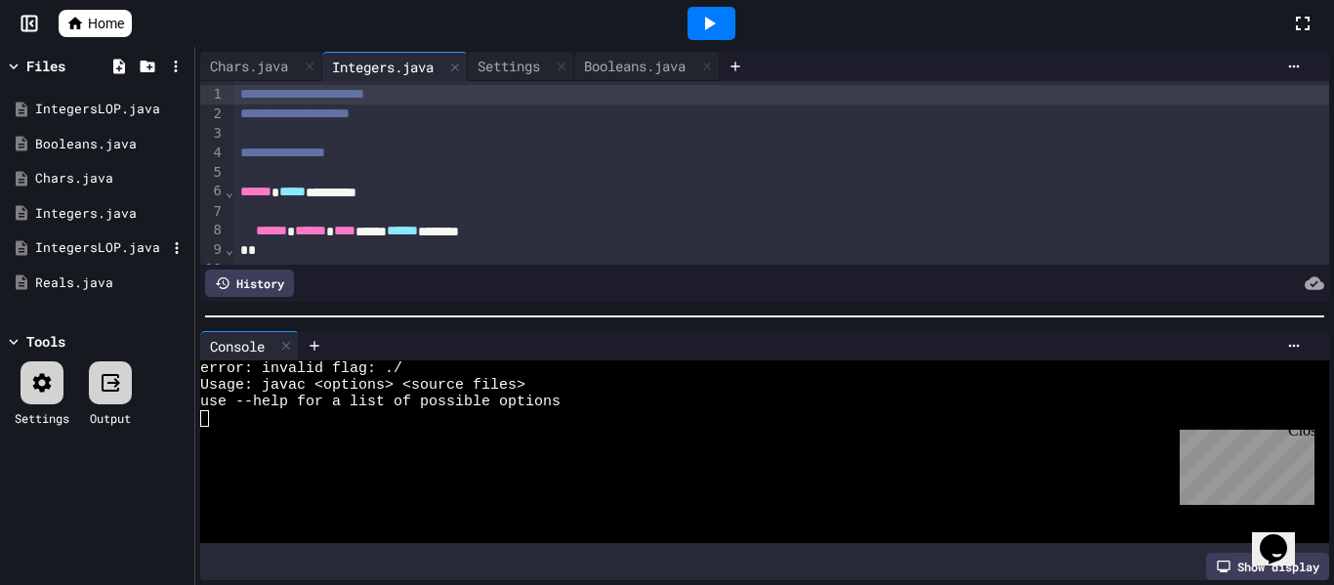
click at [88, 250] on div "IntegersLOP.java" at bounding box center [100, 248] width 131 height 20
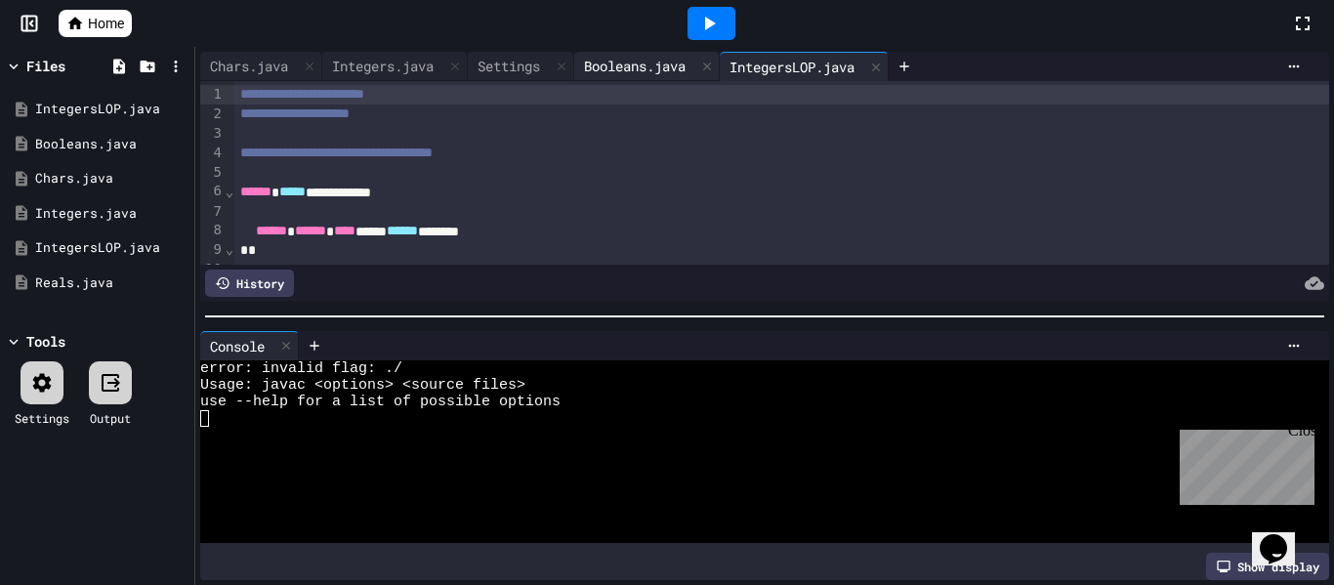
click at [635, 67] on div "Booleans.java" at bounding box center [634, 66] width 121 height 21
click at [809, 71] on div "IntegersLOP.java" at bounding box center [792, 66] width 145 height 21
click at [57, 382] on div at bounding box center [42, 382] width 43 height 43
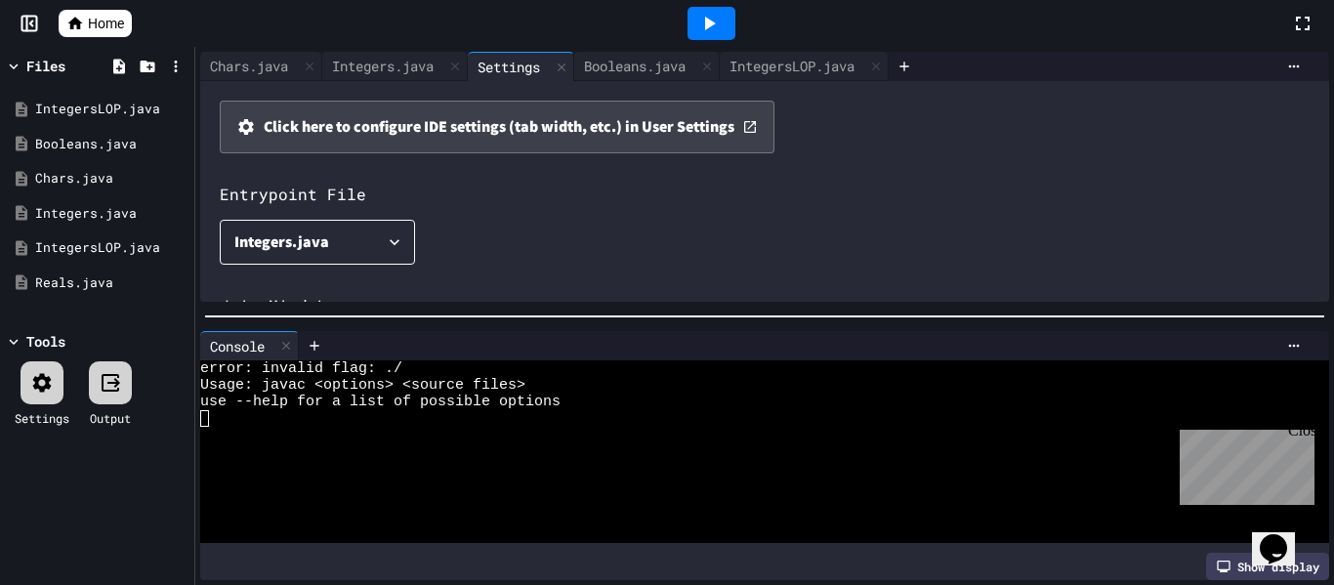
click at [278, 254] on div "Integers.java" at bounding box center [281, 241] width 95 height 27
click at [273, 431] on li "IntegersLOP.java" at bounding box center [317, 414] width 156 height 31
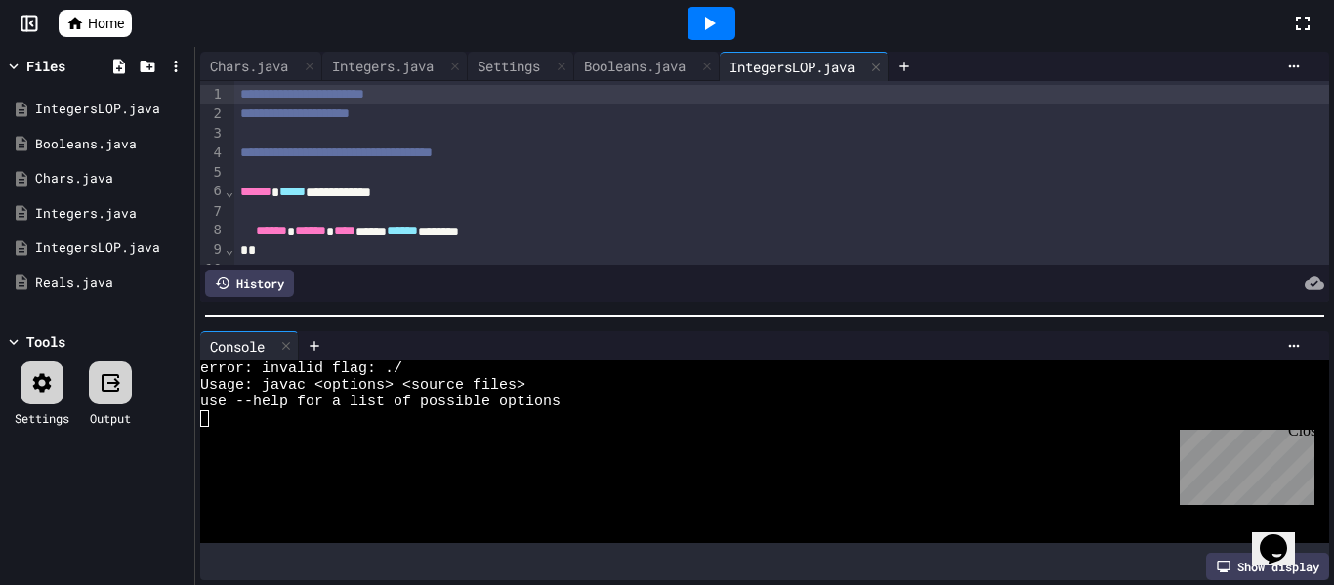
click at [727, 3] on div at bounding box center [711, 23] width 67 height 53
click at [712, 18] on icon at bounding box center [708, 23] width 23 height 23
click at [462, 63] on icon at bounding box center [455, 67] width 14 height 14
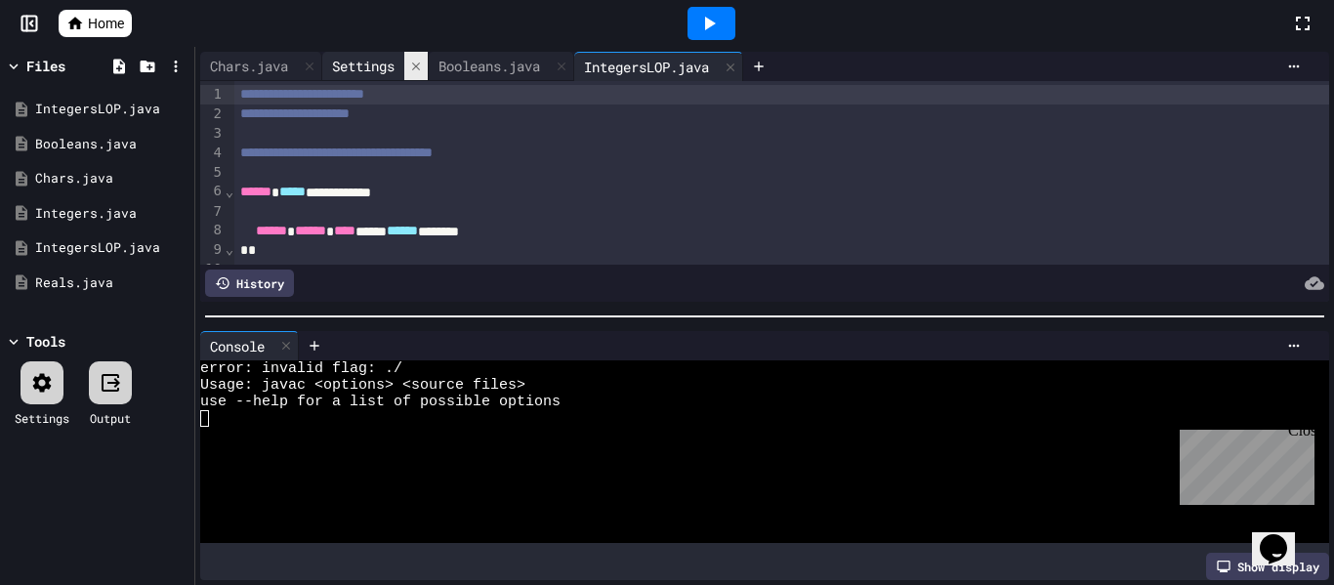
click at [464, 63] on div "Booleans.java" at bounding box center [489, 66] width 121 height 21
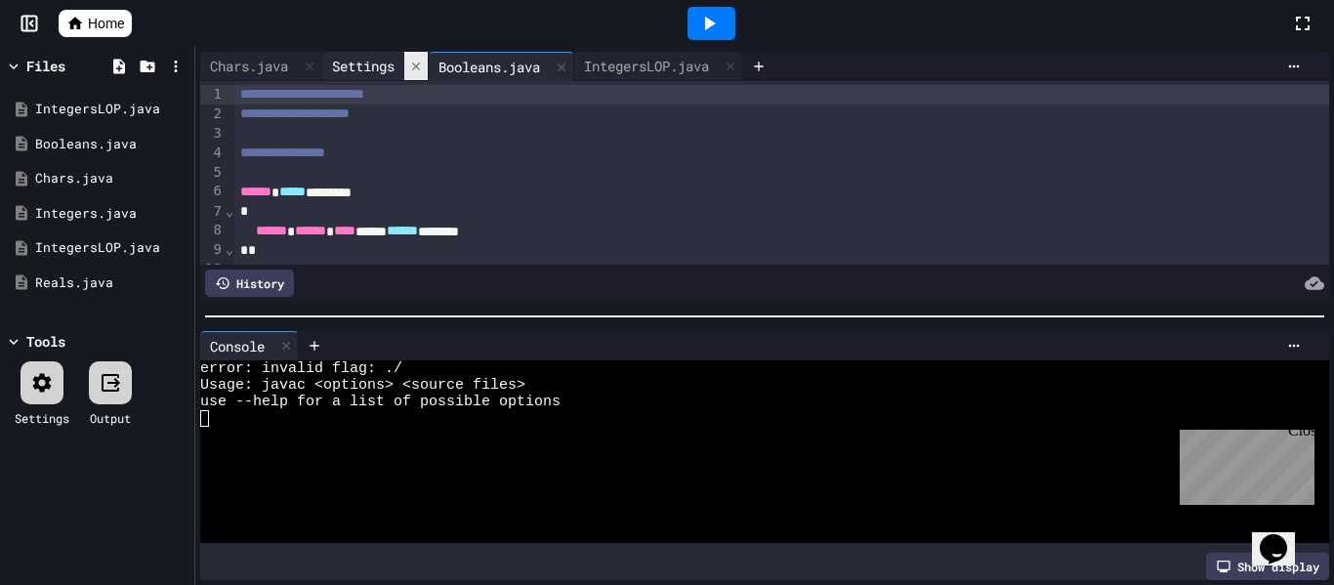
click at [423, 64] on icon at bounding box center [416, 67] width 14 height 14
click at [427, 64] on div "Booleans.java" at bounding box center [382, 67] width 121 height 21
click at [460, 63] on icon at bounding box center [455, 68] width 14 height 14
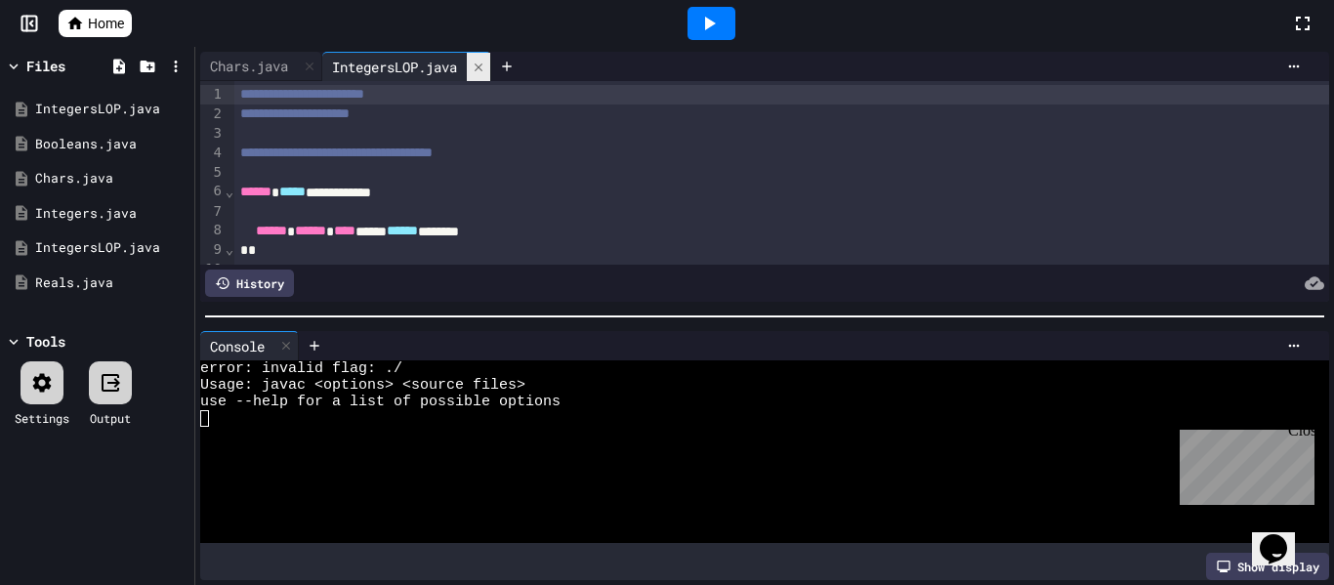
click at [460, 63] on div "IntegersLOP.java" at bounding box center [394, 67] width 145 height 21
click at [485, 69] on icon at bounding box center [479, 68] width 14 height 14
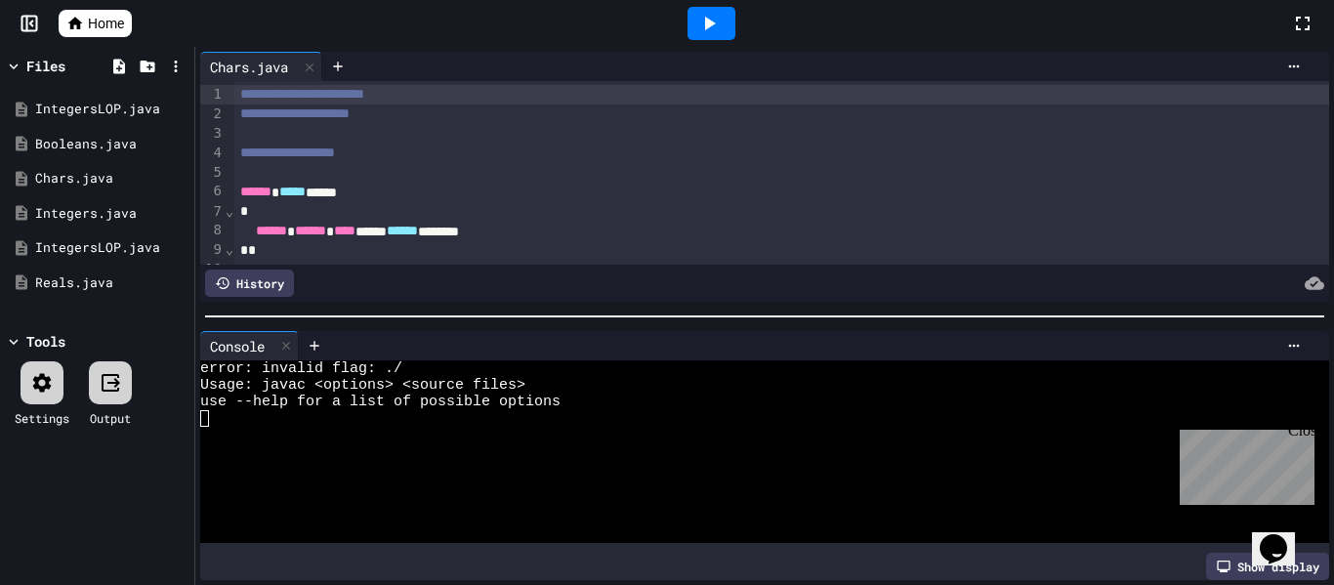
click at [229, 66] on div "Chars.java" at bounding box center [249, 67] width 98 height 21
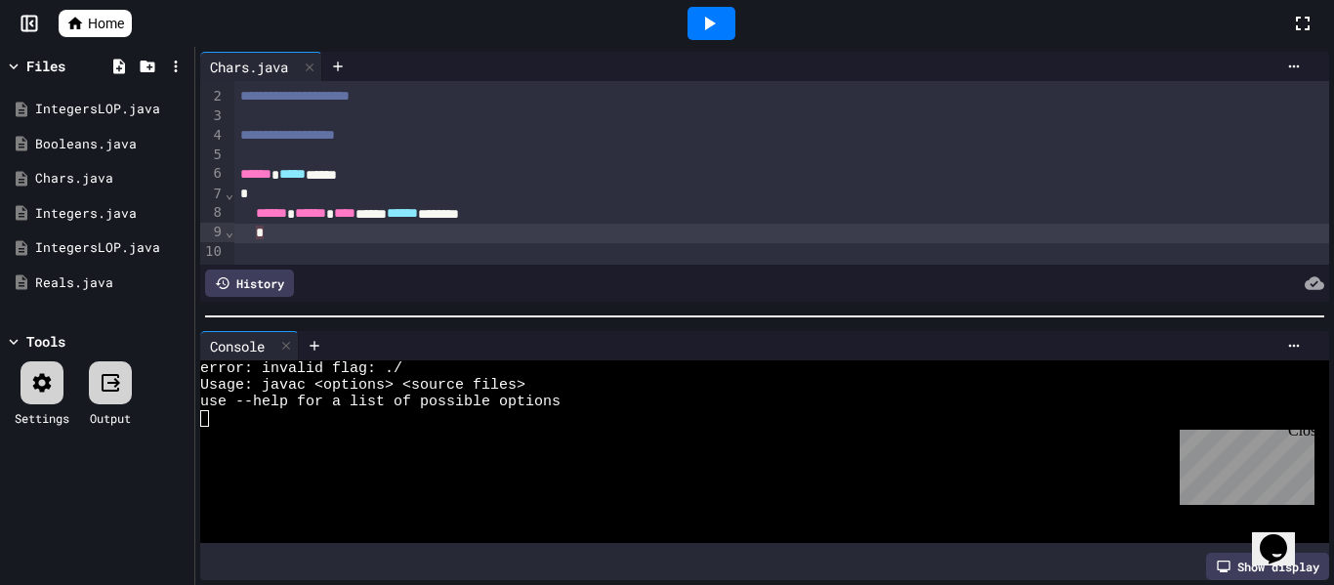
click at [468, 235] on div "*" at bounding box center [782, 234] width 1096 height 20
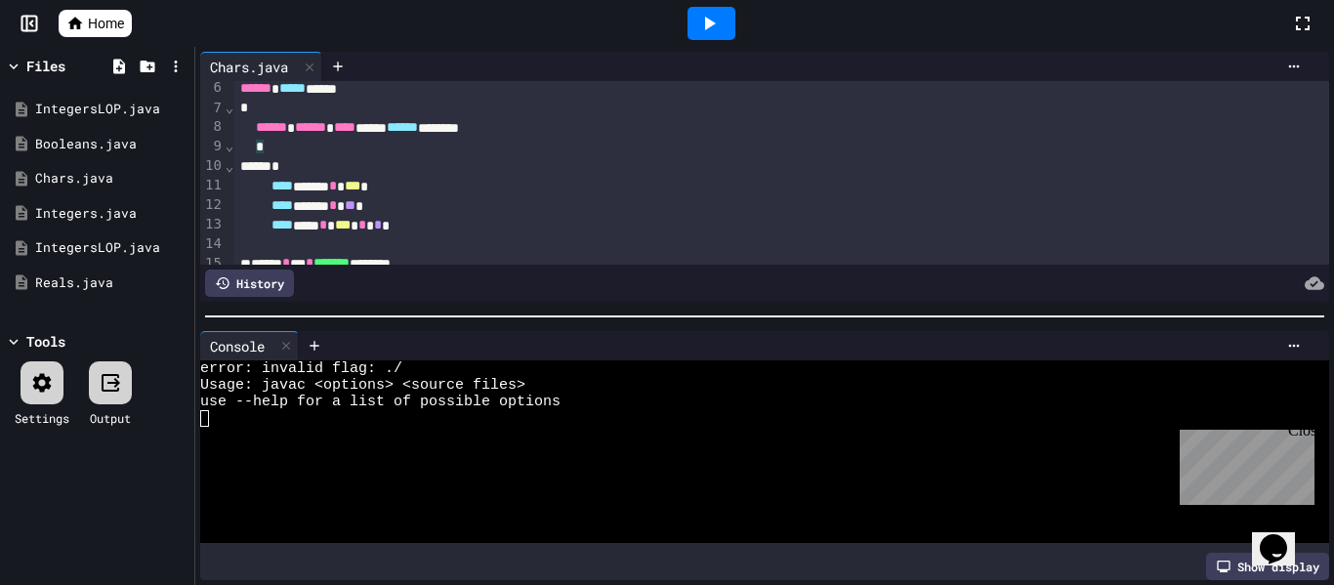
scroll to position [103, 0]
click at [308, 164] on div "*" at bounding box center [782, 168] width 1096 height 20
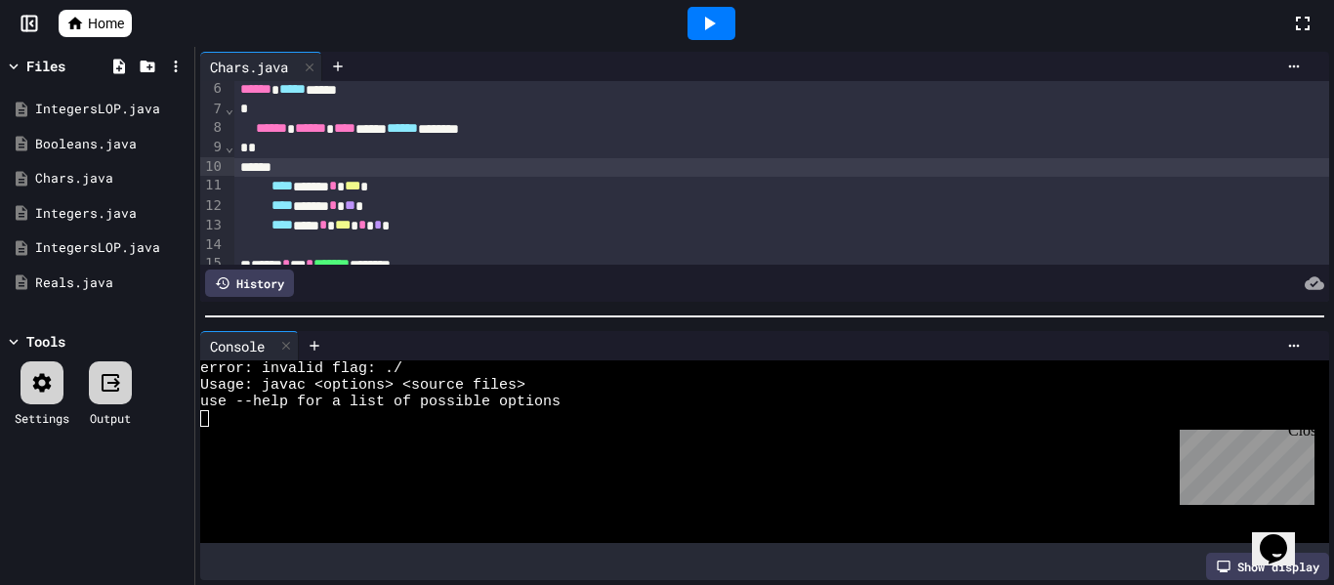
click at [718, 19] on icon at bounding box center [708, 23] width 23 height 23
click at [65, 393] on div "Settings" at bounding box center [42, 393] width 55 height 65
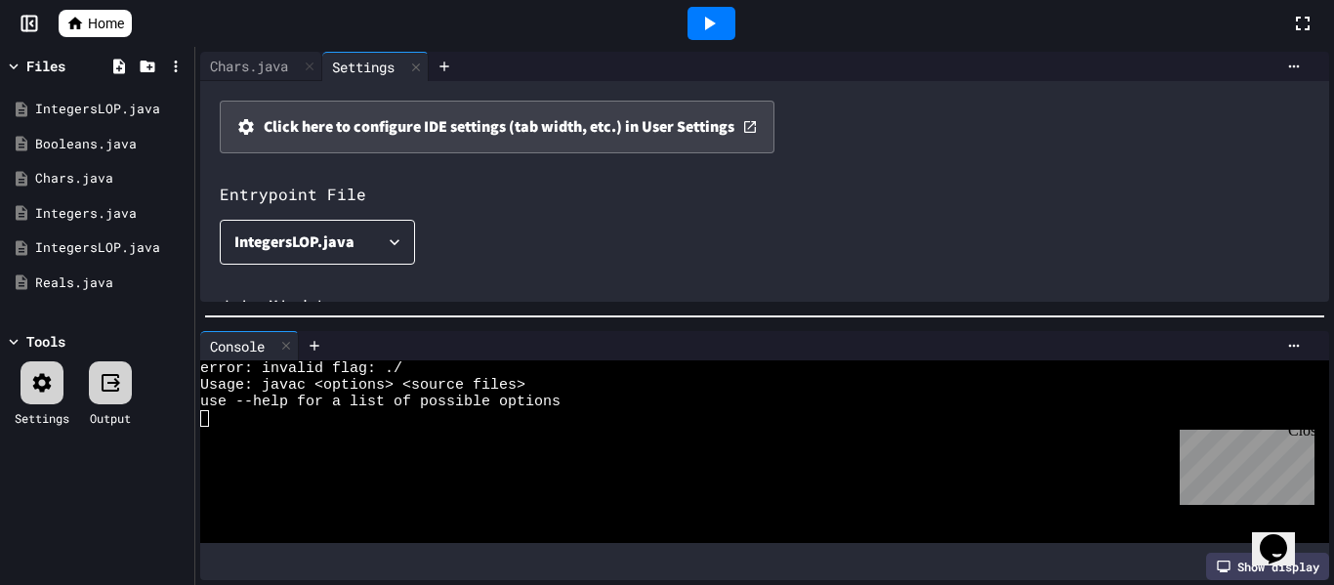
click at [304, 252] on div "IntegersLOP.java" at bounding box center [294, 241] width 120 height 27
click at [279, 357] on li "Chars.java" at bounding box center [317, 348] width 156 height 31
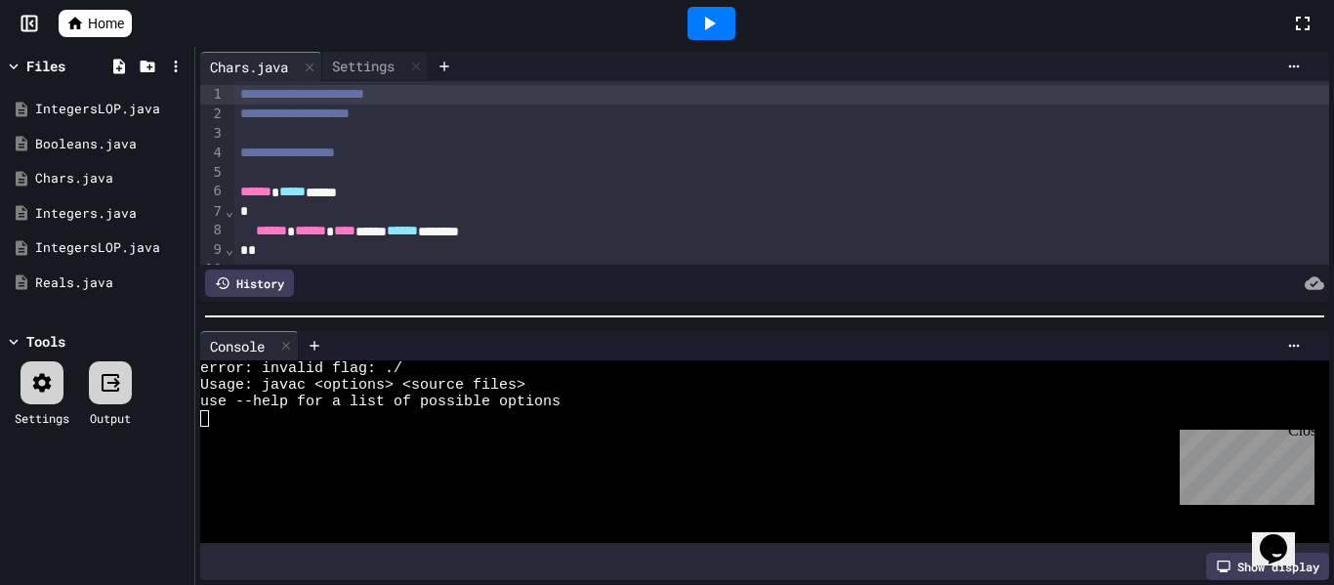
click at [717, 22] on icon at bounding box center [708, 23] width 23 height 23
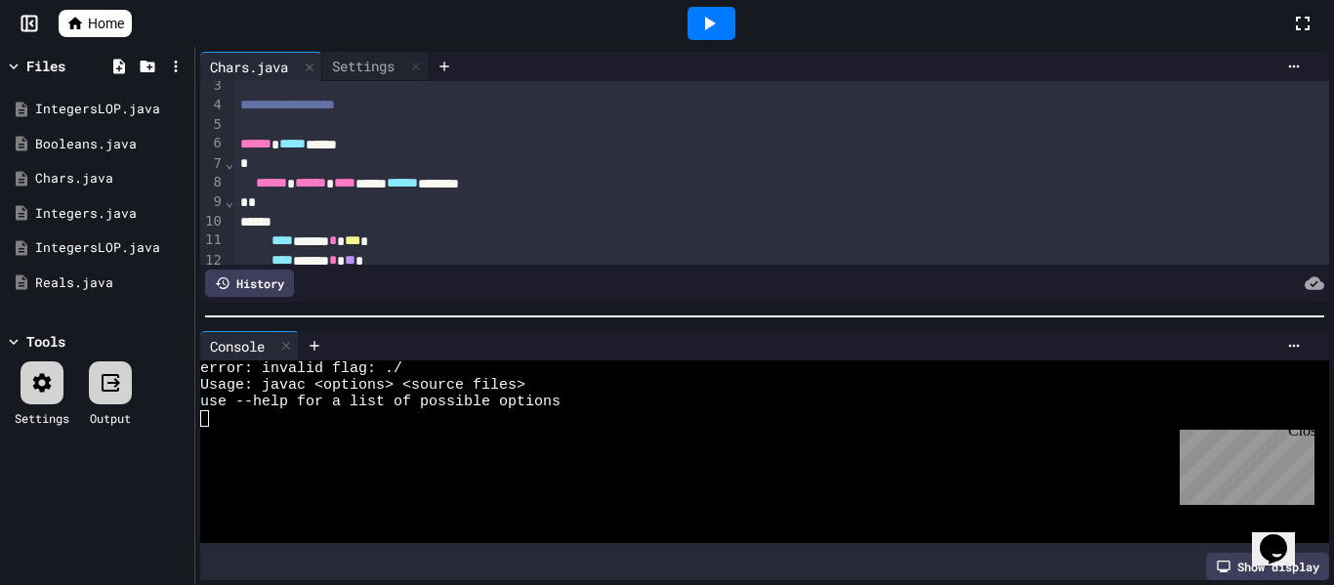
scroll to position [0, 0]
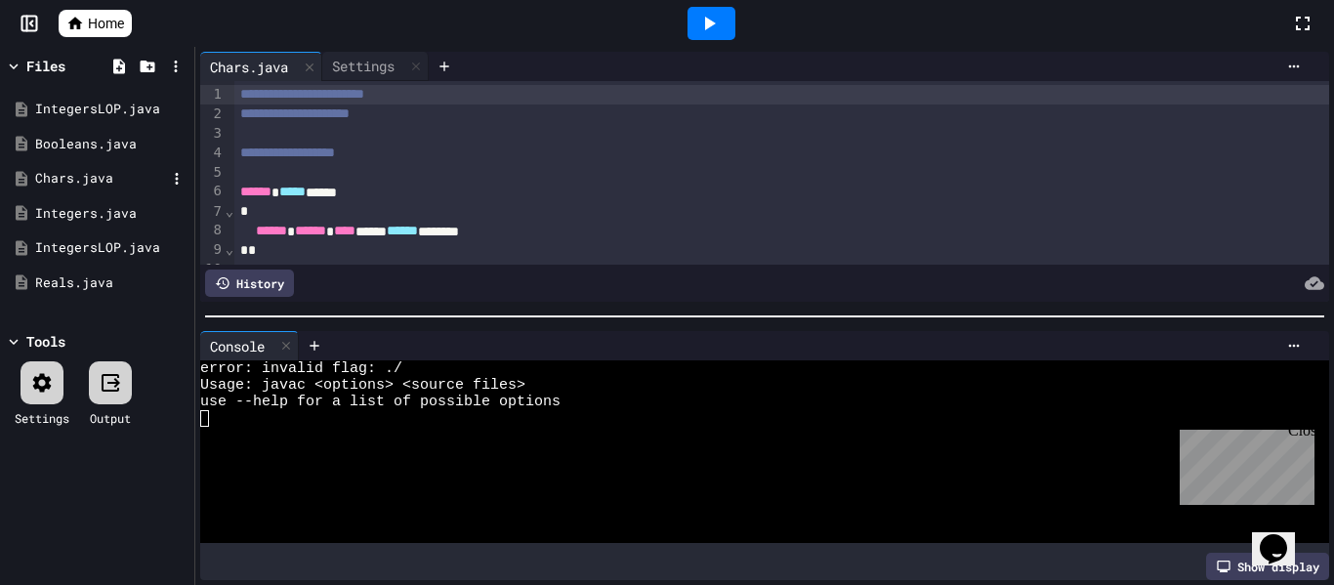
click at [108, 186] on div "Chars.java" at bounding box center [100, 179] width 131 height 20
click at [111, 179] on div "Chars.java" at bounding box center [100, 179] width 131 height 20
click at [409, 409] on span "use --help for a list of possible options" at bounding box center [380, 402] width 360 height 17
click at [410, 460] on div at bounding box center [753, 468] width 1107 height 17
click at [562, 405] on div "use --help for a list of possible options" at bounding box center [753, 402] width 1107 height 17
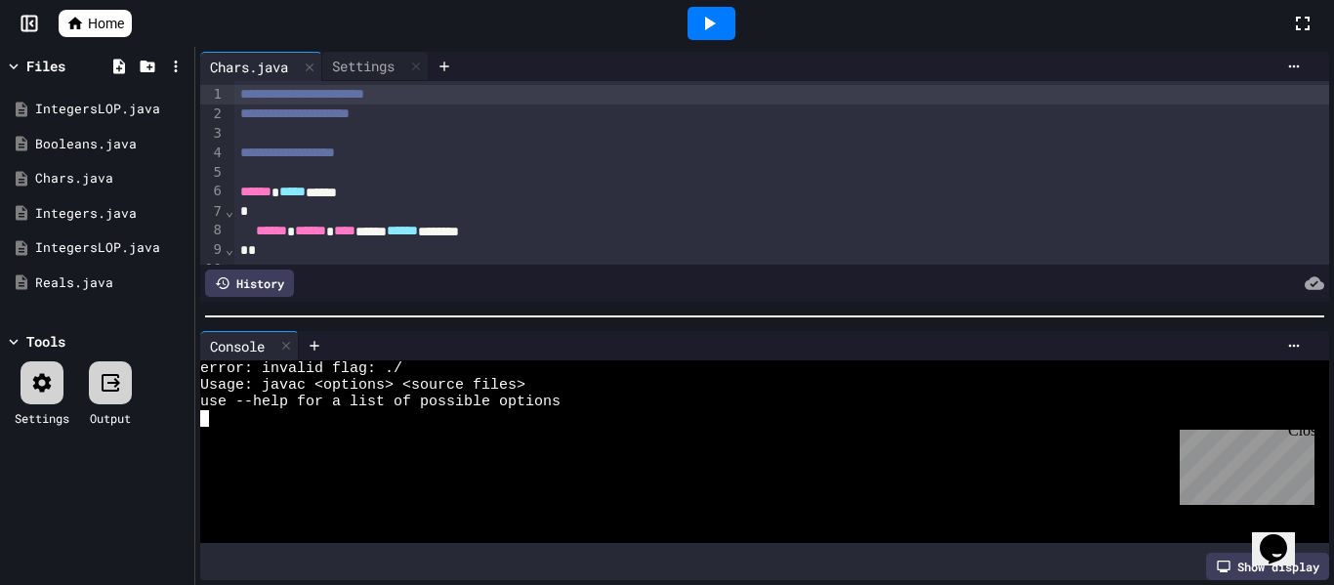
click at [1309, 433] on div "Close" at bounding box center [1300, 434] width 24 height 24
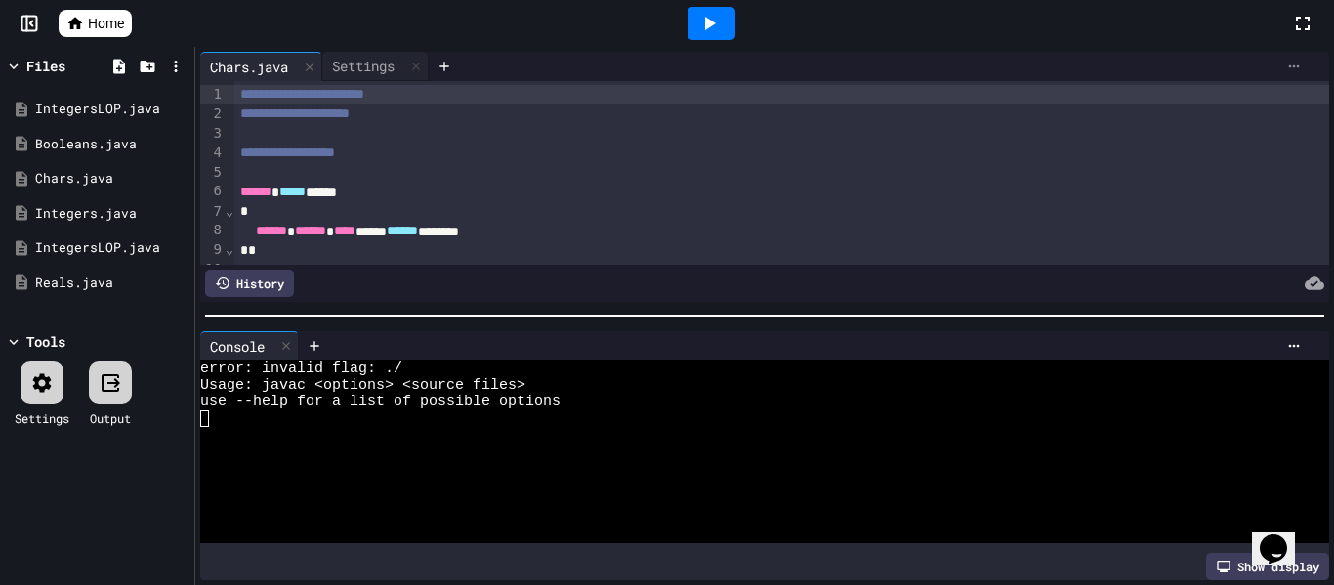
click at [1294, 59] on icon at bounding box center [1294, 67] width 16 height 16
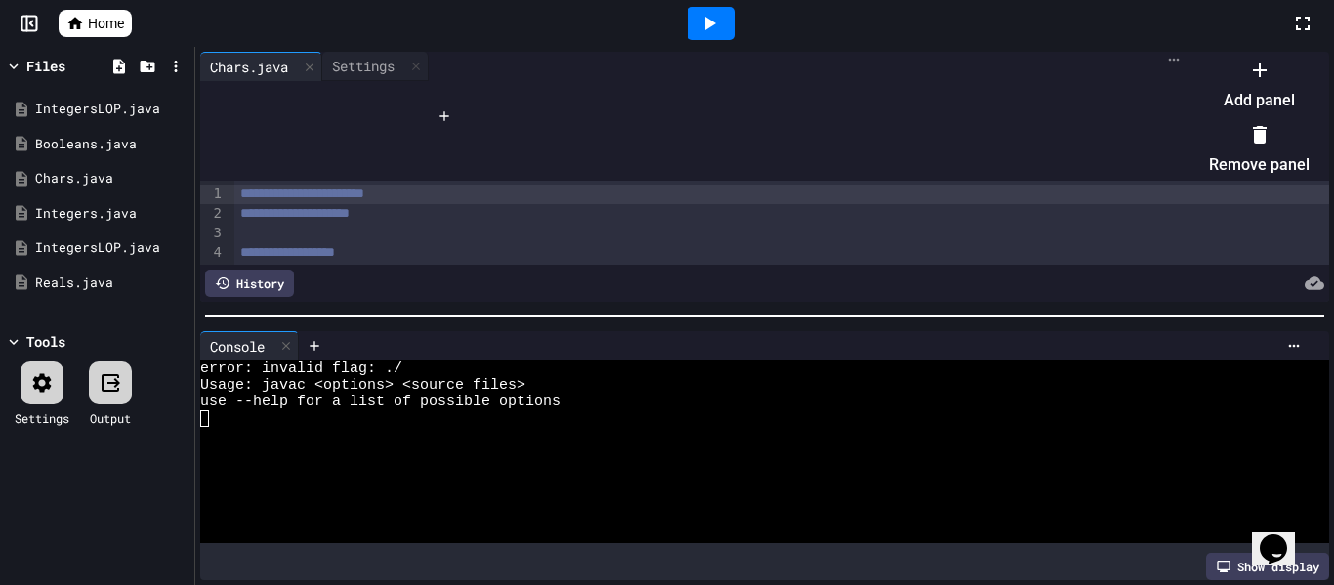
click at [1294, 54] on div at bounding box center [1249, 54] width 120 height 0
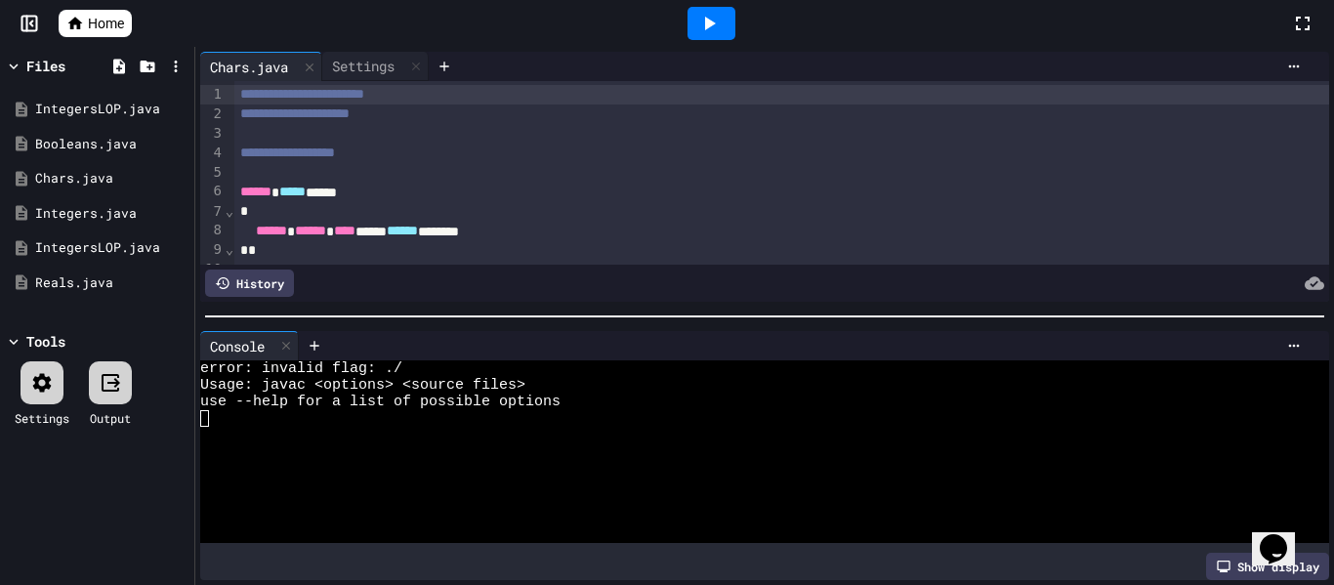
click at [34, 381] on icon at bounding box center [41, 382] width 23 height 23
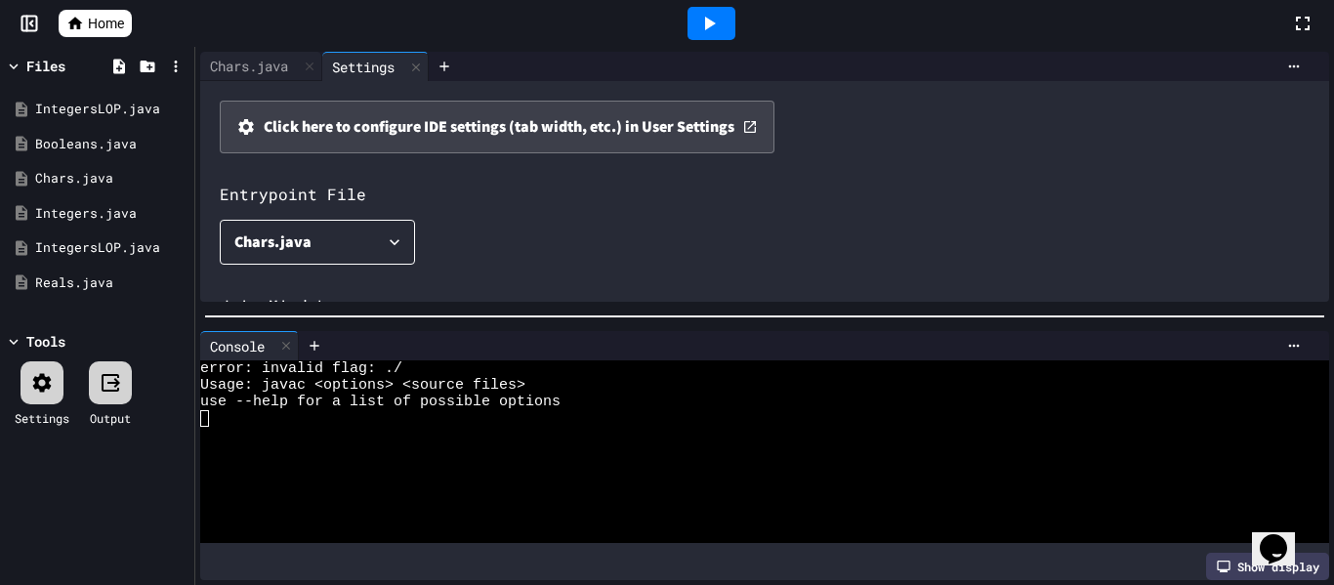
click at [34, 381] on icon at bounding box center [41, 382] width 23 height 23
click at [329, 493] on div at bounding box center [753, 501] width 1107 height 17
click at [206, 60] on div "Chars.java" at bounding box center [249, 66] width 98 height 21
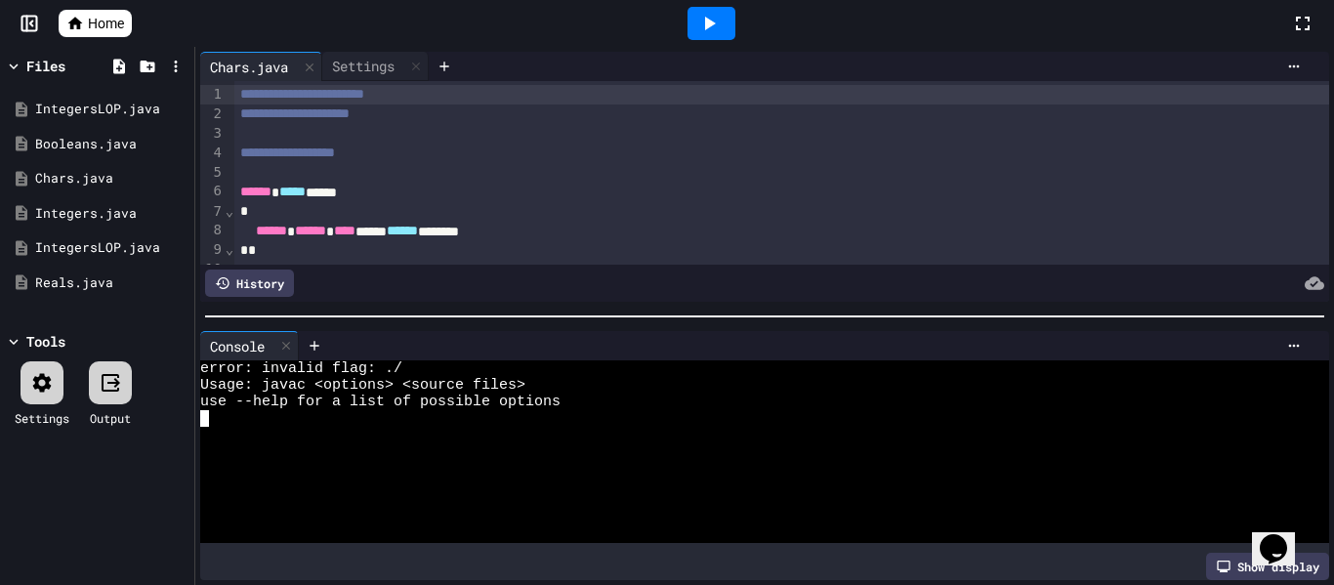
click at [438, 199] on div "****** ***** *****" at bounding box center [782, 193] width 1096 height 20
click at [175, 249] on icon at bounding box center [177, 248] width 18 height 18
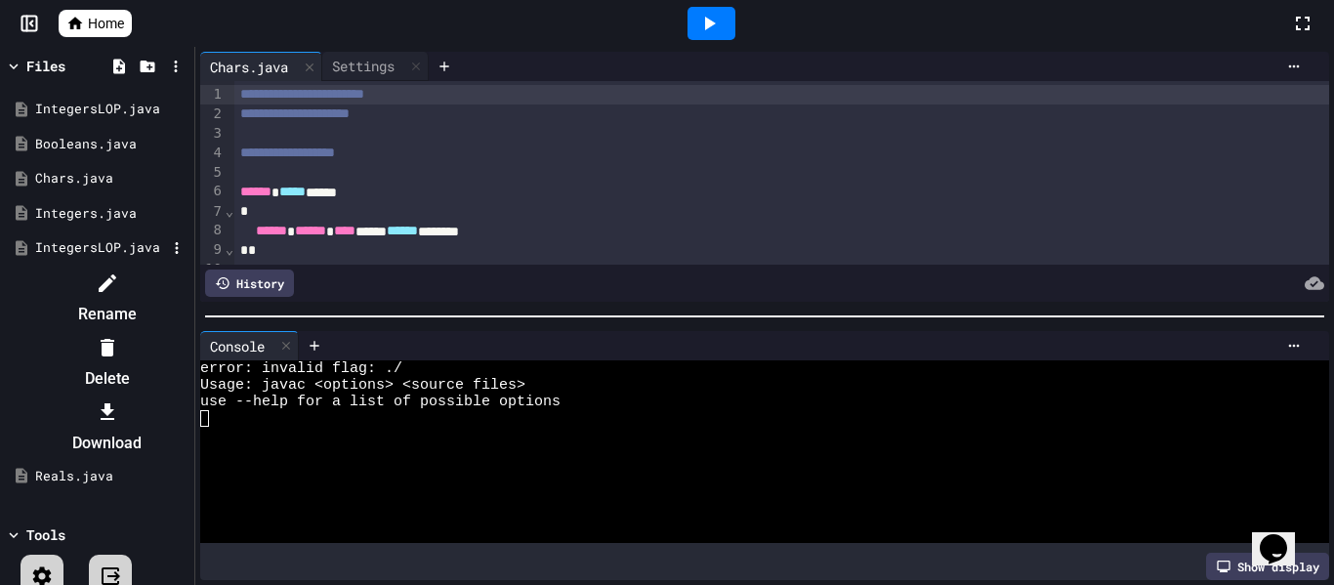
click at [189, 268] on div at bounding box center [97, 268] width 185 height 0
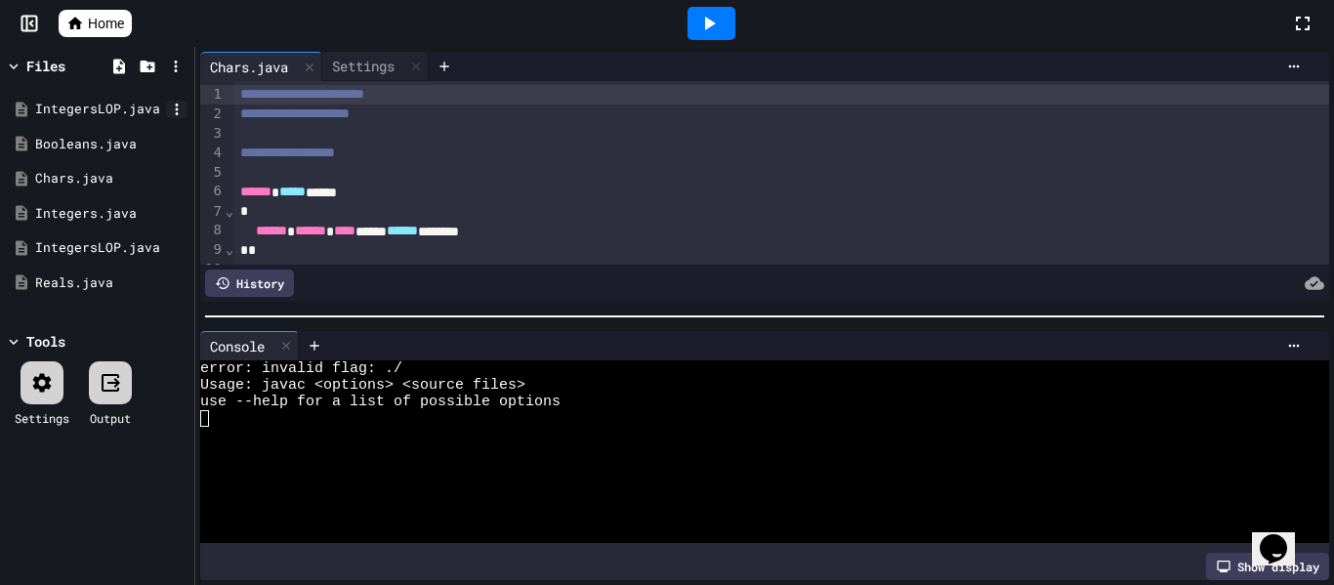
click at [179, 115] on icon at bounding box center [177, 110] width 18 height 18
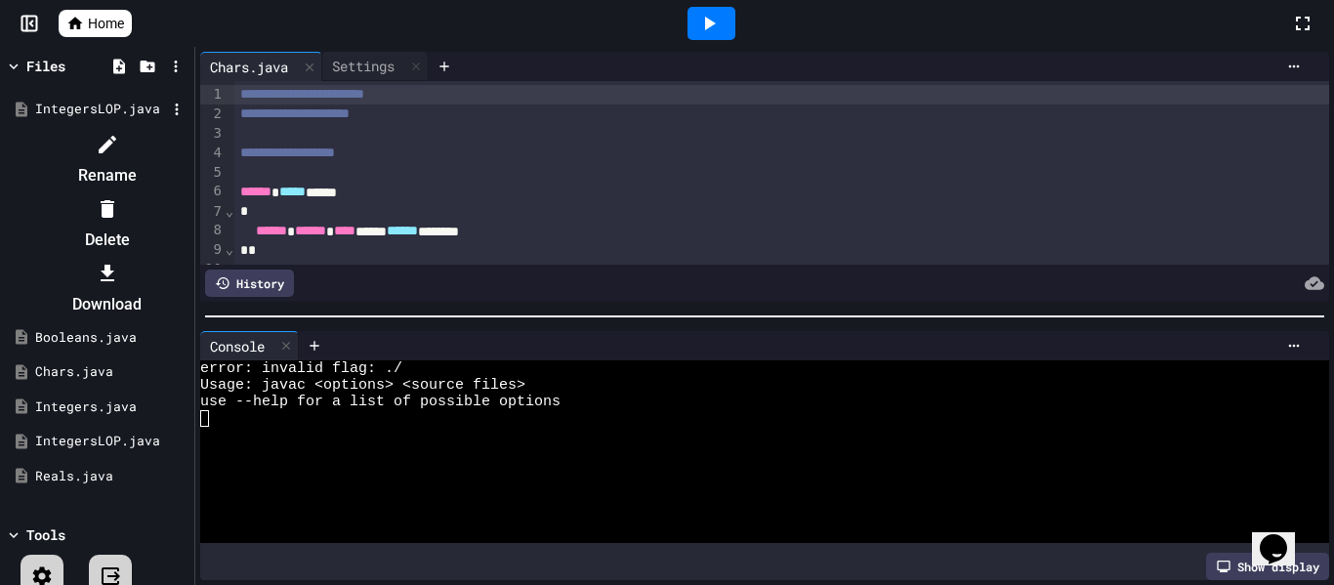
click at [119, 197] on icon at bounding box center [107, 208] width 23 height 23
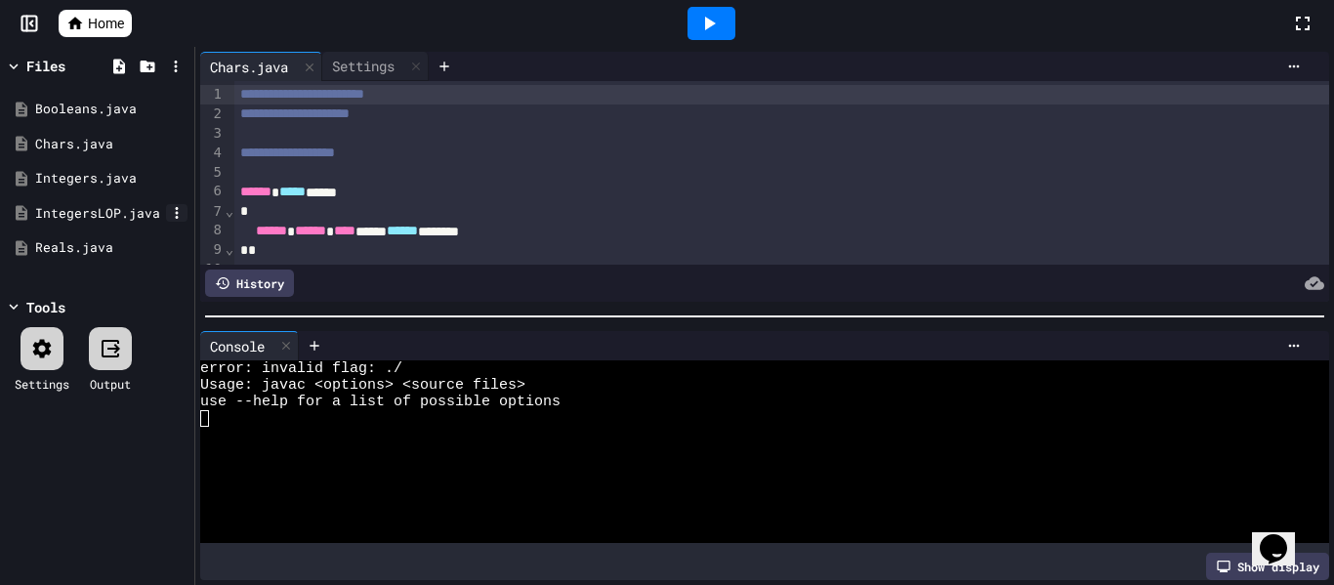
click at [181, 218] on icon at bounding box center [177, 213] width 18 height 18
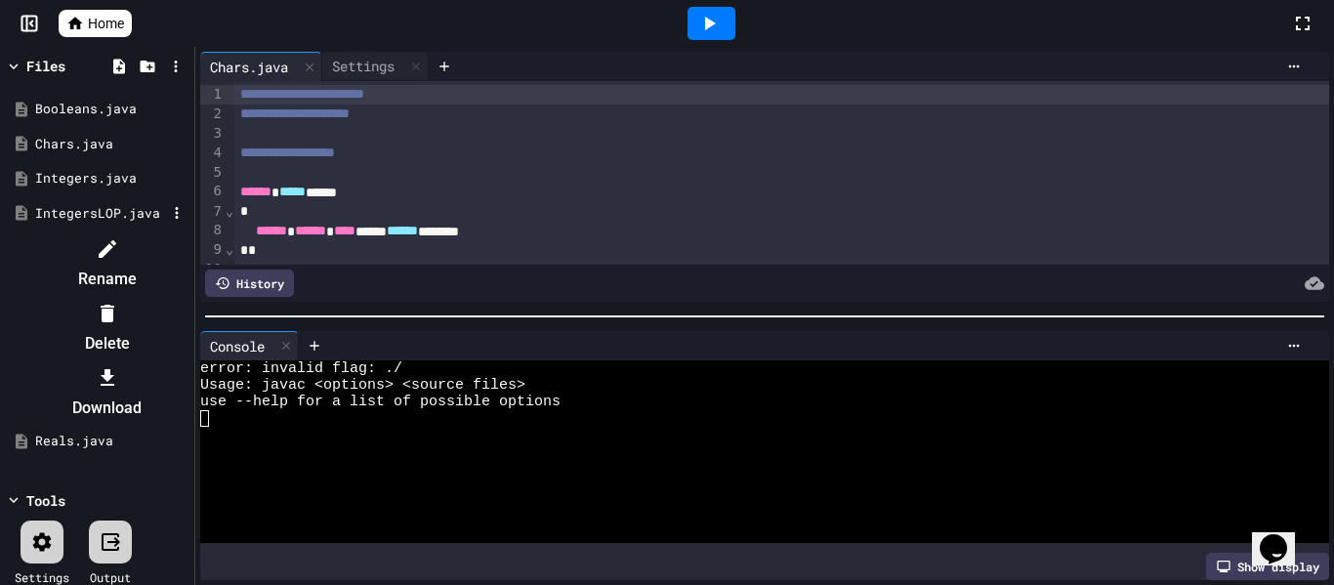
click at [189, 297] on div at bounding box center [106, 312] width 165 height 31
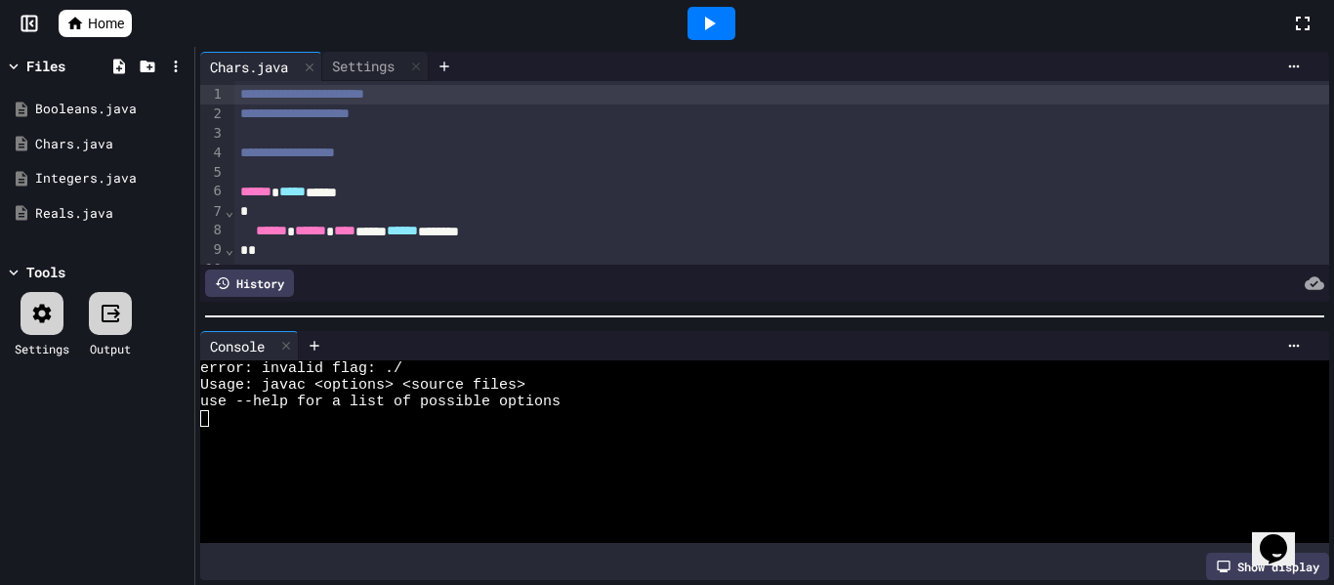
click at [713, 17] on icon at bounding box center [708, 23] width 23 height 23
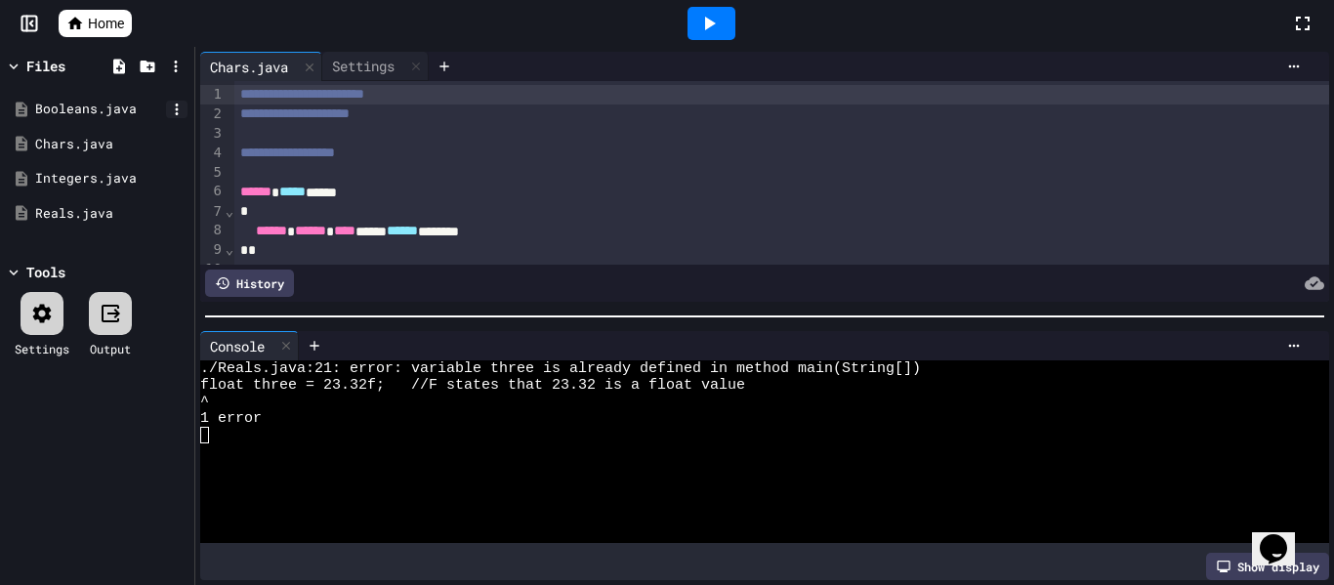
click at [174, 115] on icon at bounding box center [177, 110] width 18 height 18
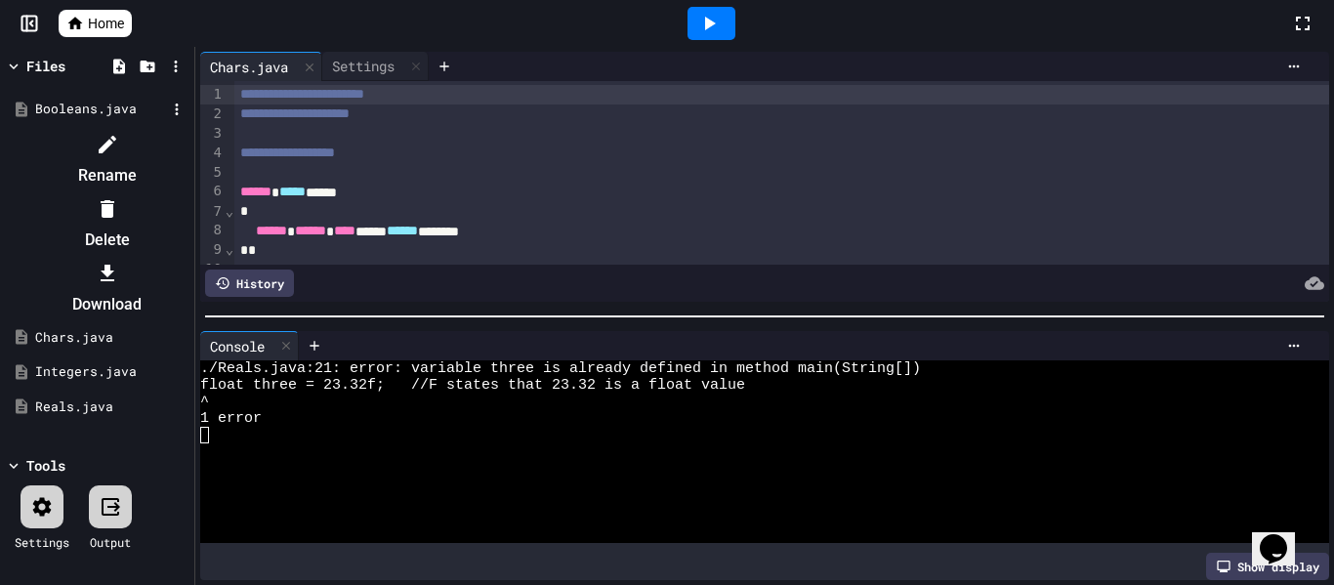
click at [114, 200] on icon at bounding box center [108, 209] width 14 height 18
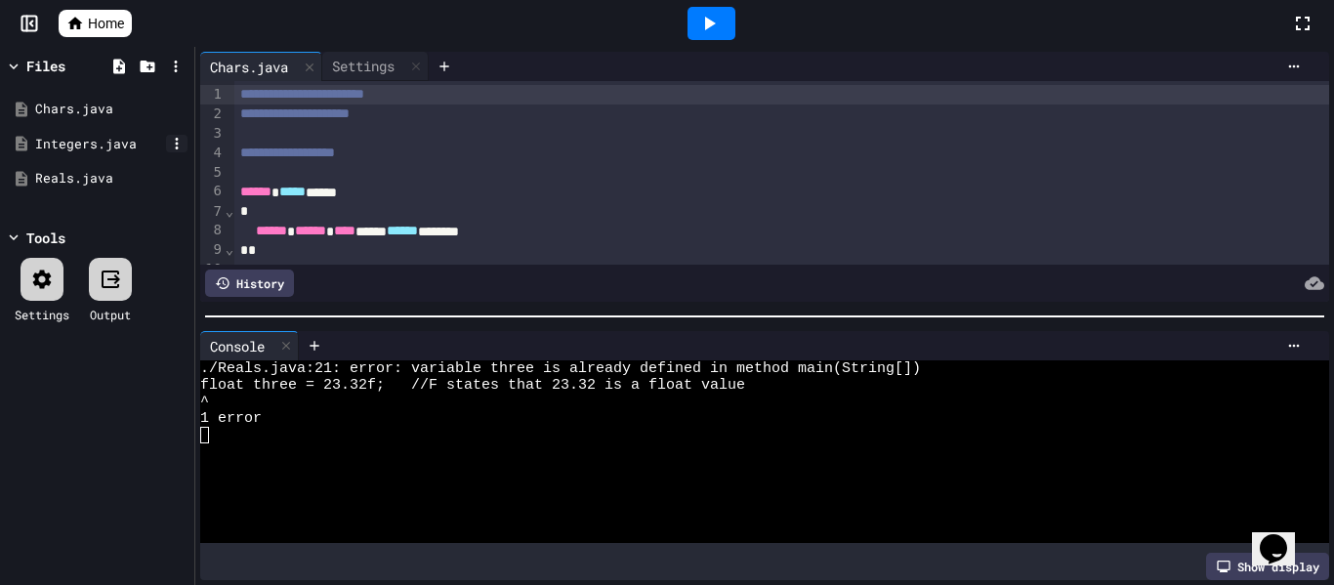
click at [180, 146] on icon at bounding box center [177, 144] width 18 height 18
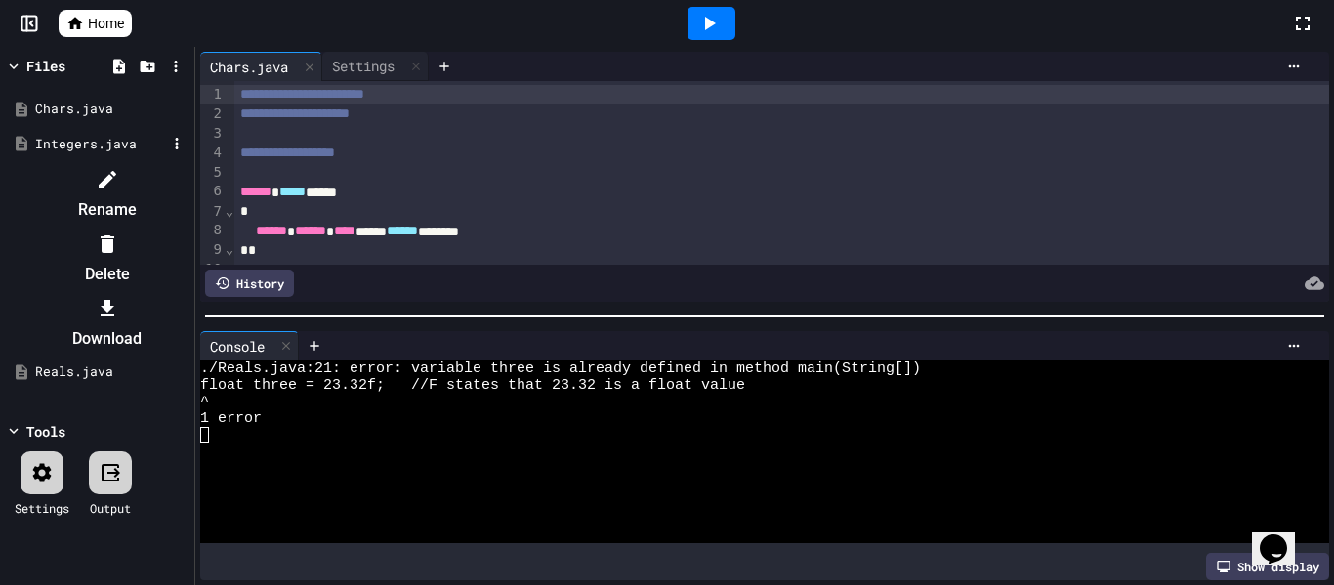
click at [119, 232] on icon at bounding box center [107, 243] width 23 height 23
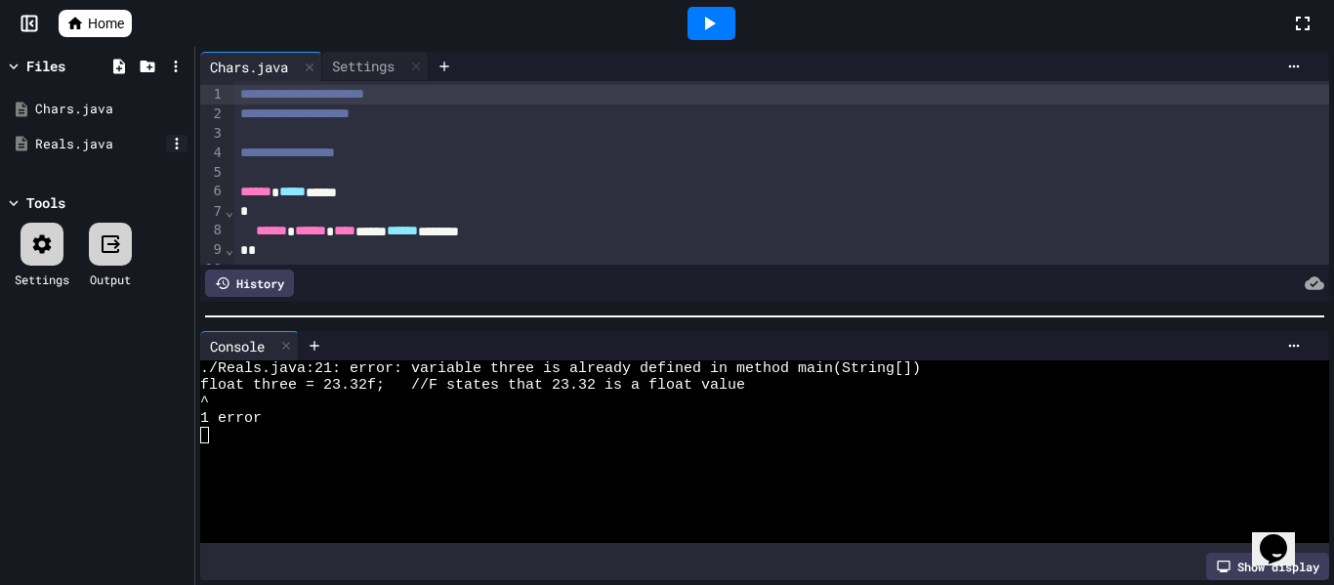
click at [179, 144] on icon at bounding box center [177, 144] width 18 height 18
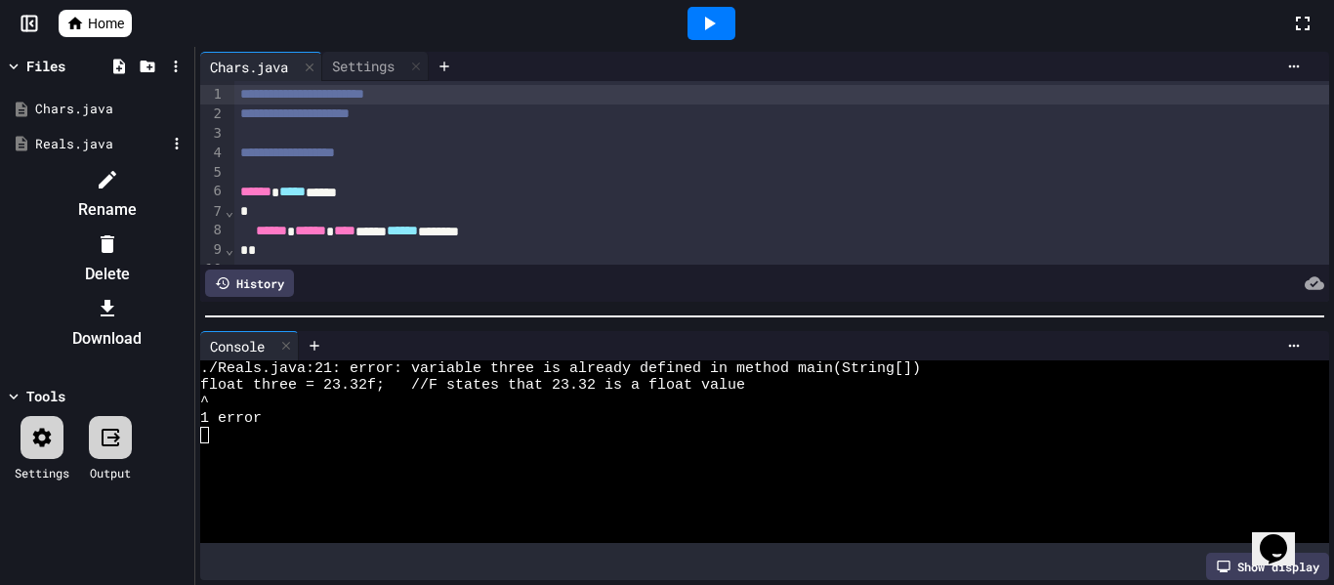
click at [189, 228] on div at bounding box center [106, 243] width 165 height 31
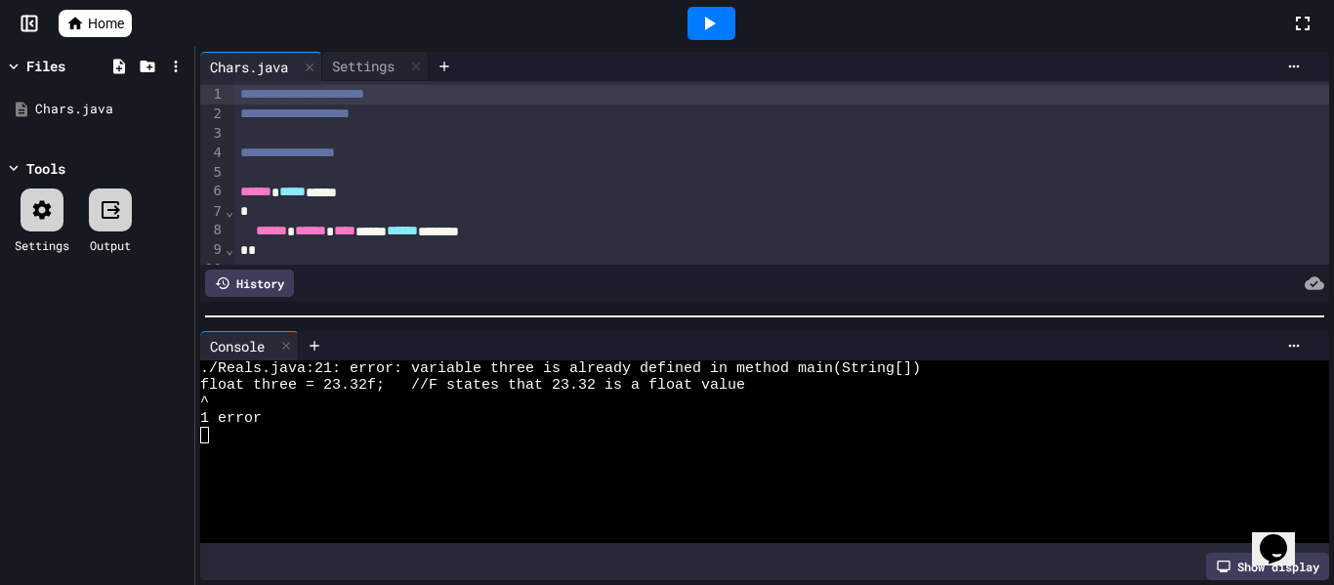
click at [694, 16] on div at bounding box center [711, 23] width 48 height 33
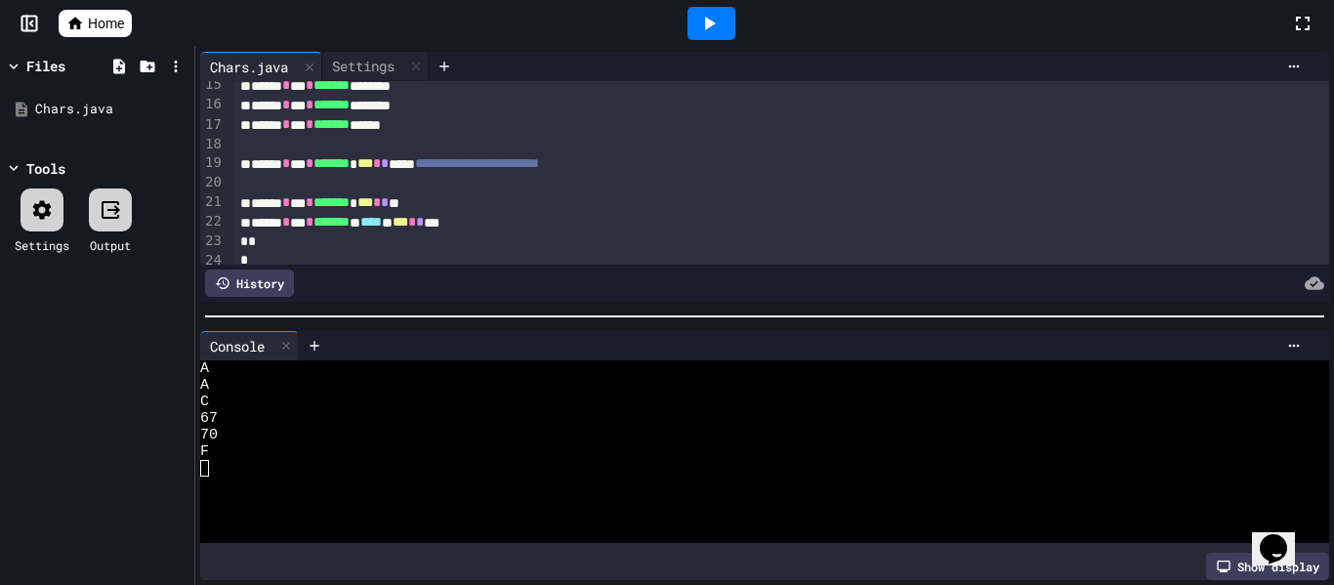
scroll to position [290, 0]
